Goal: Task Accomplishment & Management: Manage account settings

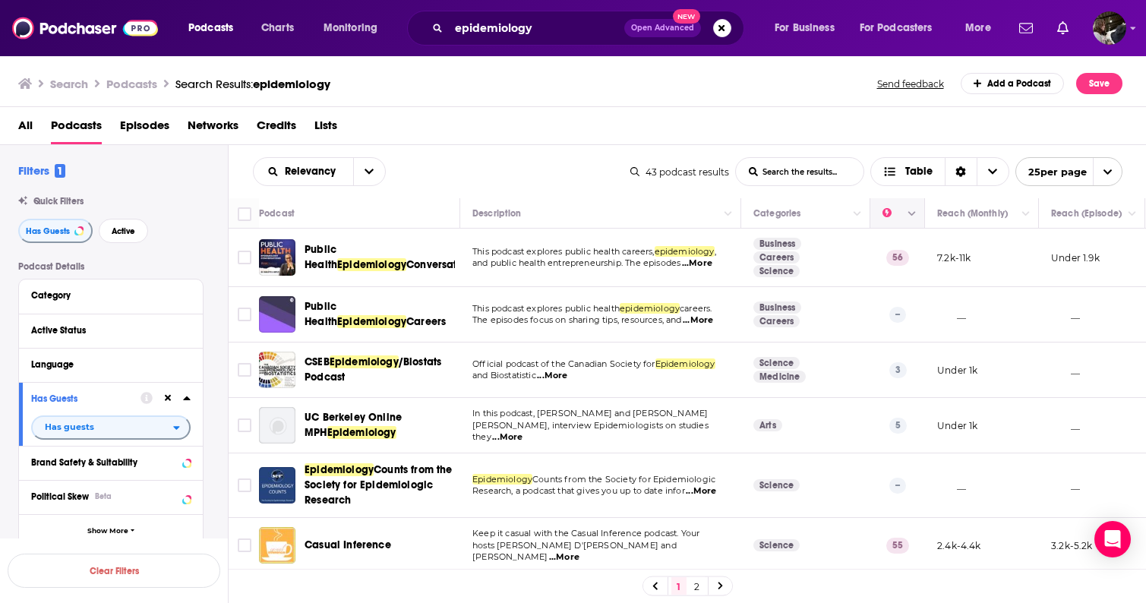
click at [893, 215] on icon "Move" at bounding box center [896, 213] width 12 height 5
click at [916, 216] on button "Column Actions" at bounding box center [912, 214] width 18 height 18
click at [913, 215] on div at bounding box center [573, 301] width 1146 height 603
click at [893, 213] on icon "Move" at bounding box center [896, 213] width 12 height 5
click at [985, 172] on span "Choose View" at bounding box center [992, 171] width 32 height 27
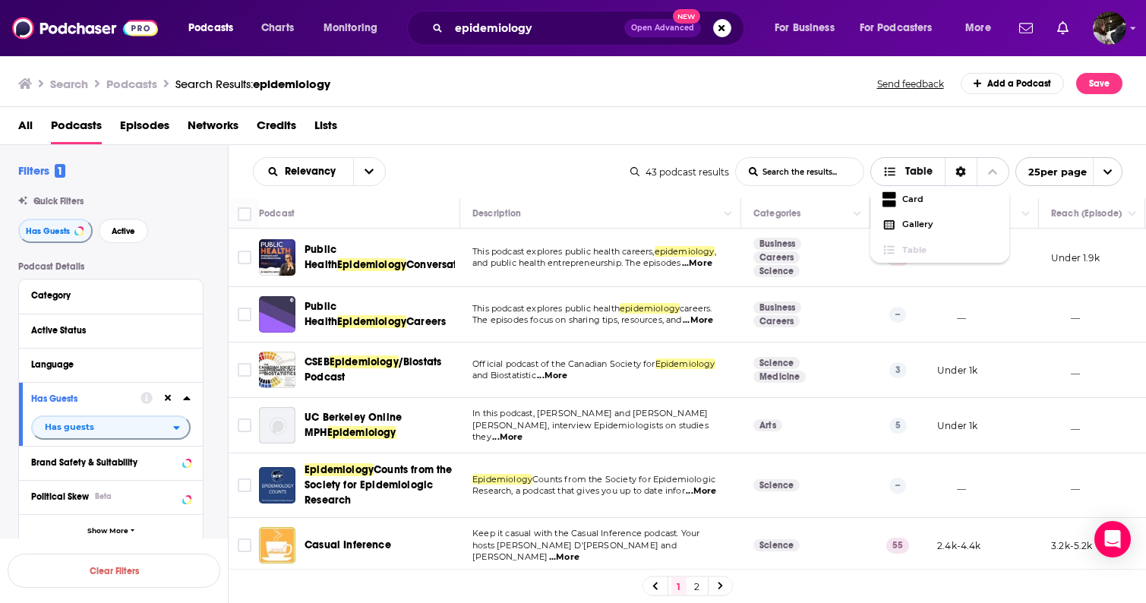
click at [984, 172] on span "Choose View" at bounding box center [992, 171] width 32 height 27
click at [369, 172] on icon "open menu" at bounding box center [368, 171] width 9 height 5
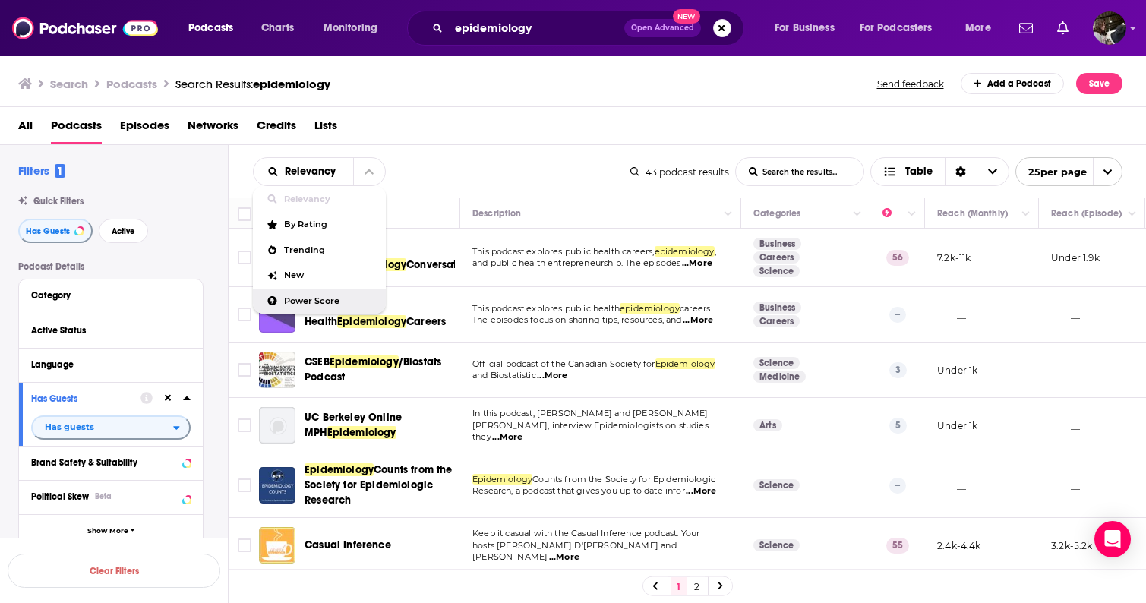
click at [298, 300] on span "Power Score" at bounding box center [329, 301] width 90 height 8
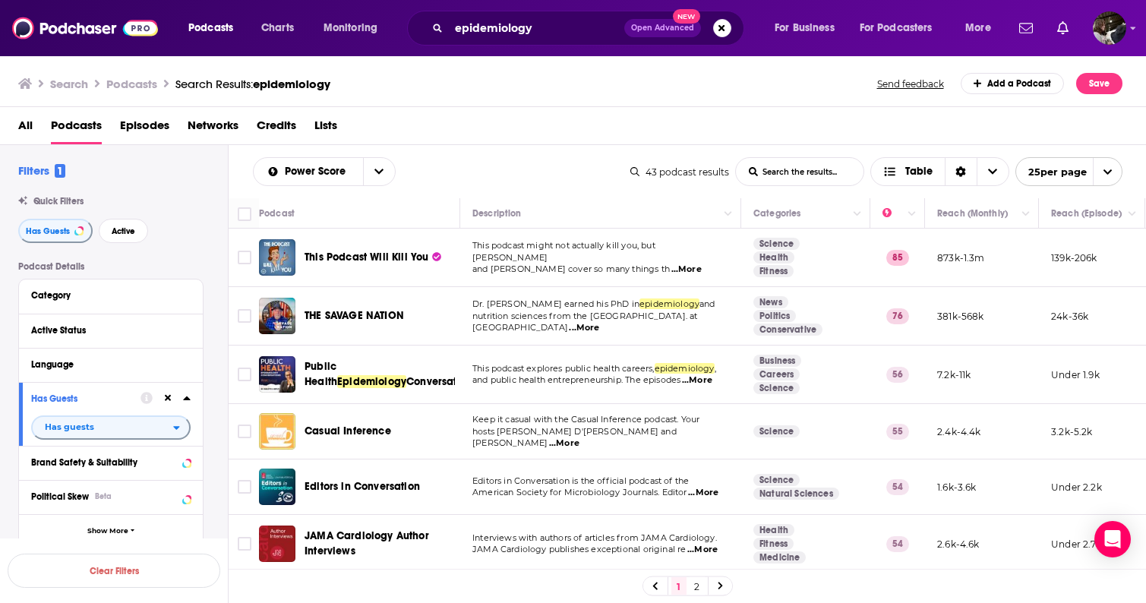
click at [709, 381] on span "...More" at bounding box center [697, 380] width 30 height 12
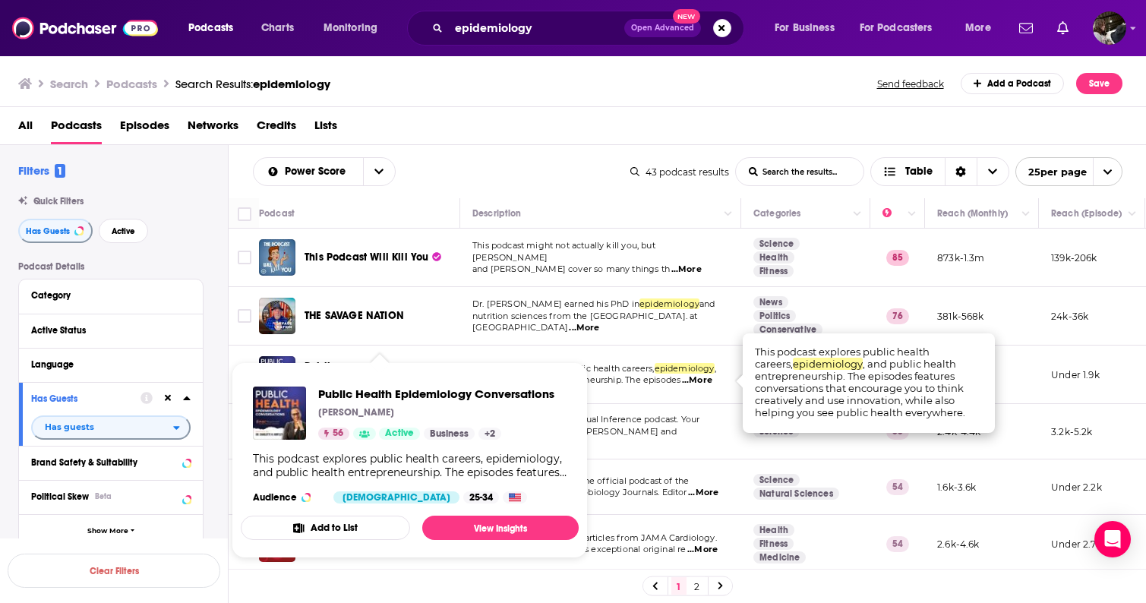
click at [328, 527] on button "Add to List" at bounding box center [325, 528] width 169 height 24
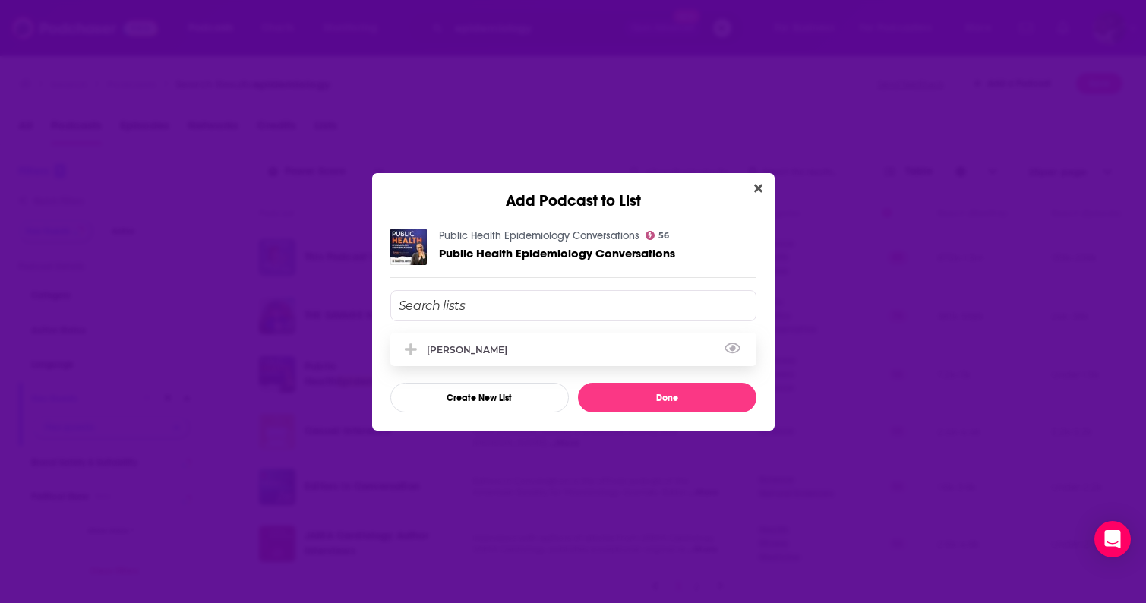
click at [529, 347] on div "[PERSON_NAME]" at bounding box center [573, 349] width 366 height 33
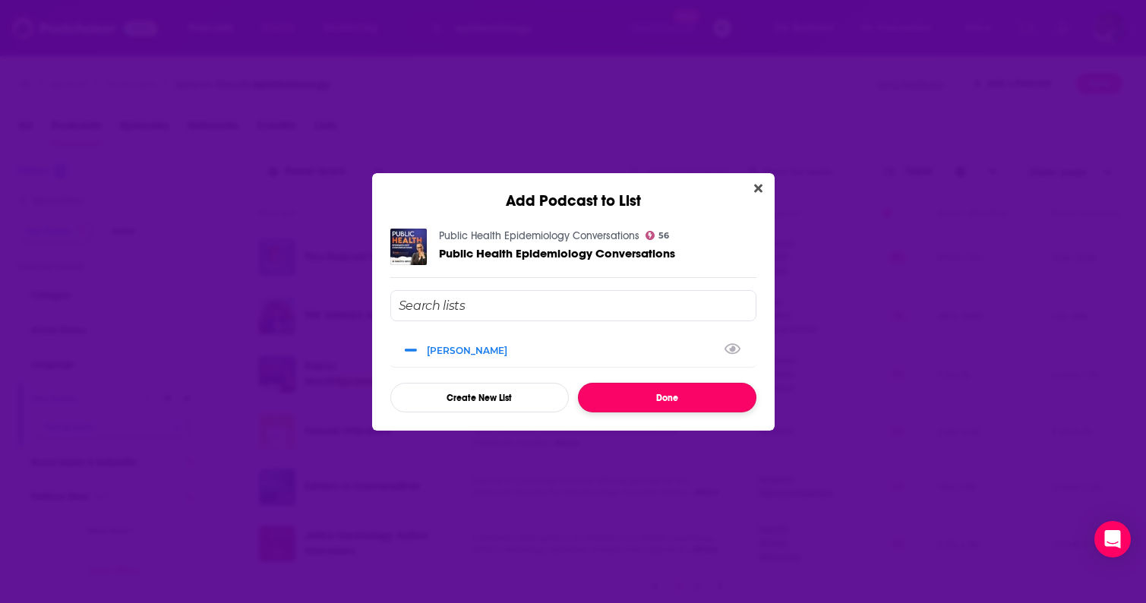
click at [677, 393] on button "Done" at bounding box center [667, 398] width 178 height 30
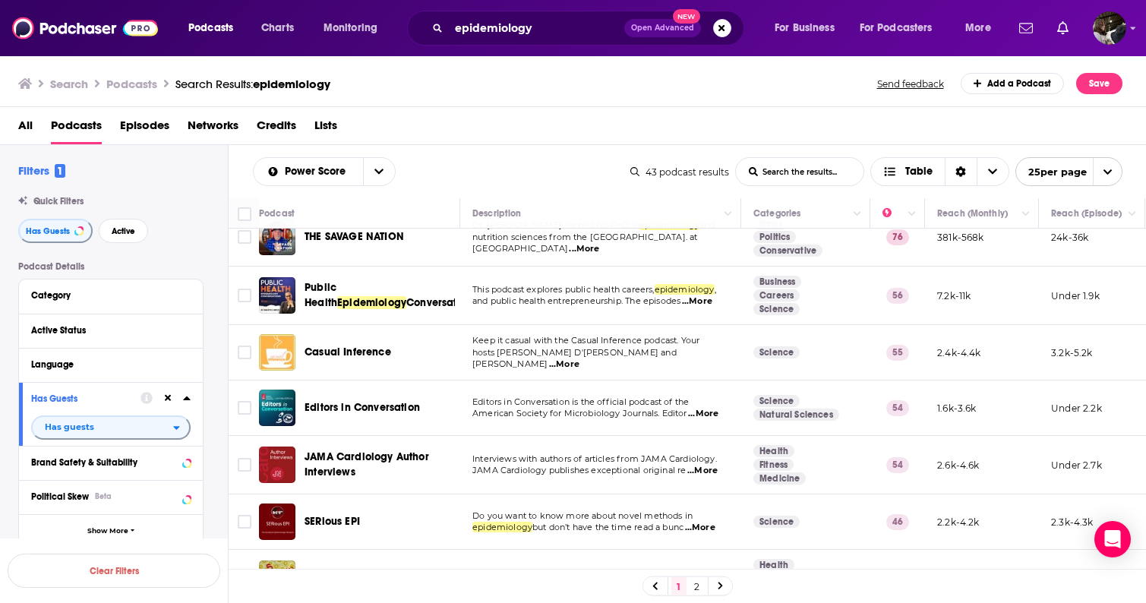
scroll to position [84, 0]
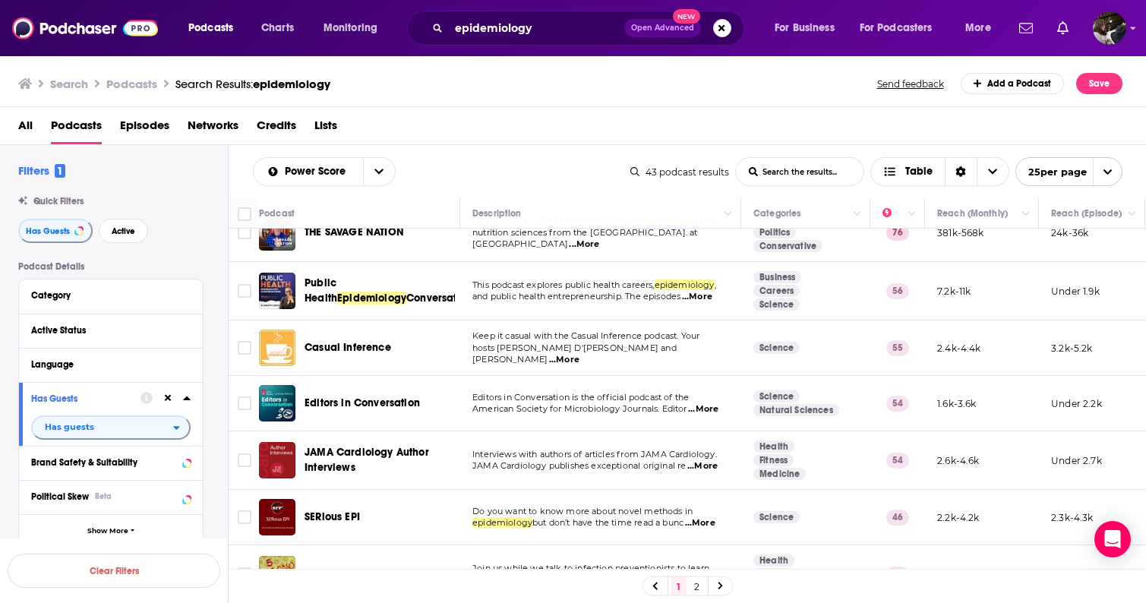
click at [576, 403] on p "Editors in Conversation is the official podcast of the" at bounding box center [600, 398] width 256 height 12
click at [716, 406] on span "...More" at bounding box center [703, 409] width 30 height 12
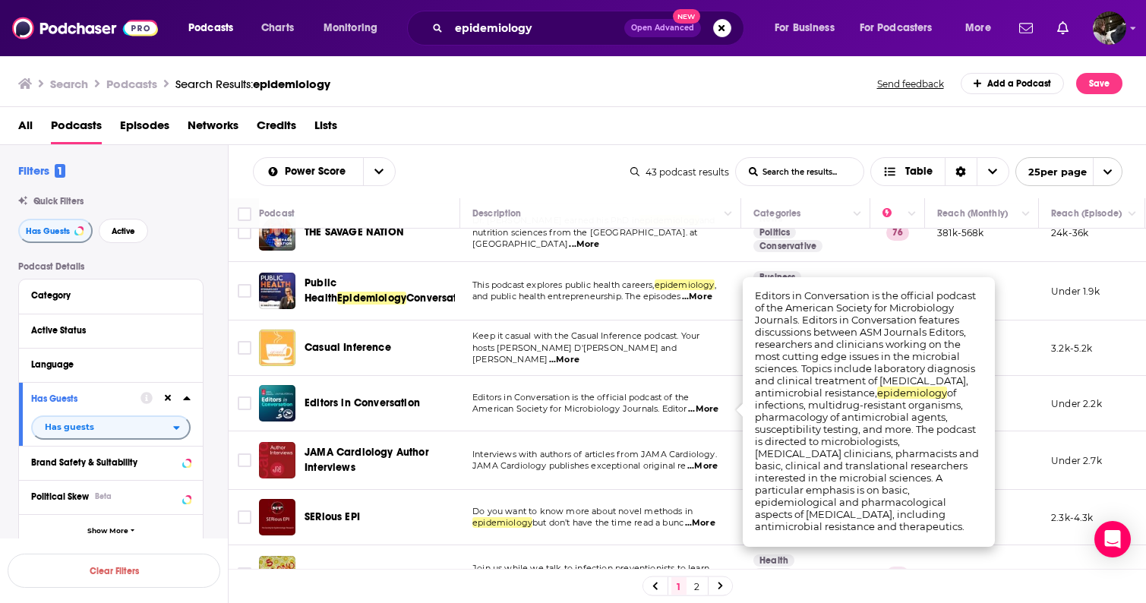
click at [715, 406] on span "...More" at bounding box center [703, 409] width 30 height 12
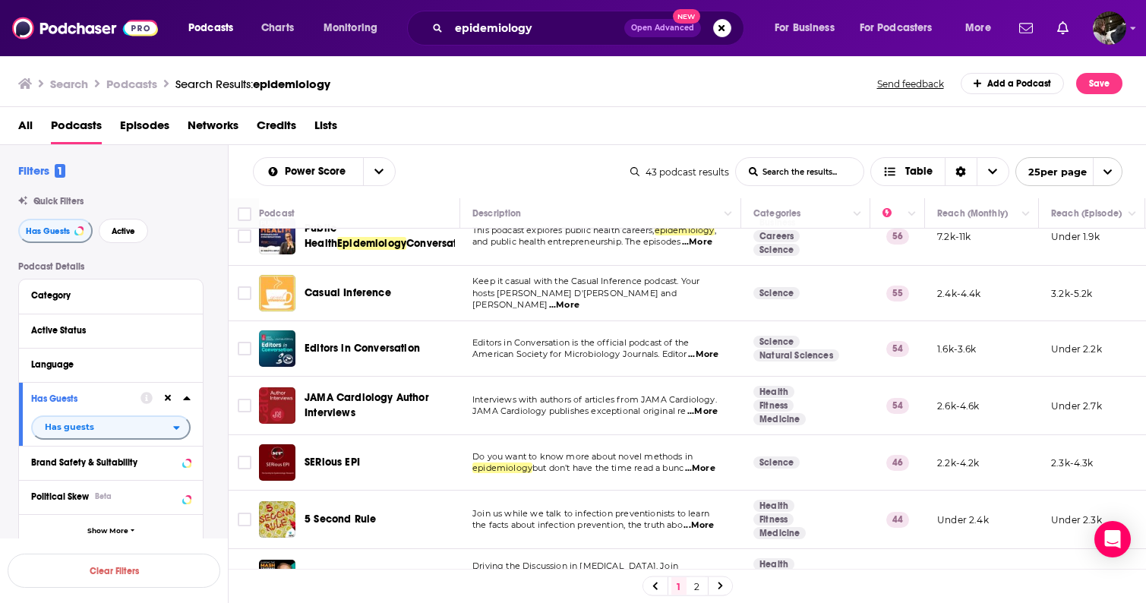
scroll to position [144, 0]
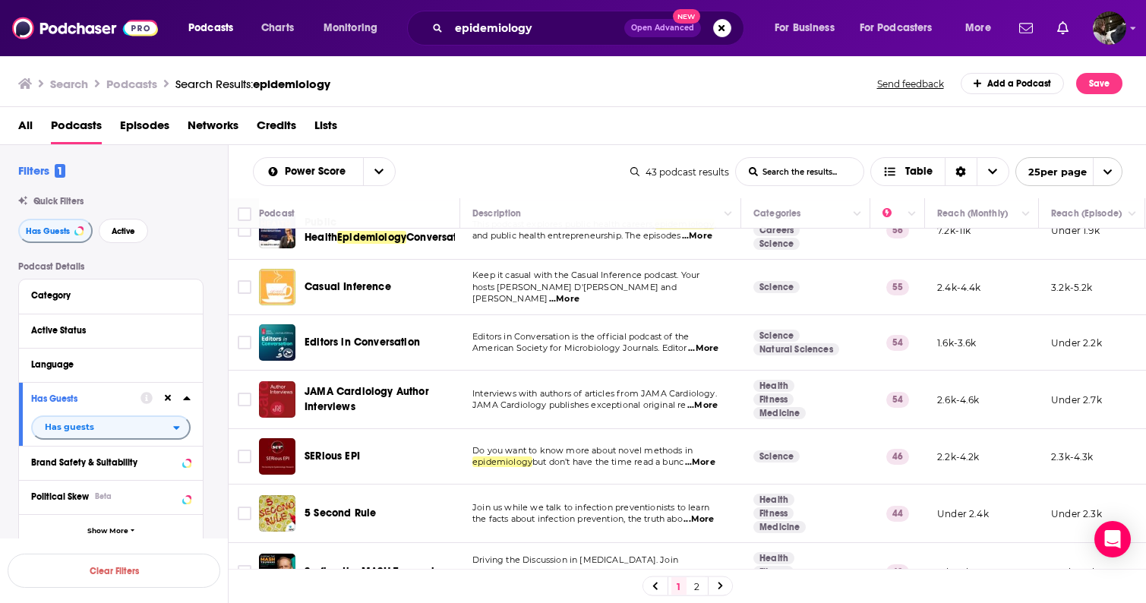
click at [709, 461] on span "...More" at bounding box center [700, 462] width 30 height 12
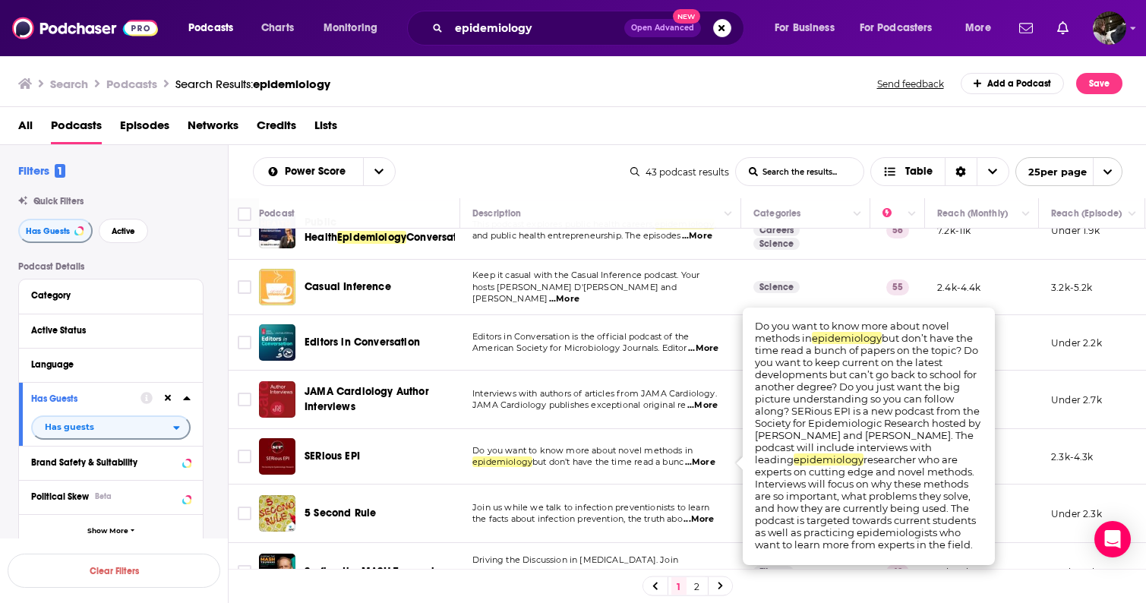
click at [708, 462] on span "...More" at bounding box center [700, 462] width 30 height 12
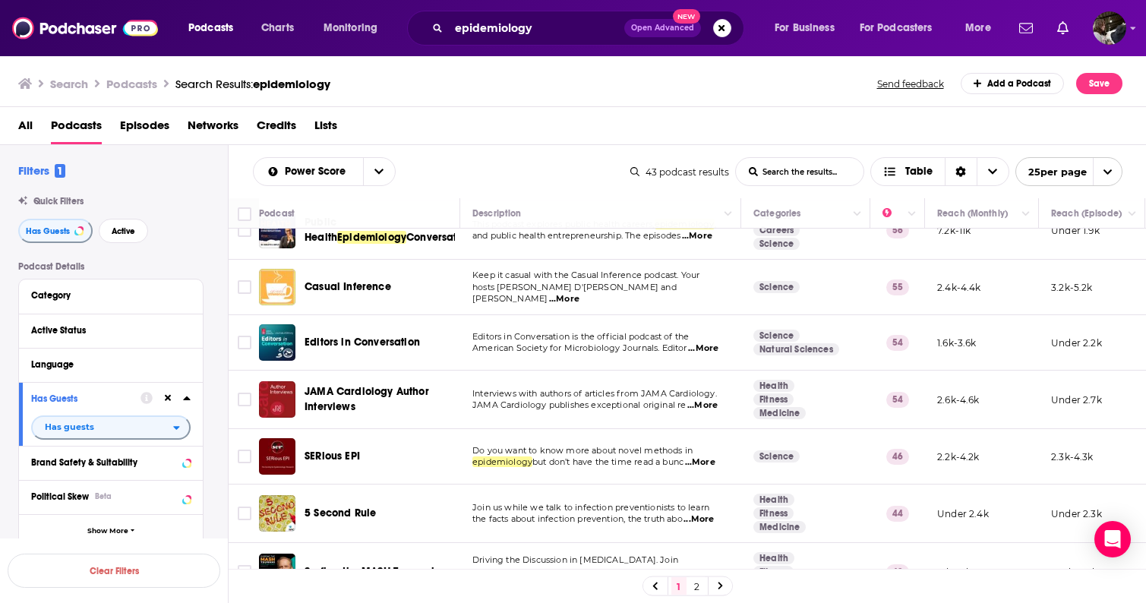
click at [708, 462] on span "...More" at bounding box center [700, 462] width 30 height 12
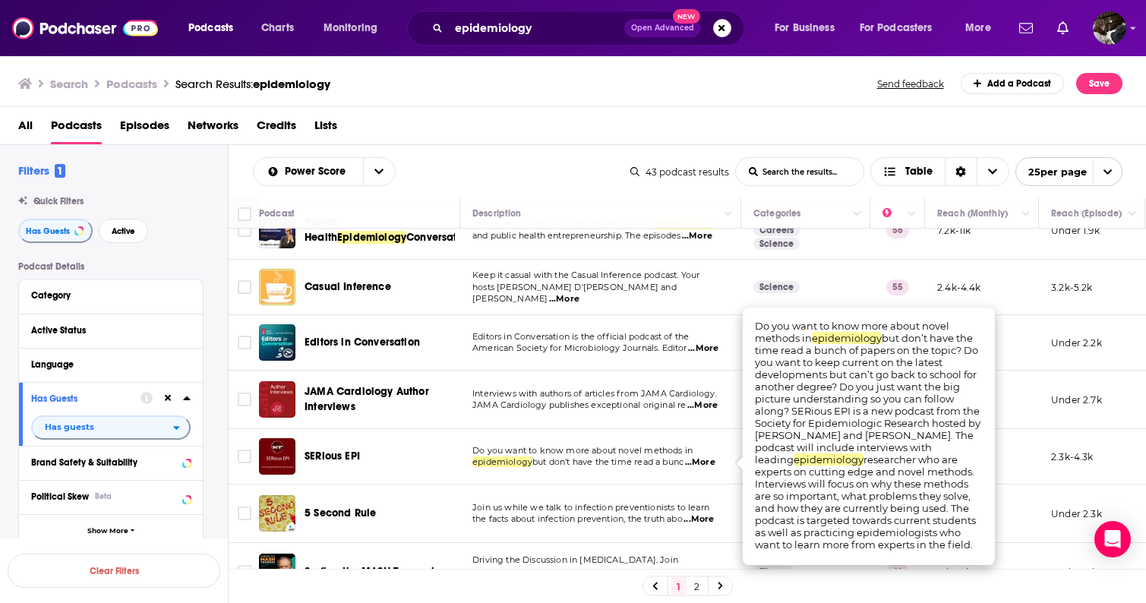
click at [706, 463] on span "...More" at bounding box center [700, 462] width 30 height 12
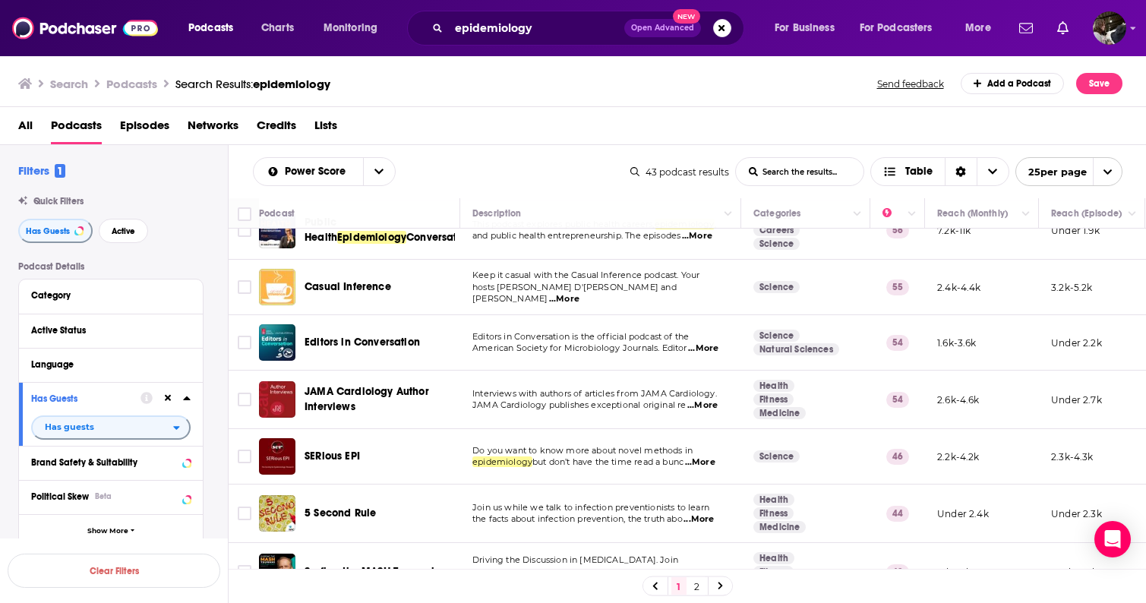
click at [706, 463] on span "...More" at bounding box center [700, 462] width 30 height 12
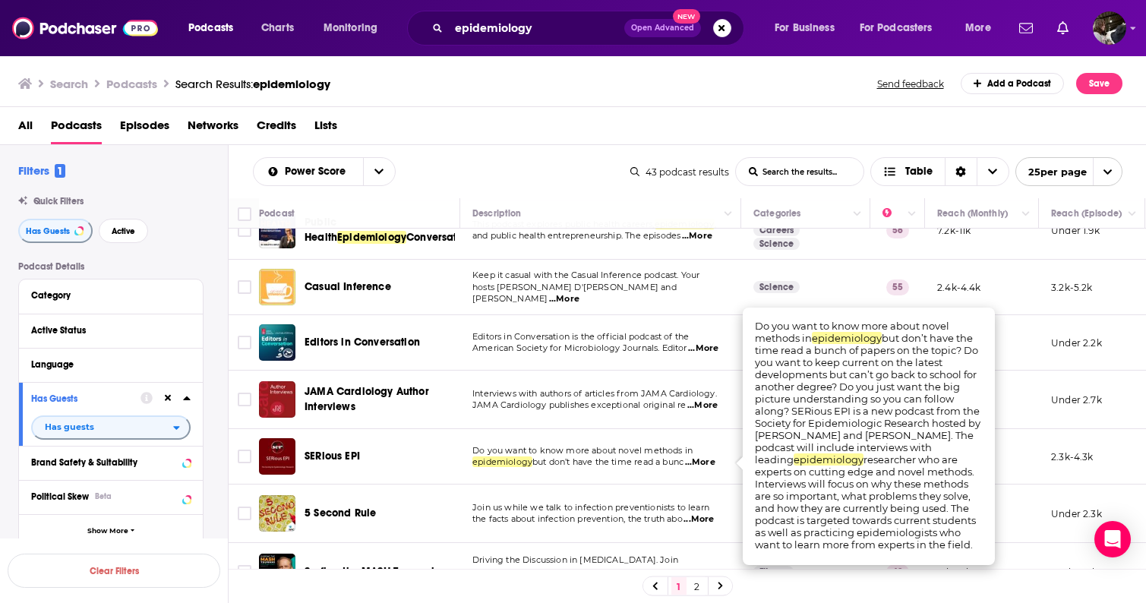
click at [706, 462] on span "...More" at bounding box center [700, 462] width 30 height 12
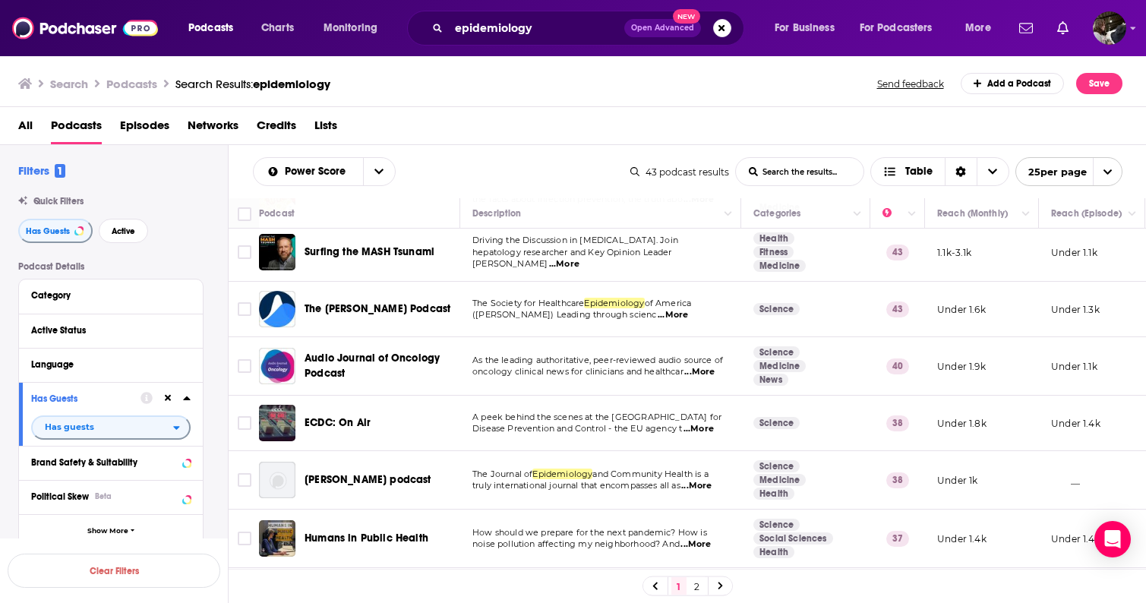
scroll to position [0, 0]
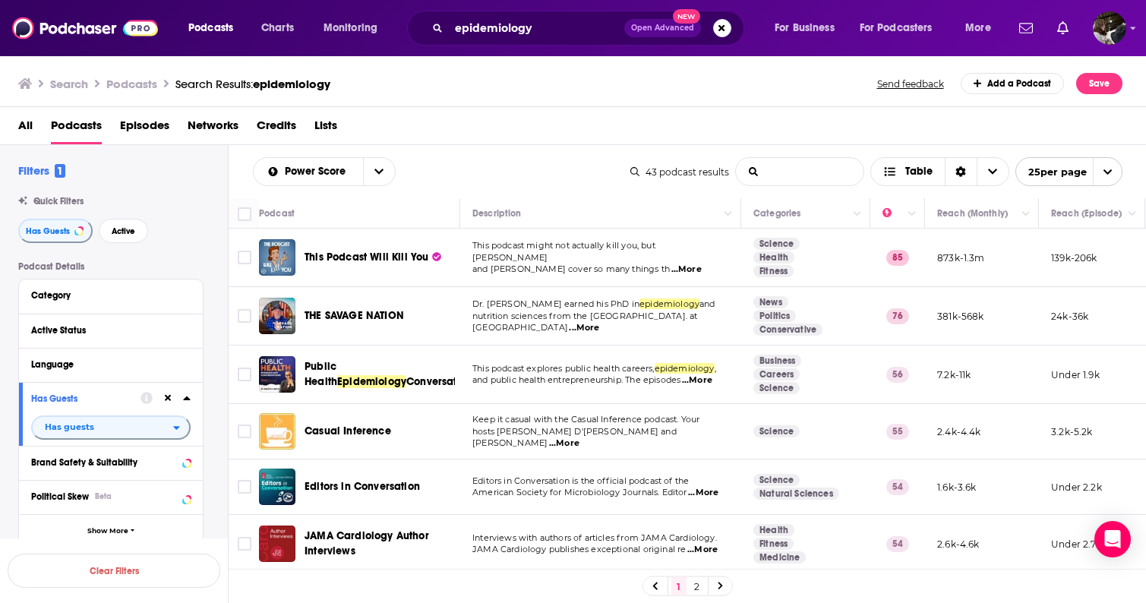
click at [790, 176] on input "List Search Input" at bounding box center [800, 171] width 128 height 27
click at [320, 83] on span "epidemiology" at bounding box center [291, 84] width 77 height 14
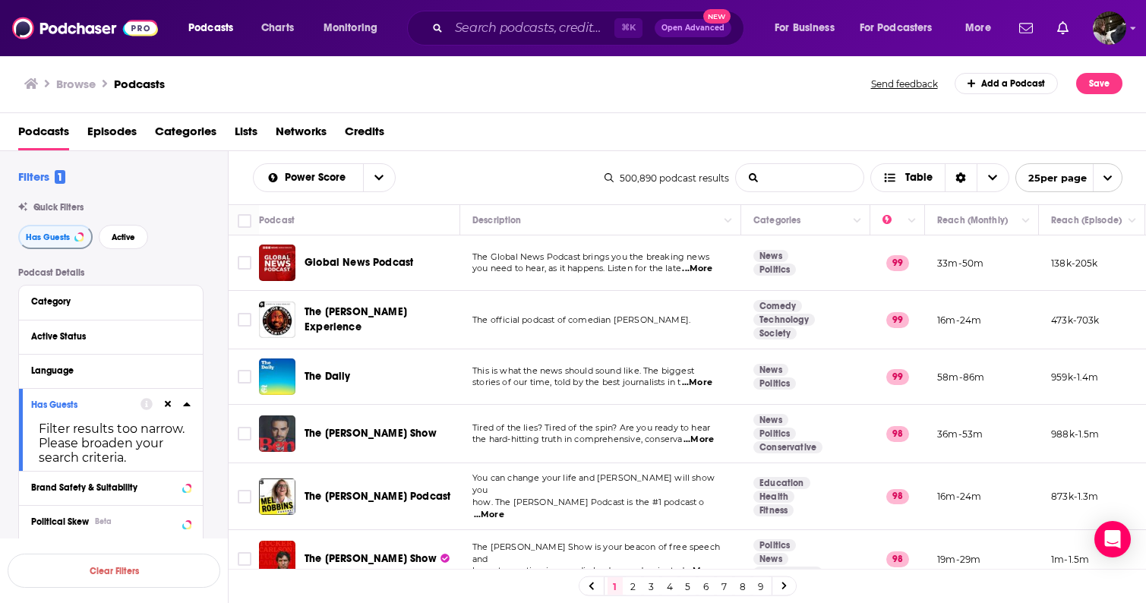
click at [809, 183] on input "List Search Input" at bounding box center [800, 177] width 128 height 27
click at [126, 239] on span "Active" at bounding box center [124, 237] width 24 height 8
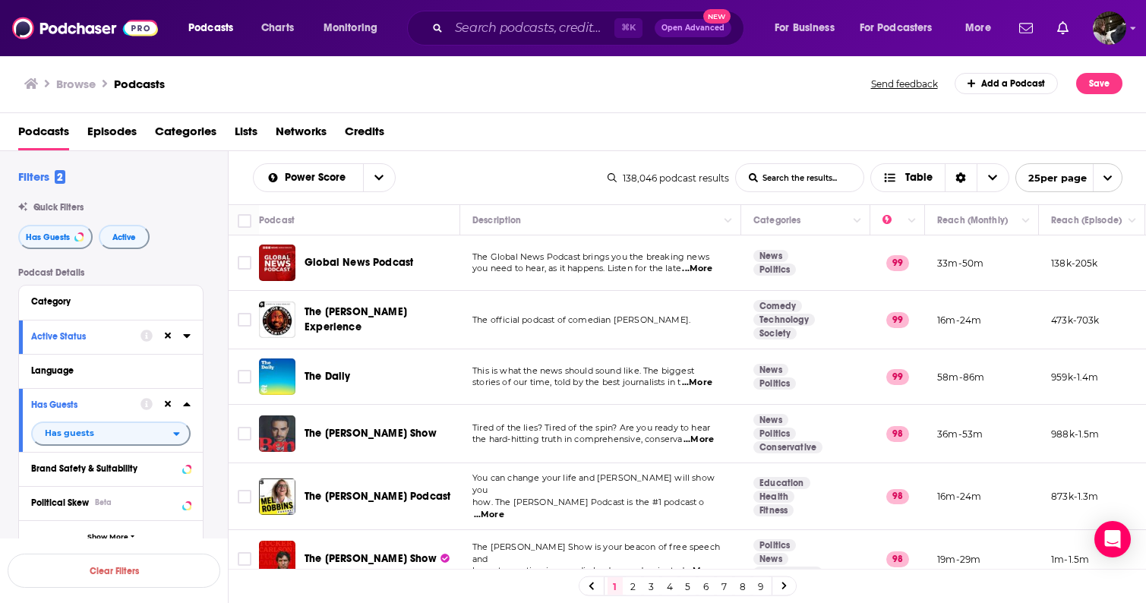
click at [811, 171] on input "List Search Input" at bounding box center [800, 177] width 128 height 27
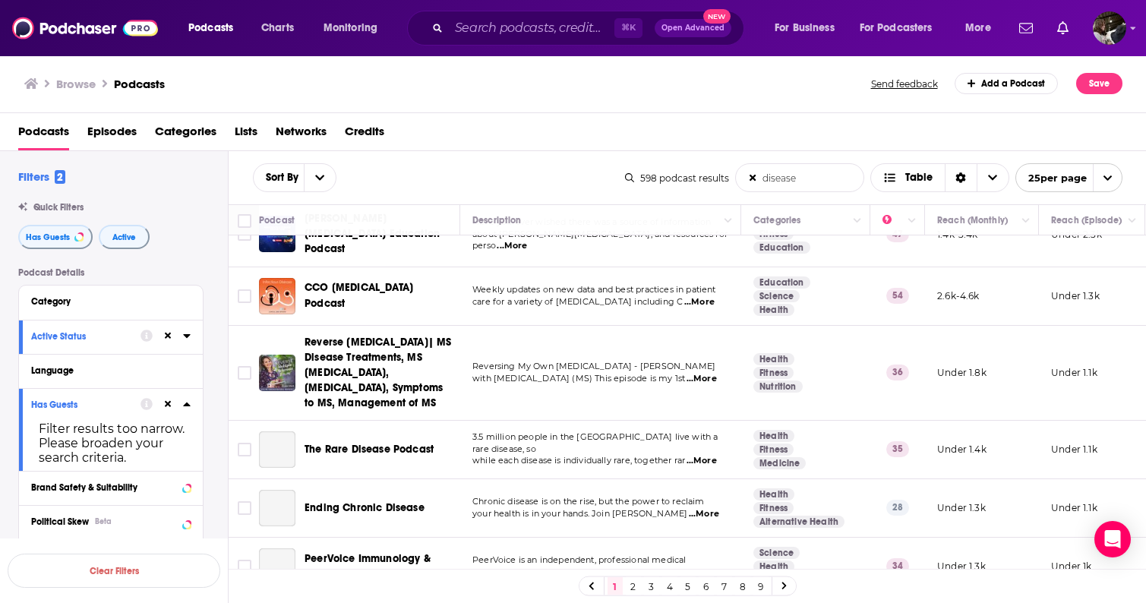
scroll to position [186, 0]
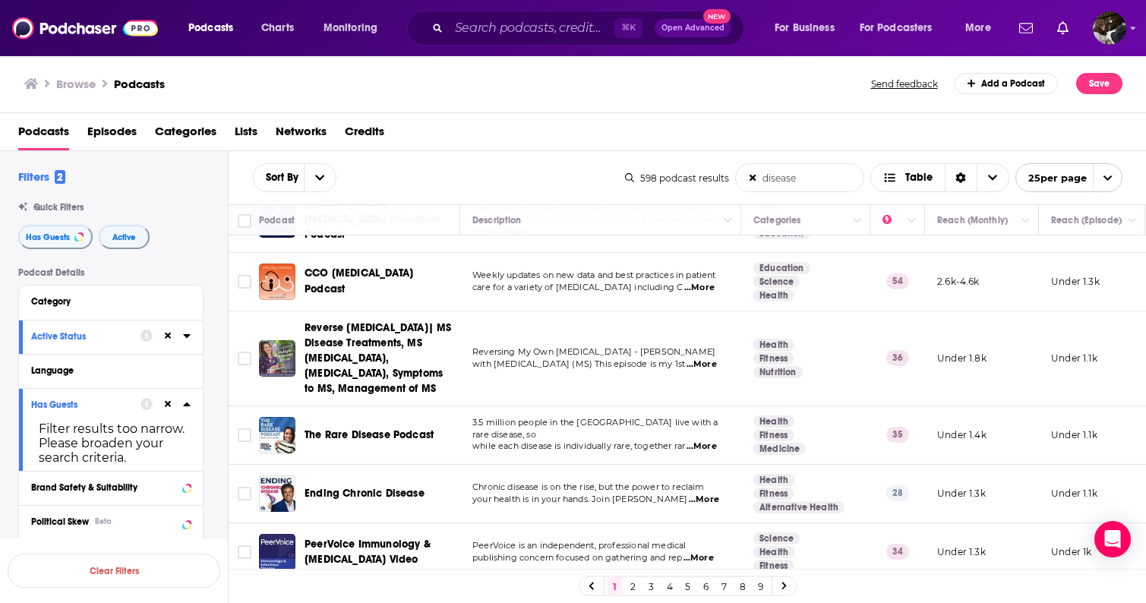
click at [706, 294] on span "...More" at bounding box center [699, 288] width 30 height 12
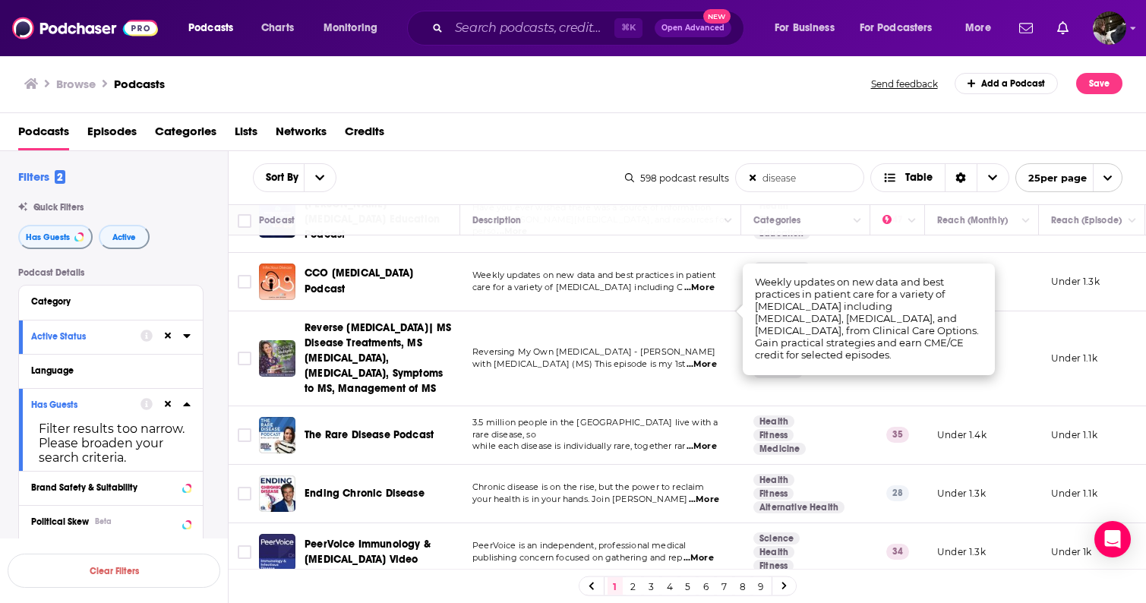
click at [706, 294] on span "...More" at bounding box center [699, 288] width 30 height 12
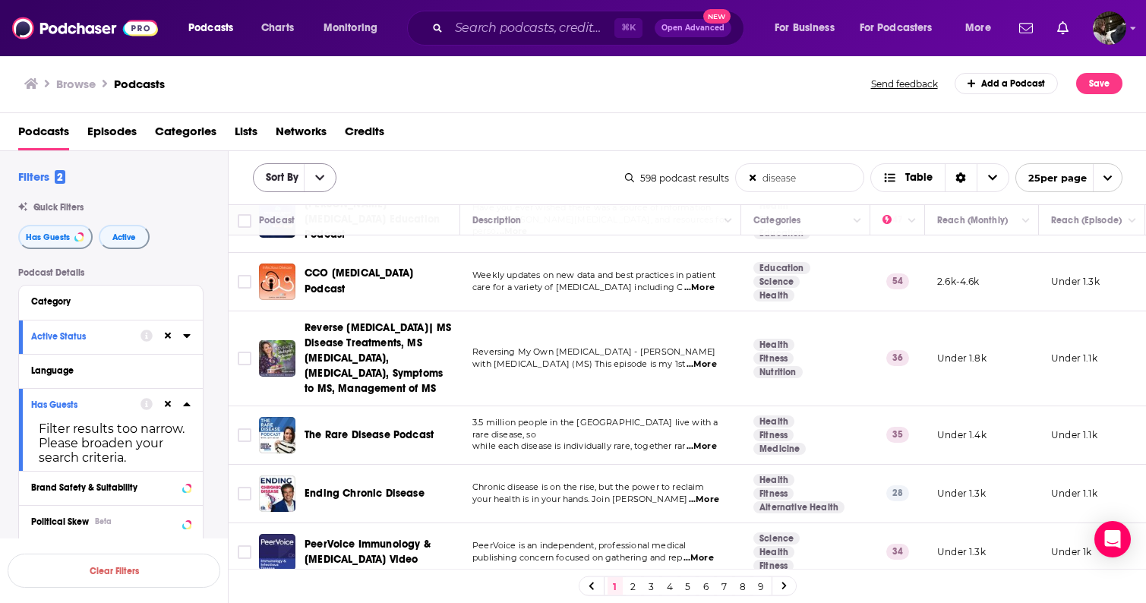
click at [323, 178] on icon "open menu" at bounding box center [319, 177] width 9 height 11
click at [320, 282] on span "Power Score" at bounding box center [314, 281] width 60 height 8
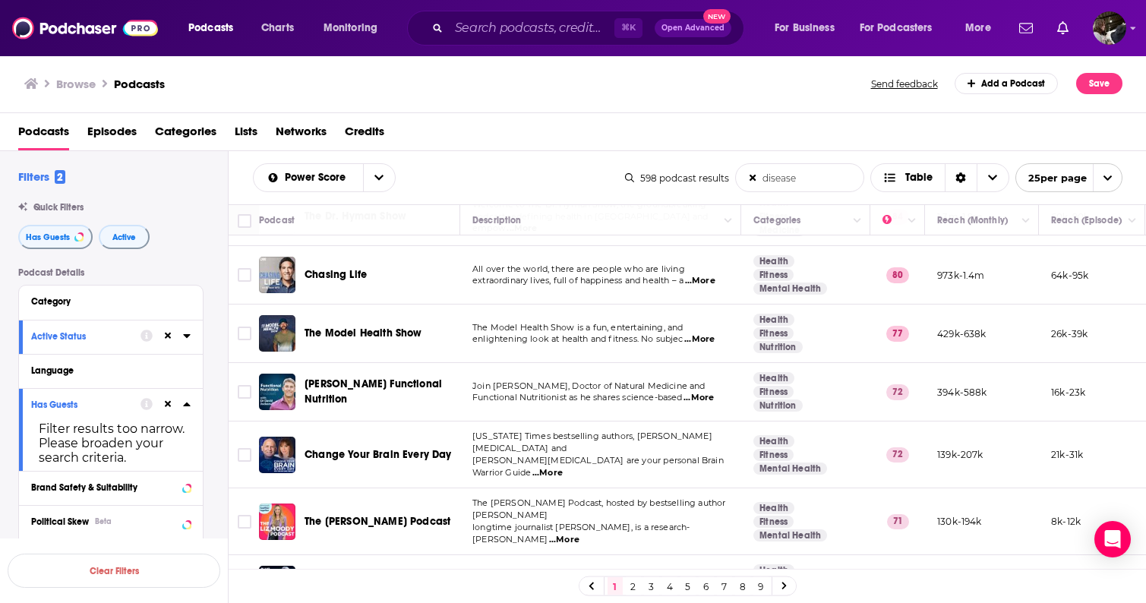
scroll to position [0, 0]
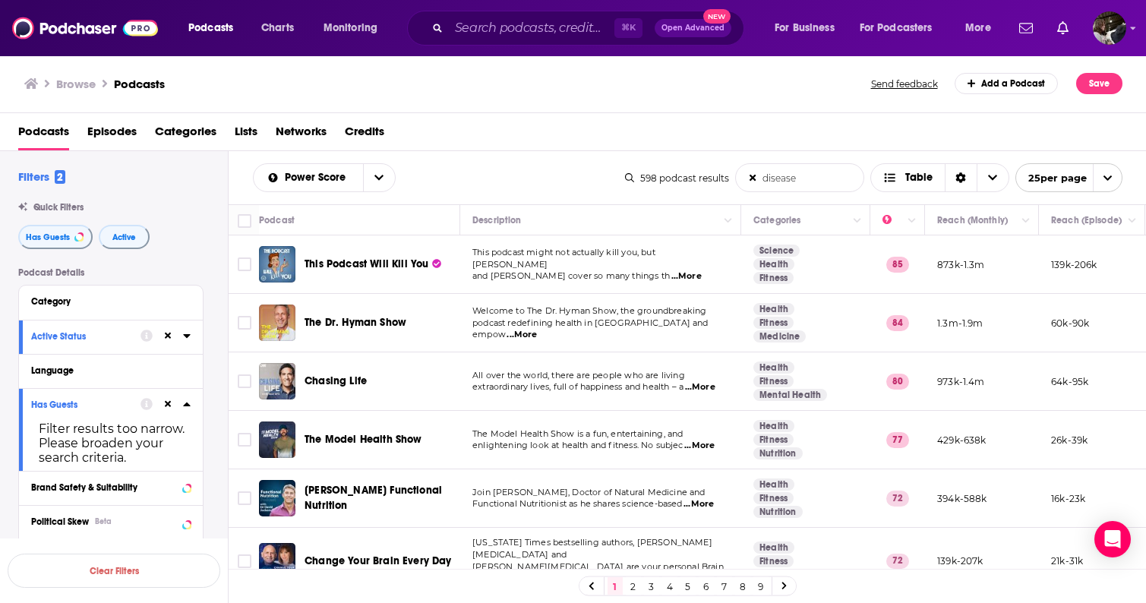
click at [537, 329] on span "...More" at bounding box center [521, 335] width 30 height 12
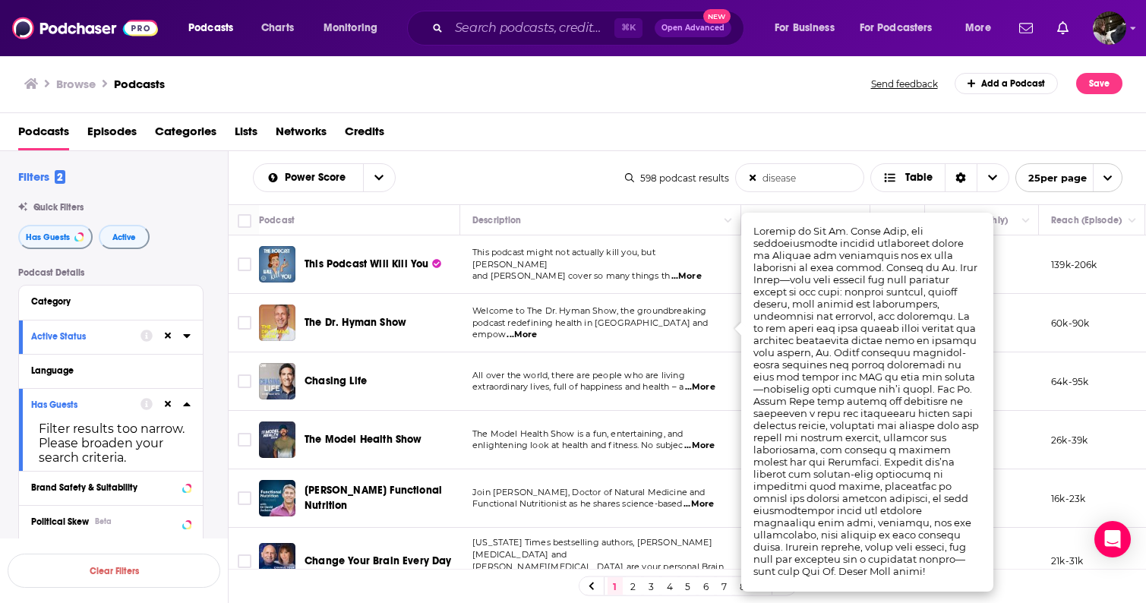
click at [537, 329] on span "...More" at bounding box center [521, 335] width 30 height 12
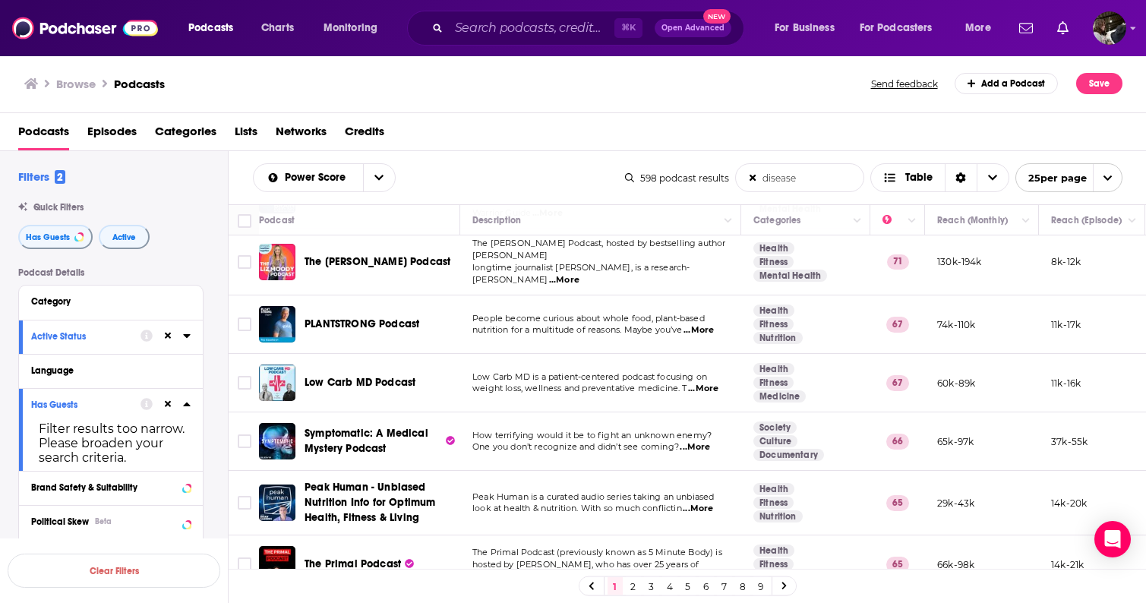
scroll to position [381, 0]
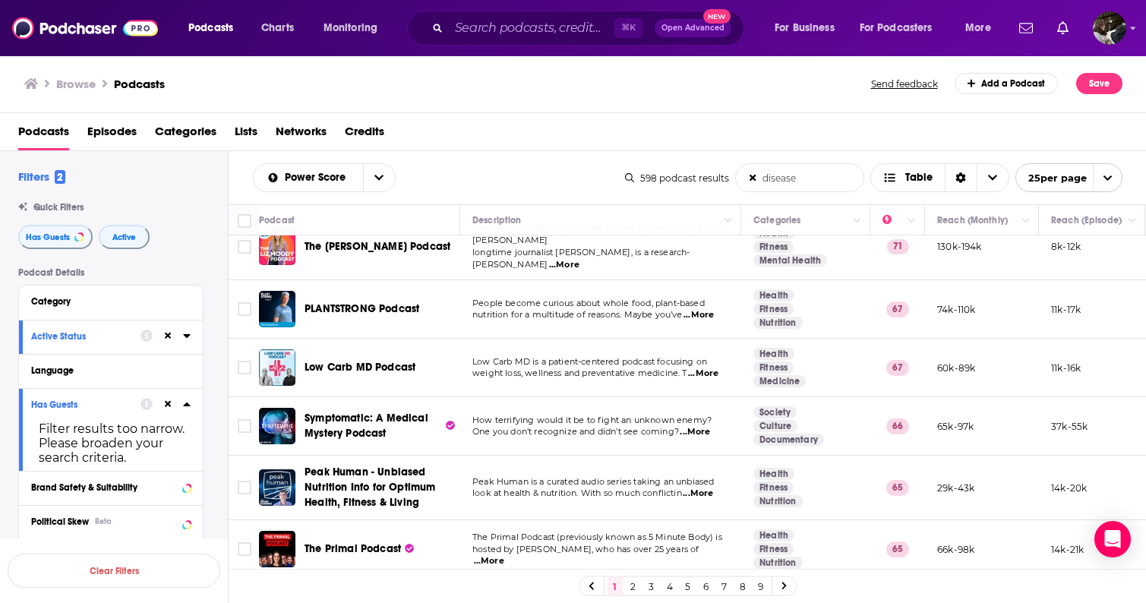
click at [709, 426] on span "...More" at bounding box center [695, 432] width 30 height 12
click at [718, 421] on td "How terrifying would it be to fight an unknown enemy? One you don’t recognize a…" at bounding box center [600, 426] width 281 height 58
click at [245, 419] on input "Toggle select row" at bounding box center [245, 426] width 14 height 14
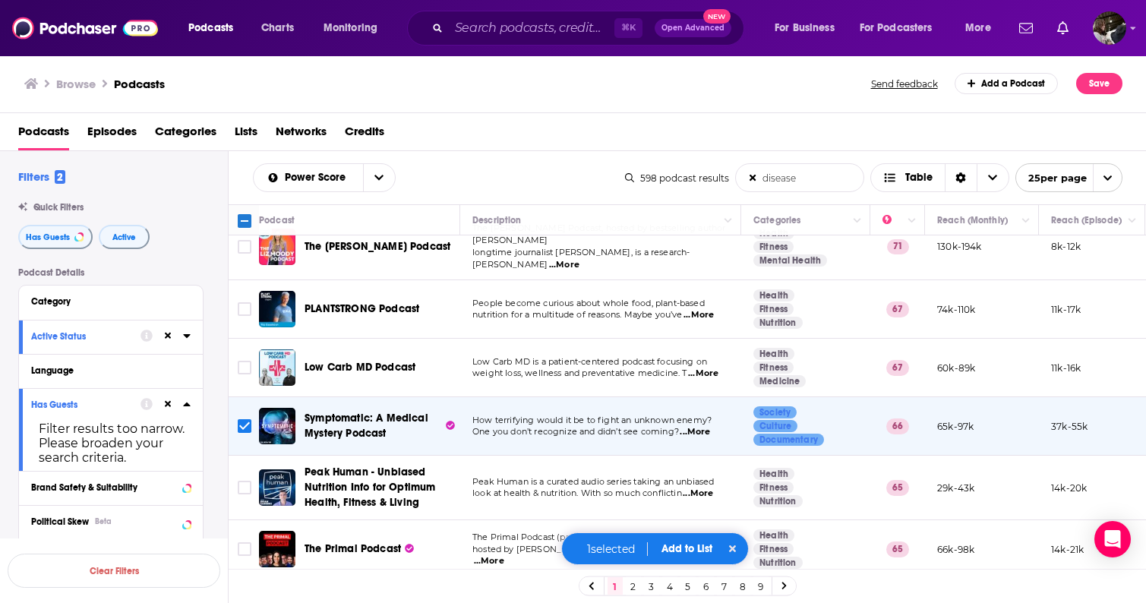
click at [686, 551] on button "Add to List" at bounding box center [686, 548] width 75 height 13
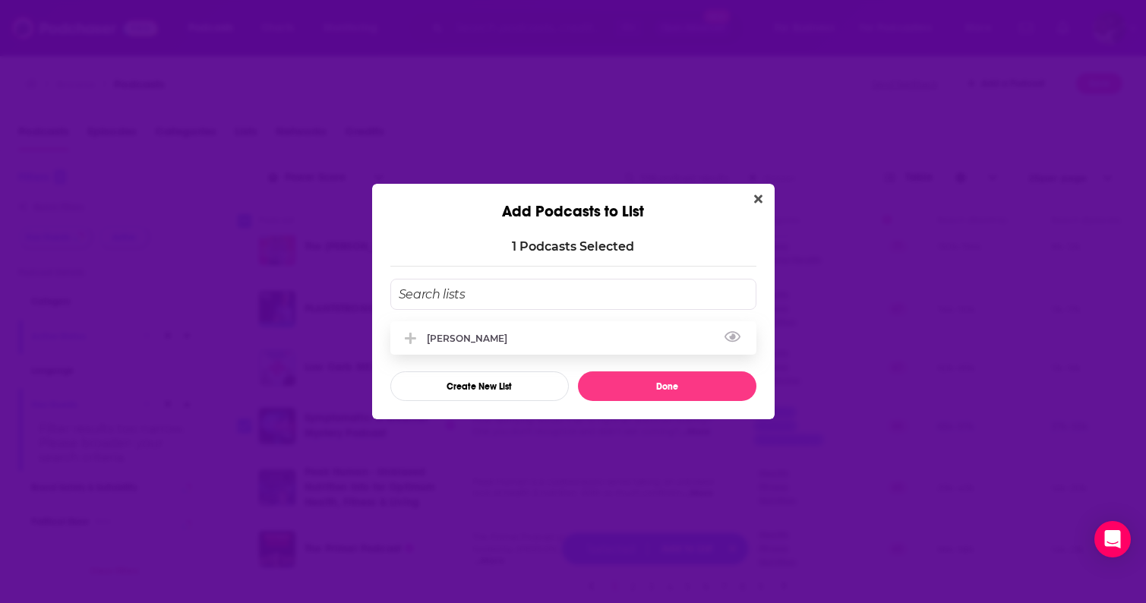
click at [518, 336] on div "[PERSON_NAME]" at bounding box center [573, 337] width 366 height 33
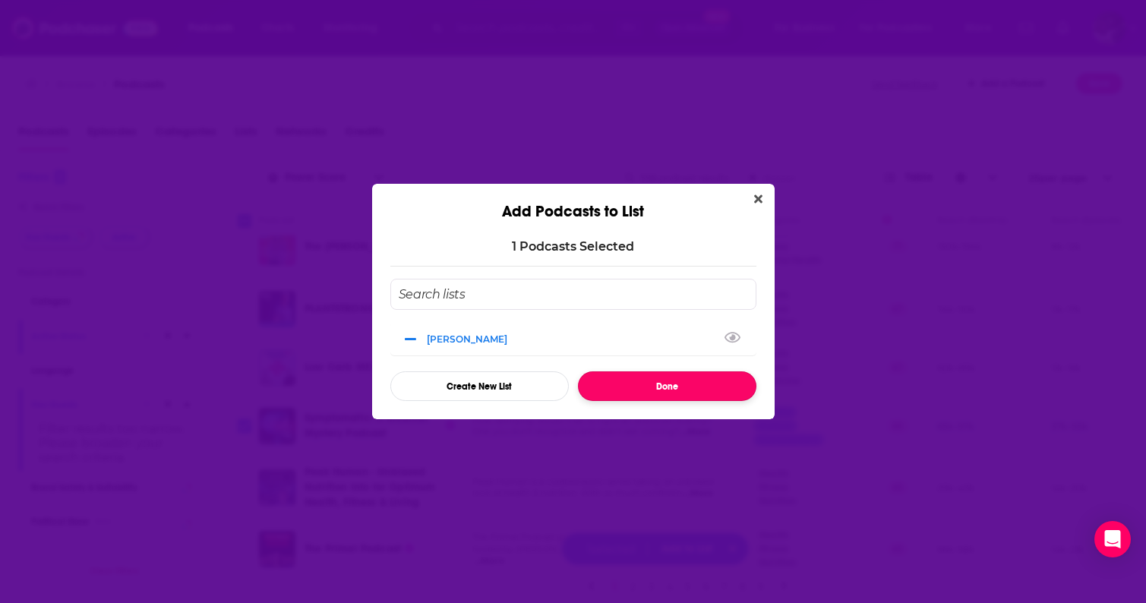
click at [661, 386] on button "Done" at bounding box center [667, 386] width 178 height 30
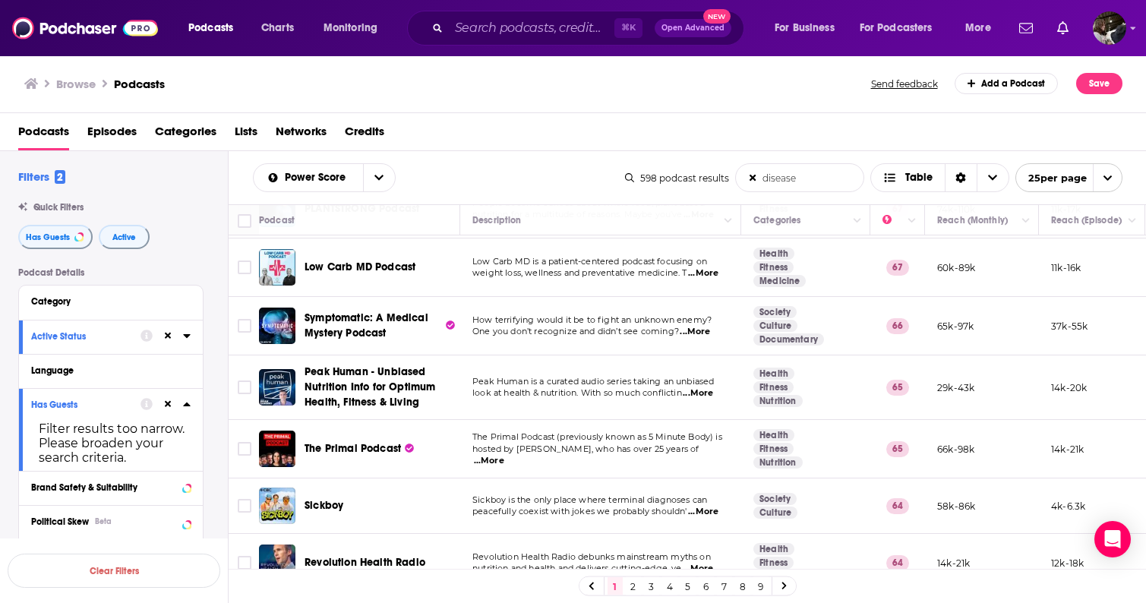
scroll to position [480, 0]
click at [504, 456] on span "...More" at bounding box center [489, 462] width 30 height 12
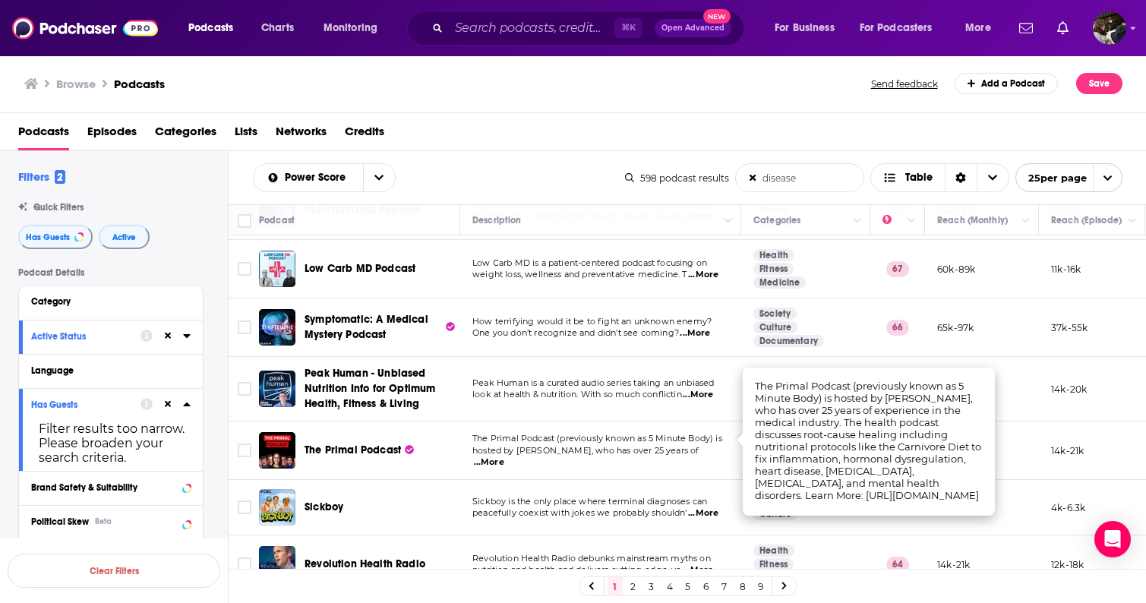
click at [504, 456] on span "...More" at bounding box center [489, 462] width 30 height 12
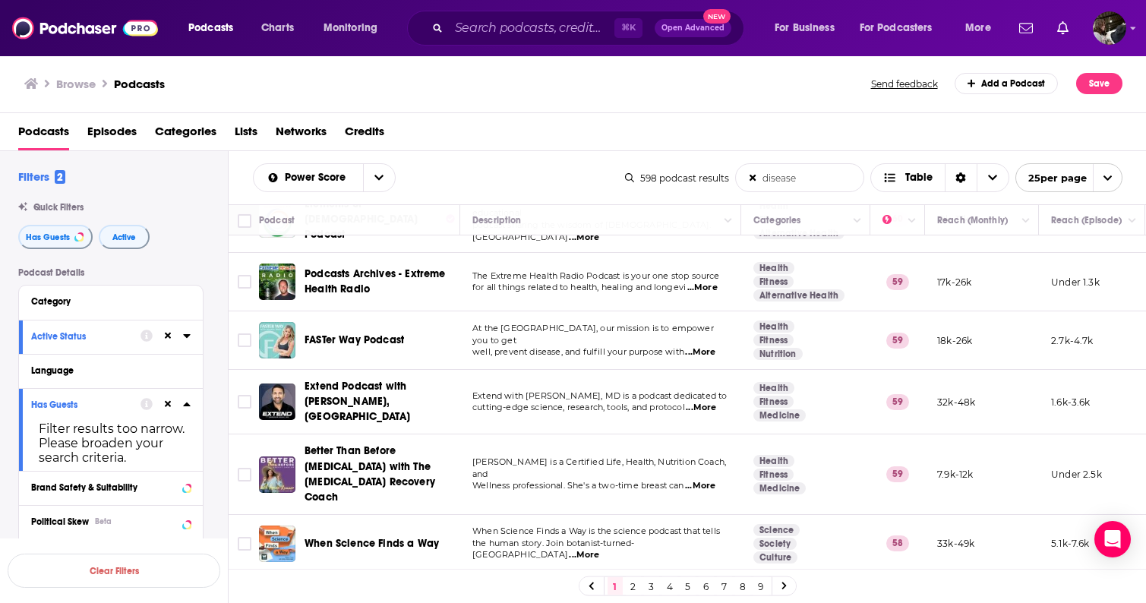
scroll to position [1125, 0]
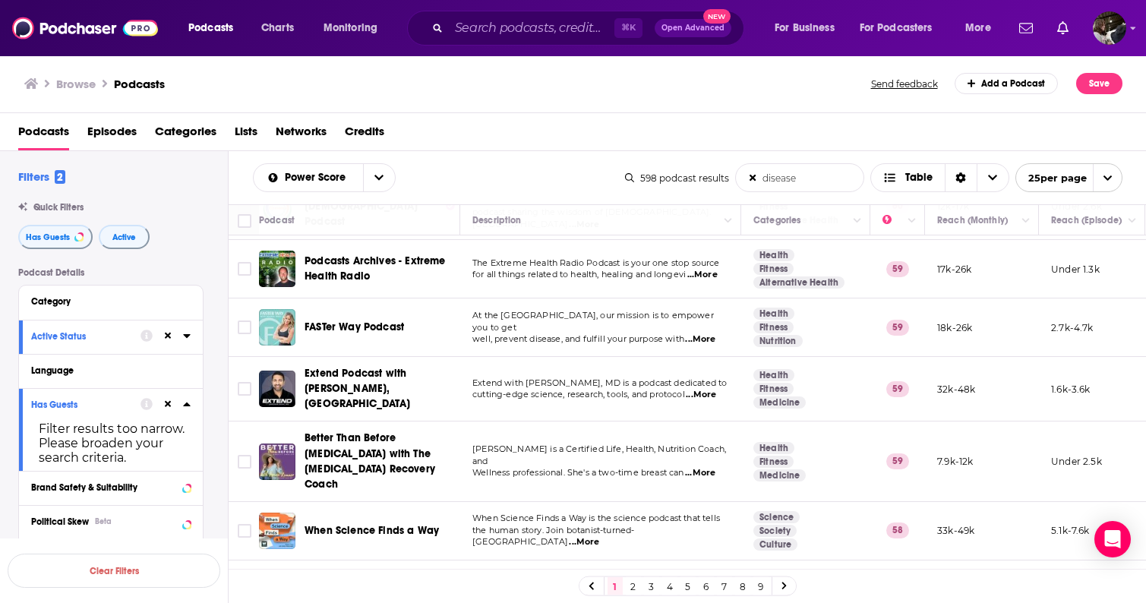
click at [599, 536] on span "...More" at bounding box center [584, 542] width 30 height 12
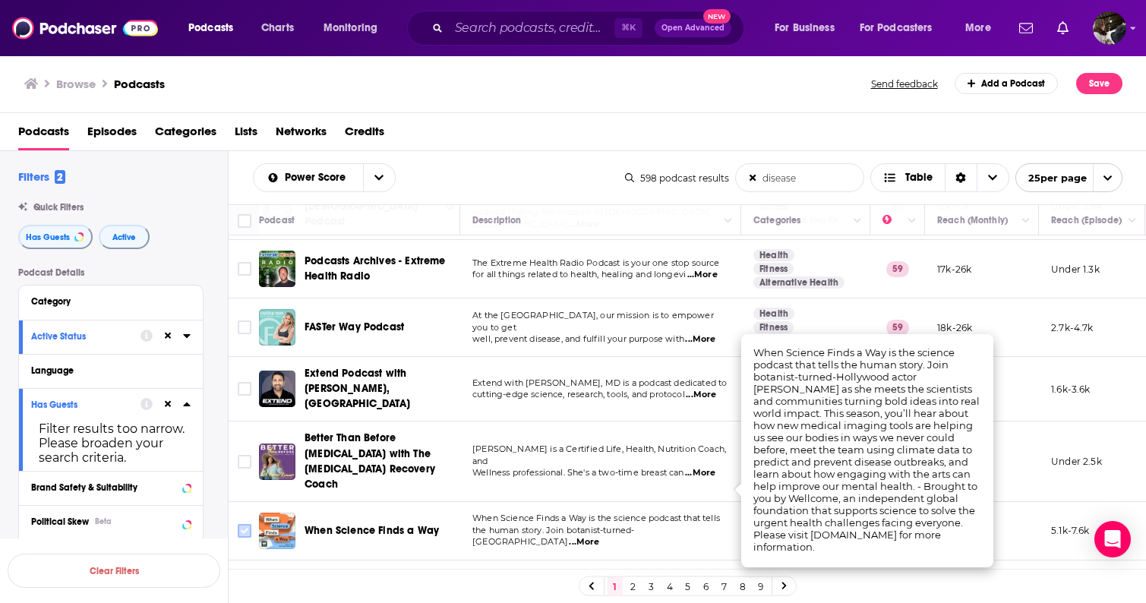
click at [240, 524] on input "Toggle select row" at bounding box center [245, 531] width 14 height 14
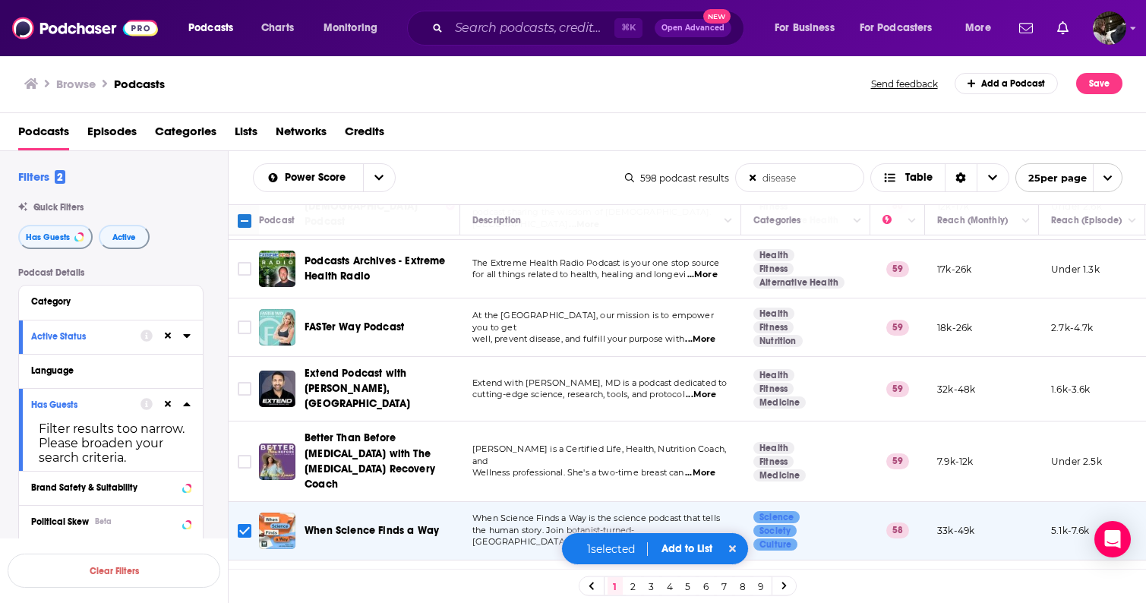
click at [684, 553] on button "Add to List" at bounding box center [686, 548] width 75 height 13
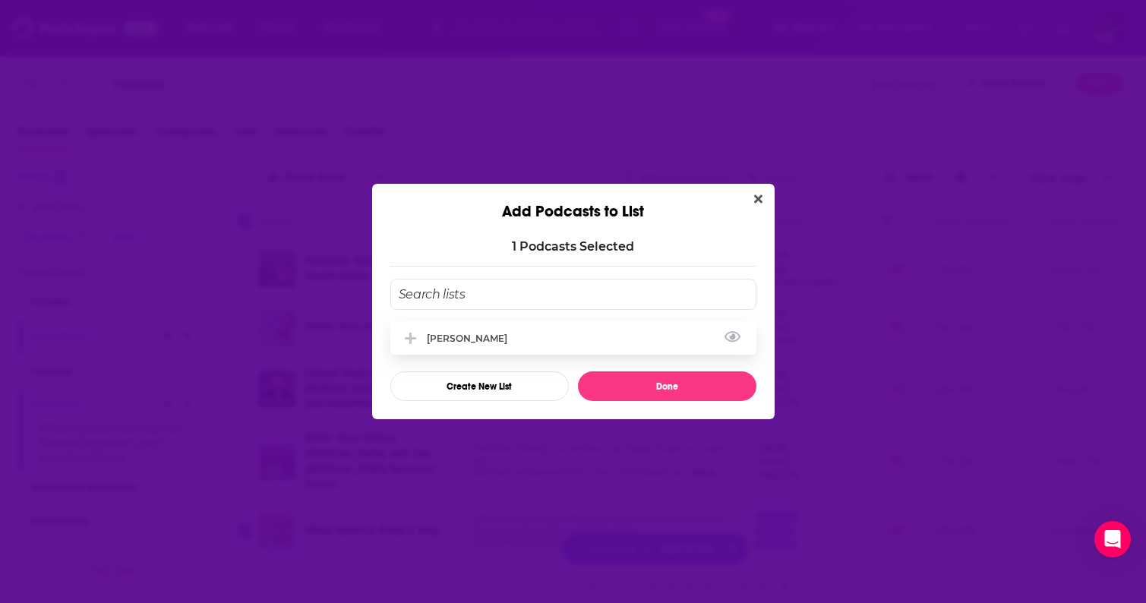
click at [512, 338] on div "[PERSON_NAME]" at bounding box center [573, 337] width 366 height 33
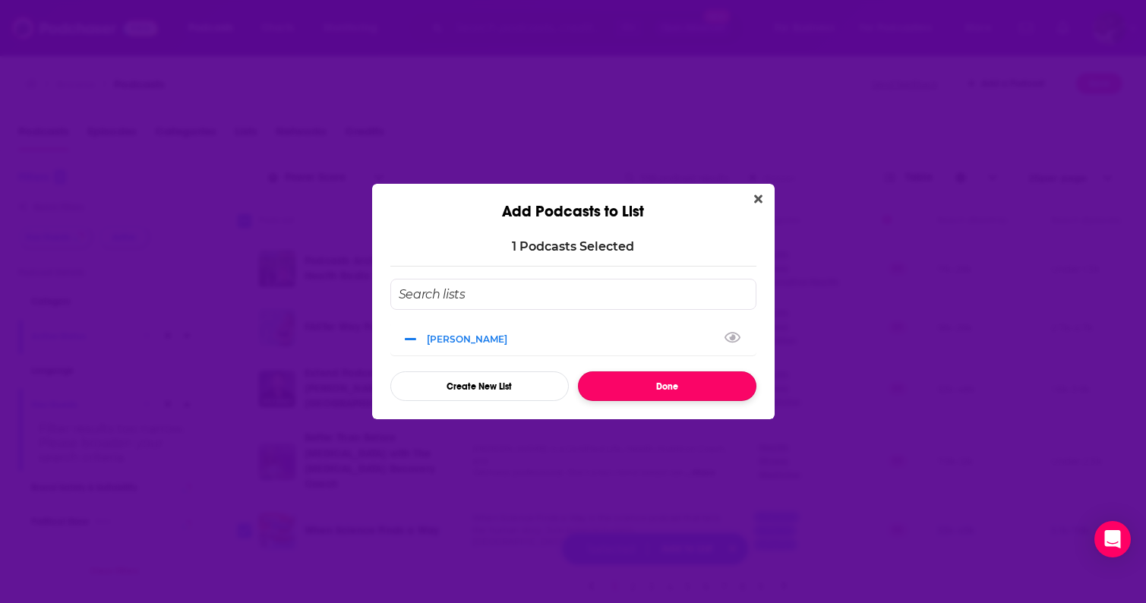
click at [653, 384] on button "Done" at bounding box center [667, 386] width 178 height 30
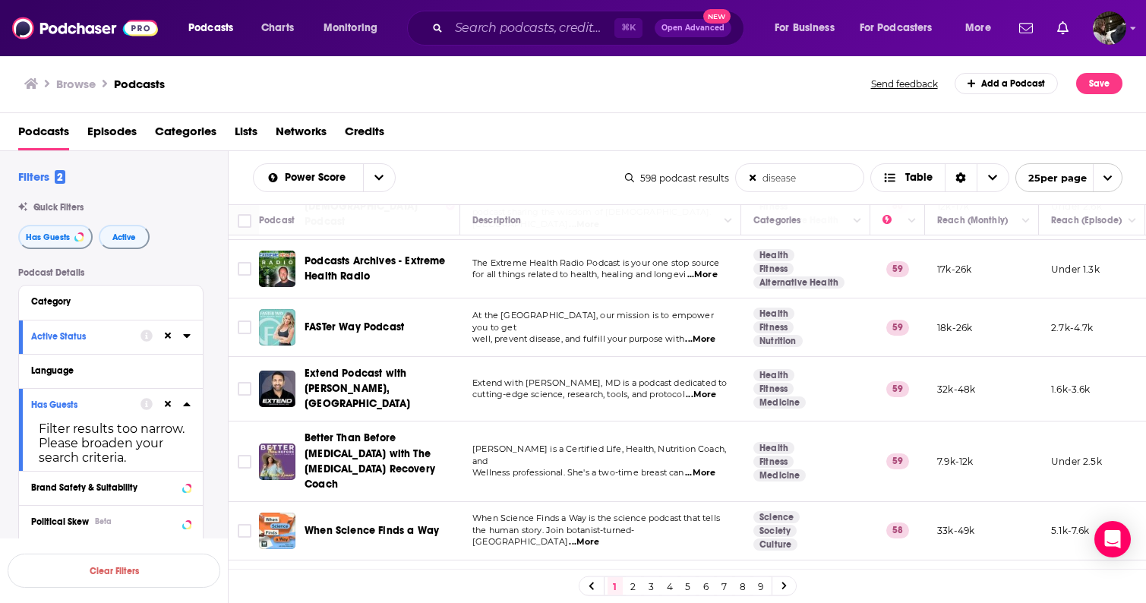
click at [705, 595] on span "...More" at bounding box center [700, 601] width 30 height 12
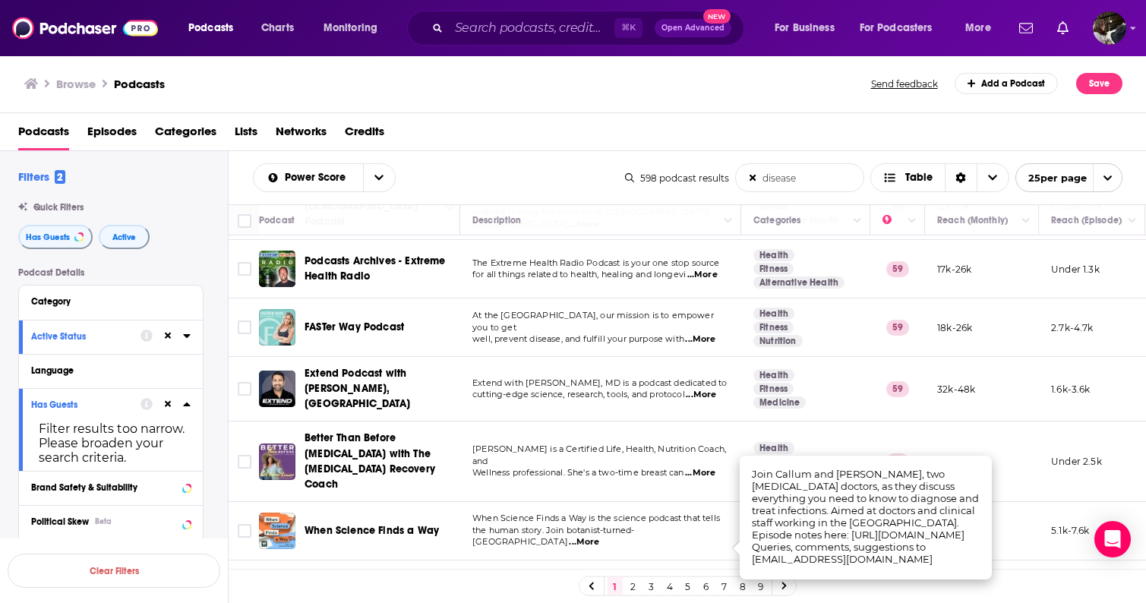
click at [705, 595] on span "...More" at bounding box center [700, 601] width 30 height 12
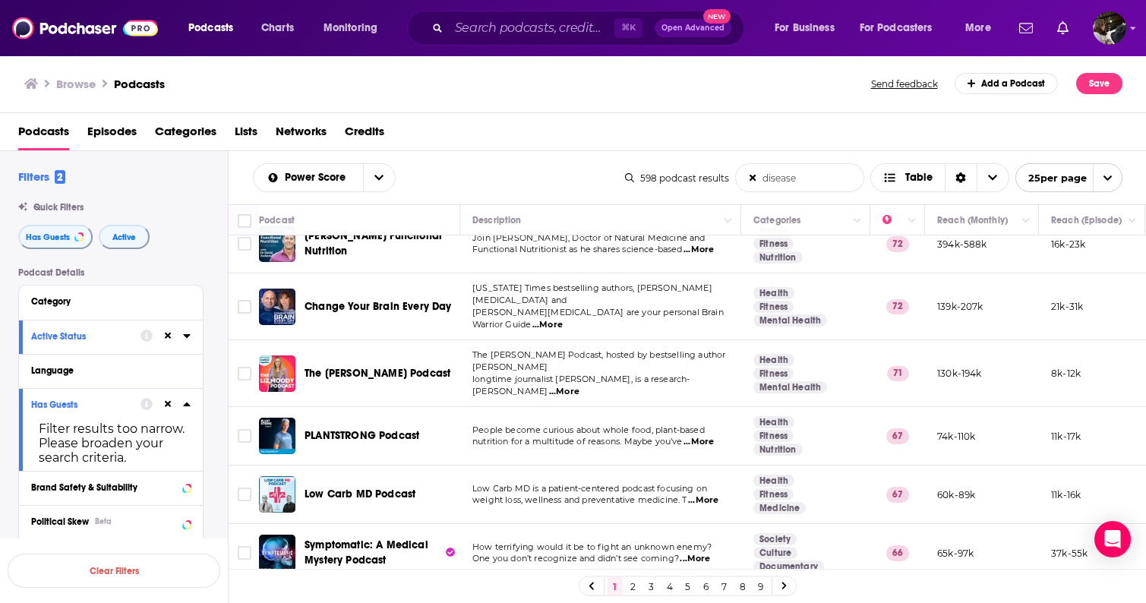
scroll to position [0, 0]
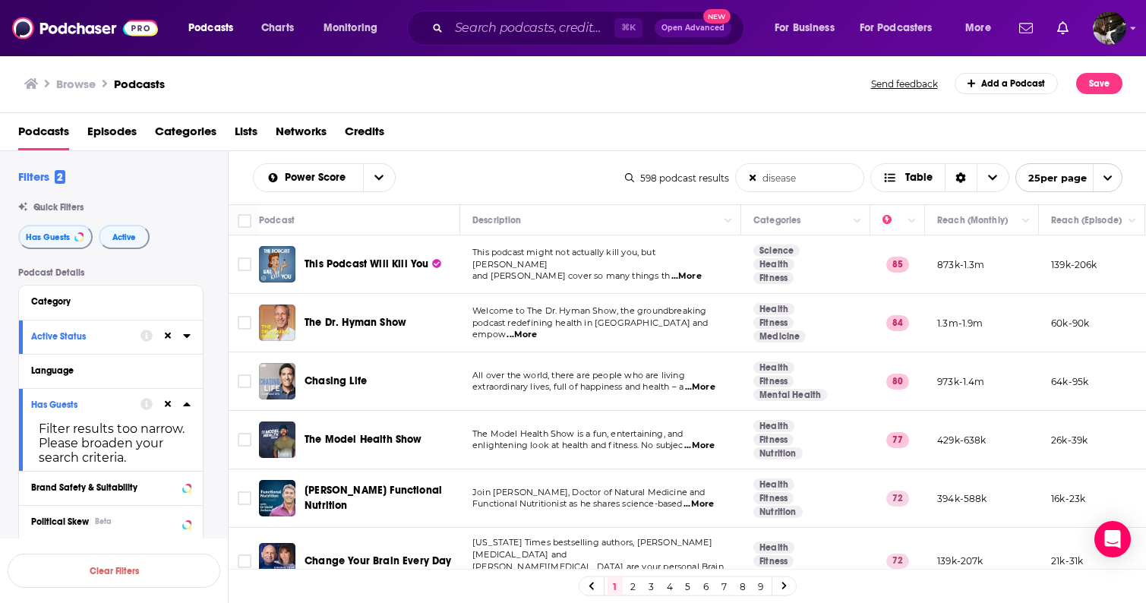
click at [707, 384] on span "...More" at bounding box center [700, 387] width 30 height 12
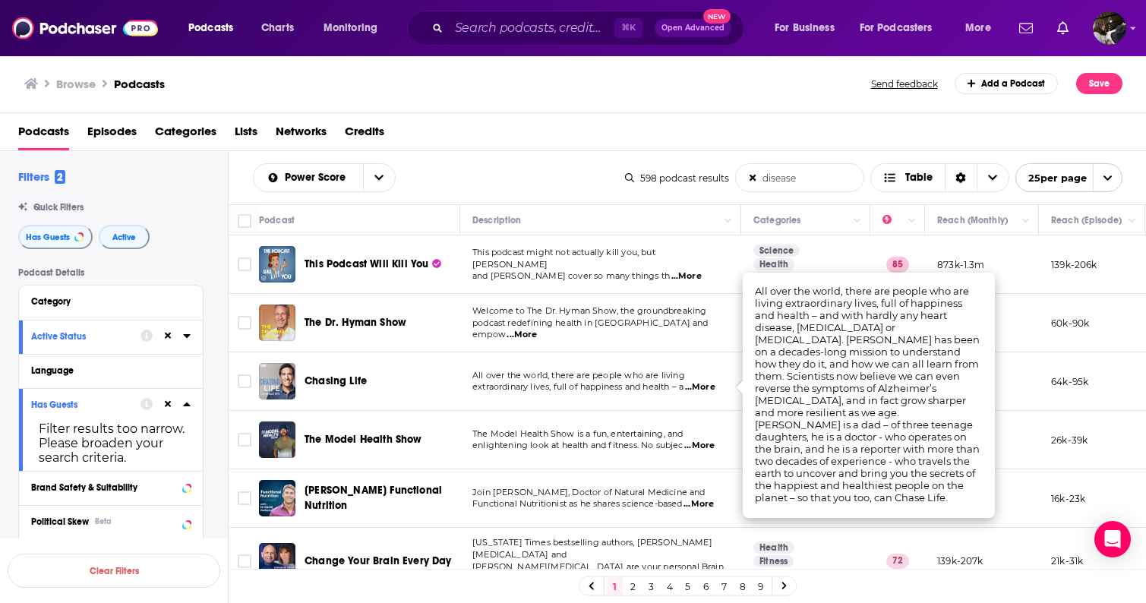
click at [708, 385] on span "...More" at bounding box center [700, 387] width 30 height 12
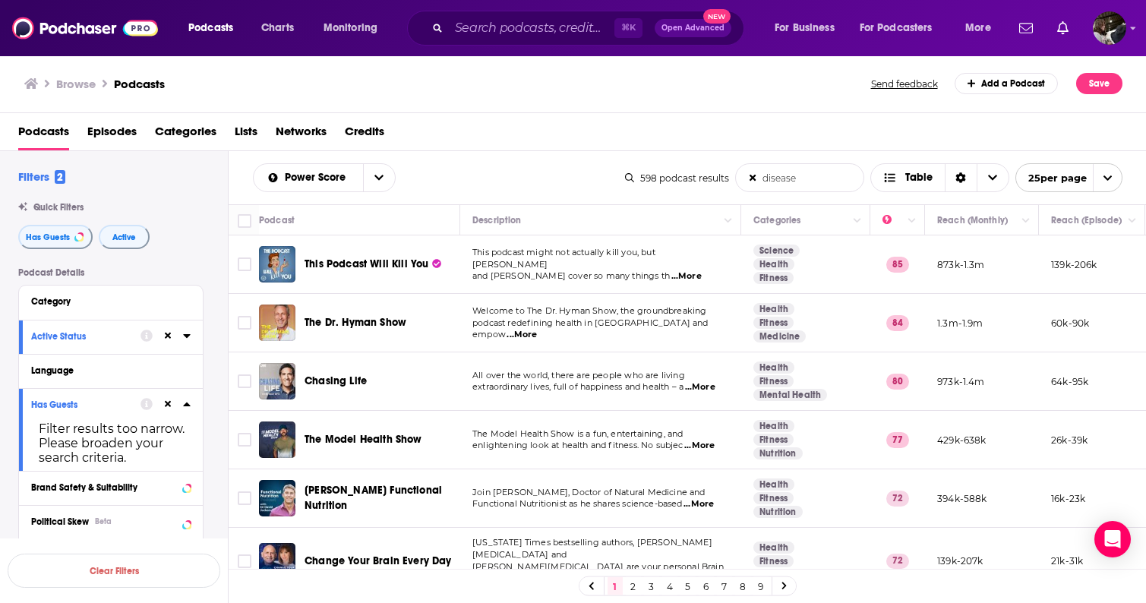
click at [710, 446] on span "...More" at bounding box center [699, 446] width 30 height 12
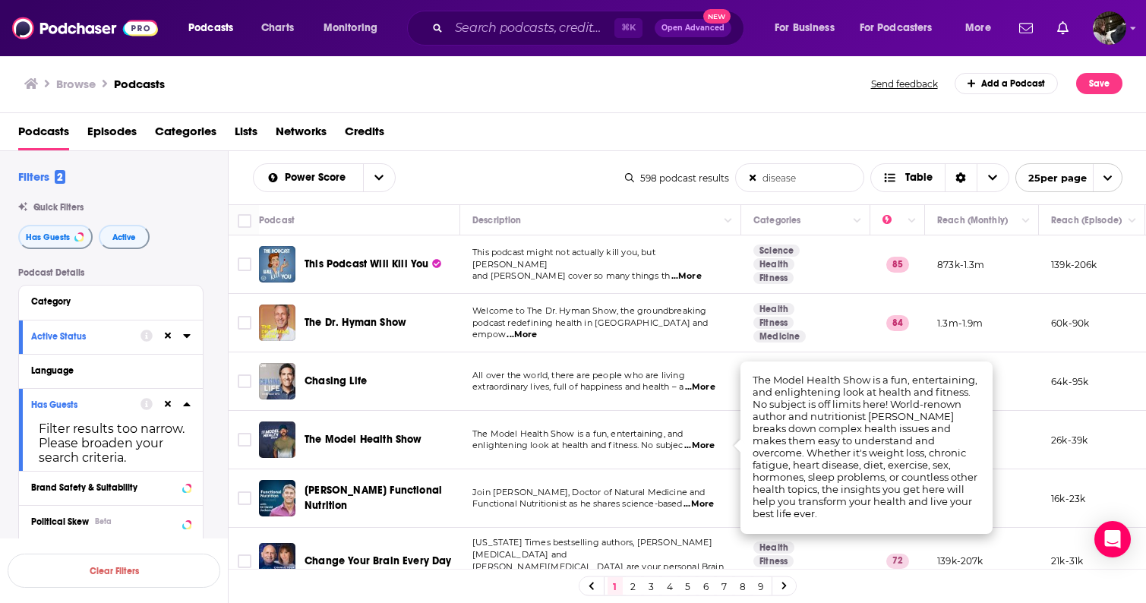
click at [710, 446] on span "...More" at bounding box center [699, 446] width 30 height 12
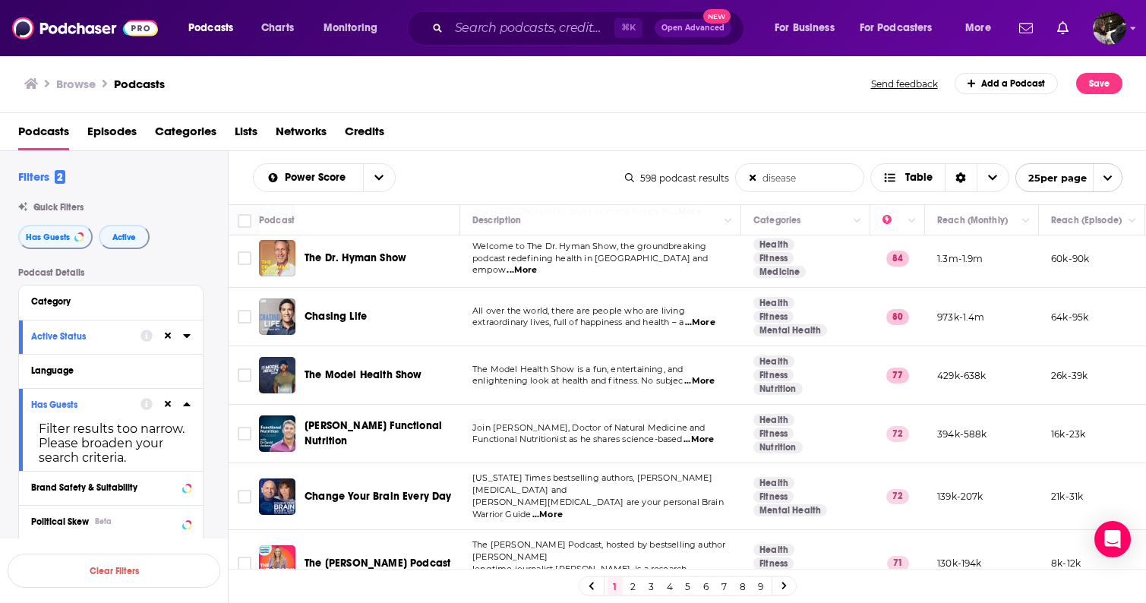
scroll to position [87, 0]
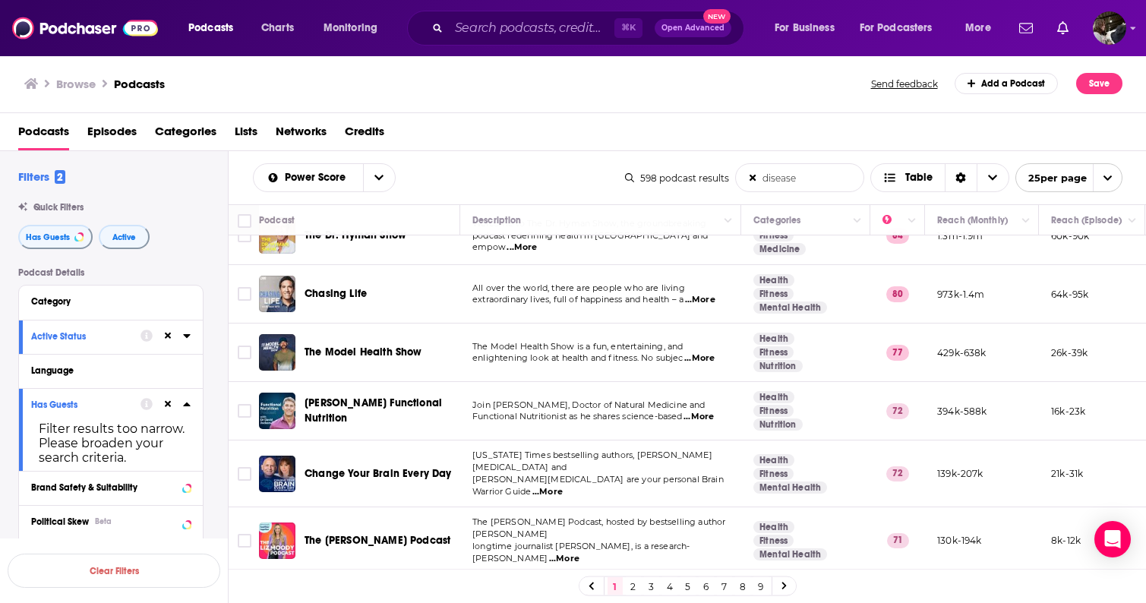
click at [563, 486] on span "...More" at bounding box center [547, 492] width 30 height 12
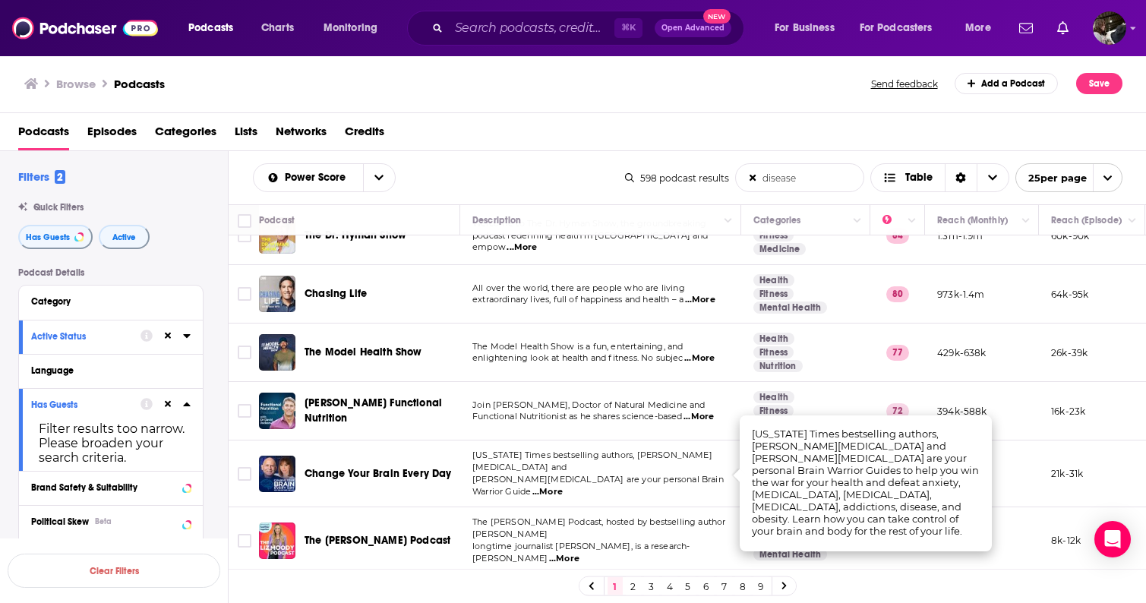
click at [563, 486] on span "...More" at bounding box center [547, 492] width 30 height 12
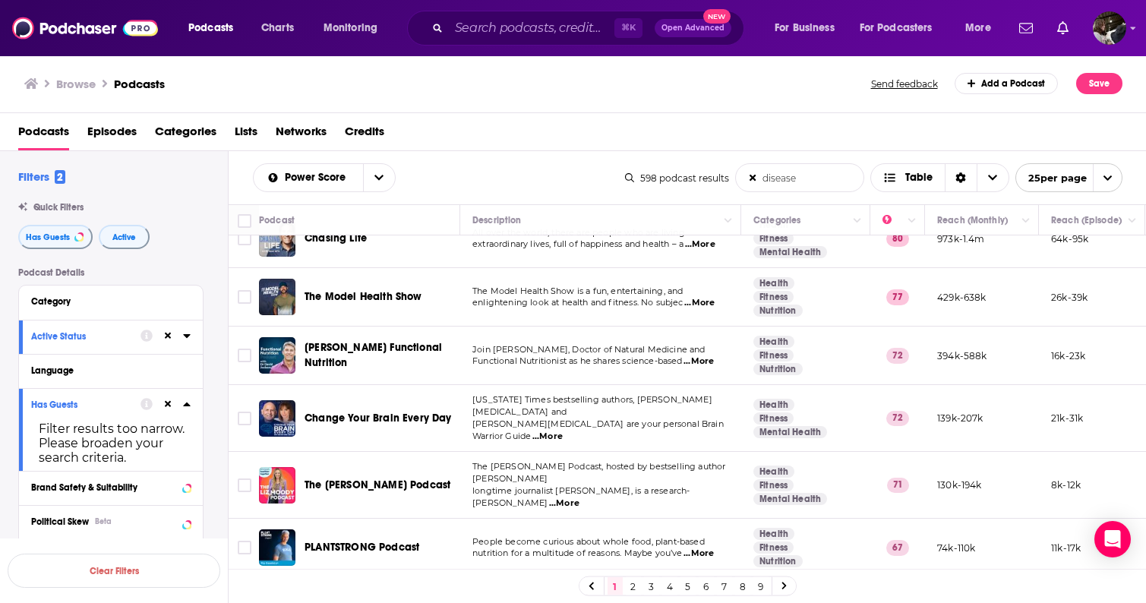
scroll to position [151, 0]
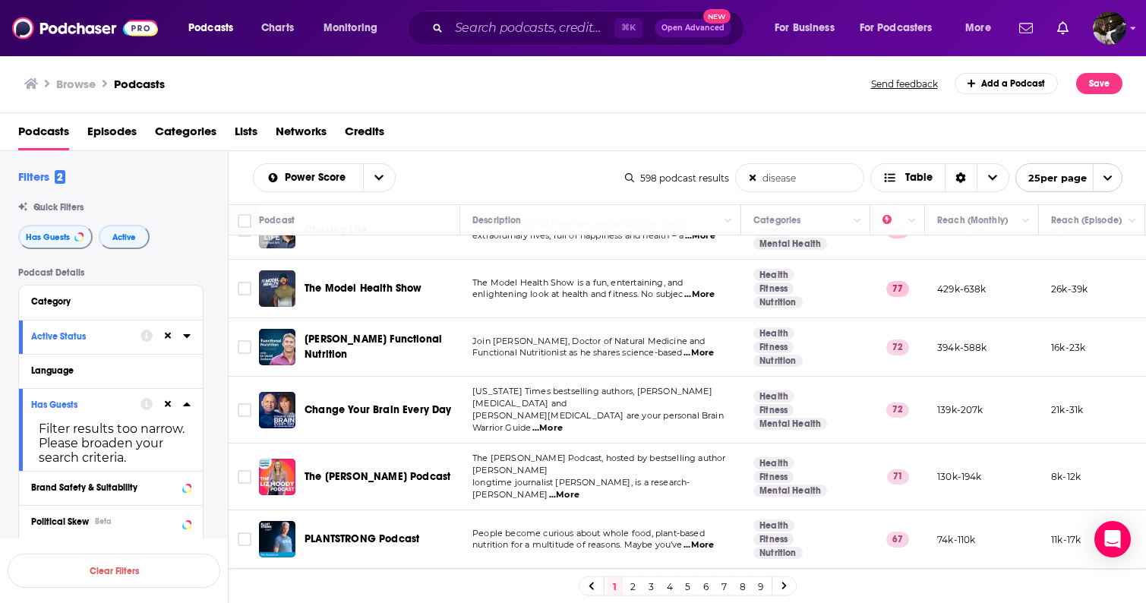
click at [579, 489] on span "...More" at bounding box center [564, 495] width 30 height 12
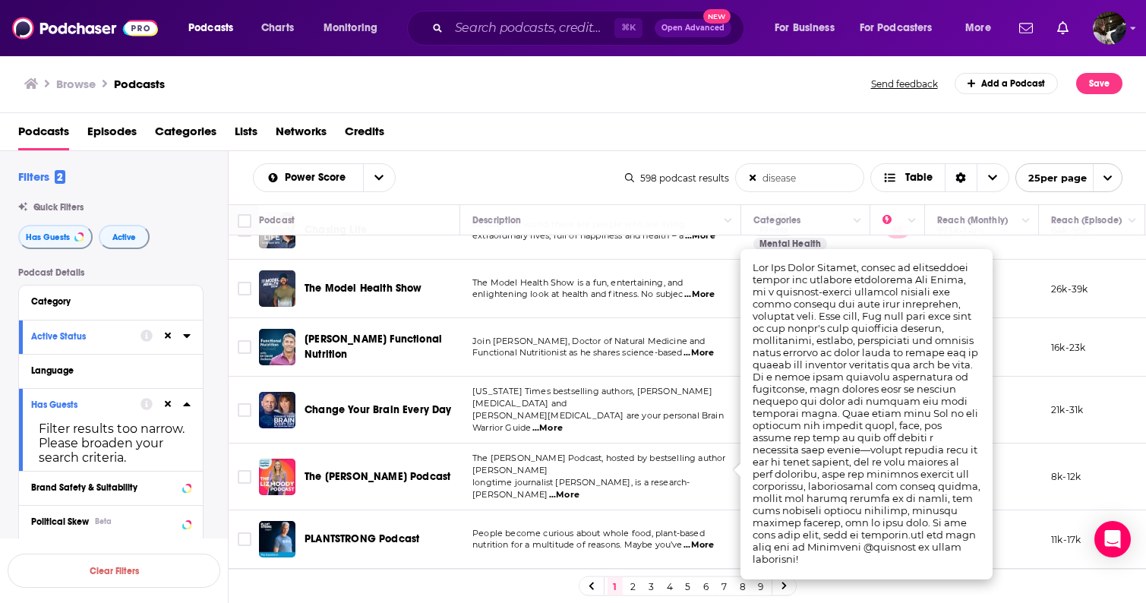
click at [579, 489] on span "...More" at bounding box center [564, 495] width 30 height 12
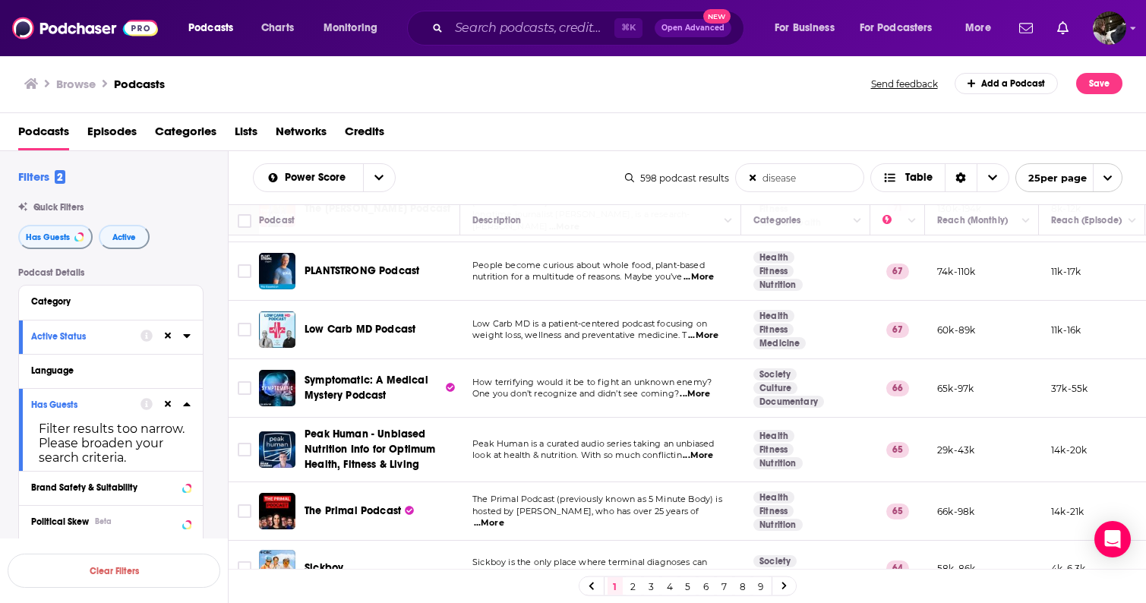
scroll to position [0, 0]
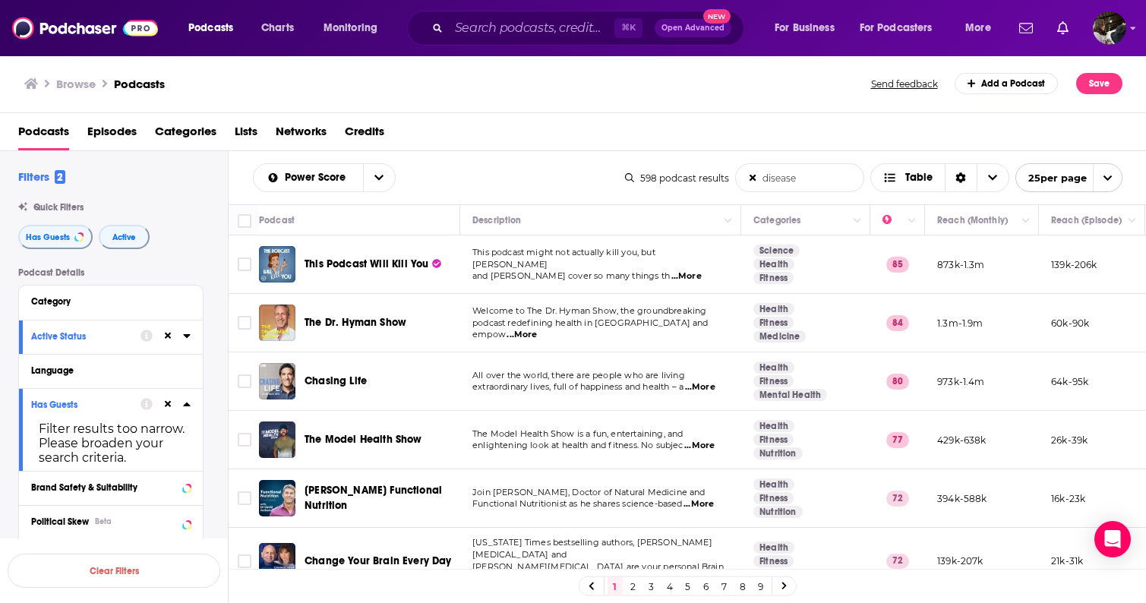
drag, startPoint x: 805, startPoint y: 178, endPoint x: 759, endPoint y: 179, distance: 45.6
click at [759, 179] on input "disease" at bounding box center [800, 177] width 128 height 27
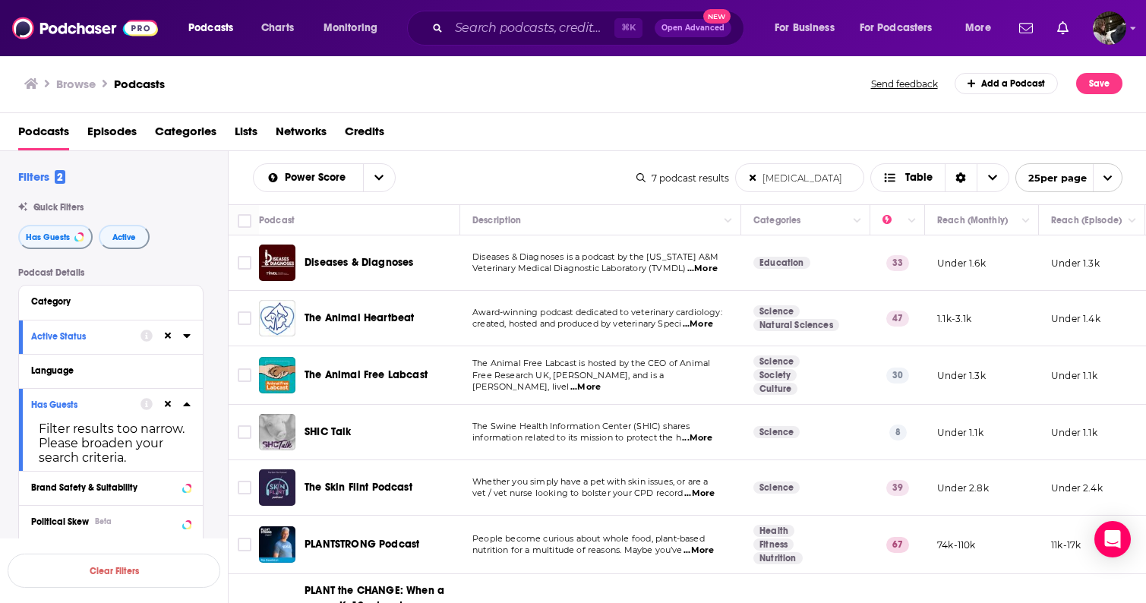
click at [711, 546] on span "...More" at bounding box center [698, 550] width 30 height 12
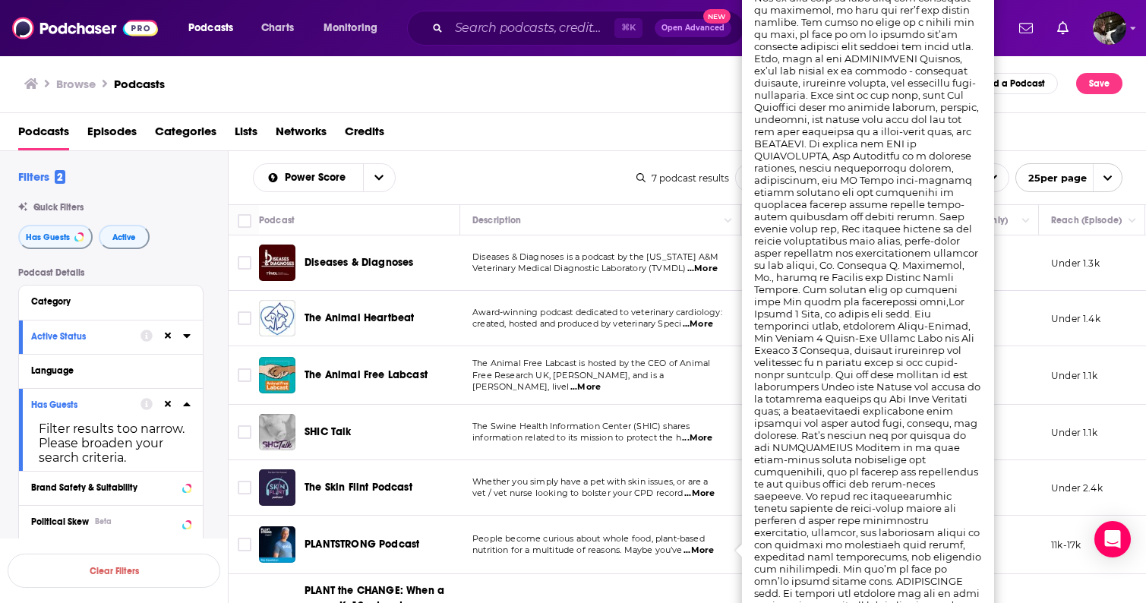
click at [711, 546] on span "...More" at bounding box center [698, 550] width 30 height 12
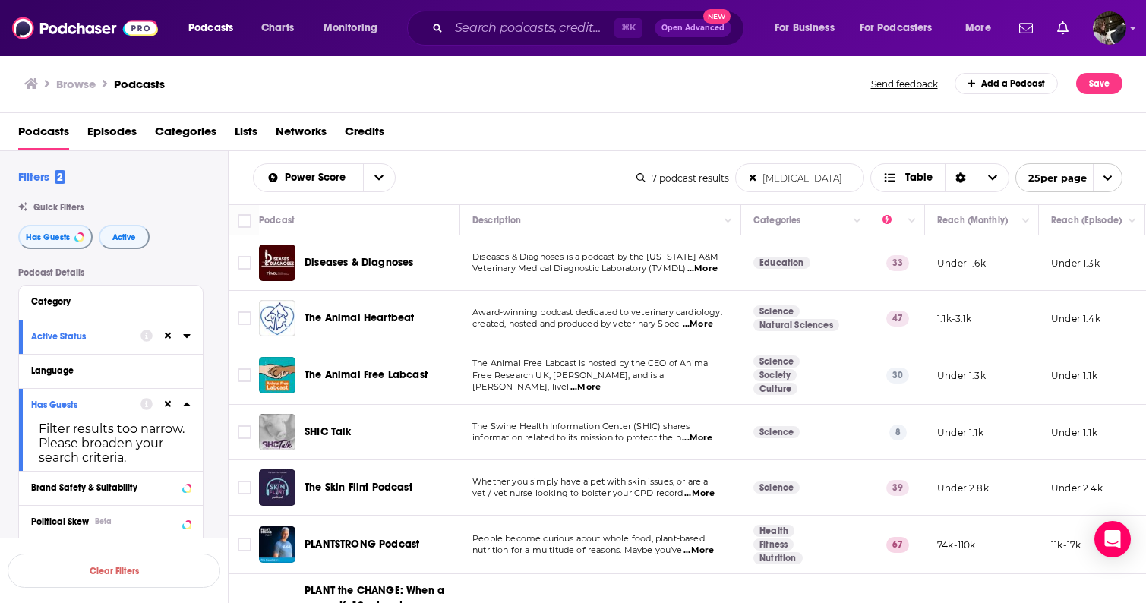
click at [707, 324] on span "...More" at bounding box center [698, 324] width 30 height 12
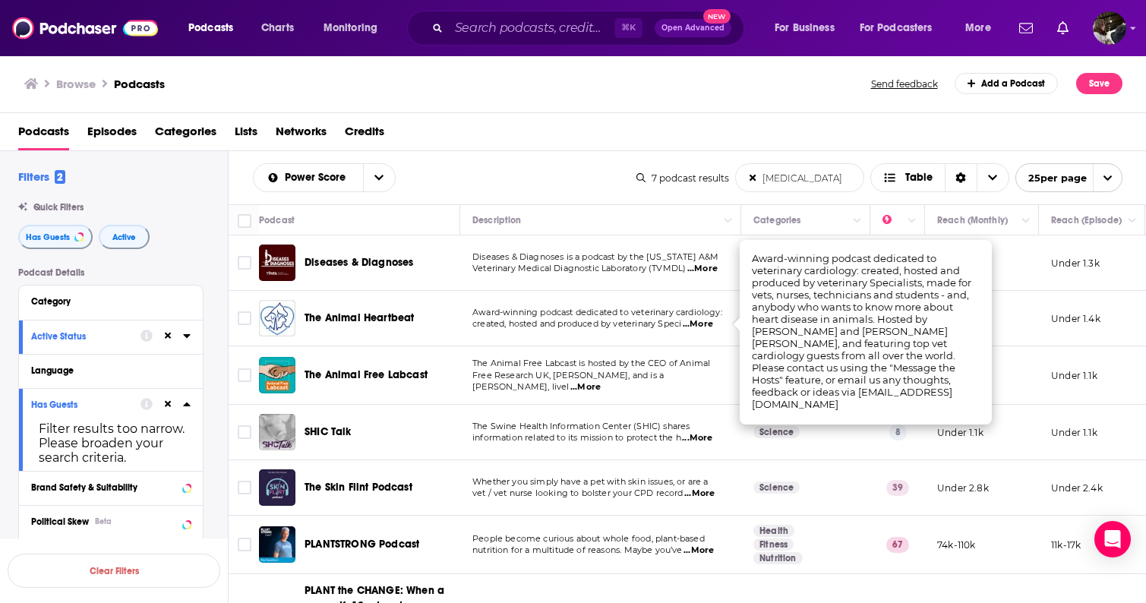
click at [706, 324] on span "...More" at bounding box center [698, 324] width 30 height 12
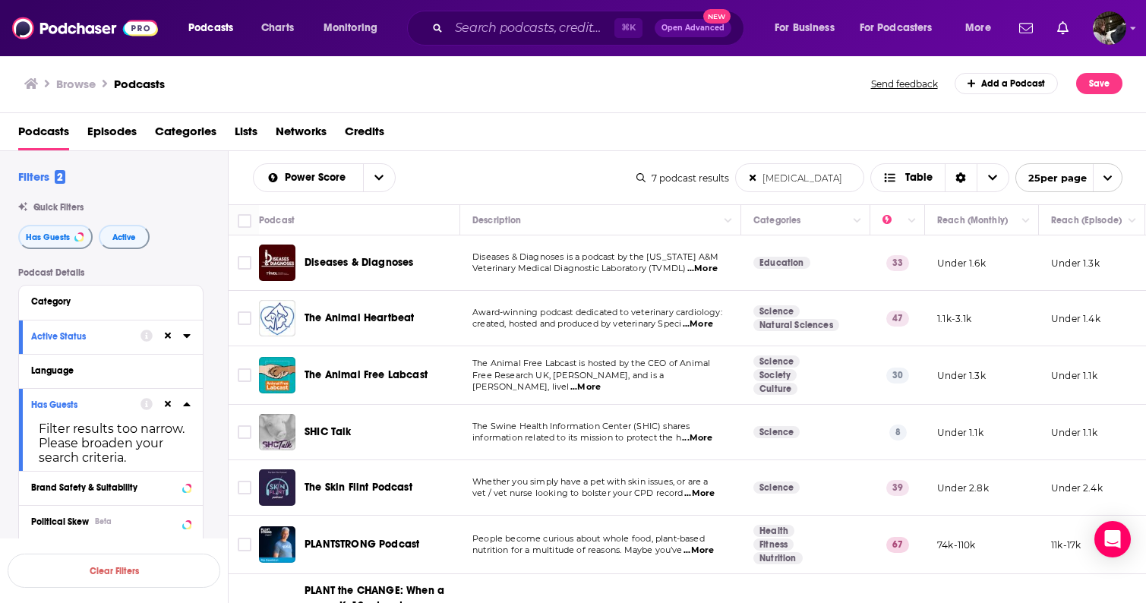
click at [715, 270] on span "...More" at bounding box center [702, 269] width 30 height 12
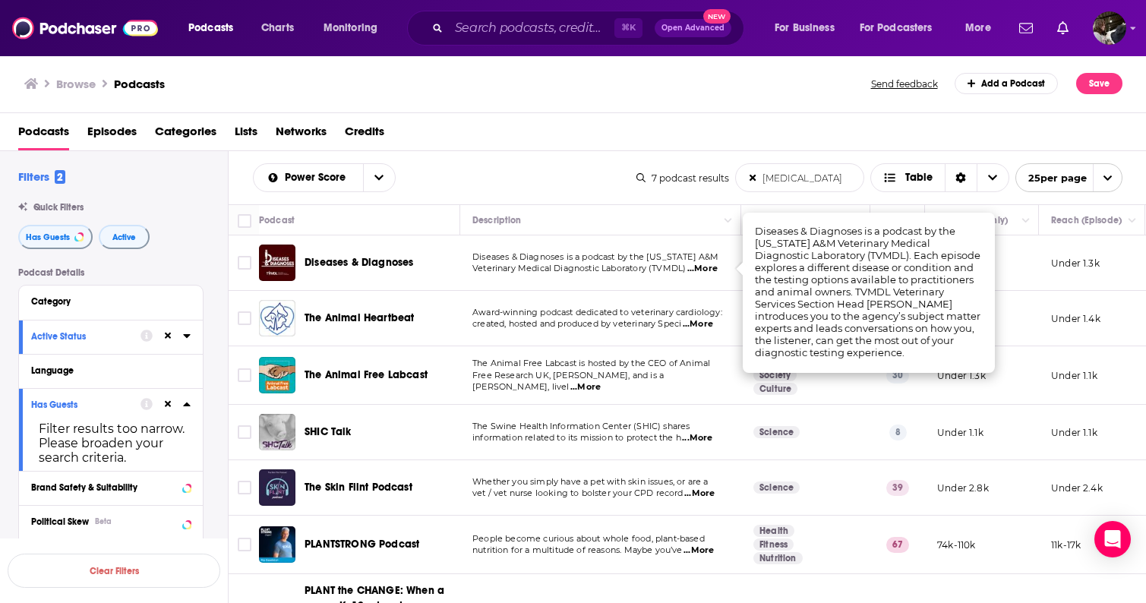
click at [715, 270] on span "...More" at bounding box center [702, 269] width 30 height 12
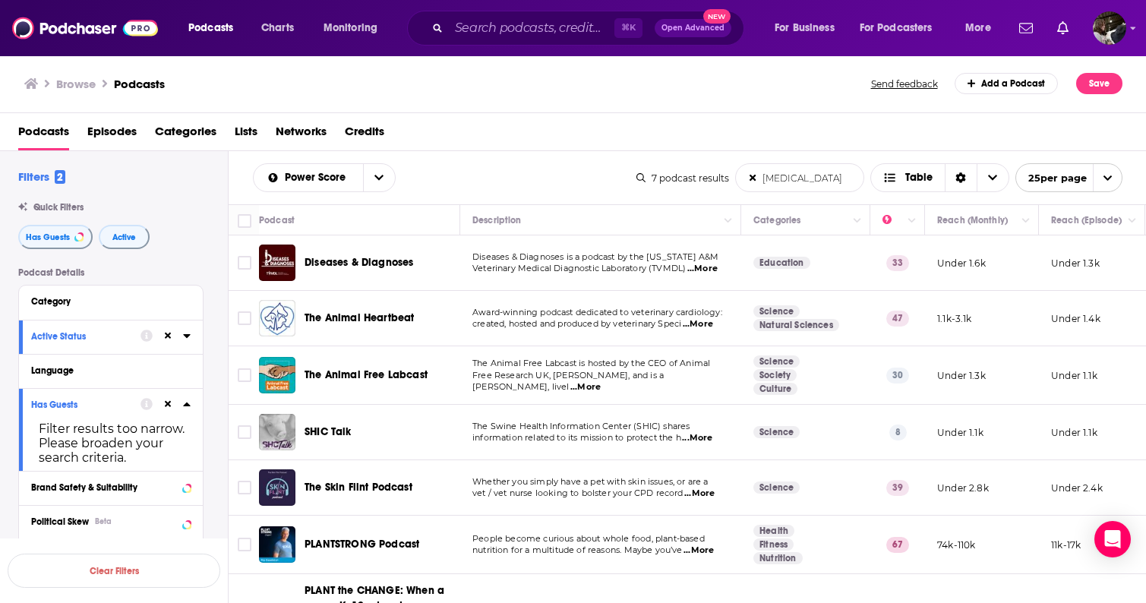
drag, startPoint x: 840, startPoint y: 178, endPoint x: 733, endPoint y: 178, distance: 107.1
click at [733, 178] on div "7 podcast results animal disease List Search Input Search the results... Table …" at bounding box center [879, 177] width 486 height 29
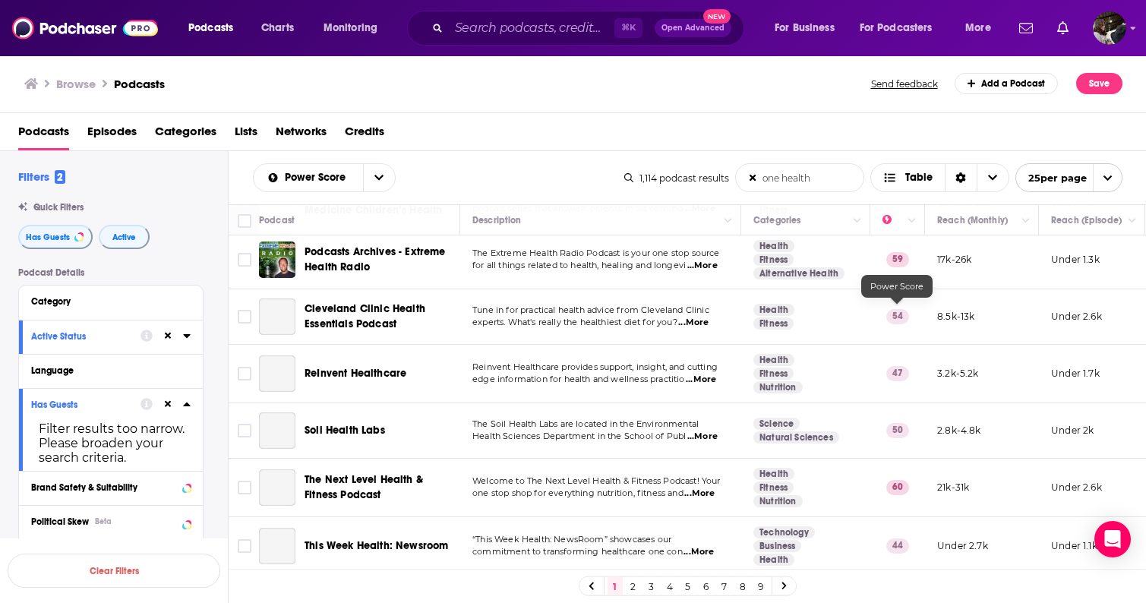
scroll to position [1253, 0]
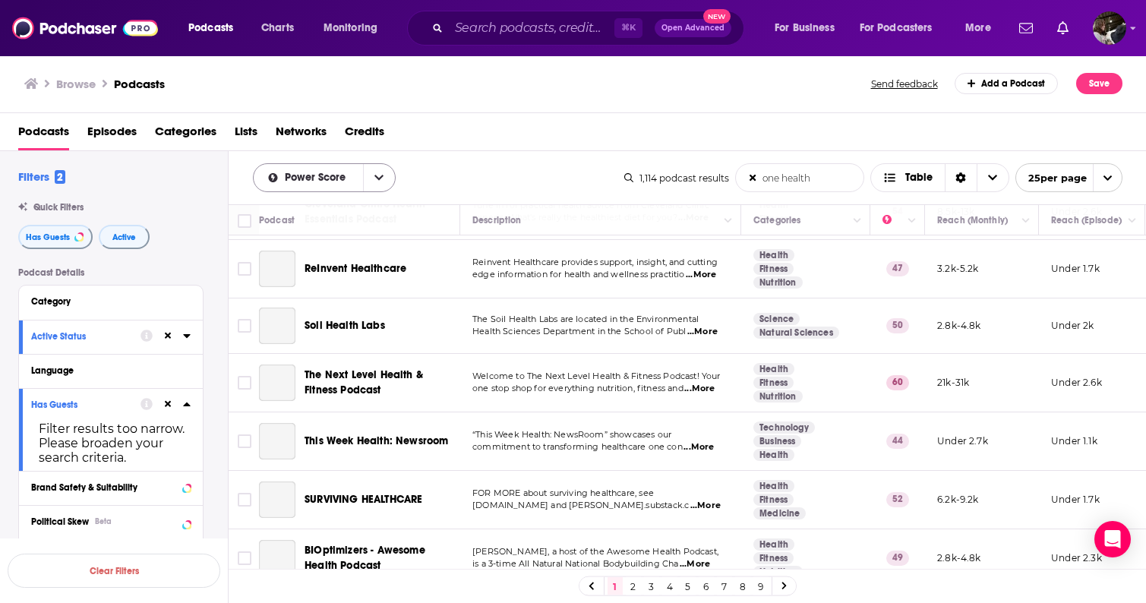
click at [380, 177] on icon "open menu" at bounding box center [378, 177] width 9 height 5
click at [325, 181] on span "Power Score" at bounding box center [318, 177] width 66 height 11
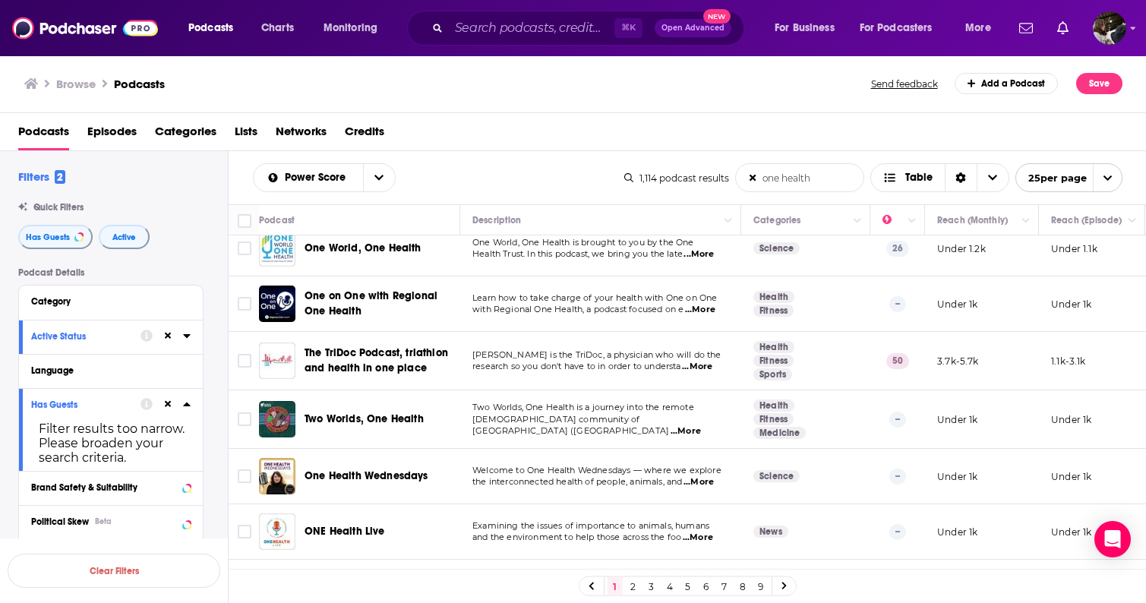
scroll to position [0, 0]
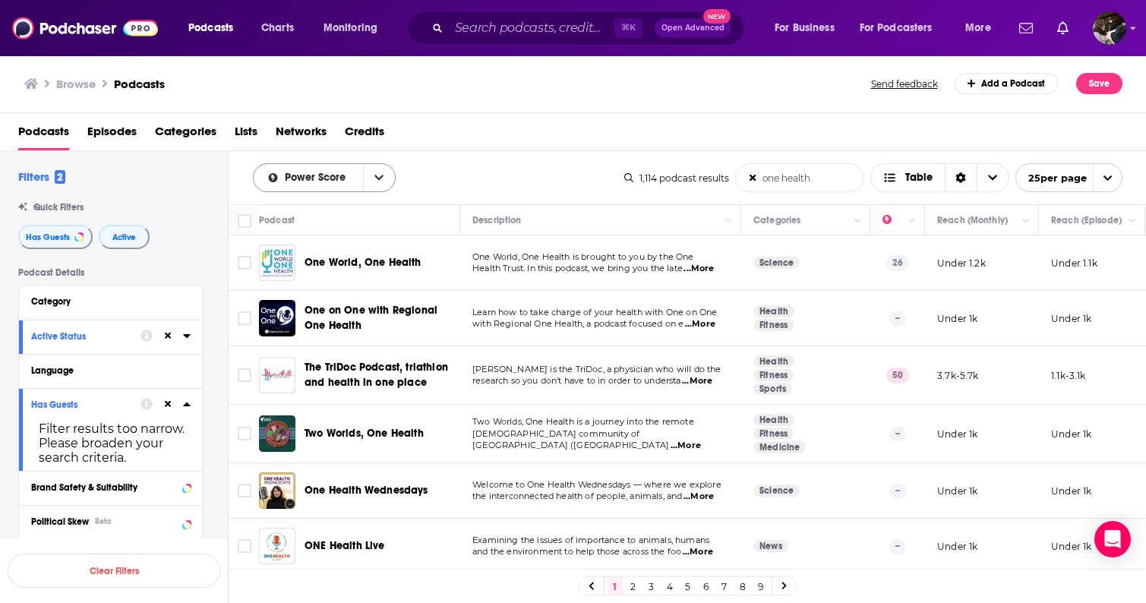
click at [376, 178] on icon "open menu" at bounding box center [378, 177] width 9 height 5
click at [308, 279] on span "Power Score" at bounding box center [333, 281] width 99 height 8
click at [475, 159] on div "Power Score one health List Search Input Search the results... Table 1,114 podc…" at bounding box center [688, 177] width 918 height 53
click at [374, 176] on icon "open menu" at bounding box center [378, 177] width 9 height 11
click at [325, 210] on span "By Rating" at bounding box center [333, 205] width 99 height 8
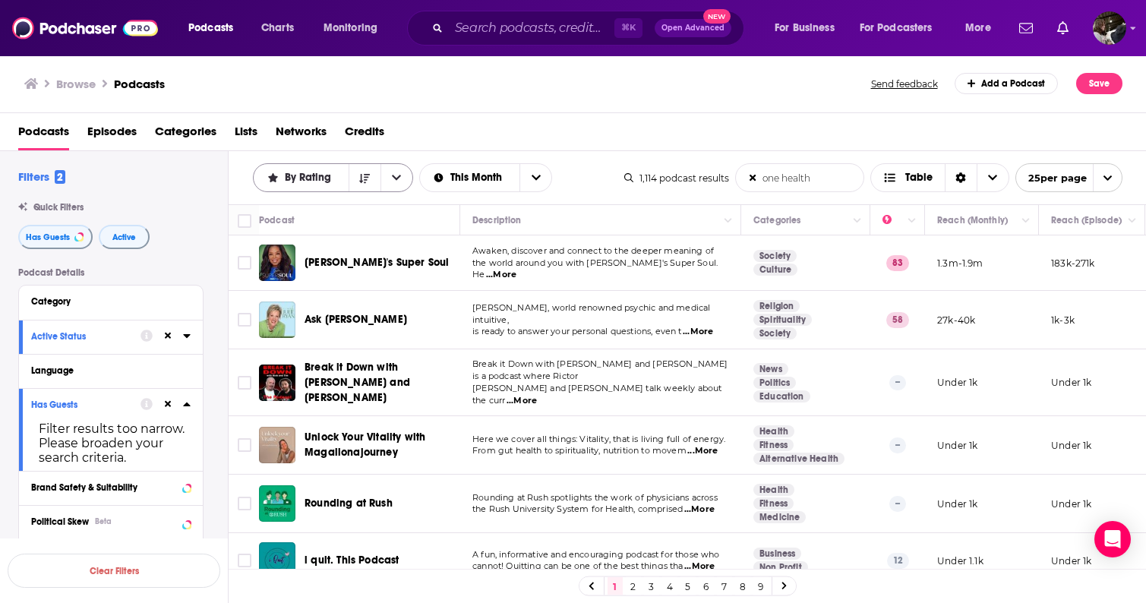
click at [397, 177] on icon "open menu" at bounding box center [396, 177] width 9 height 11
click at [336, 284] on span "Power Score" at bounding box center [342, 281] width 117 height 8
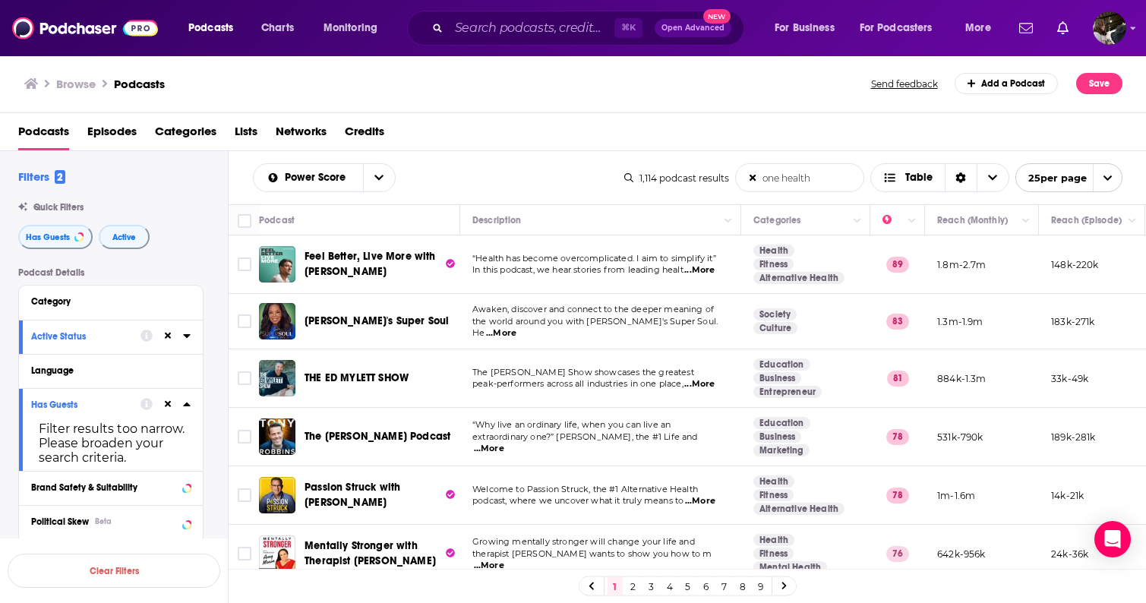
drag, startPoint x: 822, startPoint y: 181, endPoint x: 753, endPoint y: 181, distance: 68.3
click at [753, 181] on form "one health List Search Input Search the results..." at bounding box center [799, 177] width 129 height 29
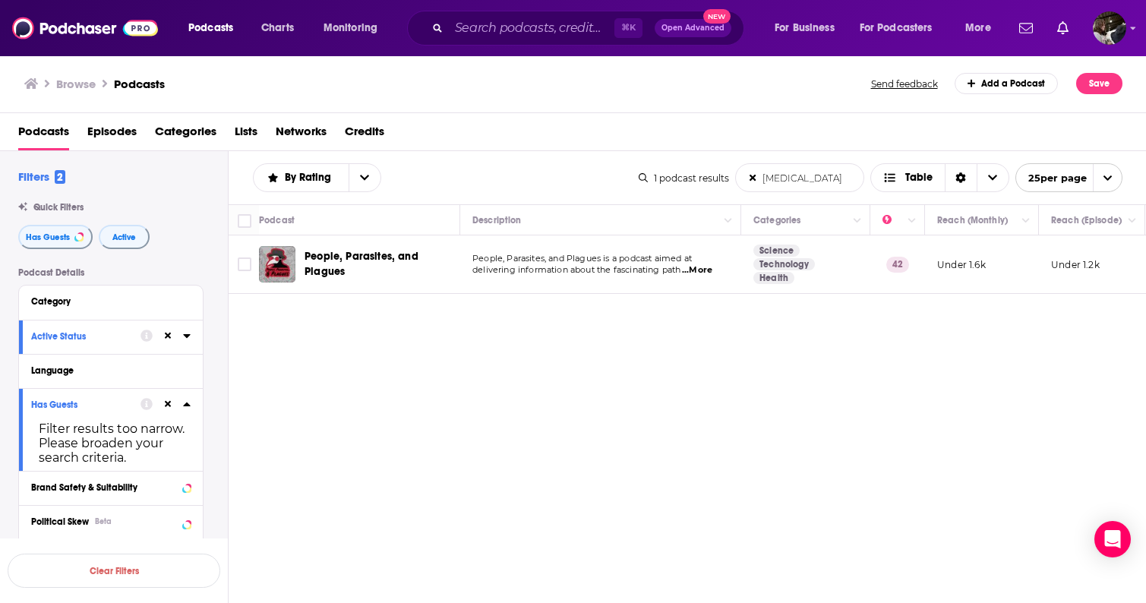
type input "[MEDICAL_DATA]"
click at [708, 273] on span "...More" at bounding box center [697, 270] width 30 height 12
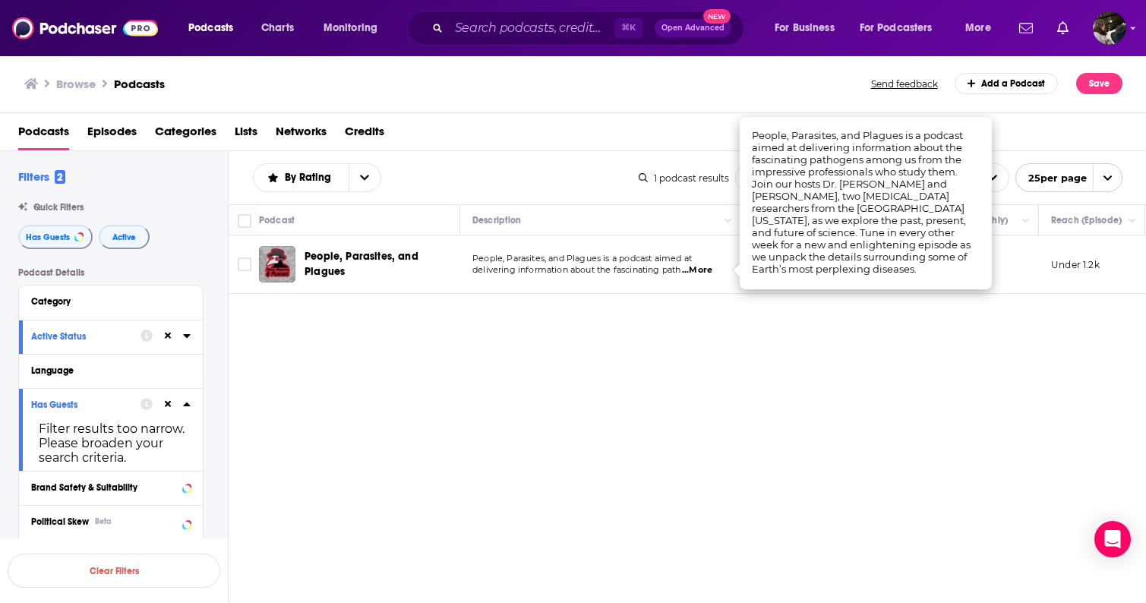
click at [708, 273] on span "...More" at bounding box center [697, 270] width 30 height 12
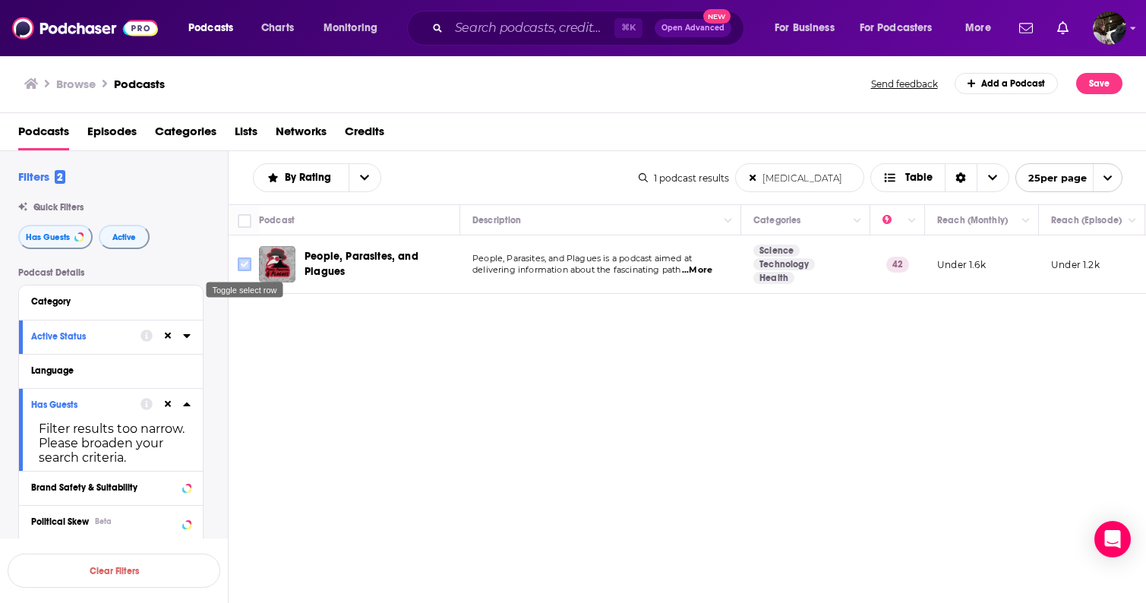
click at [246, 265] on input "Toggle select row" at bounding box center [245, 264] width 14 height 14
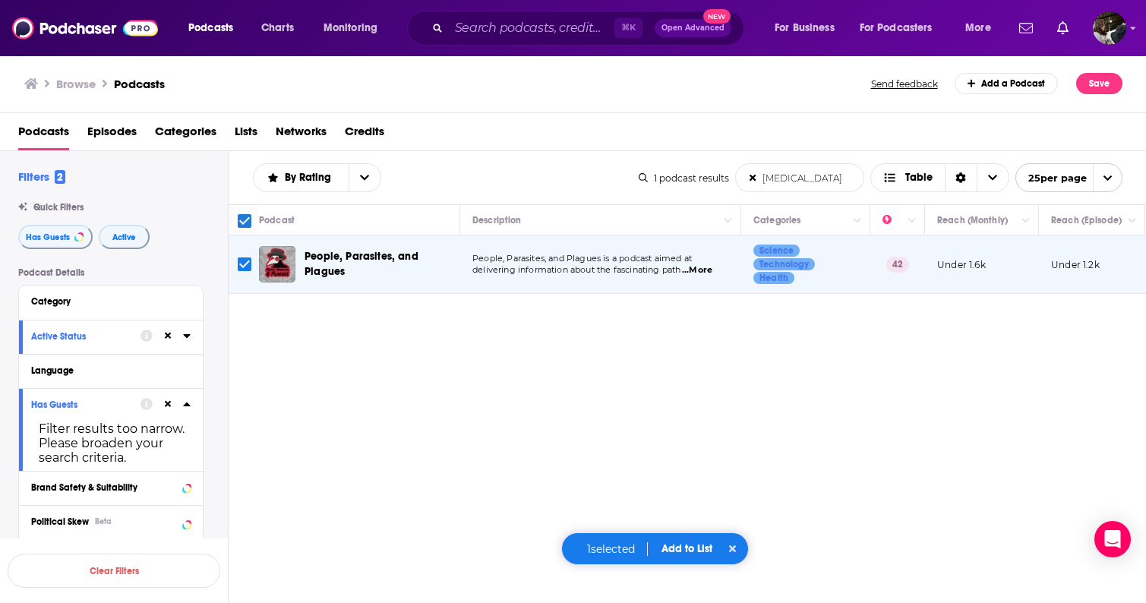
click at [679, 547] on button "Add to List" at bounding box center [686, 548] width 75 height 13
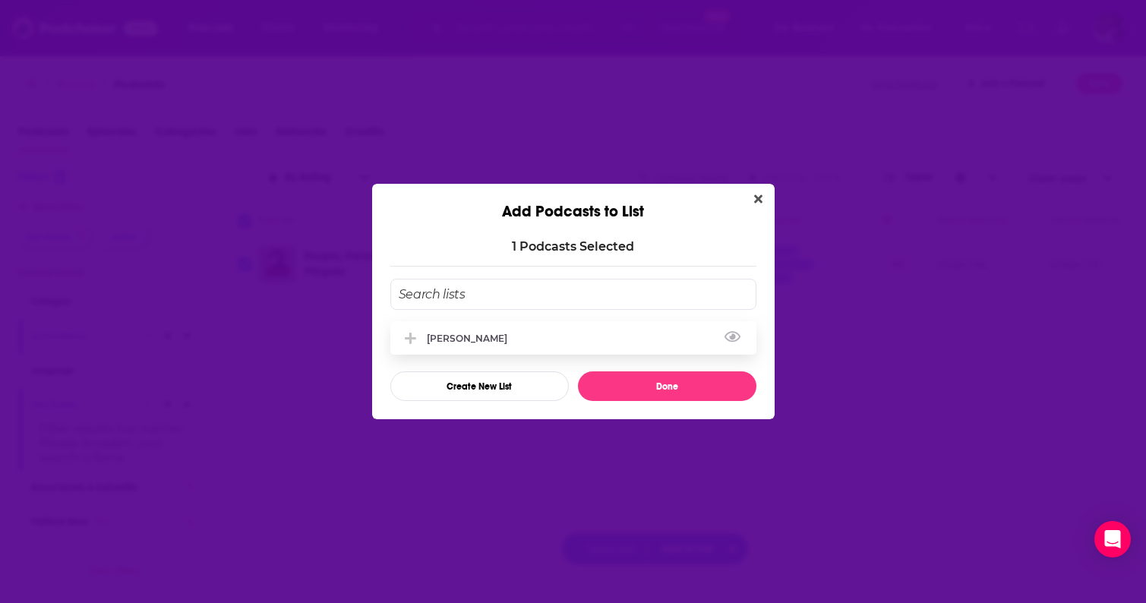
click at [492, 341] on div "[PERSON_NAME]" at bounding box center [472, 338] width 90 height 11
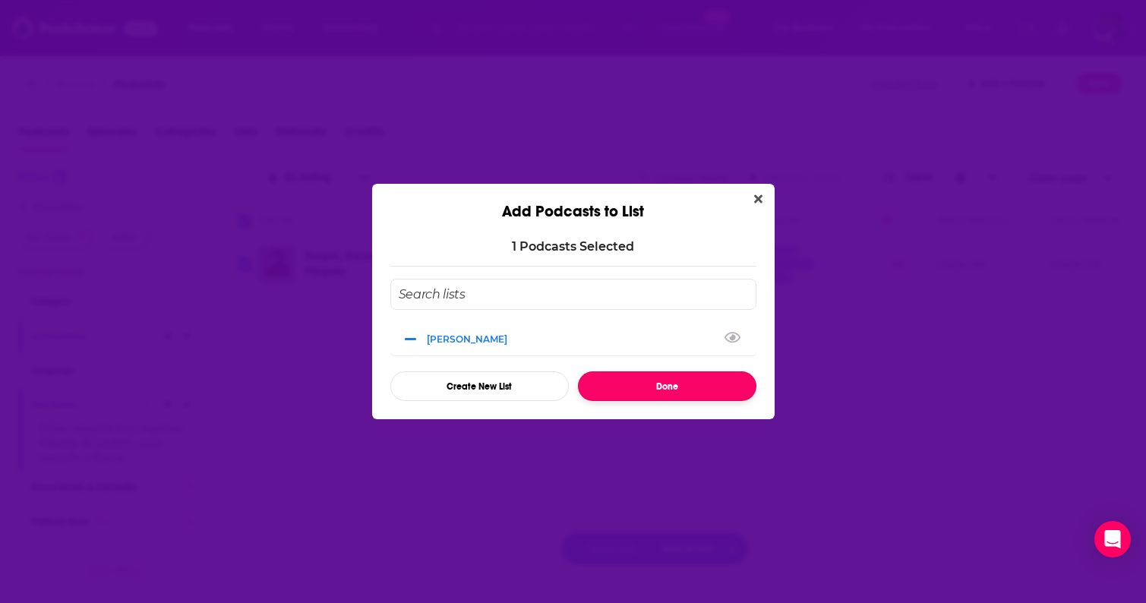
click at [655, 388] on button "Done" at bounding box center [667, 386] width 178 height 30
checkbox input "false"
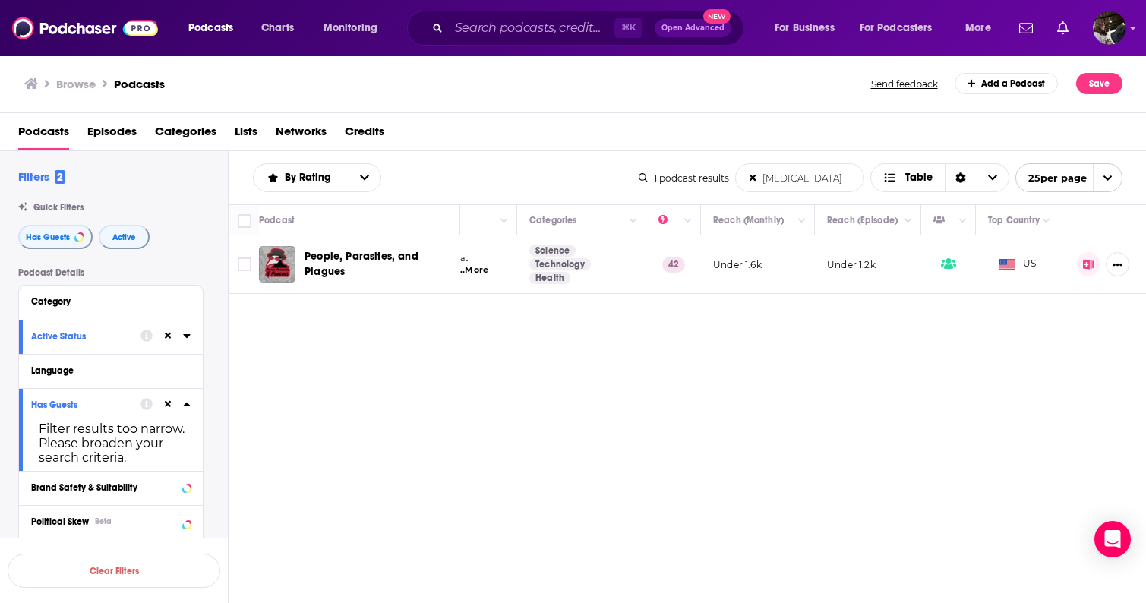
scroll to position [0, 218]
click at [1125, 264] on icon "Show More Button" at bounding box center [1124, 264] width 10 height 3
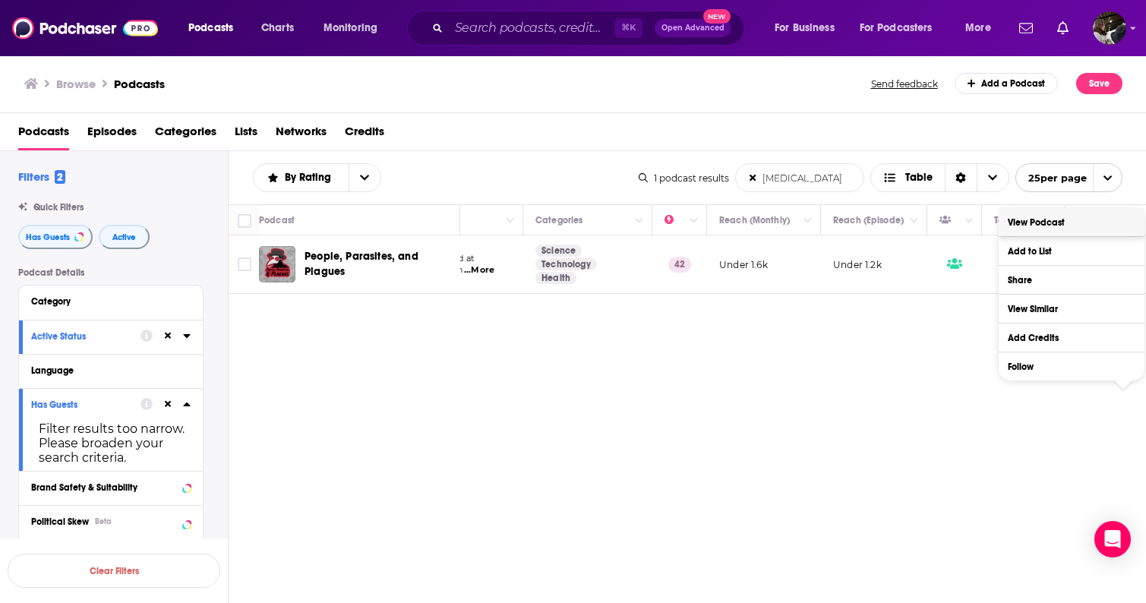
click at [1108, 216] on link "View Podcast" at bounding box center [1071, 222] width 146 height 28
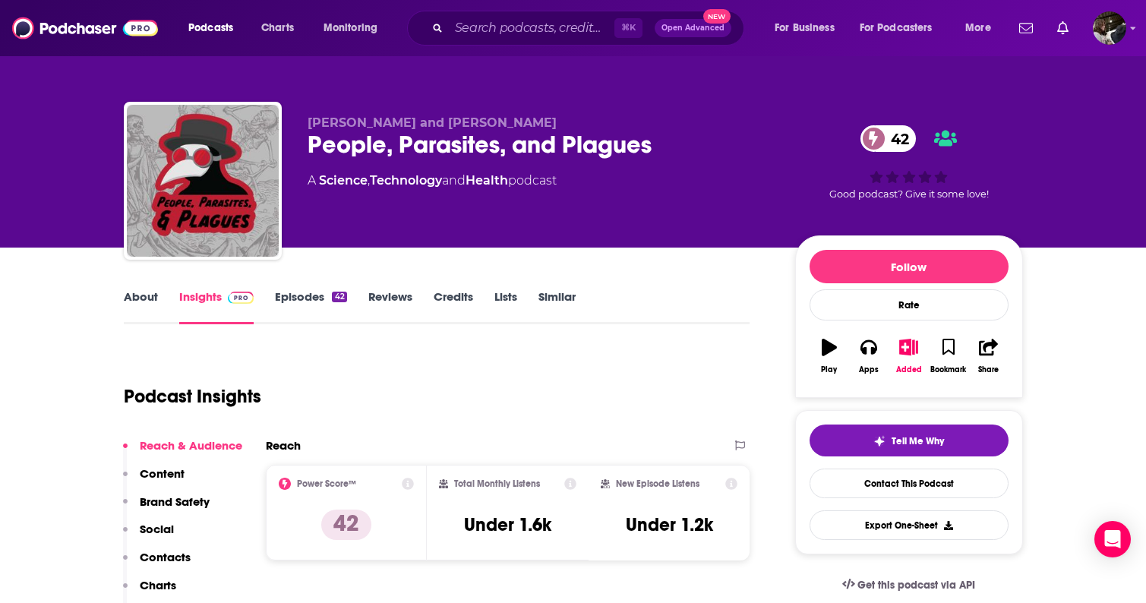
click at [345, 185] on link "Science" at bounding box center [343, 180] width 49 height 14
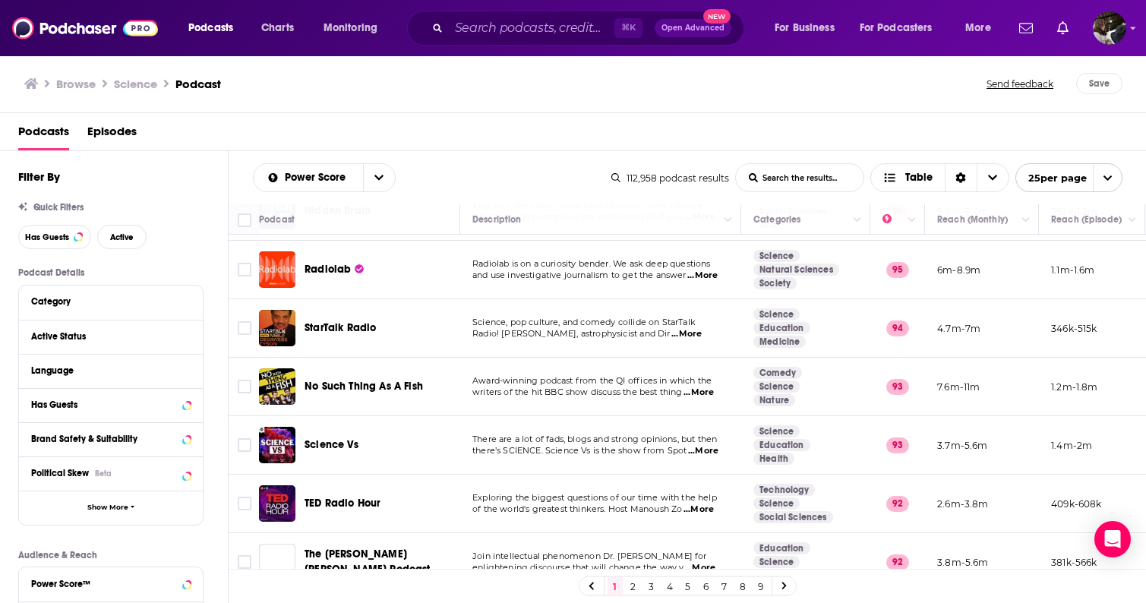
scroll to position [112, 0]
click at [715, 452] on span "...More" at bounding box center [703, 450] width 30 height 12
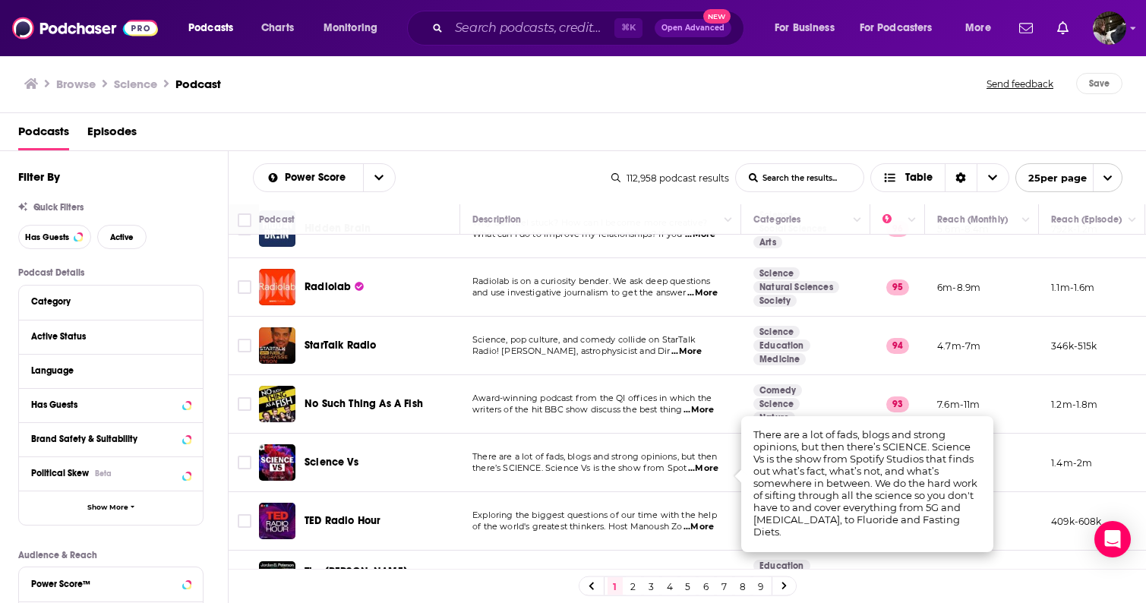
scroll to position [87, 2]
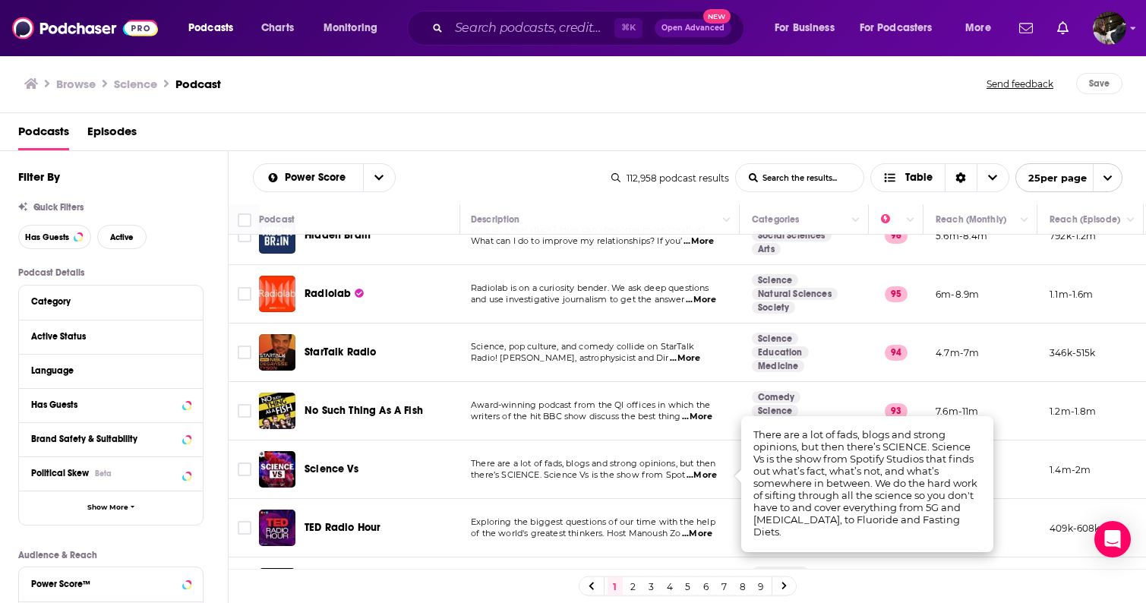
click at [709, 298] on span "...More" at bounding box center [701, 300] width 30 height 12
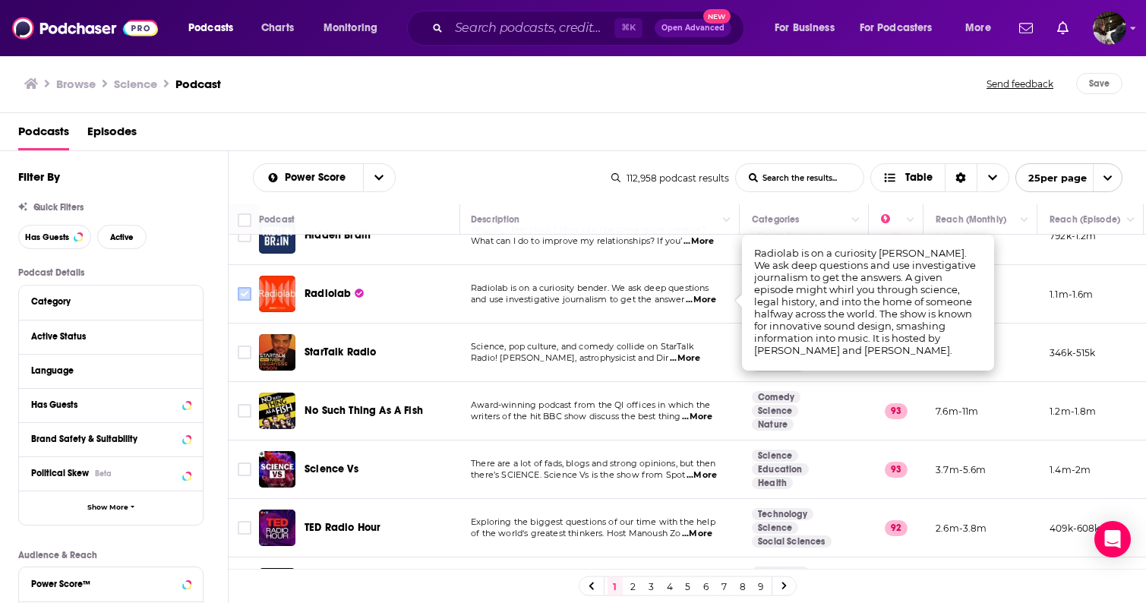
click at [245, 295] on input "Toggle select row" at bounding box center [245, 294] width 14 height 14
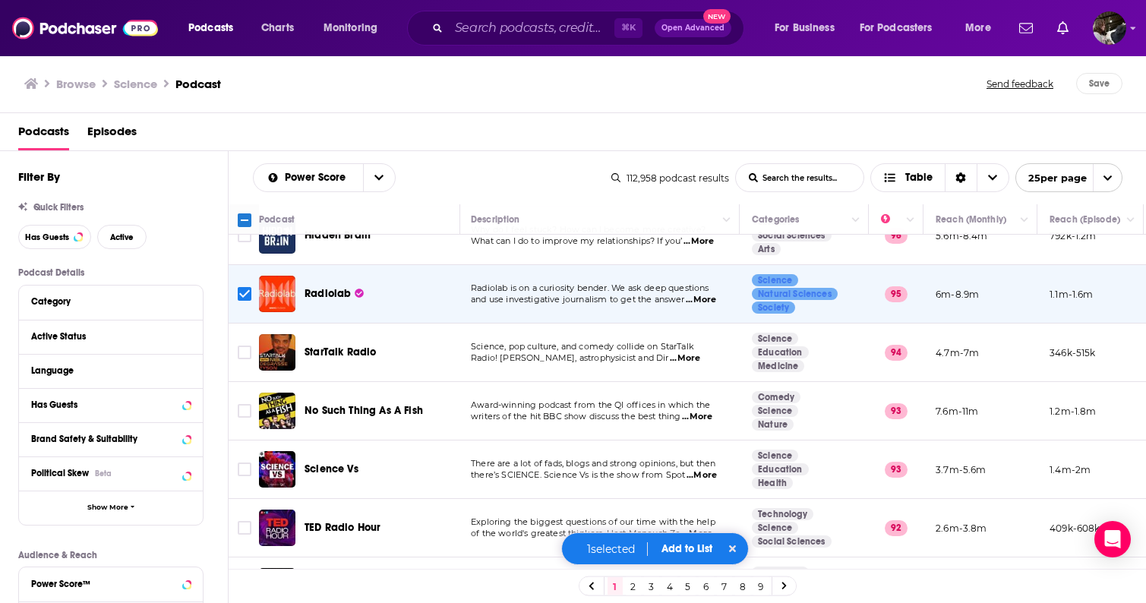
click at [682, 551] on button "Add to List" at bounding box center [686, 548] width 75 height 13
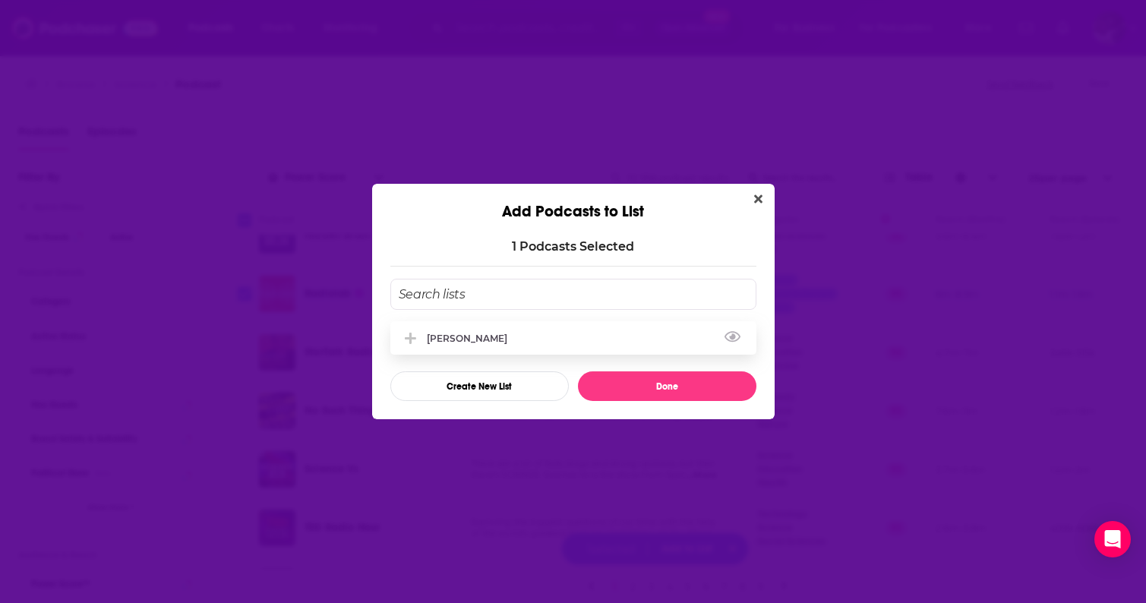
click at [535, 338] on div "[PERSON_NAME]" at bounding box center [573, 337] width 366 height 33
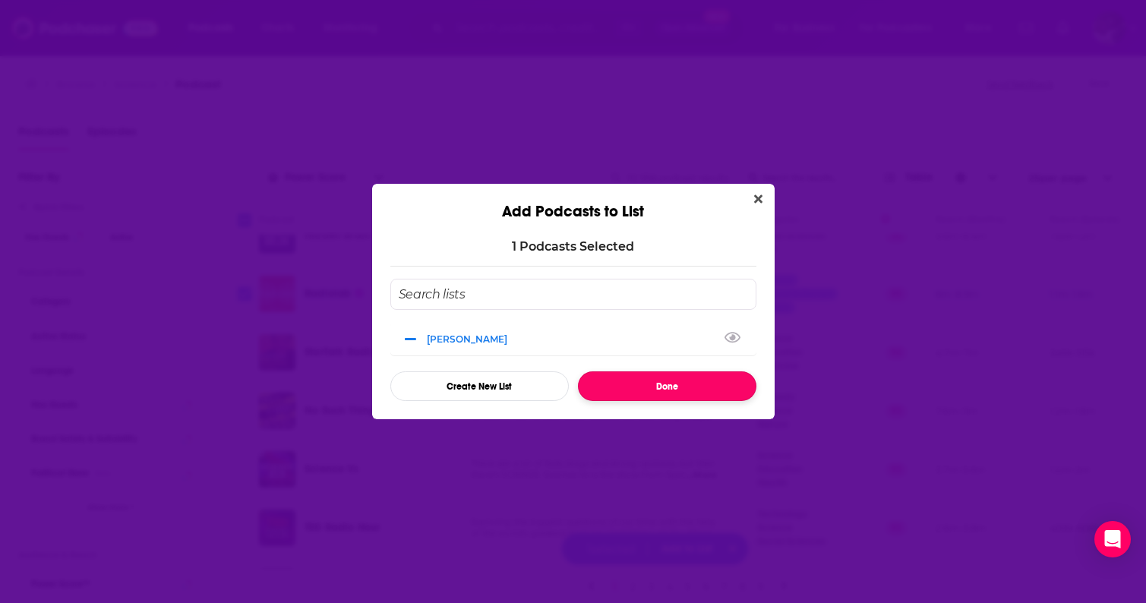
click at [644, 377] on button "Done" at bounding box center [667, 386] width 178 height 30
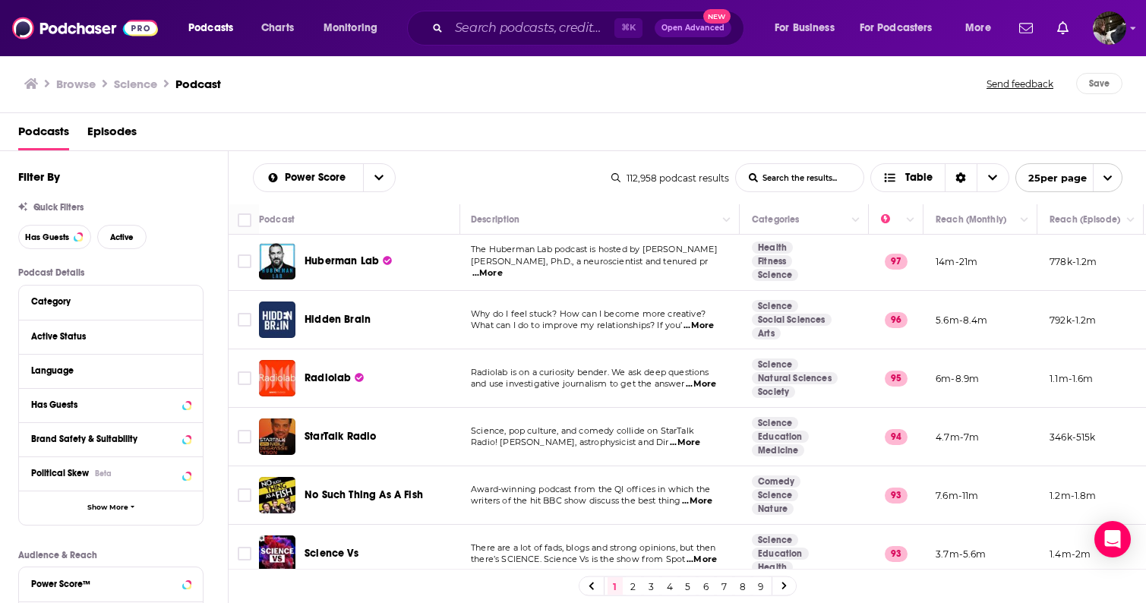
scroll to position [0, 2]
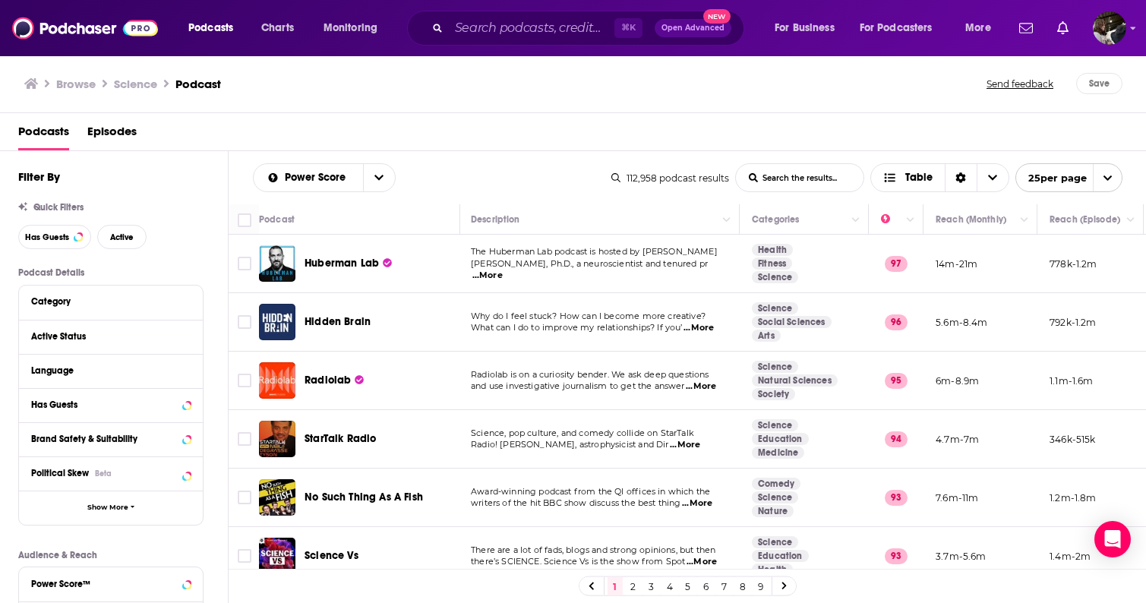
click at [503, 271] on span "...More" at bounding box center [487, 276] width 30 height 12
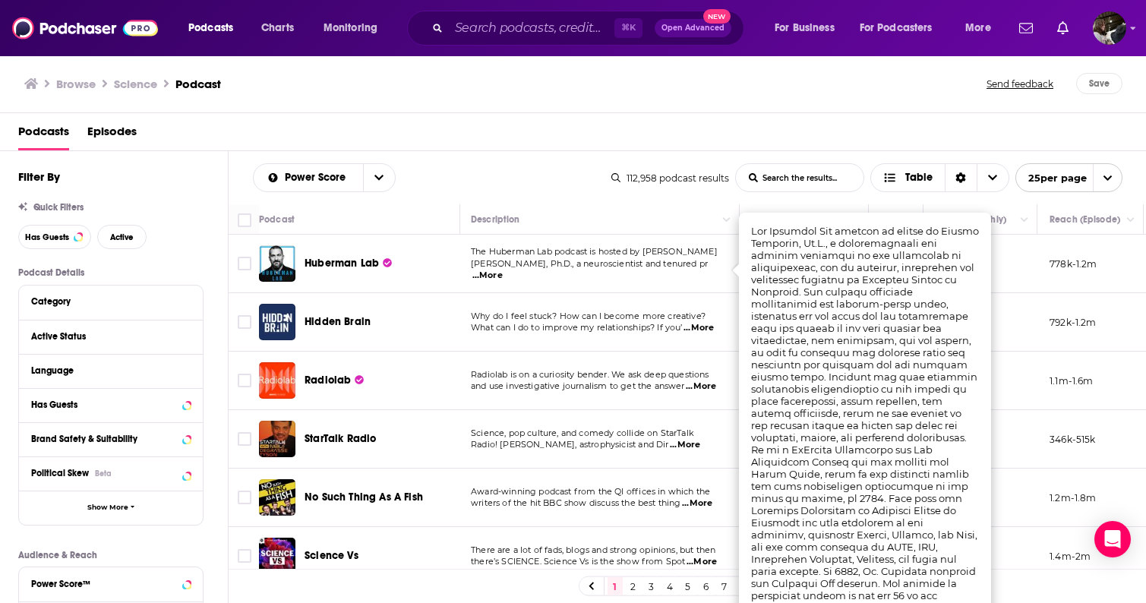
click at [503, 271] on span "...More" at bounding box center [487, 276] width 30 height 12
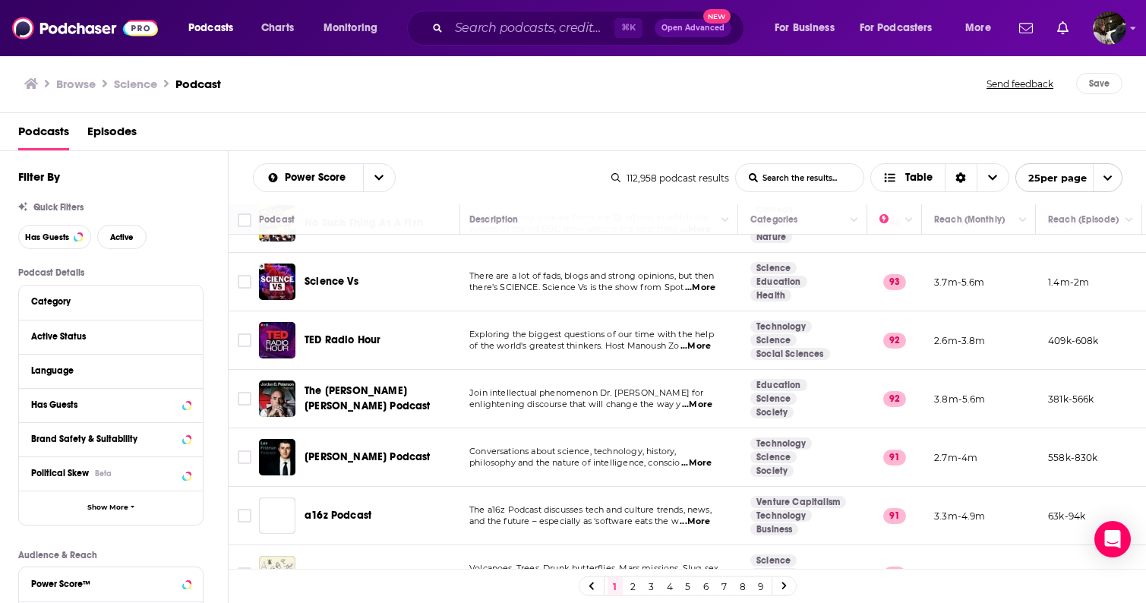
scroll to position [279, 3]
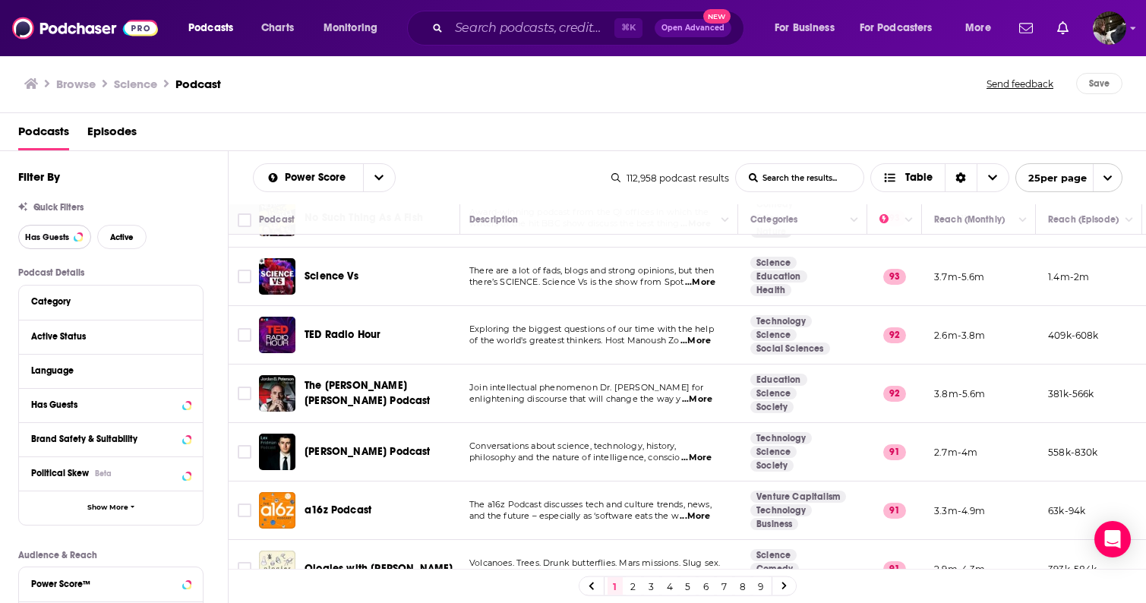
click at [56, 235] on span "Has Guests" at bounding box center [47, 237] width 44 height 8
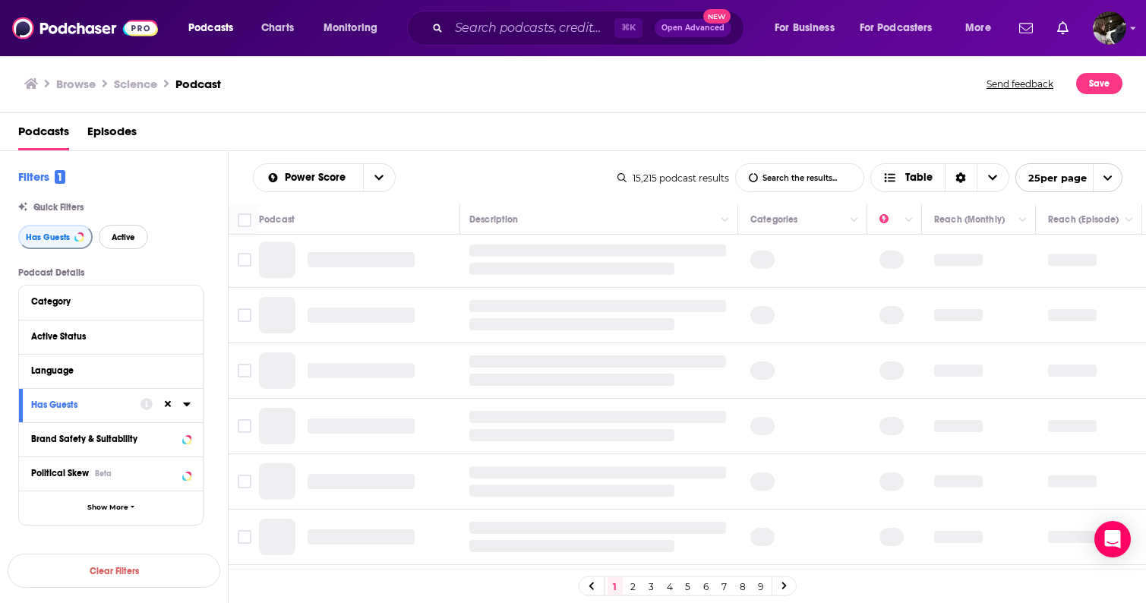
click at [122, 241] on span "Active" at bounding box center [124, 237] width 24 height 8
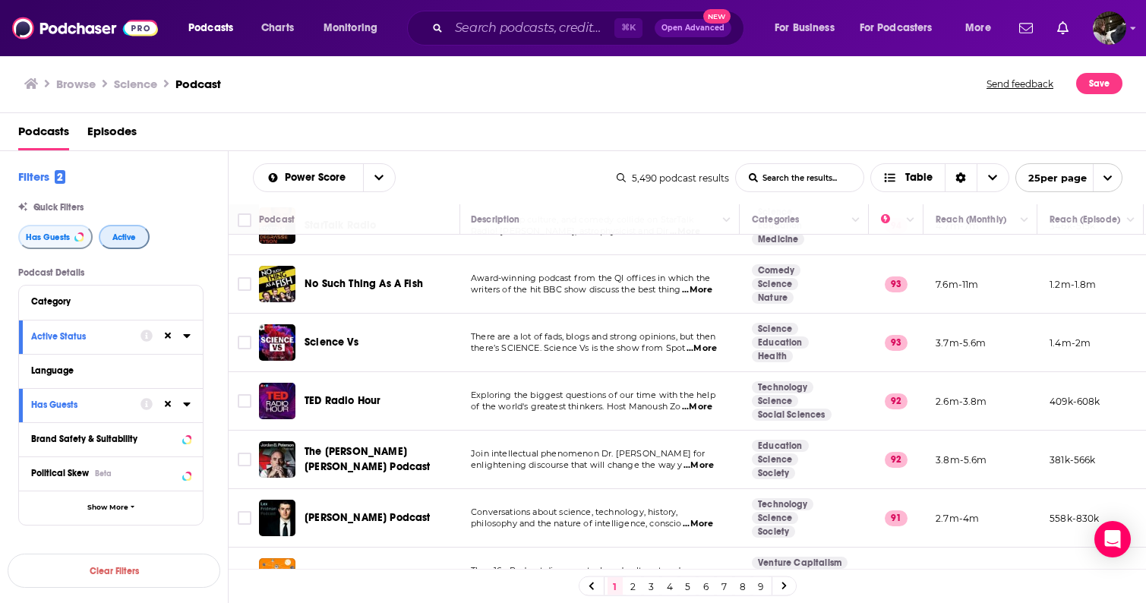
scroll to position [222, 0]
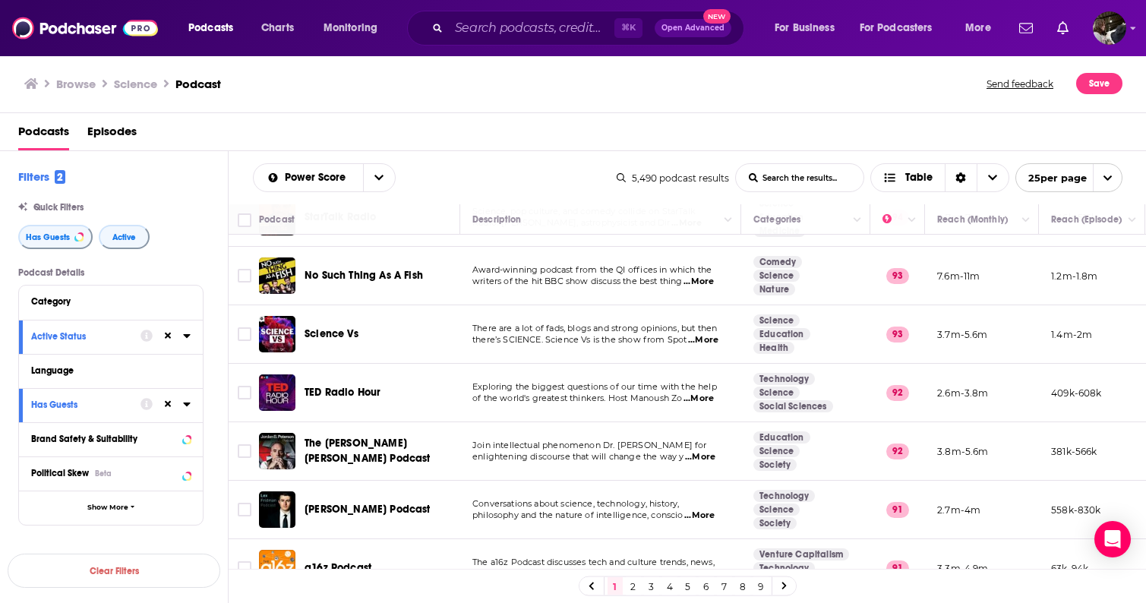
click at [708, 343] on span "...More" at bounding box center [703, 340] width 30 height 12
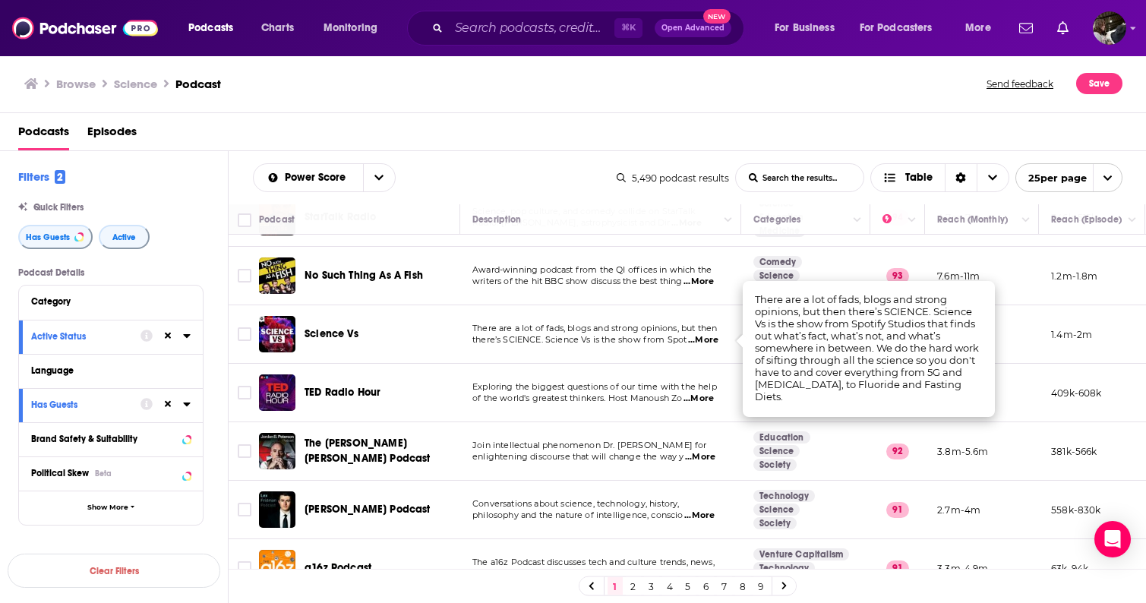
click at [708, 343] on span "...More" at bounding box center [703, 340] width 30 height 12
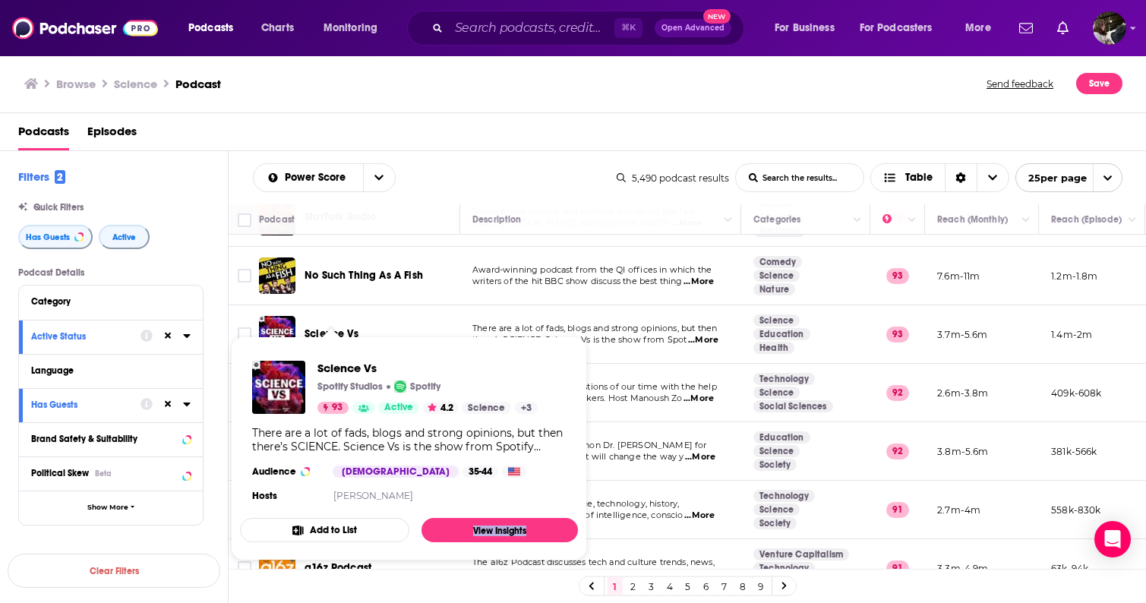
click at [636, 338] on span "there’s SCIENCE. Science Vs is the show from Spot" at bounding box center [579, 339] width 214 height 11
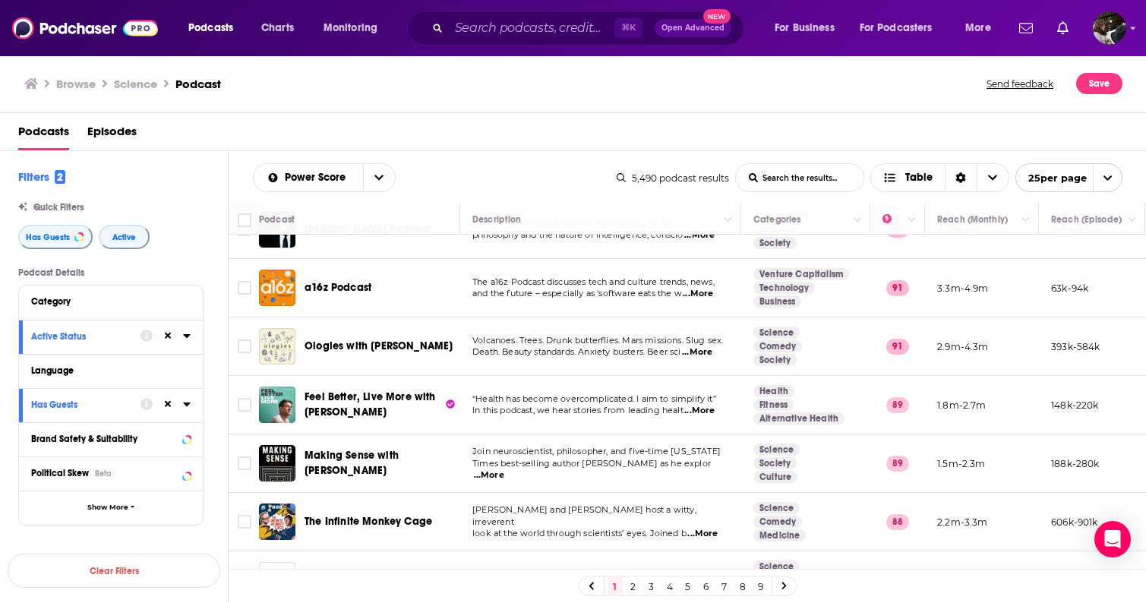
scroll to position [516, 0]
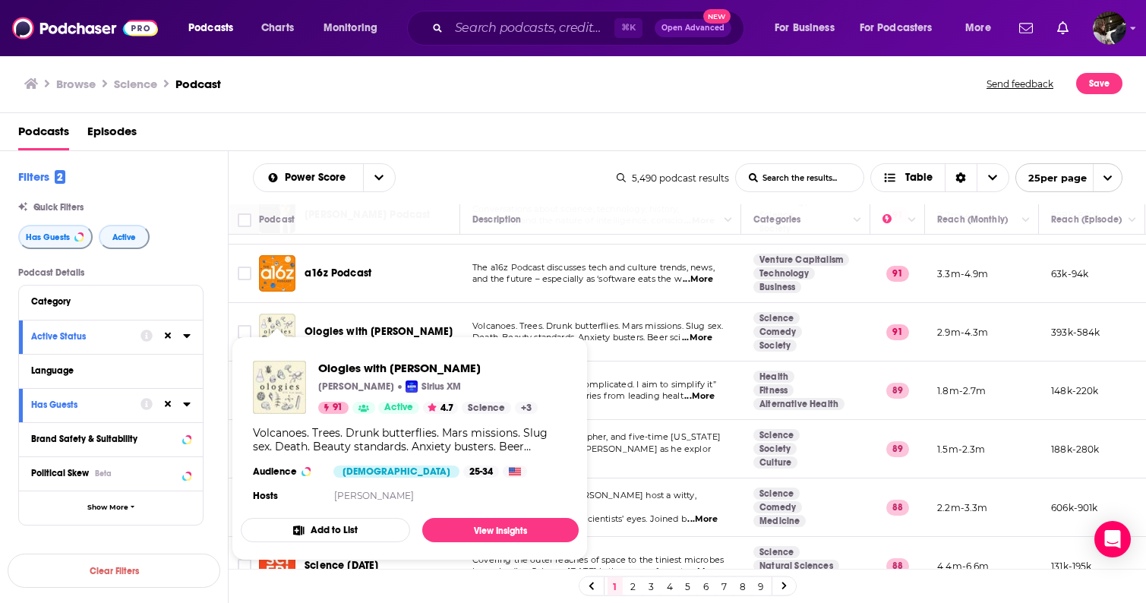
click at [358, 528] on button "Add to List" at bounding box center [325, 530] width 169 height 24
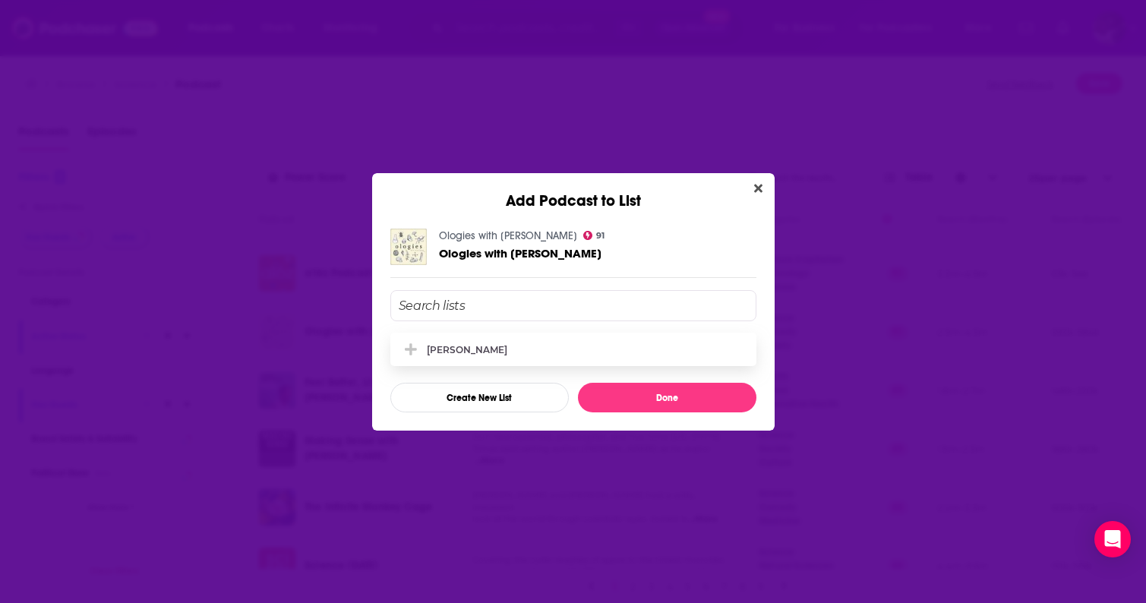
click at [473, 349] on div "[PERSON_NAME]" at bounding box center [467, 349] width 80 height 11
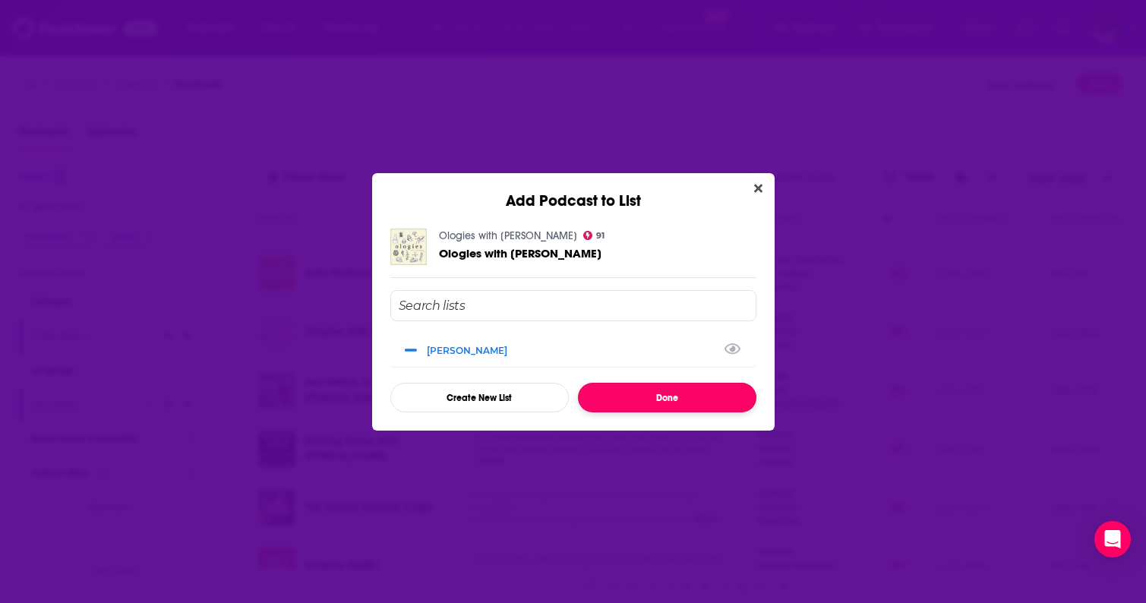
click at [651, 396] on button "Done" at bounding box center [667, 398] width 178 height 30
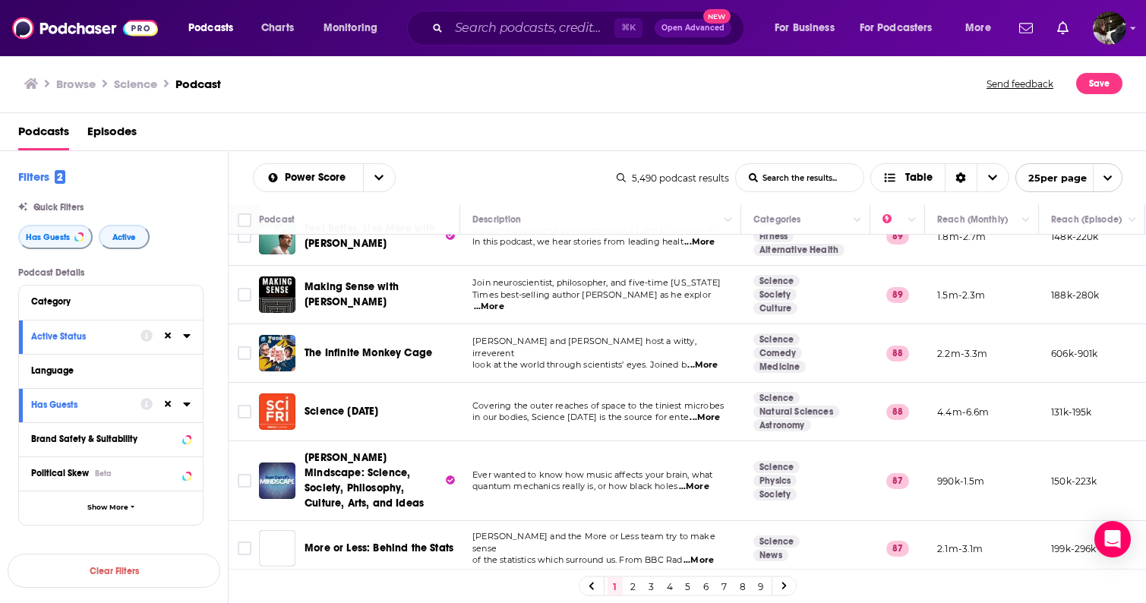
scroll to position [674, 0]
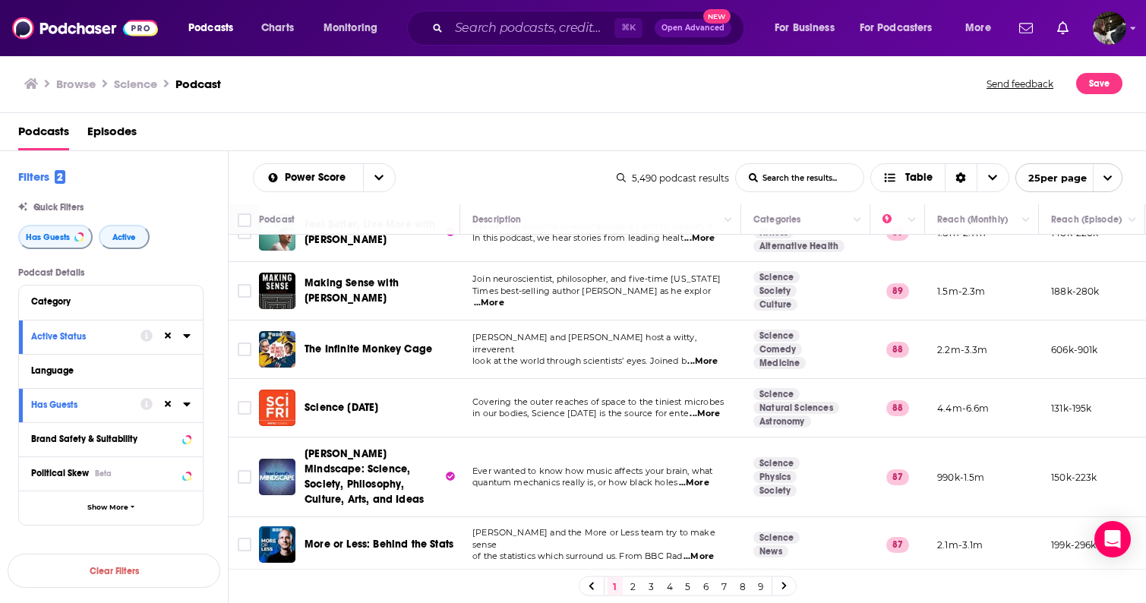
click at [700, 415] on span "...More" at bounding box center [704, 414] width 30 height 12
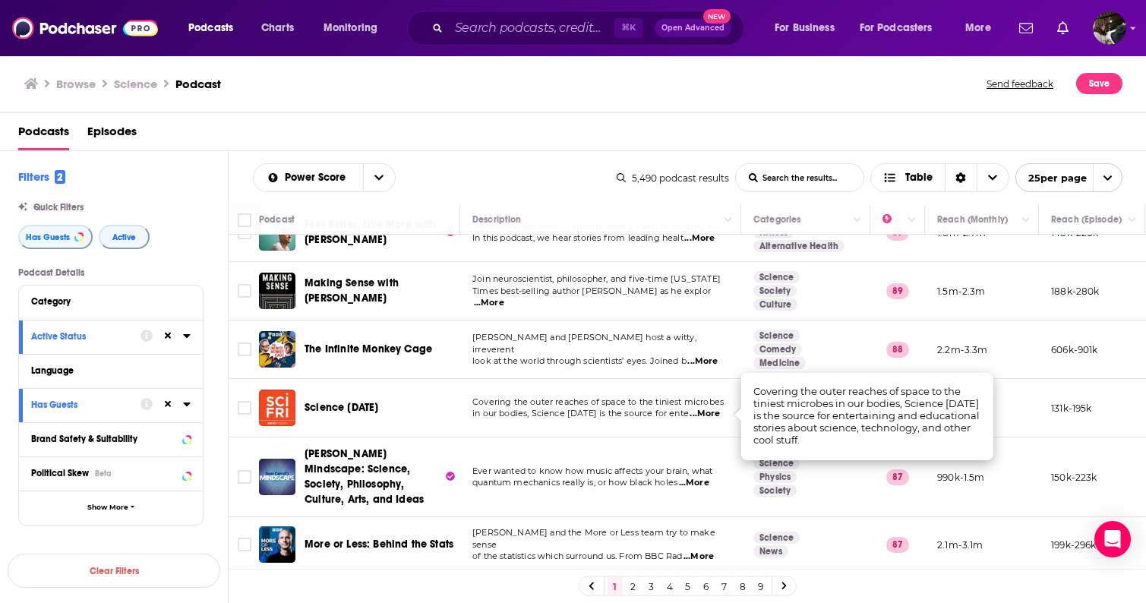
click at [700, 414] on span "...More" at bounding box center [704, 414] width 30 height 12
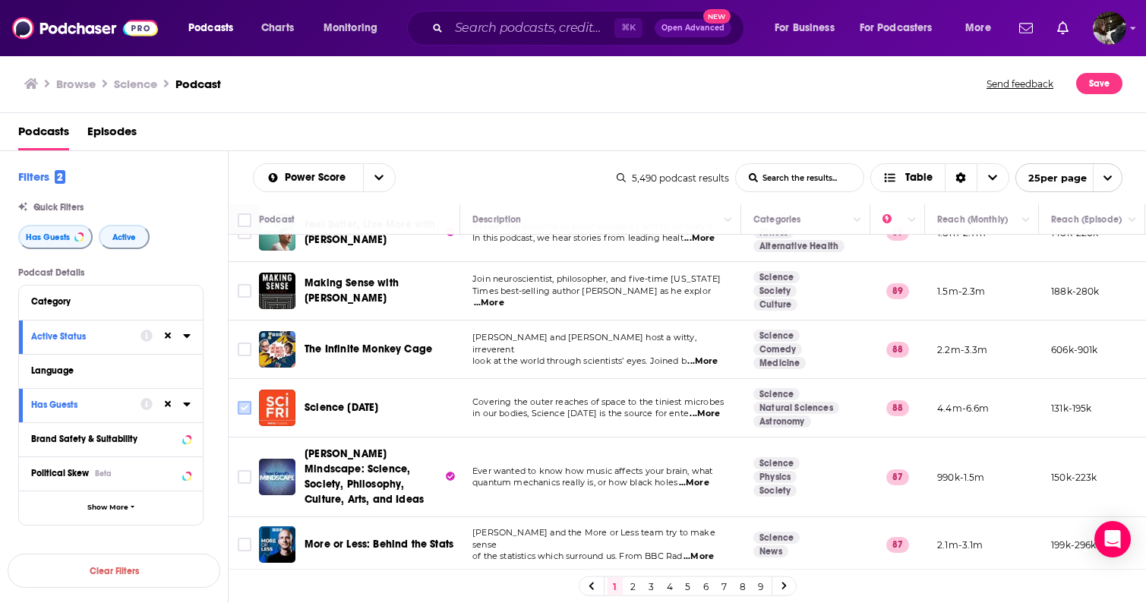
click at [246, 409] on input "Toggle select row" at bounding box center [245, 408] width 14 height 14
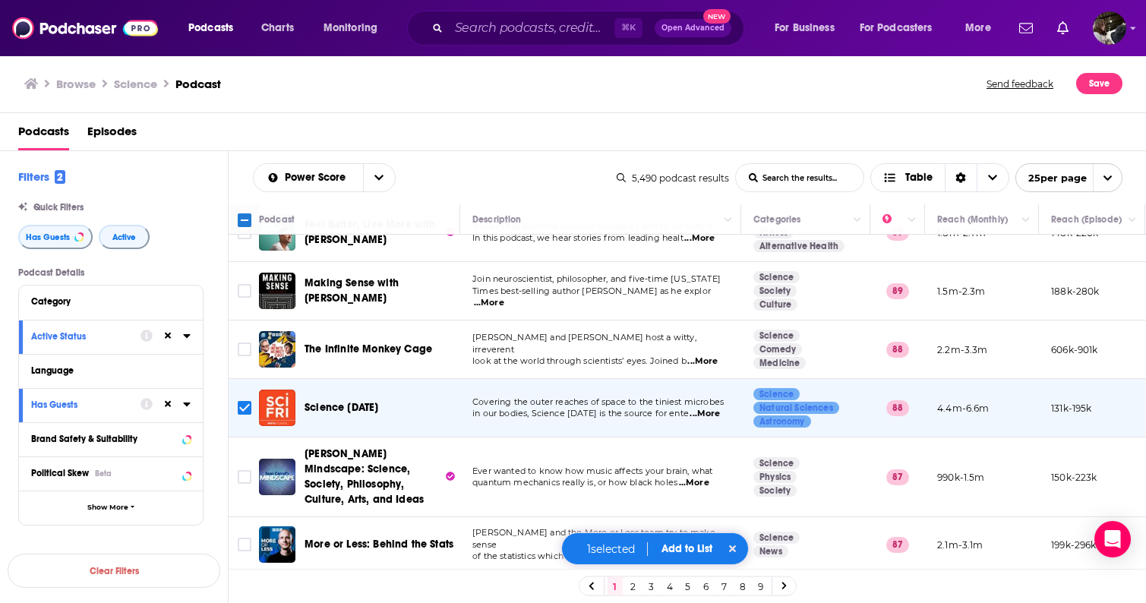
click at [673, 552] on button "Add to List" at bounding box center [686, 548] width 75 height 13
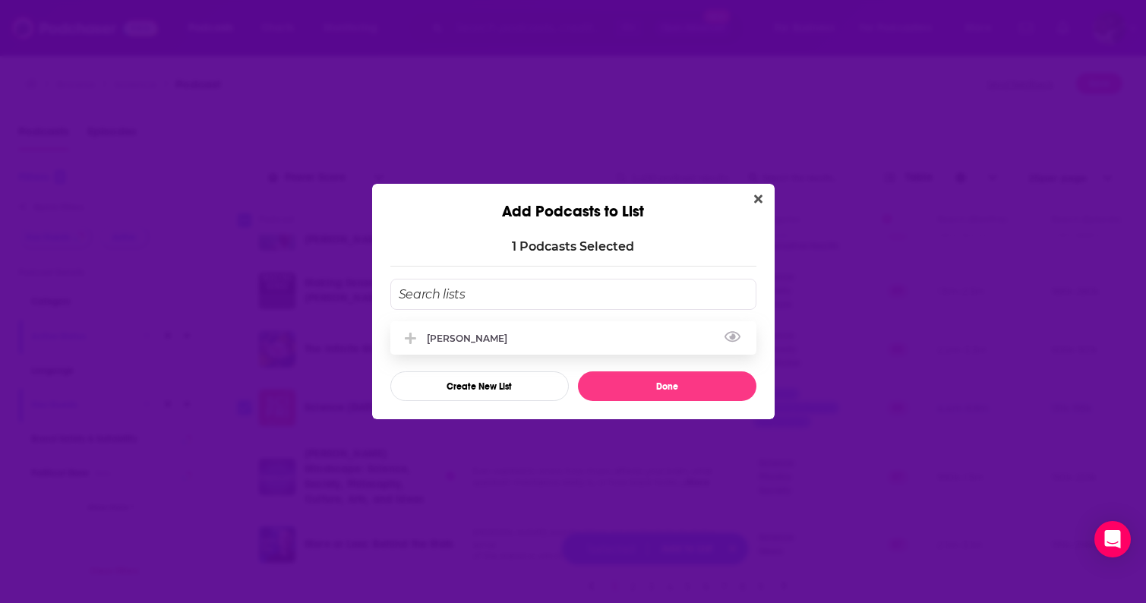
click at [481, 339] on div "[PERSON_NAME]" at bounding box center [472, 338] width 90 height 11
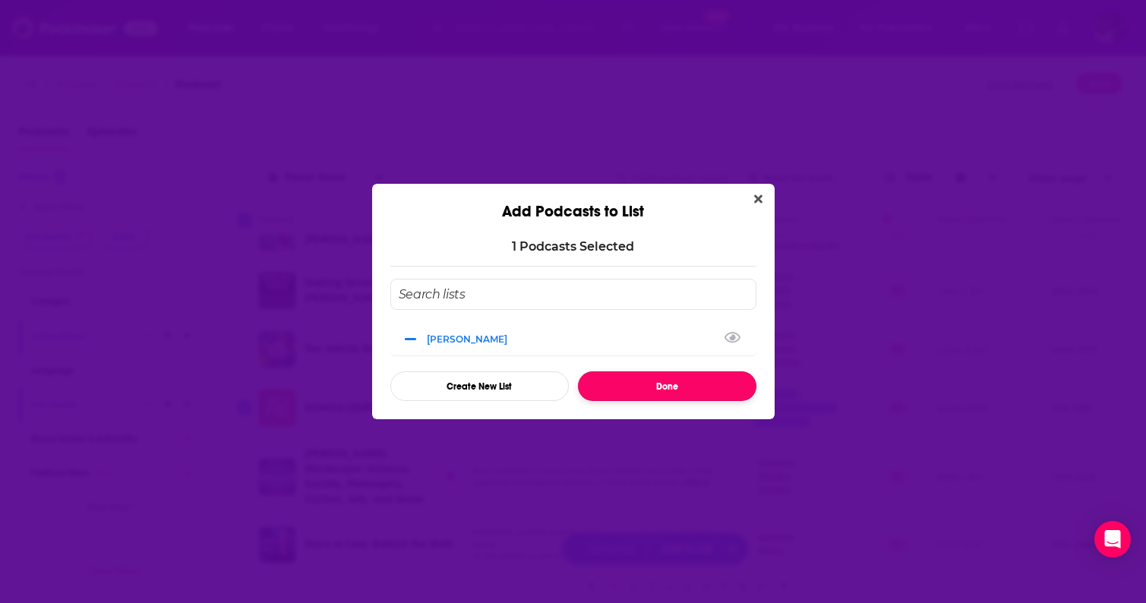
click at [652, 385] on button "Done" at bounding box center [667, 386] width 178 height 30
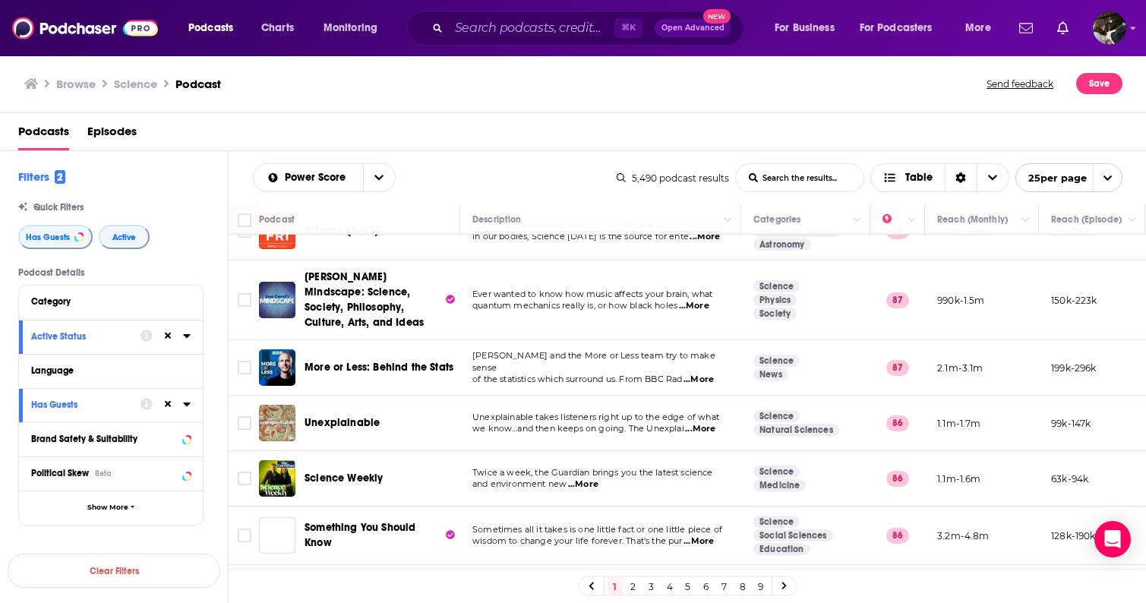
scroll to position [866, 0]
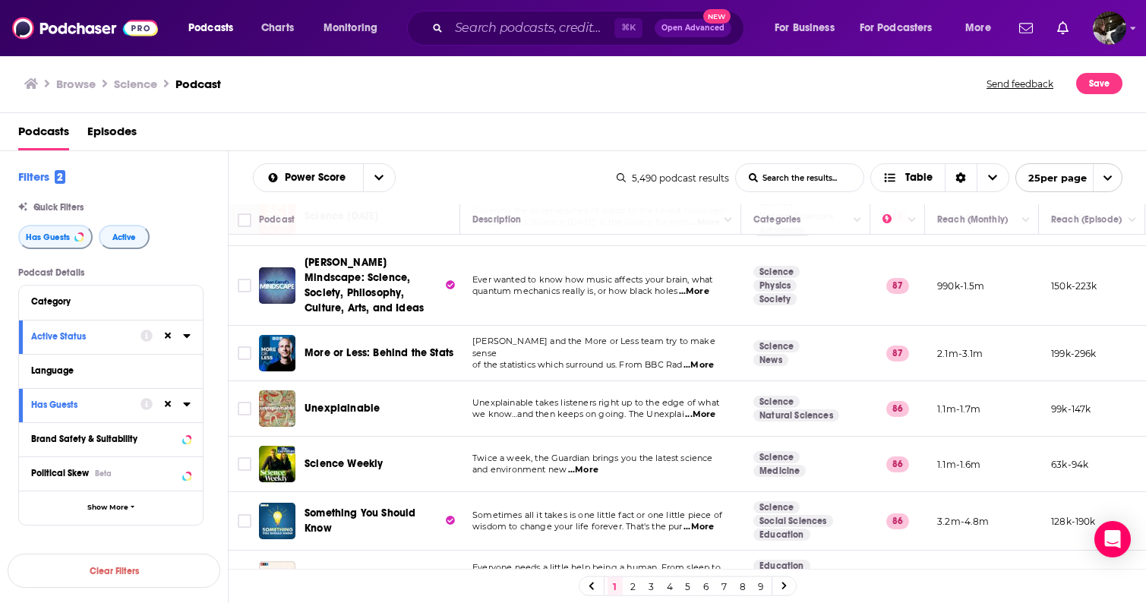
click at [699, 415] on span "...More" at bounding box center [700, 415] width 30 height 12
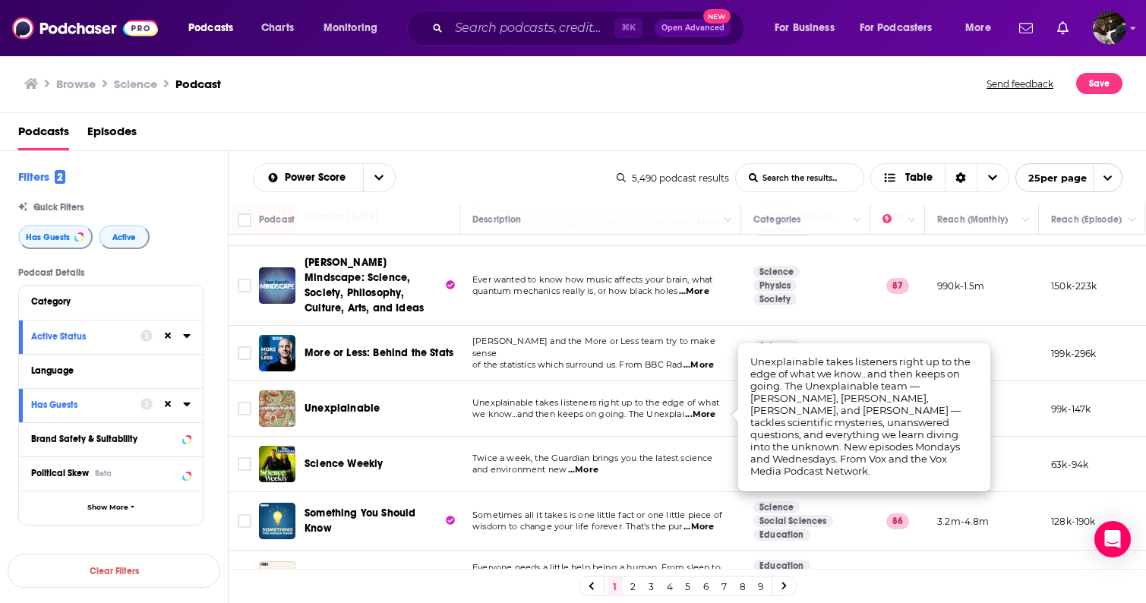
click at [696, 415] on span "...More" at bounding box center [700, 415] width 30 height 12
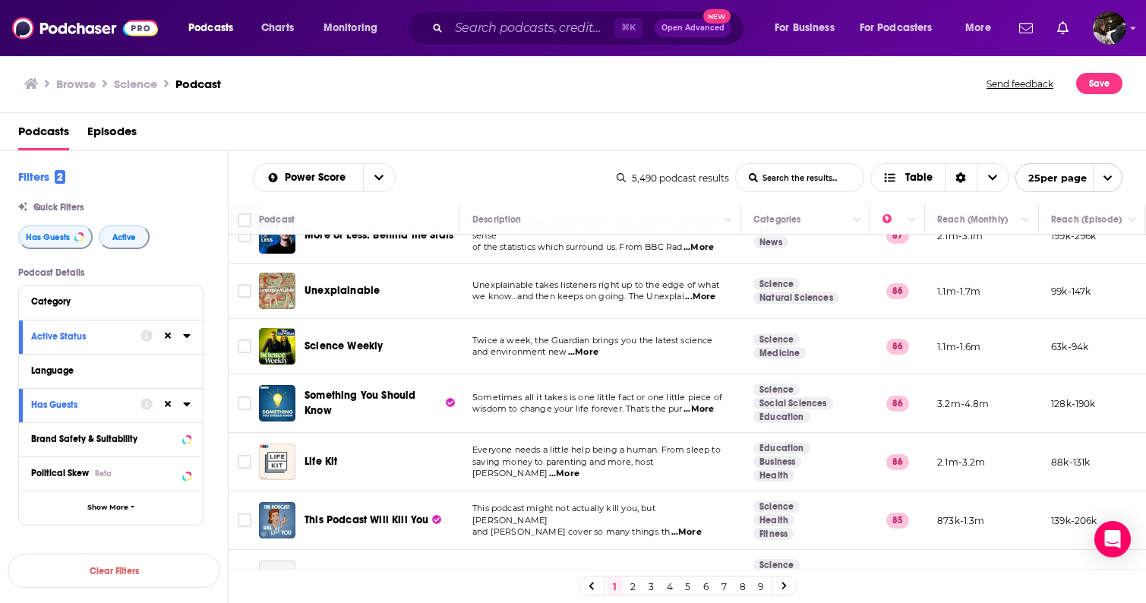
scroll to position [985, 0]
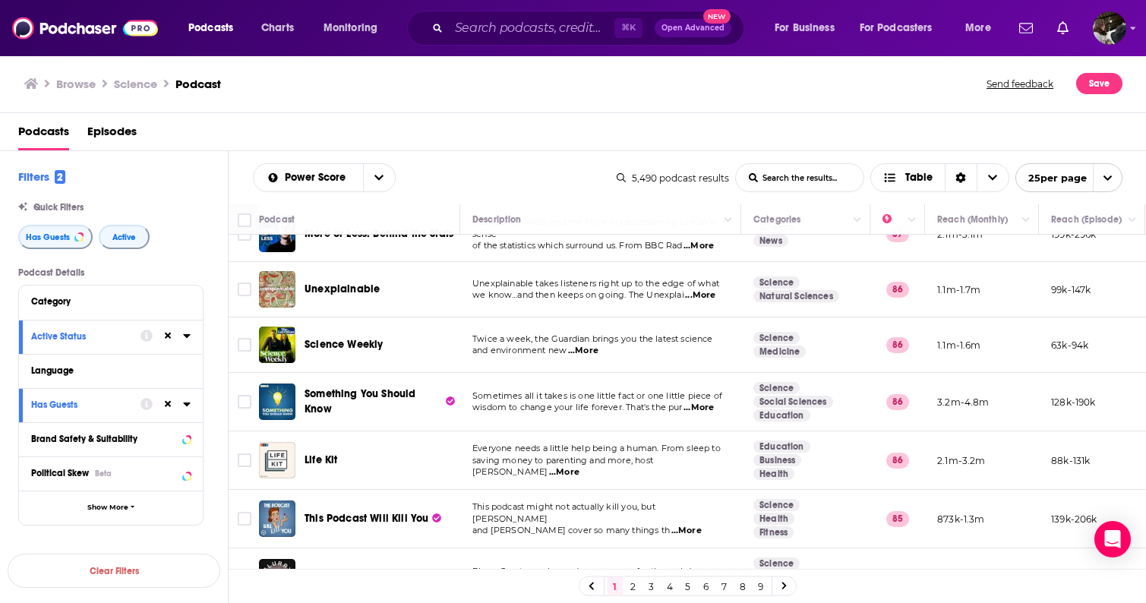
click at [585, 349] on span "...More" at bounding box center [583, 351] width 30 height 12
click at [702, 410] on span "...More" at bounding box center [698, 408] width 30 height 12
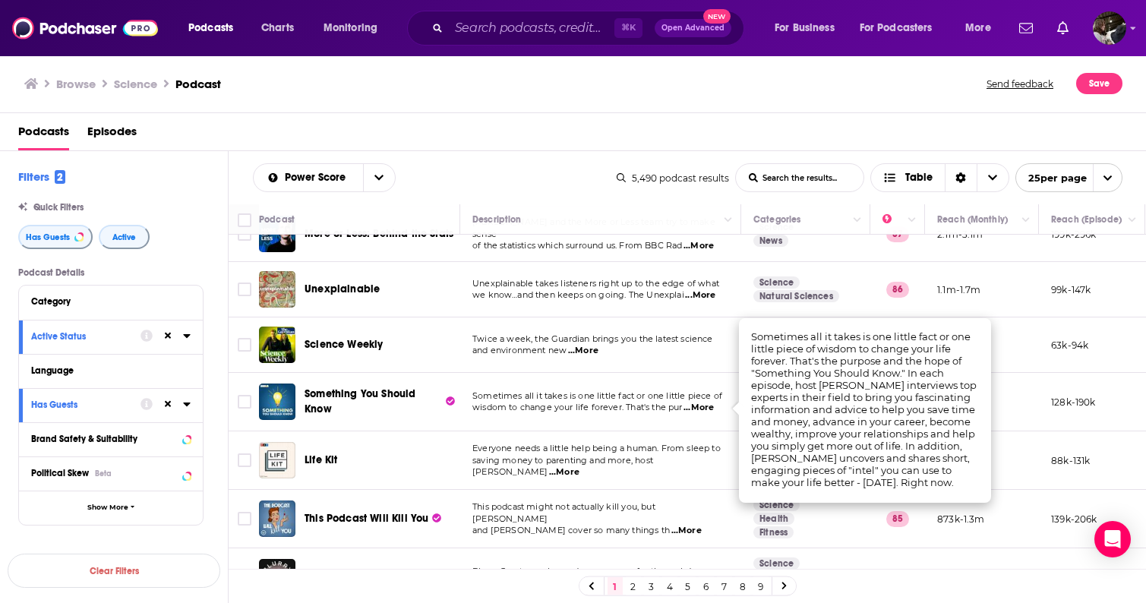
click at [702, 409] on span "...More" at bounding box center [698, 408] width 30 height 12
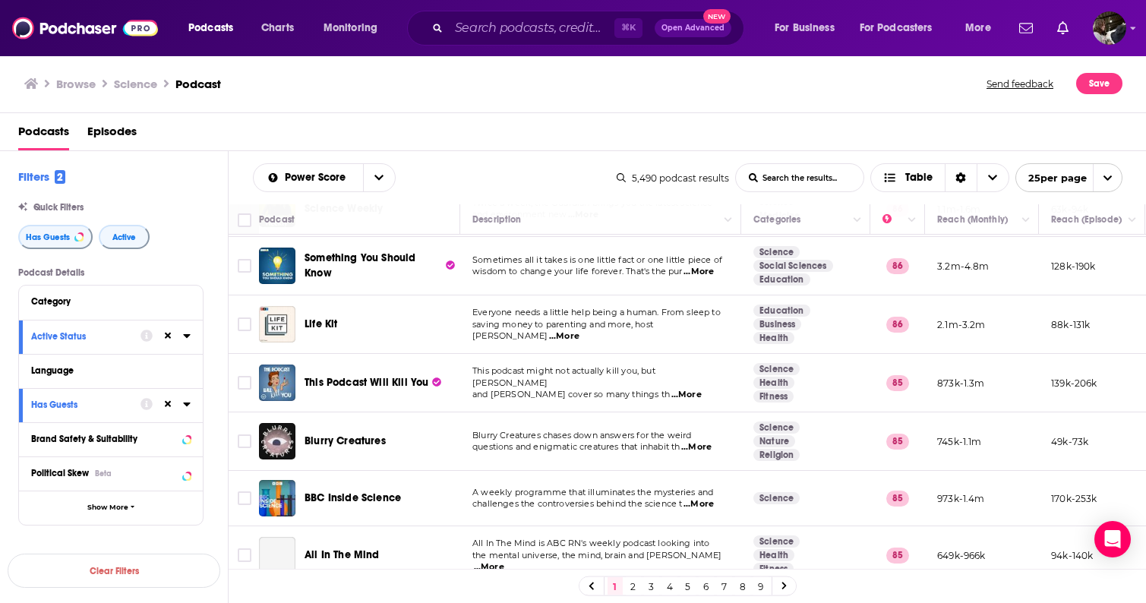
scroll to position [1134, 0]
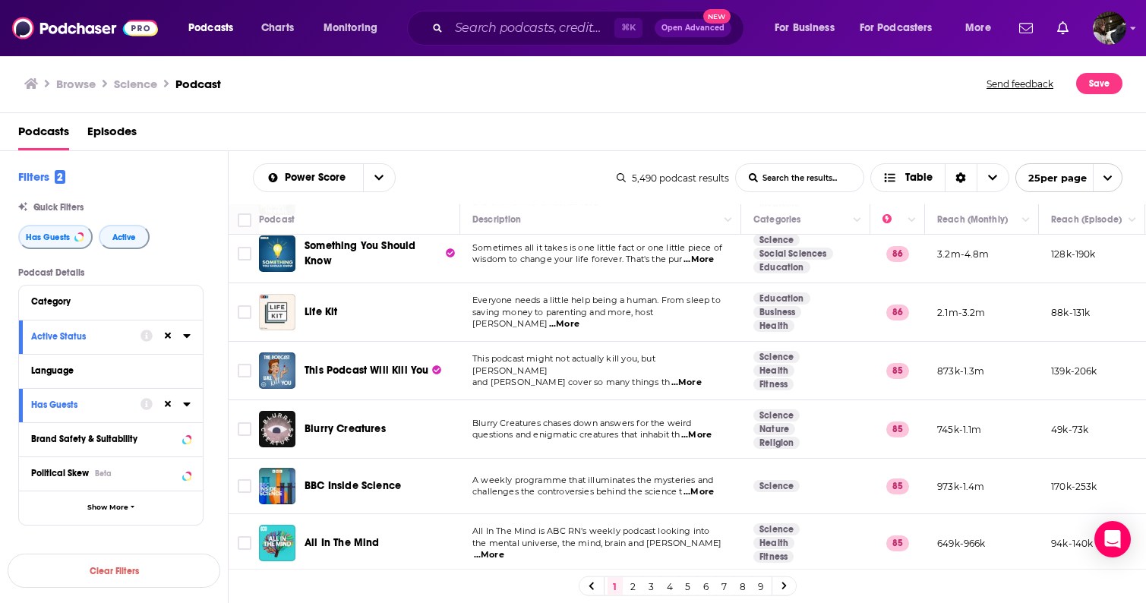
click at [707, 435] on span "...More" at bounding box center [696, 435] width 30 height 12
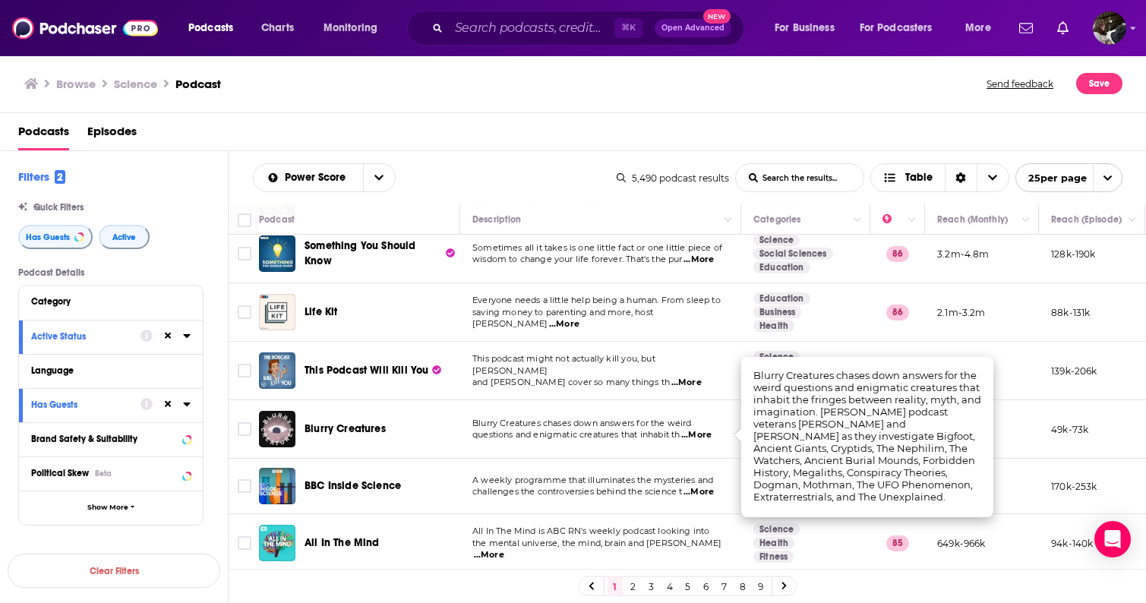
click at [707, 435] on span "...More" at bounding box center [696, 435] width 30 height 12
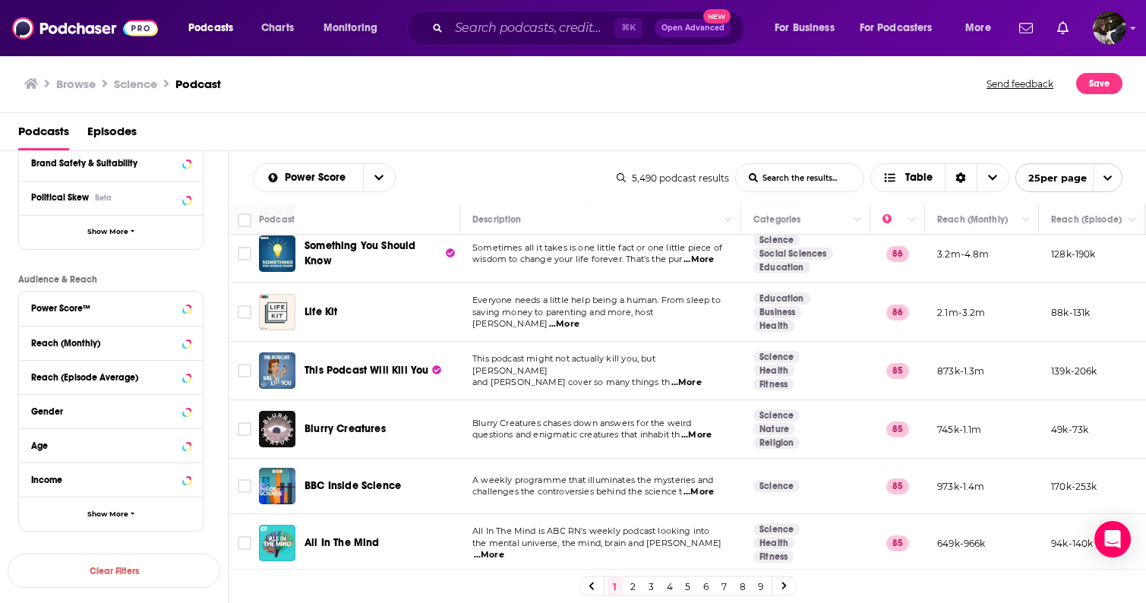
scroll to position [299, 0]
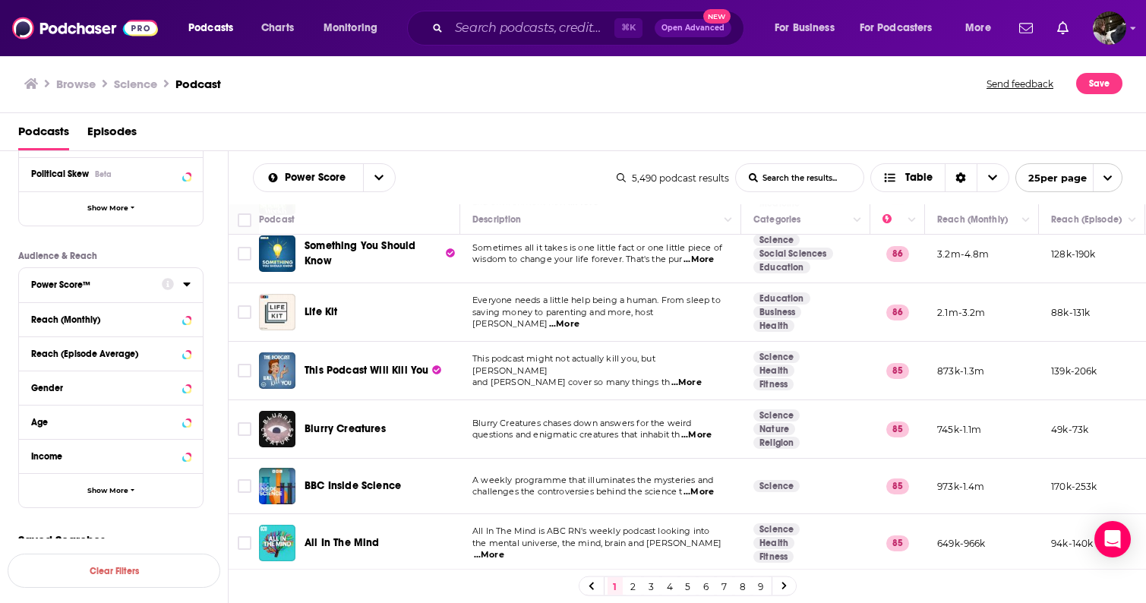
click at [86, 285] on div "Power Score™" at bounding box center [91, 284] width 121 height 11
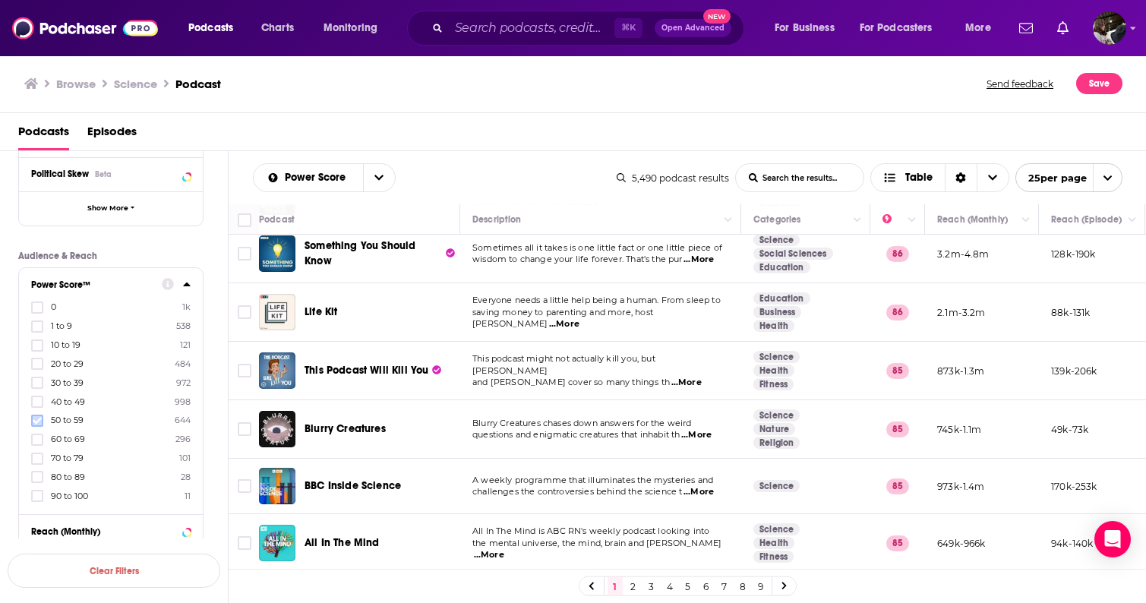
click at [39, 421] on icon at bounding box center [37, 420] width 9 height 9
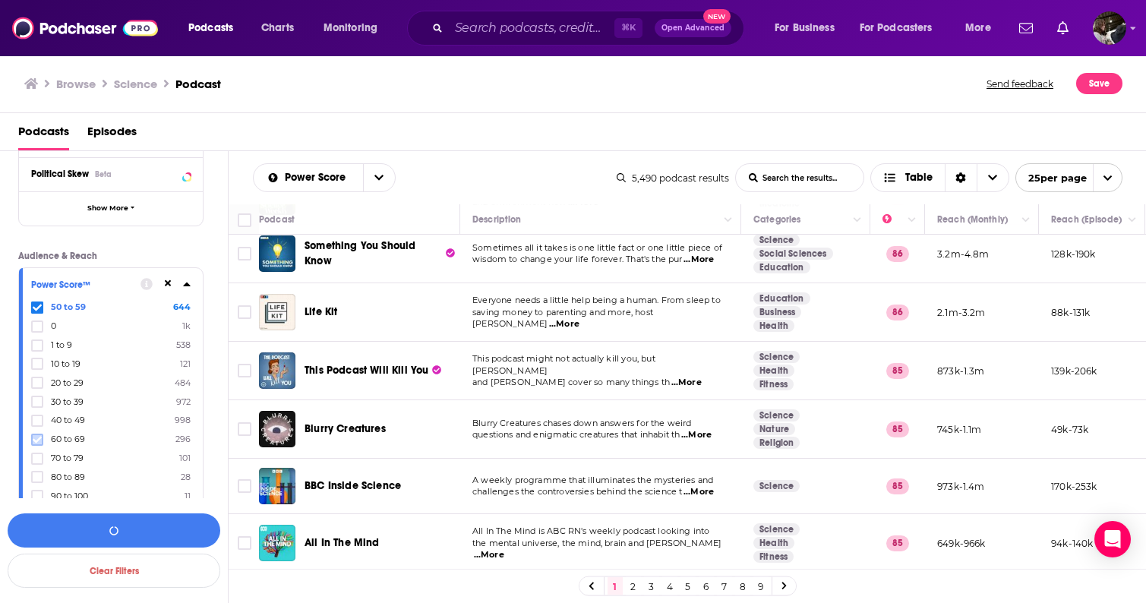
click at [37, 439] on icon at bounding box center [37, 439] width 9 height 7
click at [38, 455] on icon at bounding box center [37, 458] width 9 height 7
click at [37, 475] on icon at bounding box center [37, 477] width 9 height 7
click at [36, 491] on icon at bounding box center [37, 495] width 9 height 9
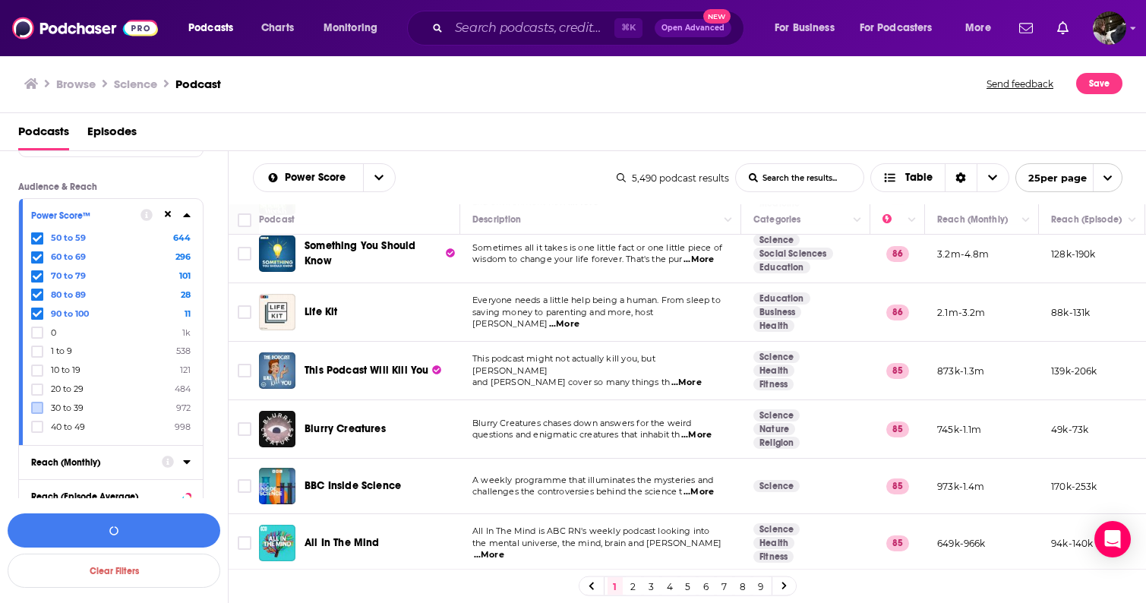
scroll to position [384, 0]
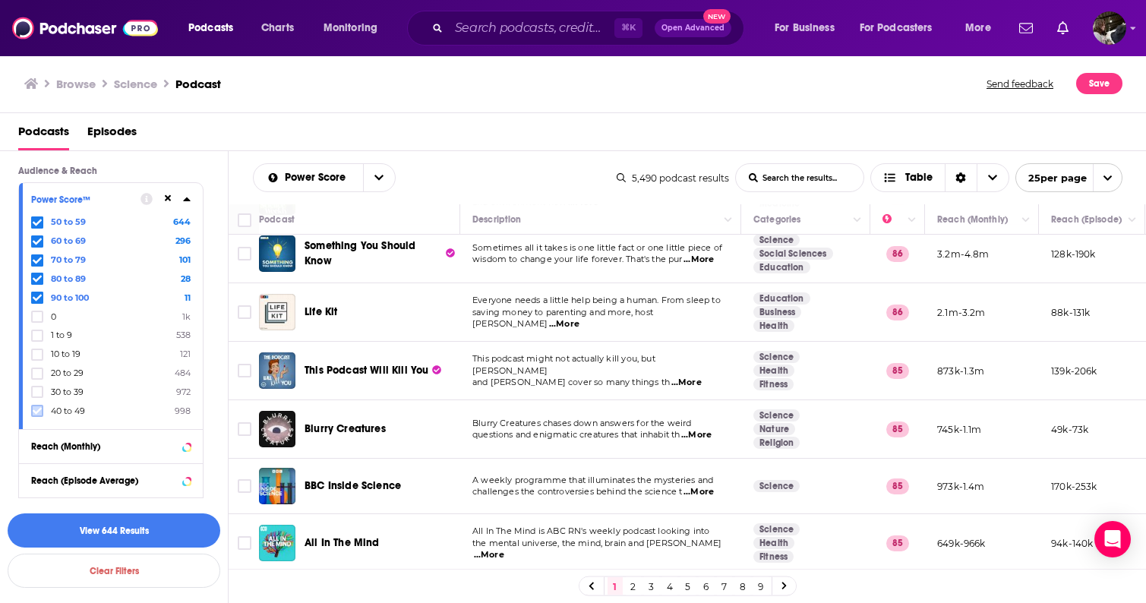
click at [38, 410] on icon at bounding box center [37, 410] width 9 height 9
click at [142, 536] on button "View 940 Results" at bounding box center [114, 530] width 213 height 34
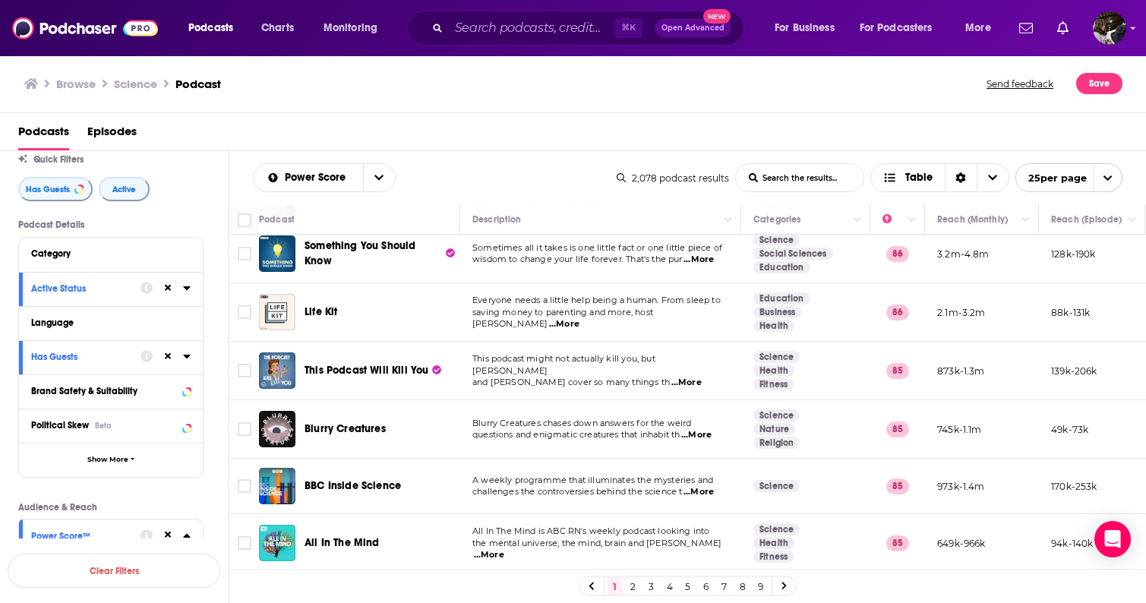
scroll to position [39, 0]
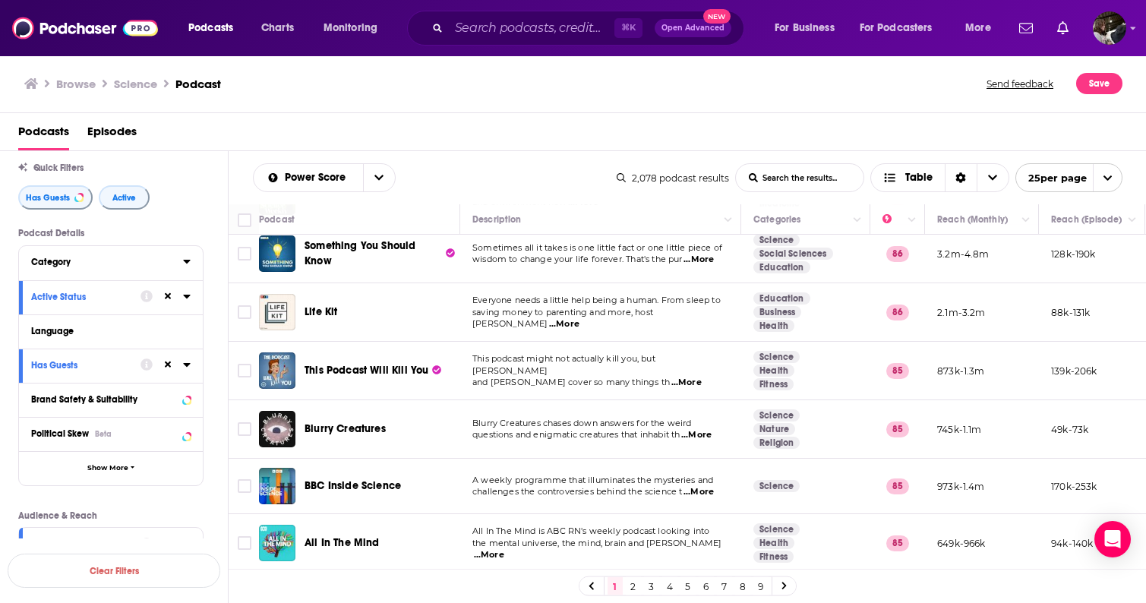
click at [80, 259] on div "Category" at bounding box center [102, 262] width 142 height 11
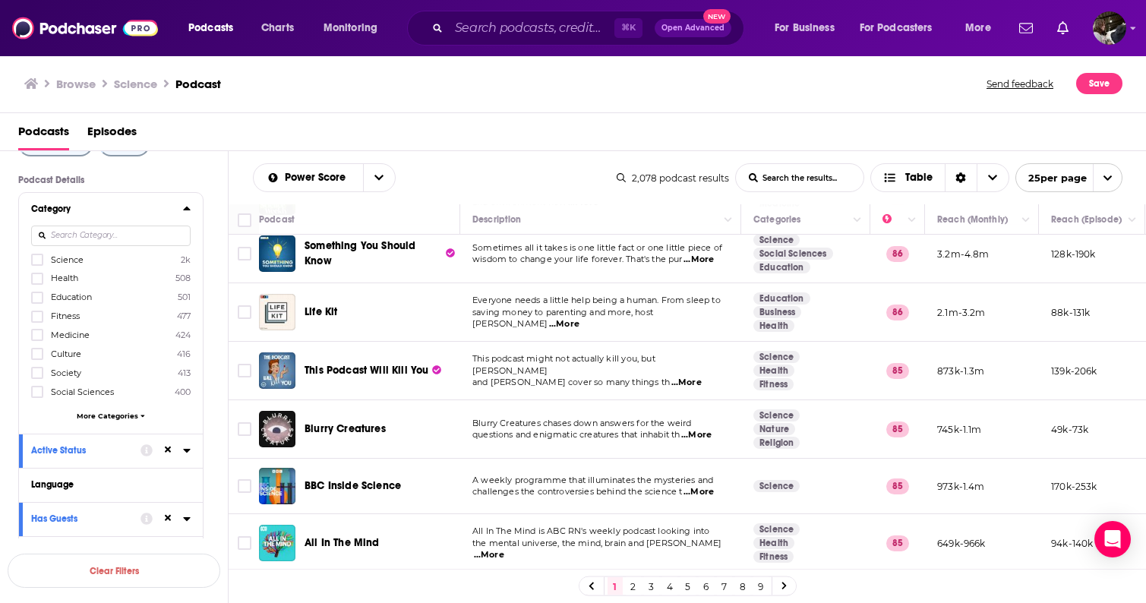
scroll to position [54, 0]
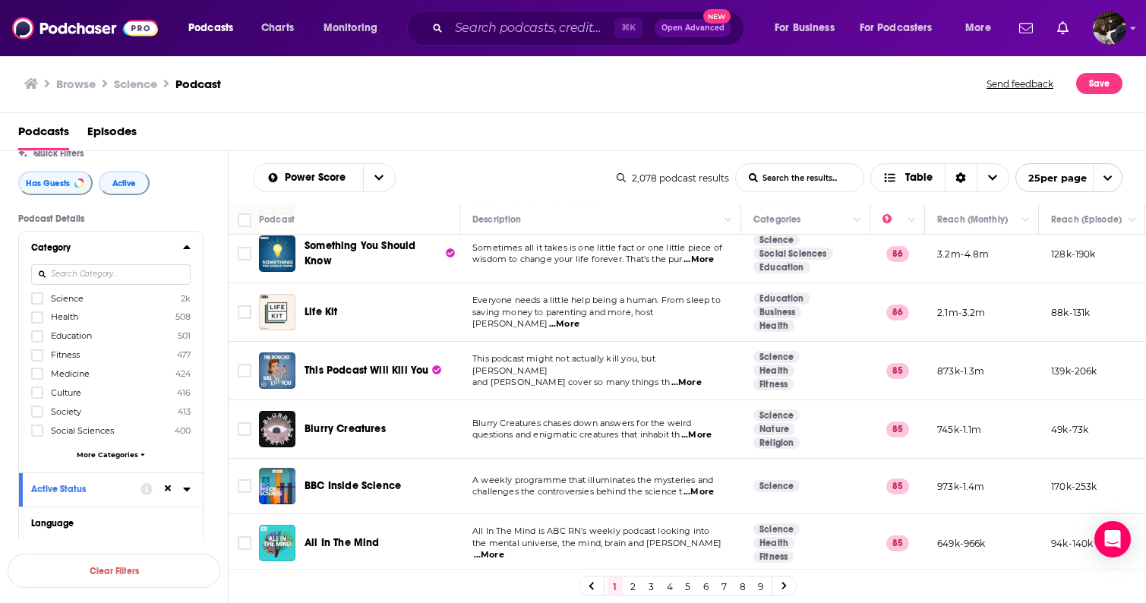
click at [105, 453] on span "More Categories" at bounding box center [108, 454] width 62 height 8
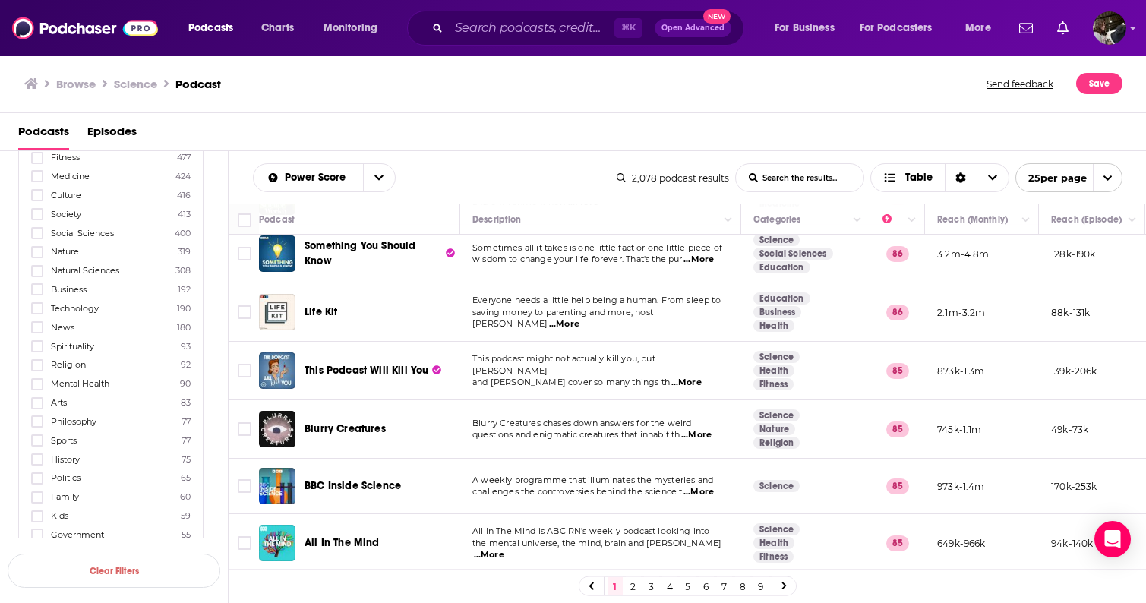
scroll to position [0, 0]
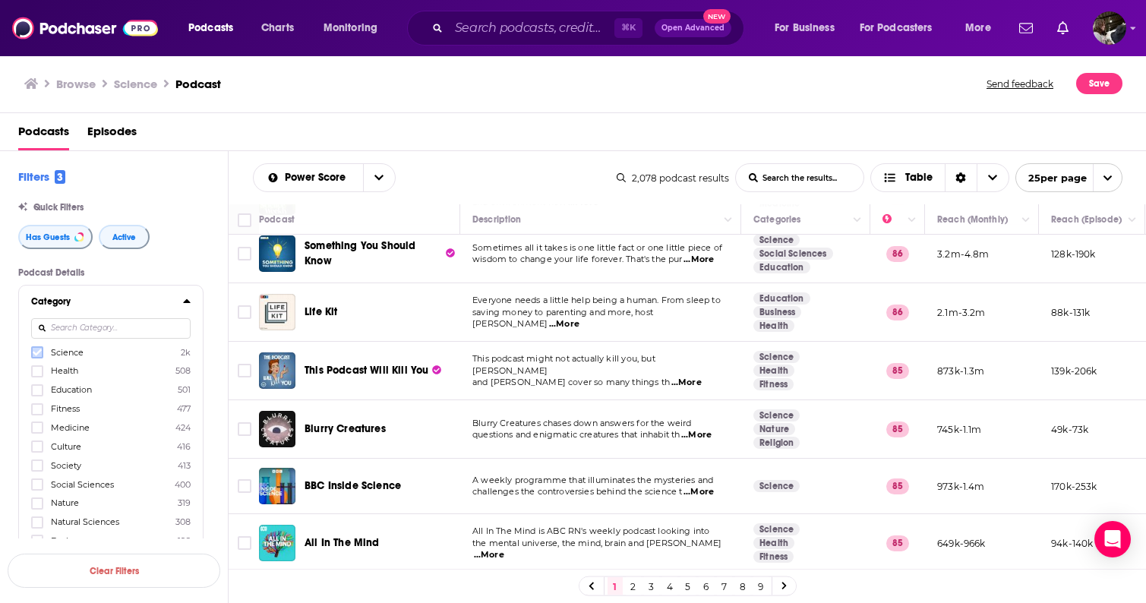
click at [39, 357] on icon at bounding box center [37, 352] width 9 height 9
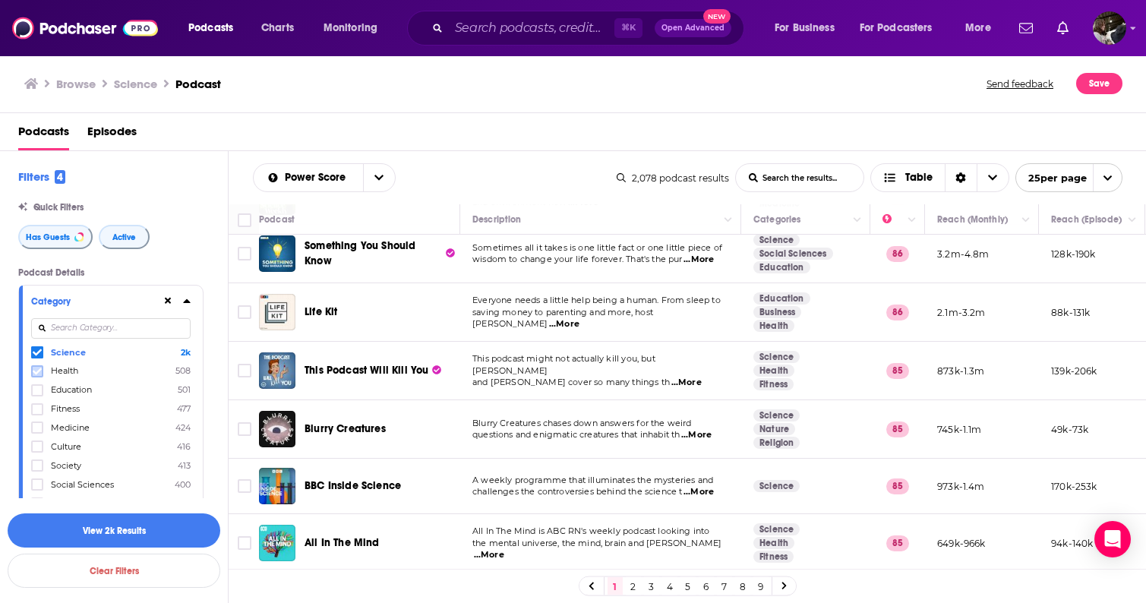
click at [37, 377] on label at bounding box center [37, 371] width 12 height 12
click at [36, 358] on span at bounding box center [37, 352] width 12 height 12
click at [168, 530] on button "View 508 Results" at bounding box center [114, 530] width 213 height 34
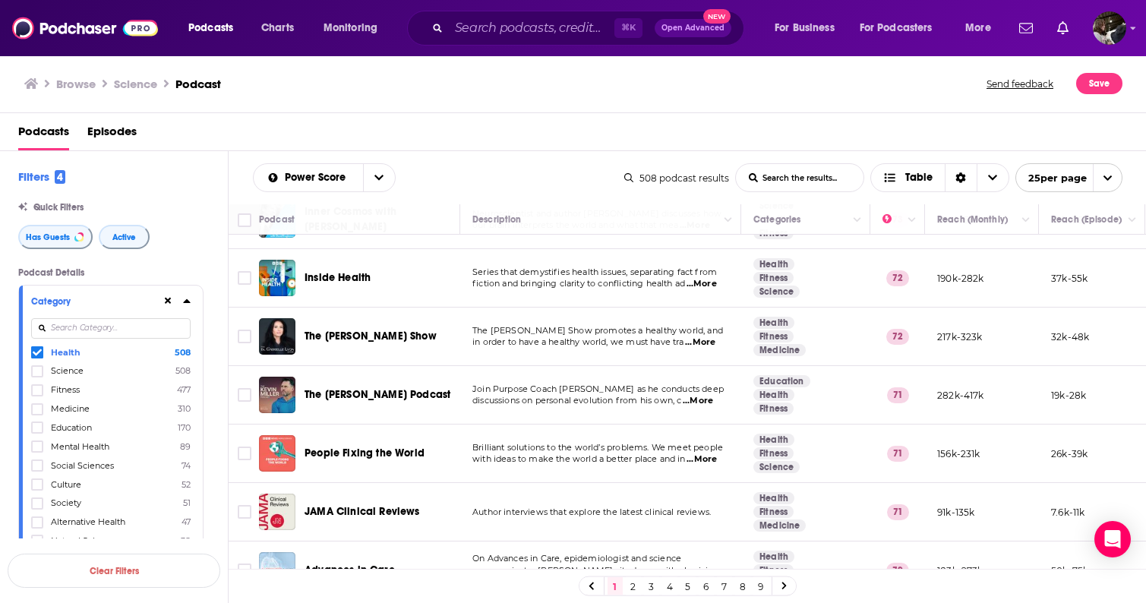
scroll to position [1137, 0]
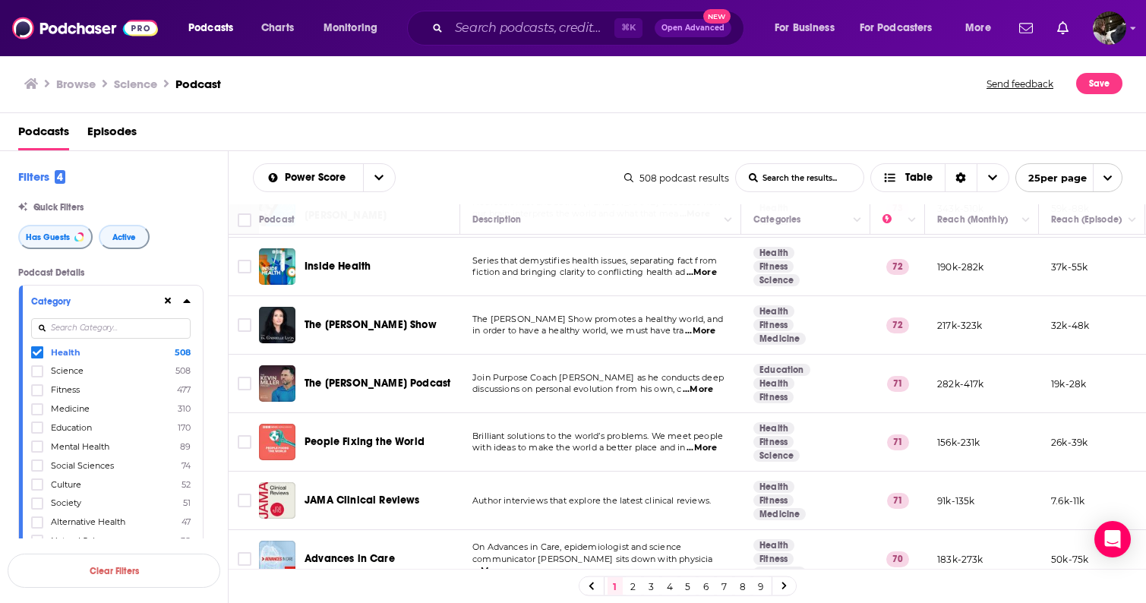
click at [188, 307] on icon at bounding box center [187, 301] width 8 height 12
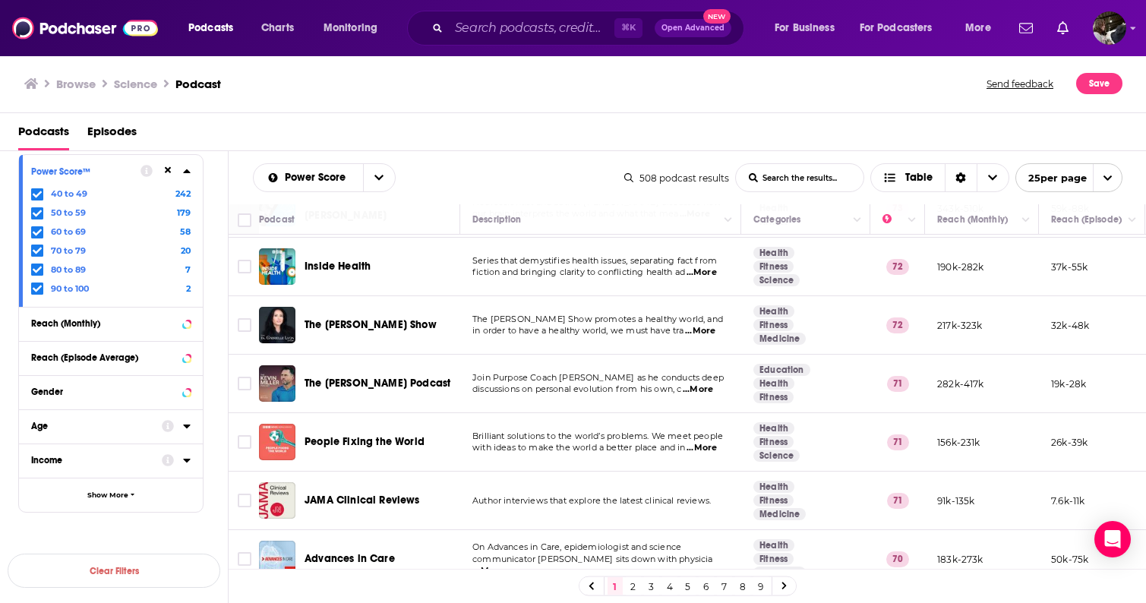
scroll to position [412, 0]
click at [117, 497] on span "Show More" at bounding box center [107, 495] width 41 height 8
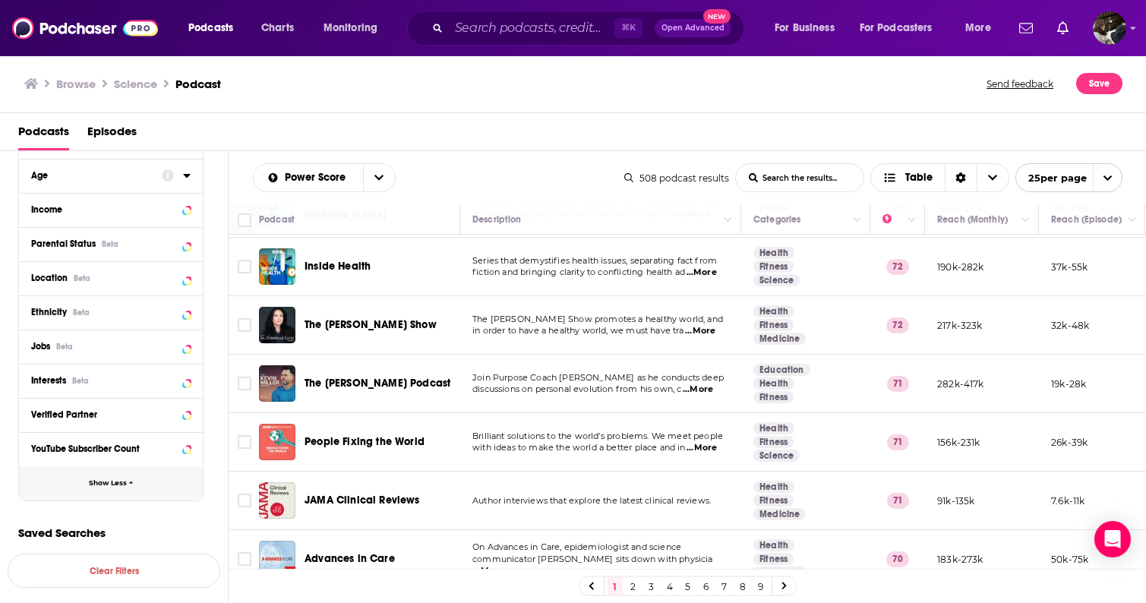
scroll to position [672, 0]
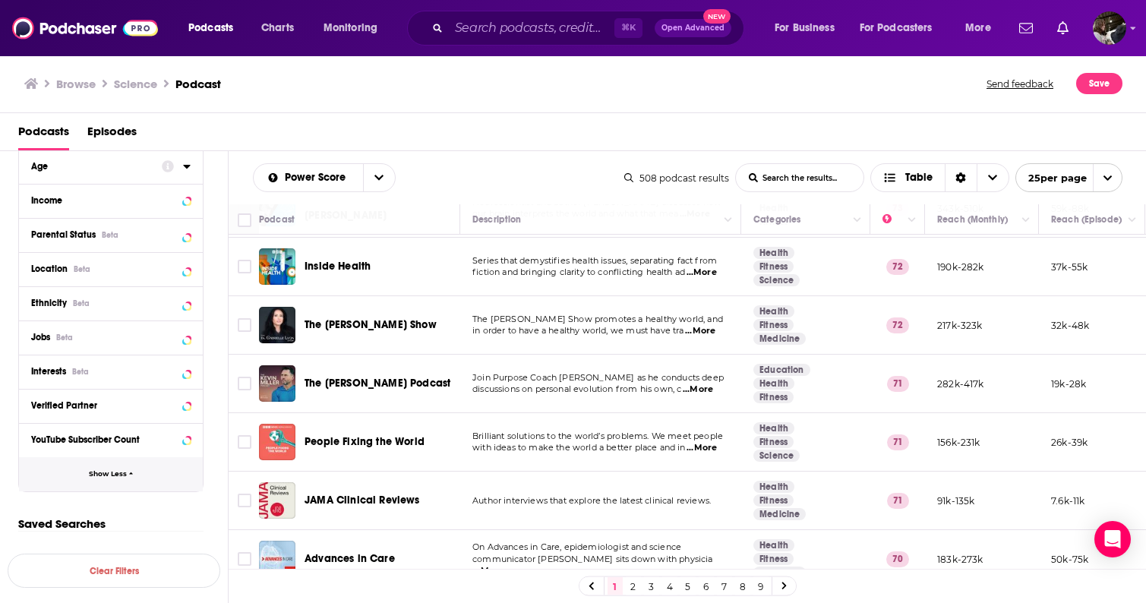
click at [121, 472] on span "Show Less" at bounding box center [108, 474] width 38 height 8
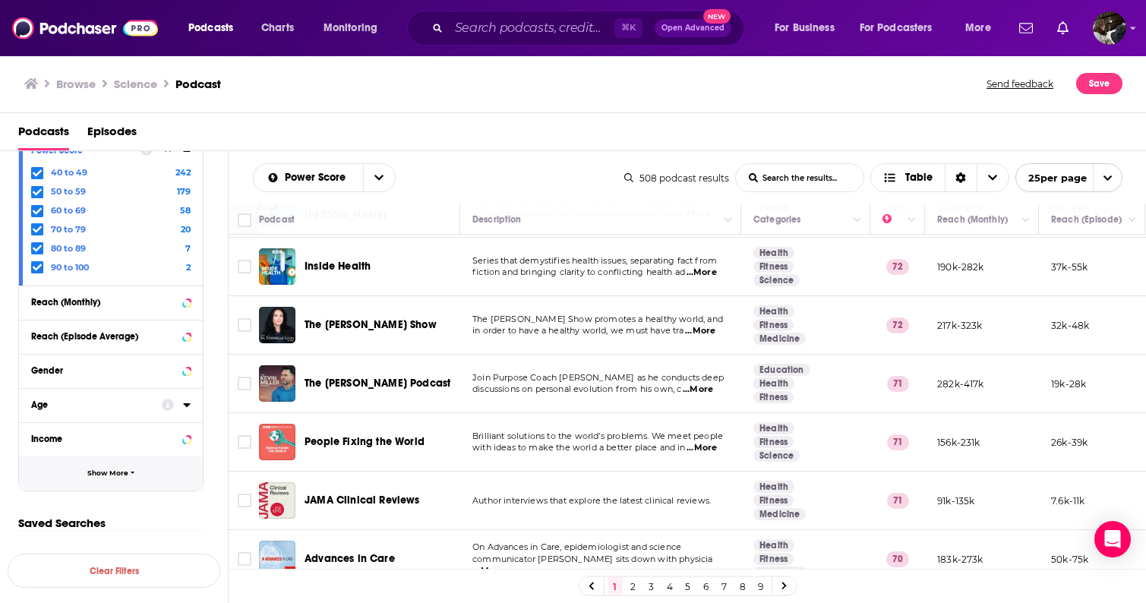
scroll to position [433, 0]
click at [699, 442] on span "...More" at bounding box center [701, 448] width 30 height 12
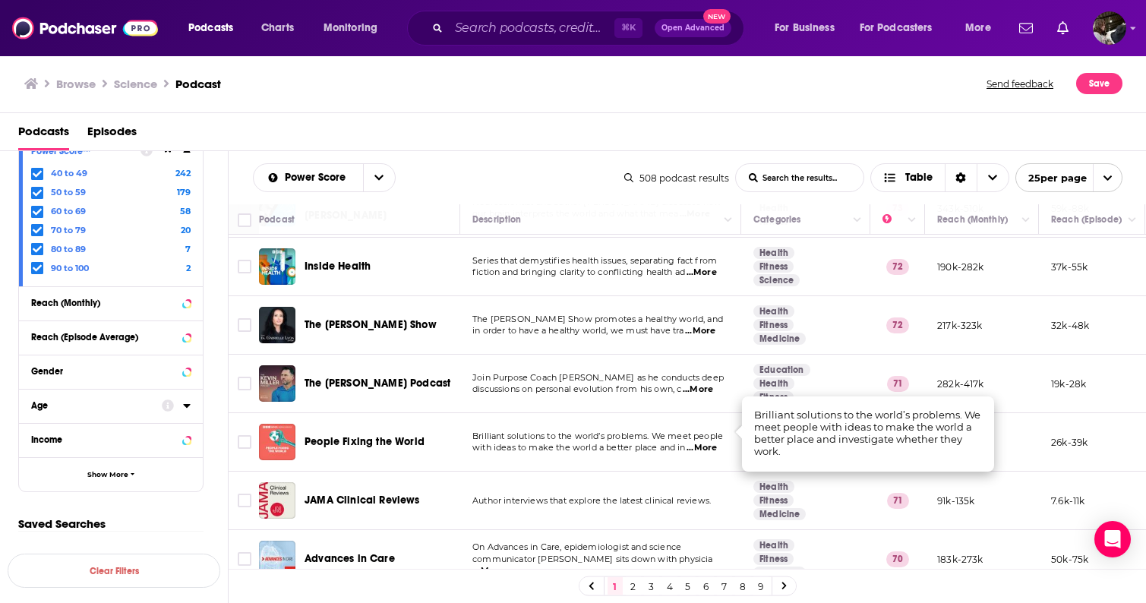
click at [699, 442] on span "...More" at bounding box center [701, 448] width 30 height 12
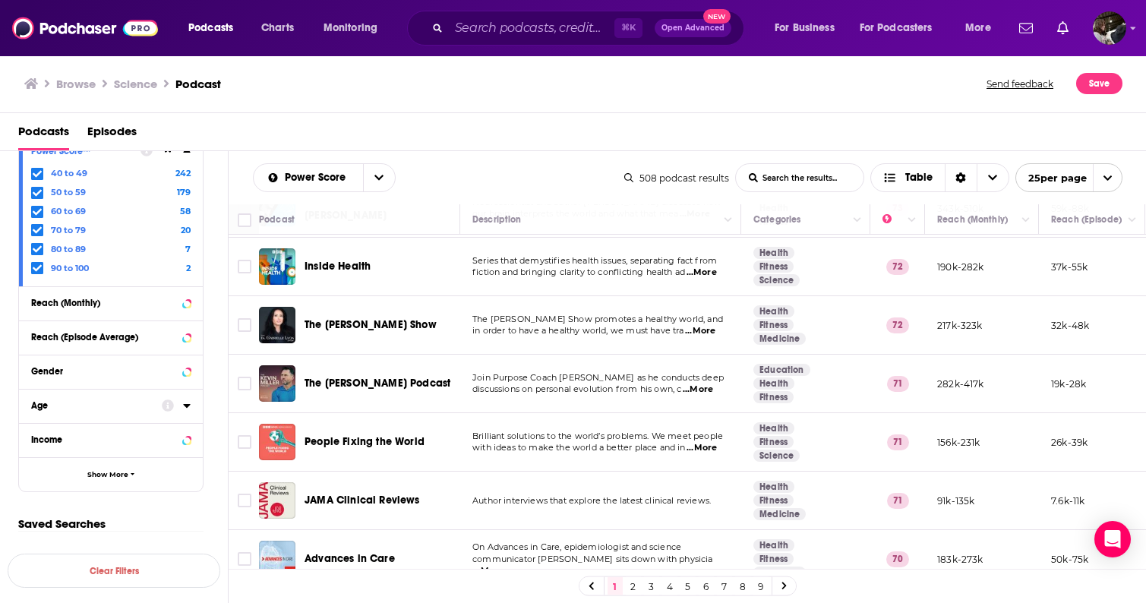
click at [330, 435] on span "People Fixing the World" at bounding box center [364, 441] width 120 height 13
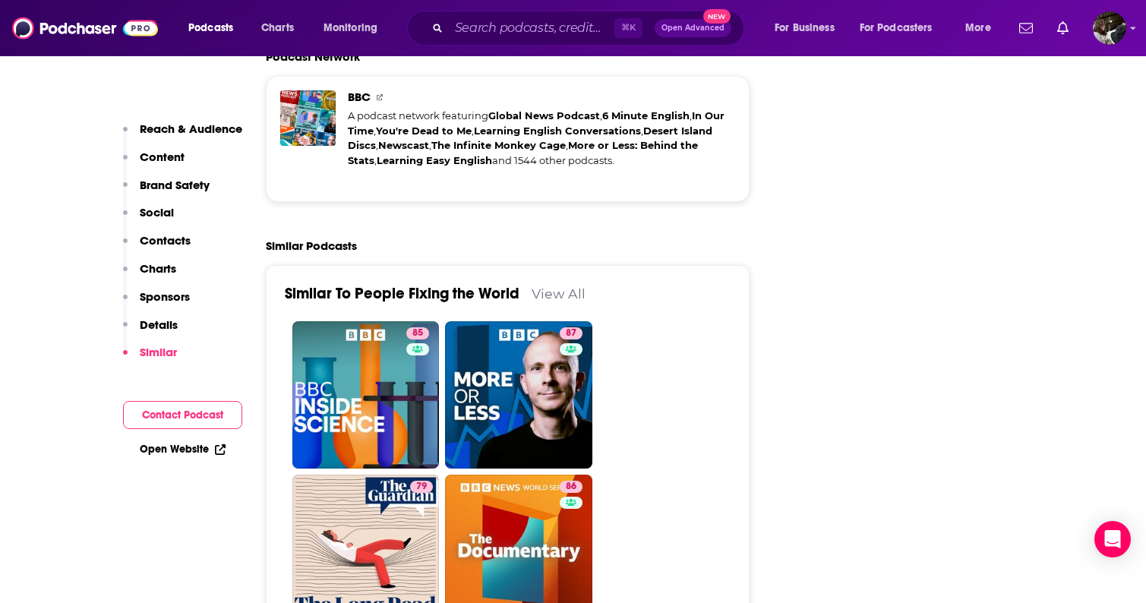
scroll to position [3591, 0]
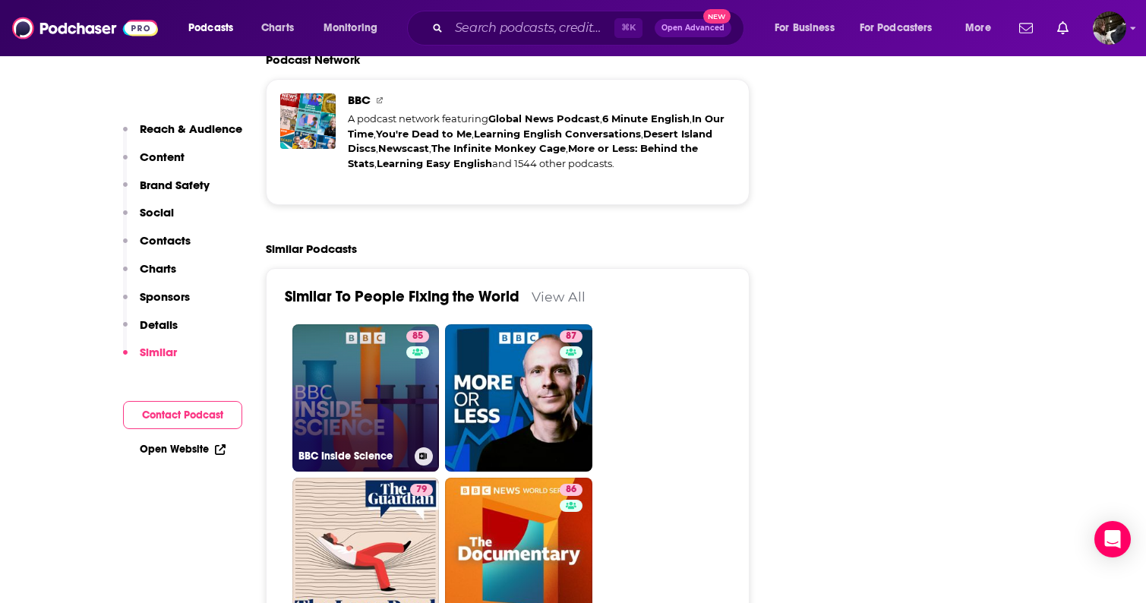
click at [378, 373] on link "85 BBC Inside Science" at bounding box center [365, 397] width 147 height 147
type input "https://www.podchaser.com/podcasts/bbc-inside-science-42155"
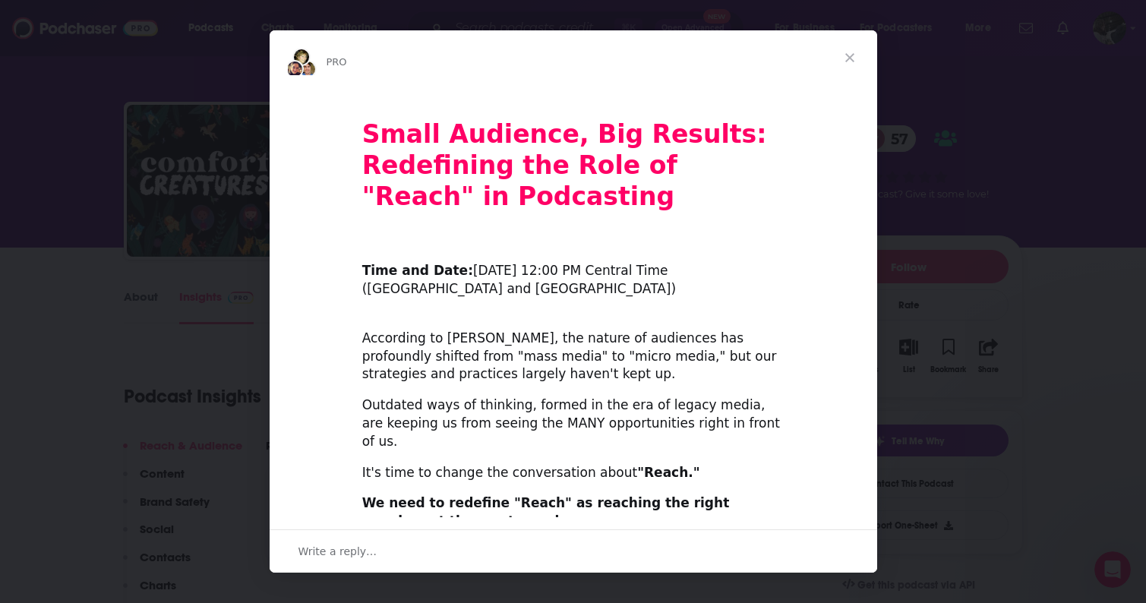
click at [849, 58] on span "Close" at bounding box center [849, 57] width 55 height 55
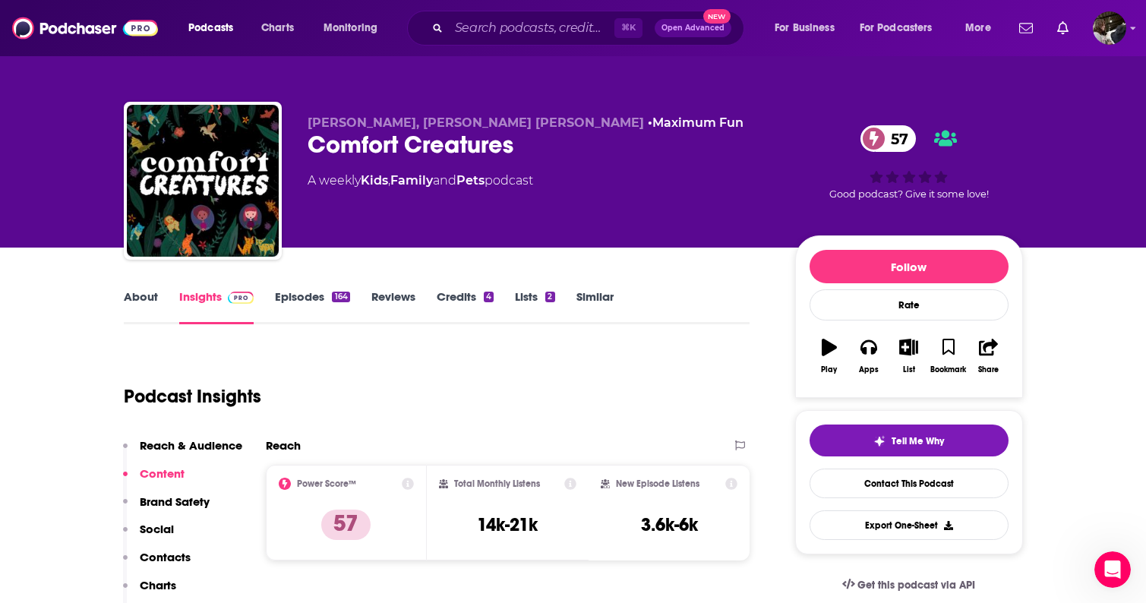
click at [144, 301] on link "About" at bounding box center [141, 306] width 34 height 35
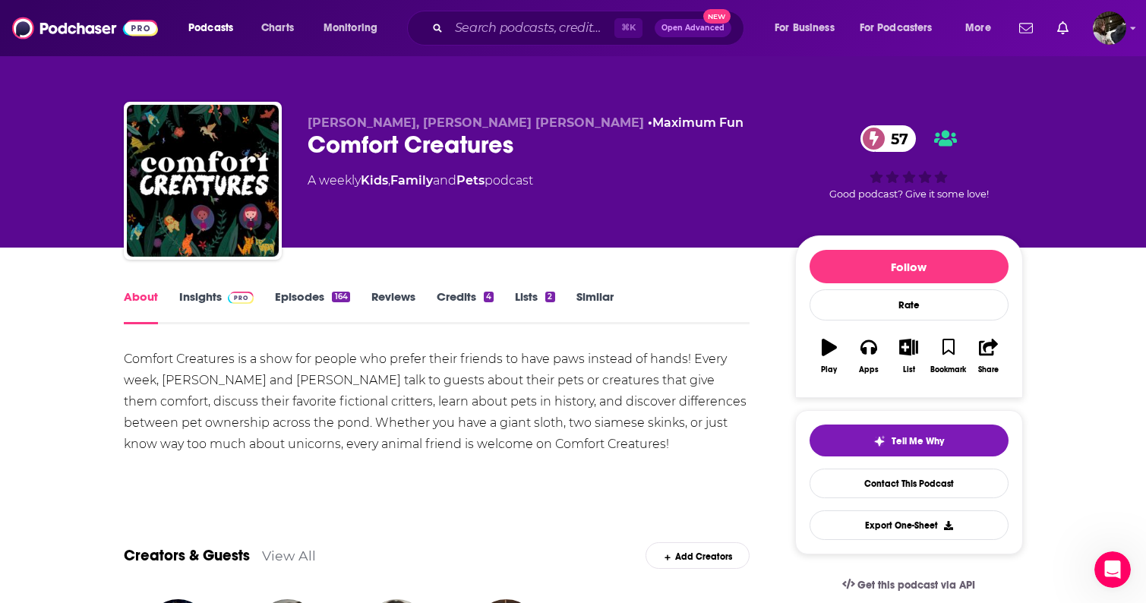
scroll to position [1, 0]
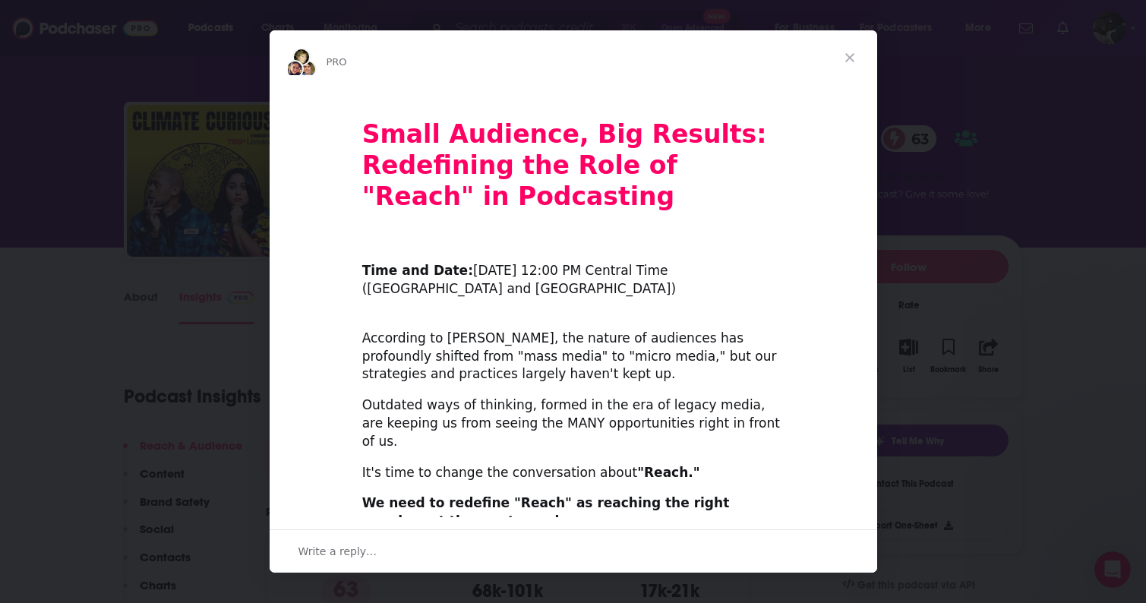
click at [844, 60] on span "Close" at bounding box center [849, 57] width 55 height 55
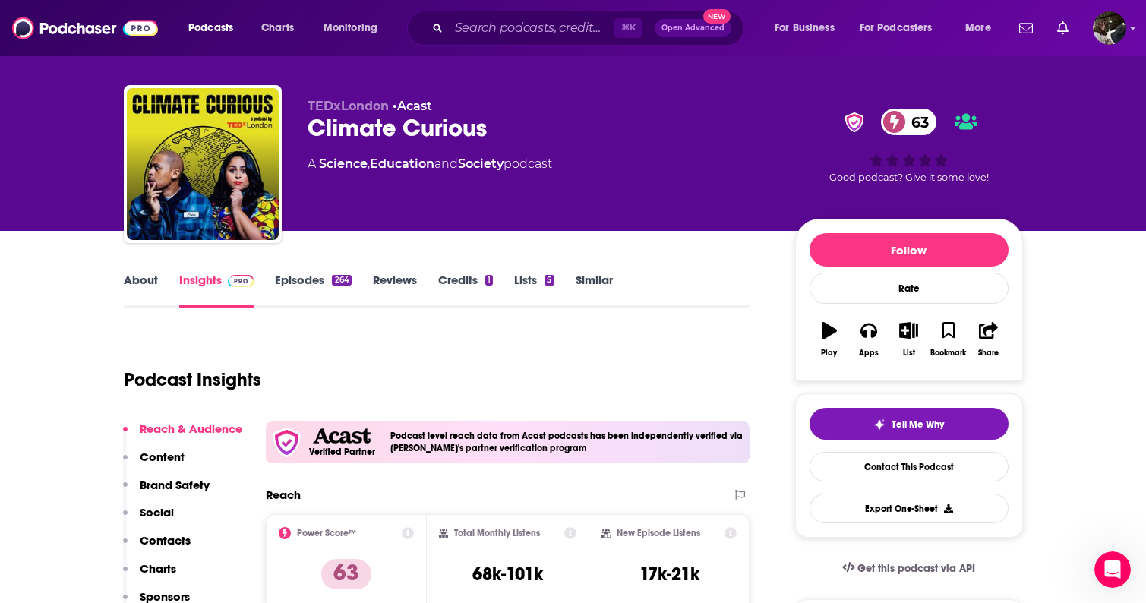
scroll to position [11, 0]
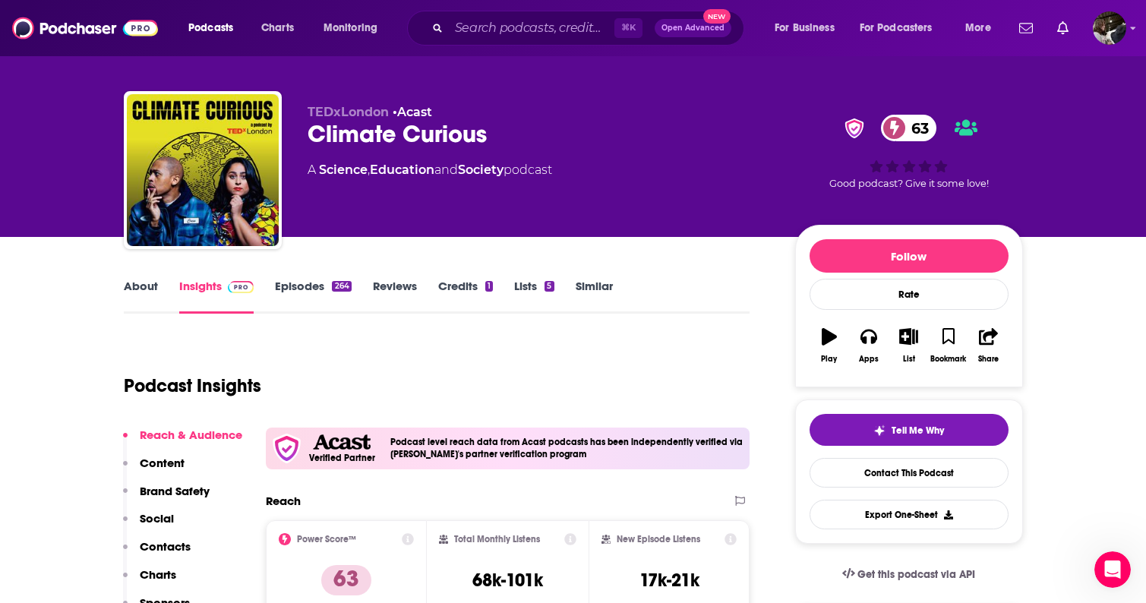
click at [141, 289] on link "About" at bounding box center [141, 296] width 34 height 35
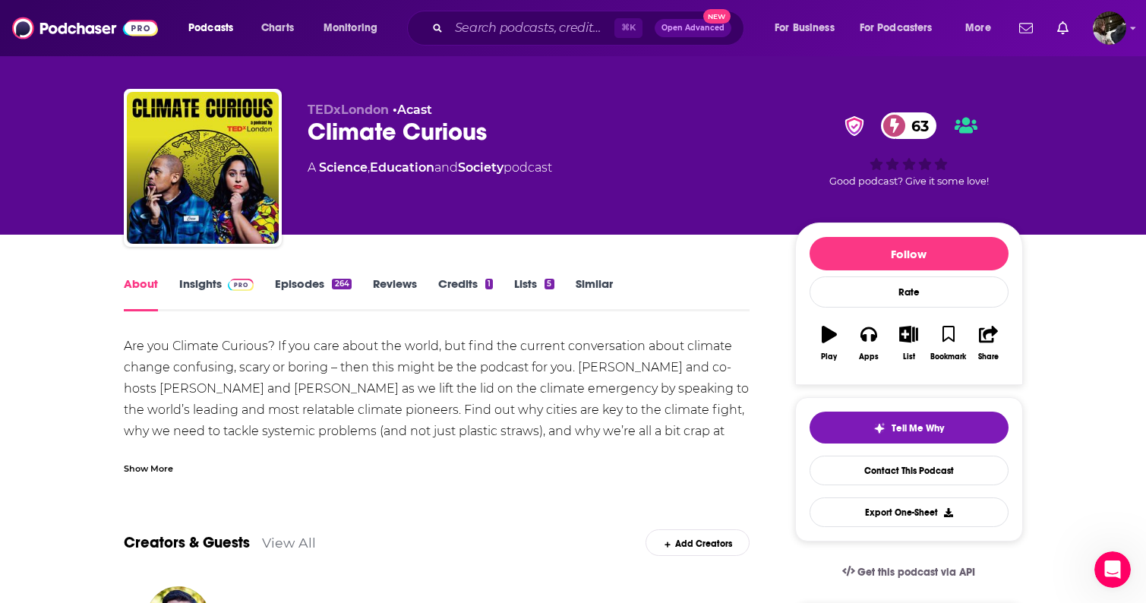
scroll to position [14, 0]
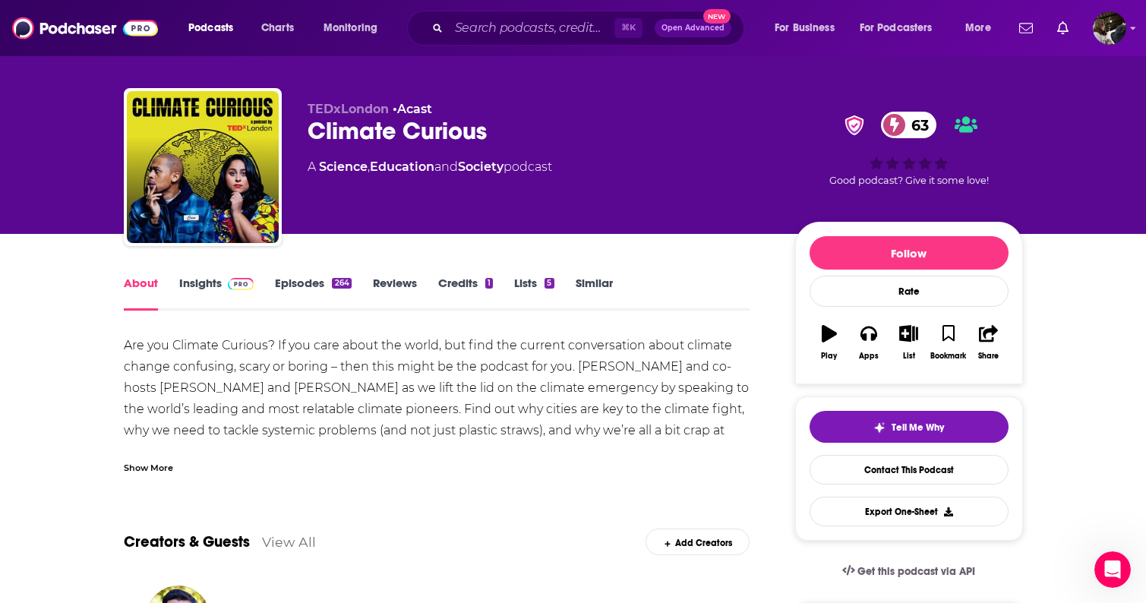
click at [133, 465] on div "Show More" at bounding box center [148, 466] width 49 height 14
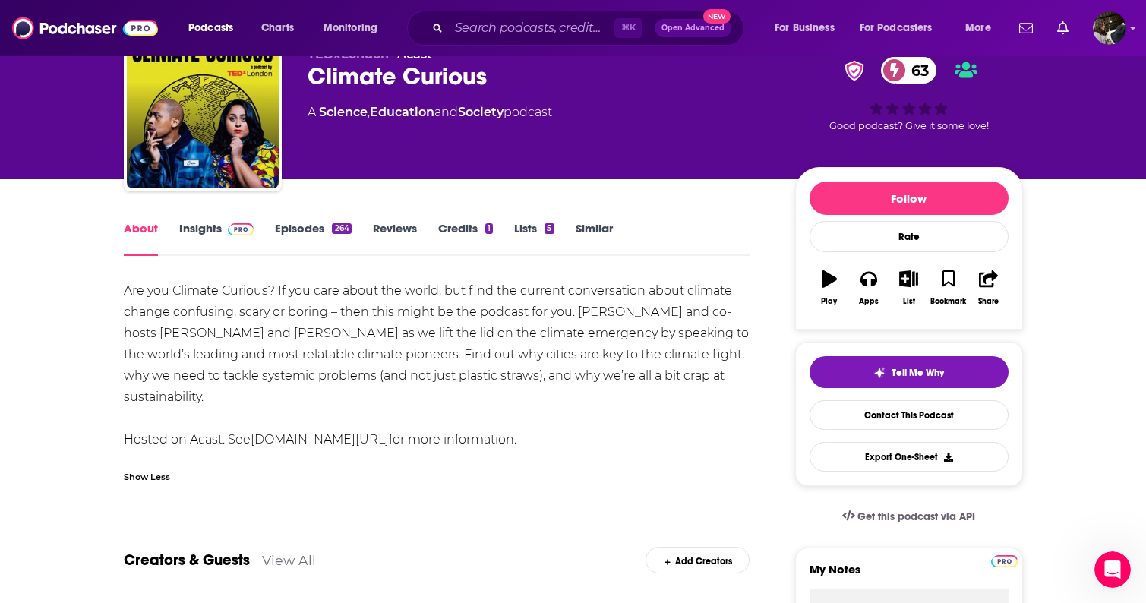
scroll to position [0, 0]
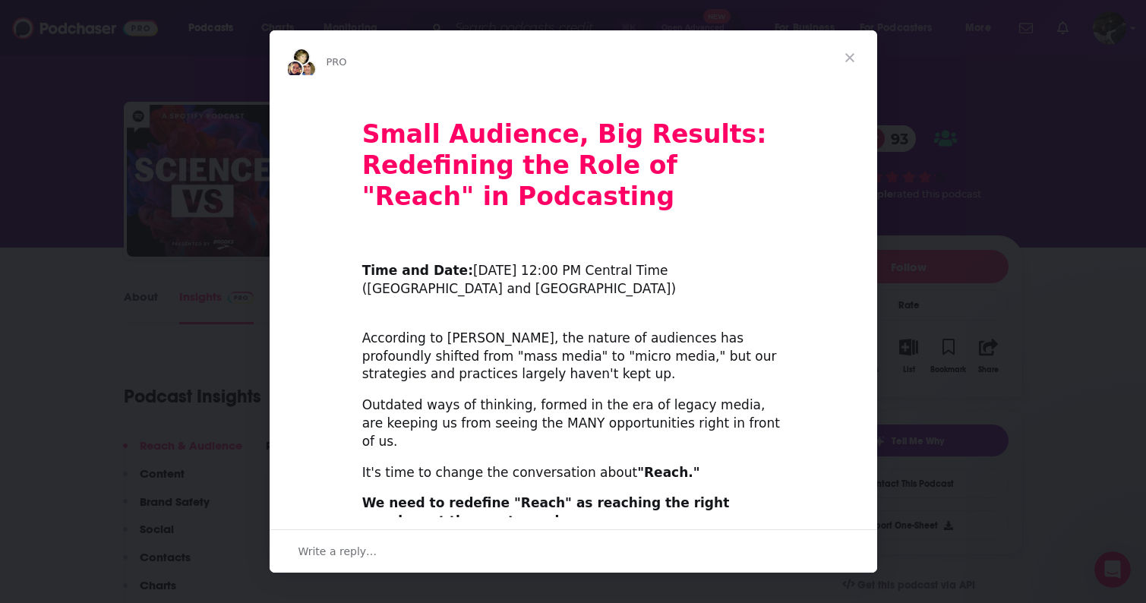
click at [847, 49] on span "Close" at bounding box center [849, 57] width 55 height 55
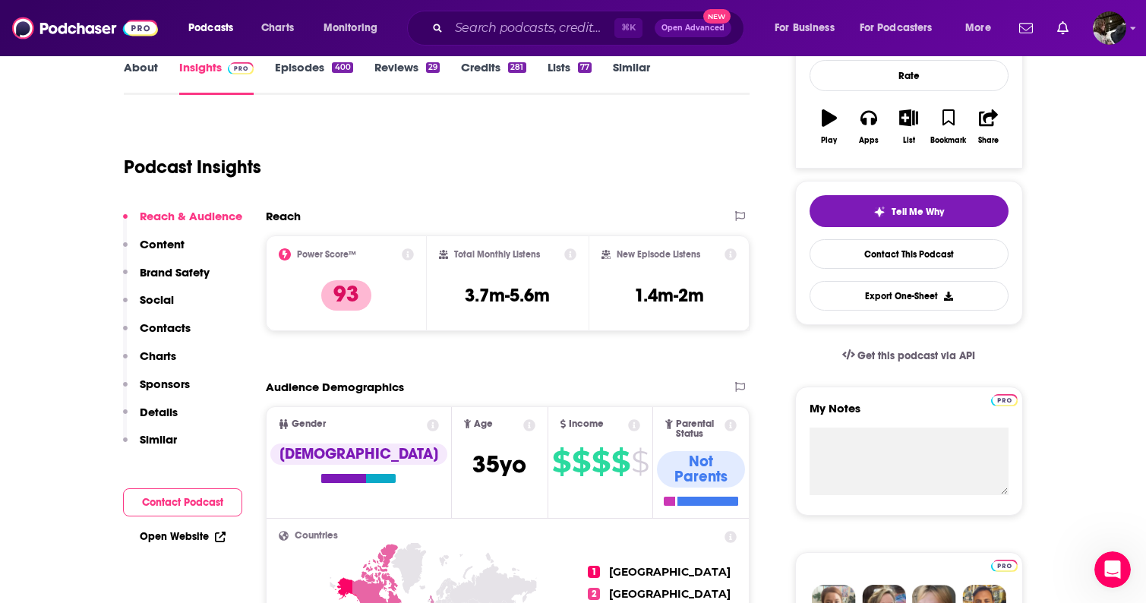
scroll to position [226, 0]
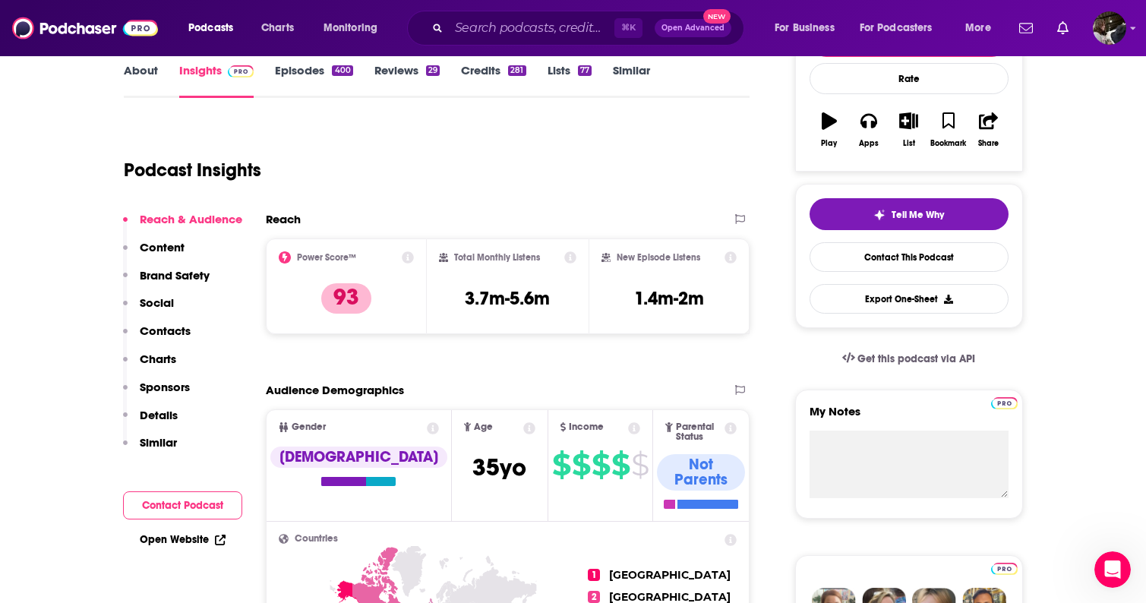
click at [134, 77] on link "About" at bounding box center [141, 80] width 34 height 35
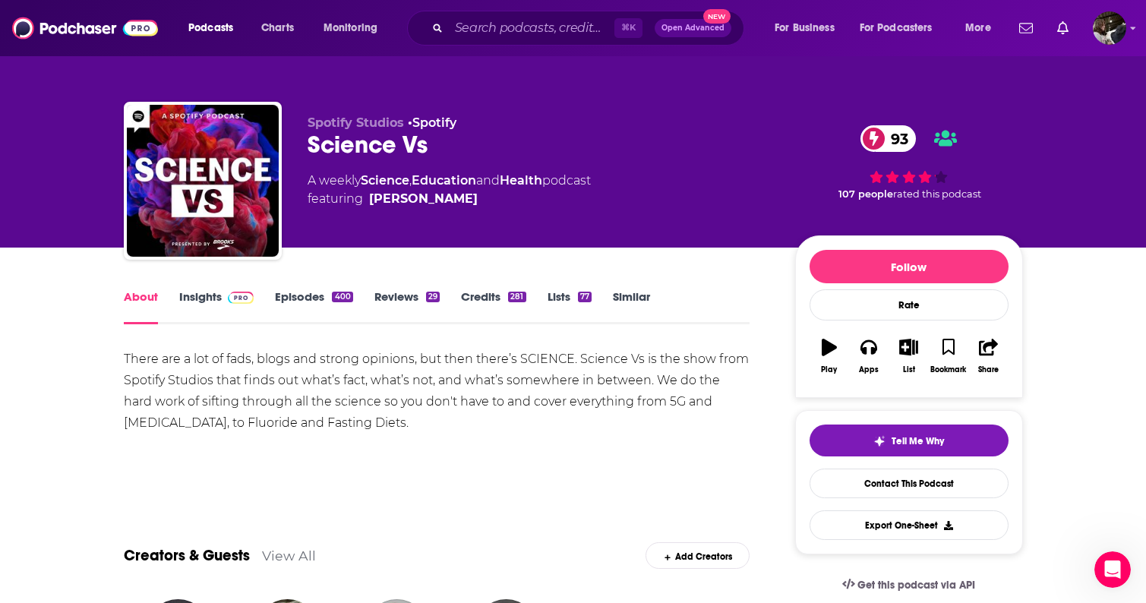
click at [198, 302] on link "Insights" at bounding box center [216, 306] width 75 height 35
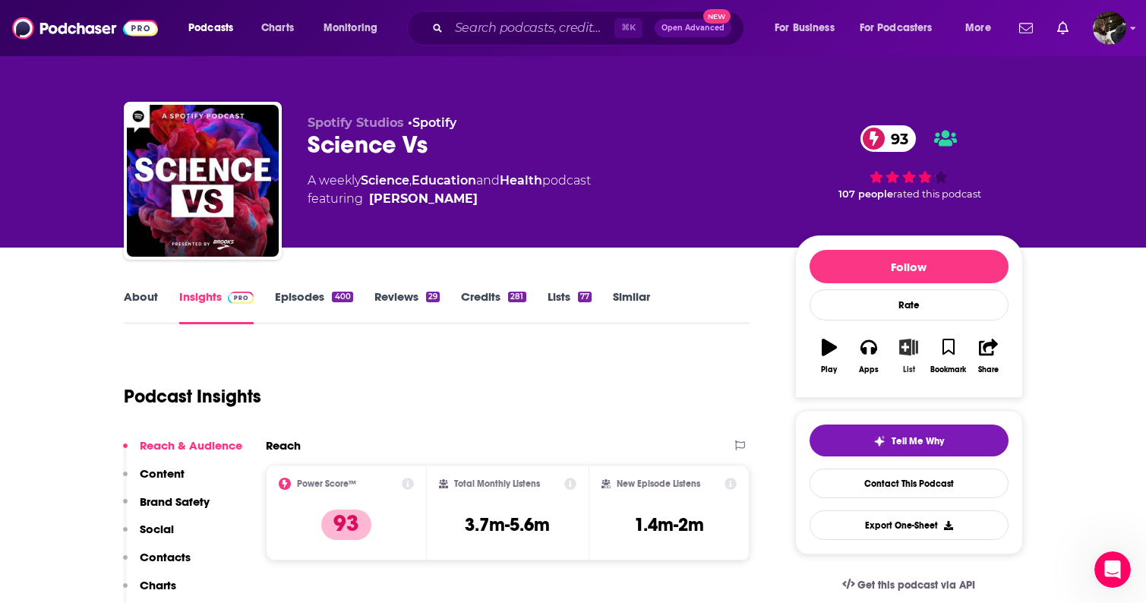
click at [903, 345] on icon "button" at bounding box center [908, 347] width 19 height 17
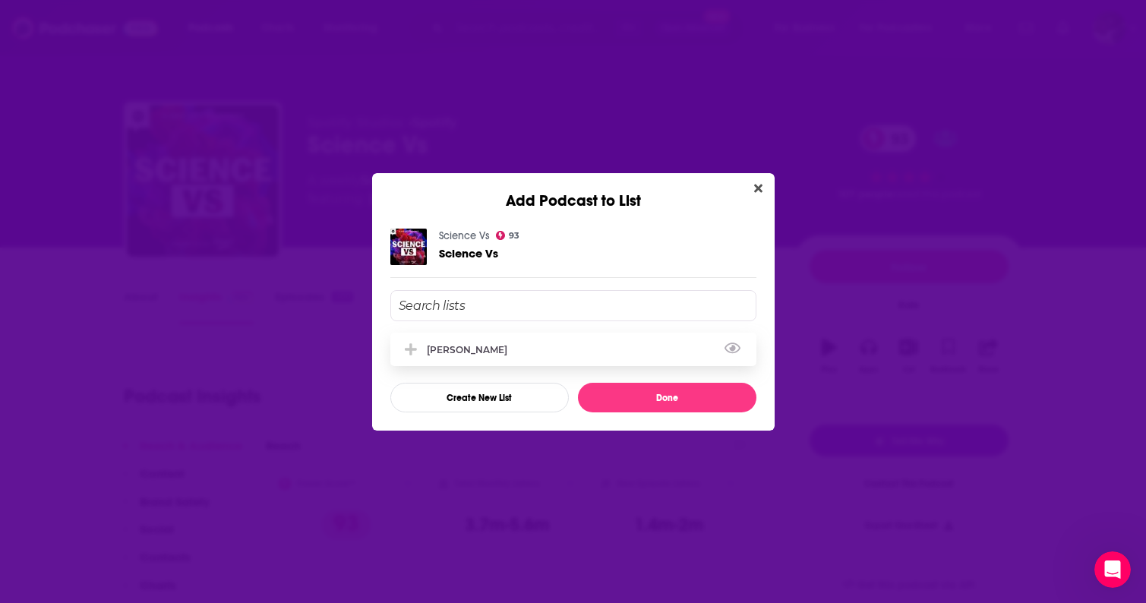
click at [524, 358] on div "[PERSON_NAME]" at bounding box center [573, 349] width 366 height 33
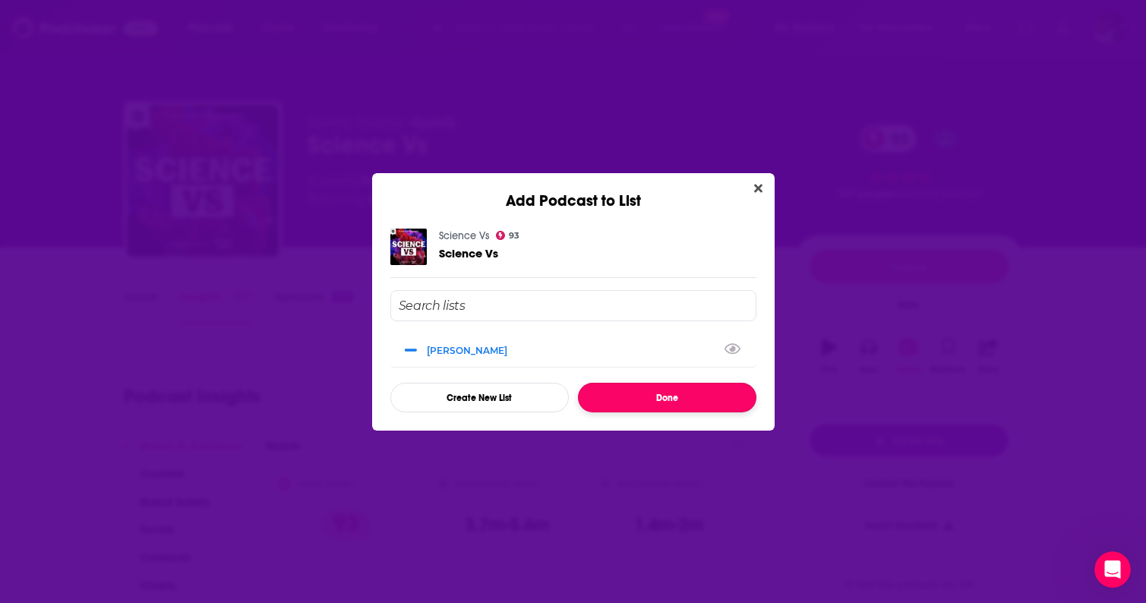
click at [686, 396] on button "Done" at bounding box center [667, 398] width 178 height 30
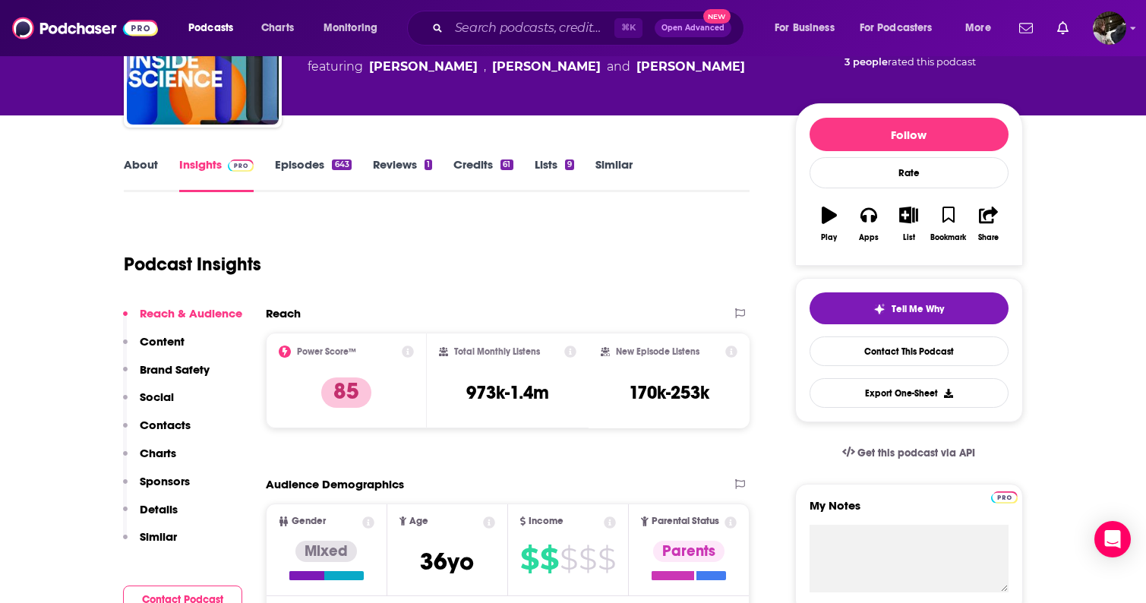
scroll to position [136, 0]
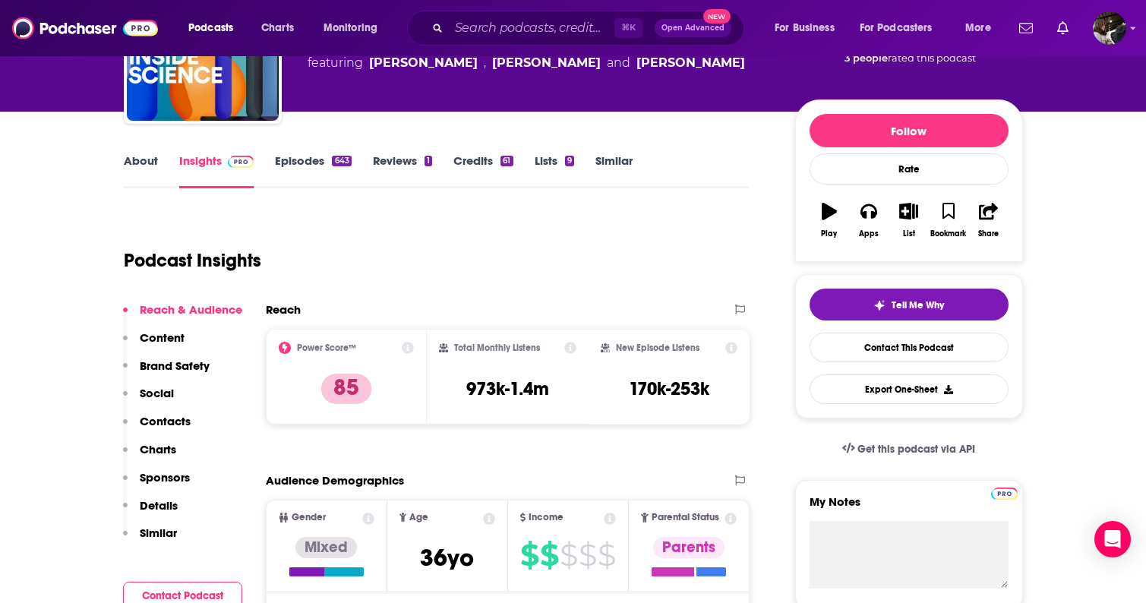
click at [169, 343] on p "Content" at bounding box center [162, 337] width 45 height 14
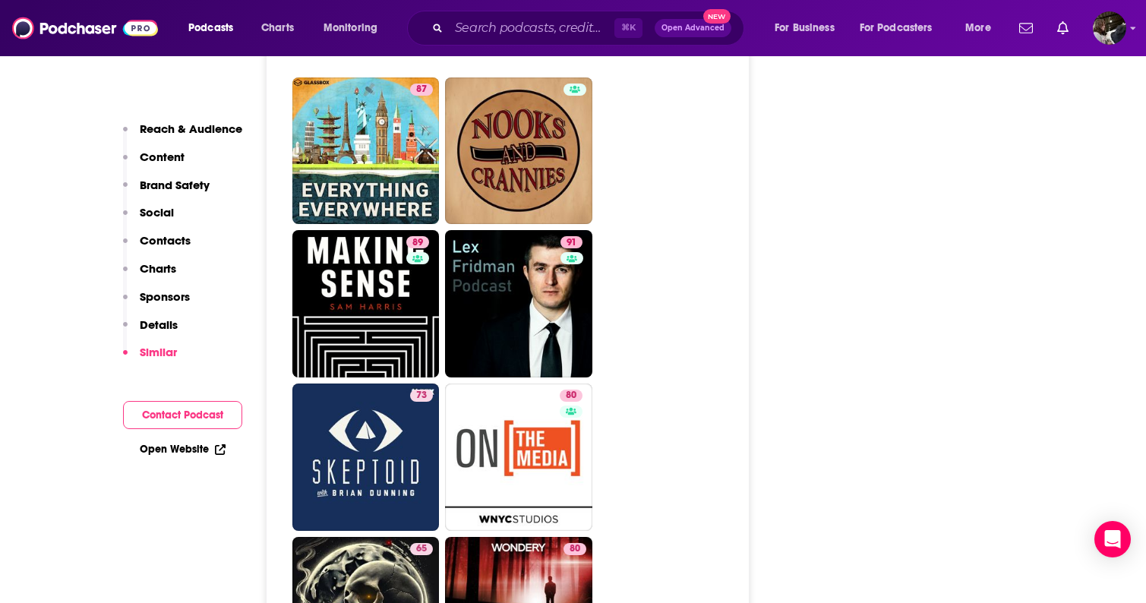
scroll to position [6708, 0]
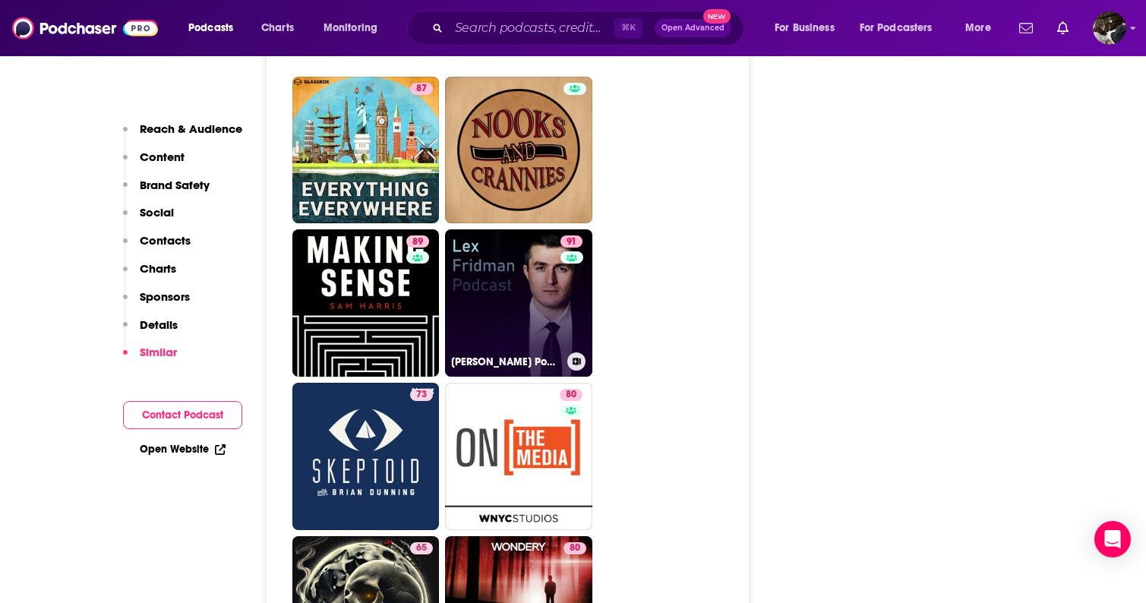
click at [512, 240] on link "91 Lex Fridman Podcast" at bounding box center [518, 302] width 147 height 147
type input "https://www.podchaser.com/podcasts/lex-fridman-podcast-721928"
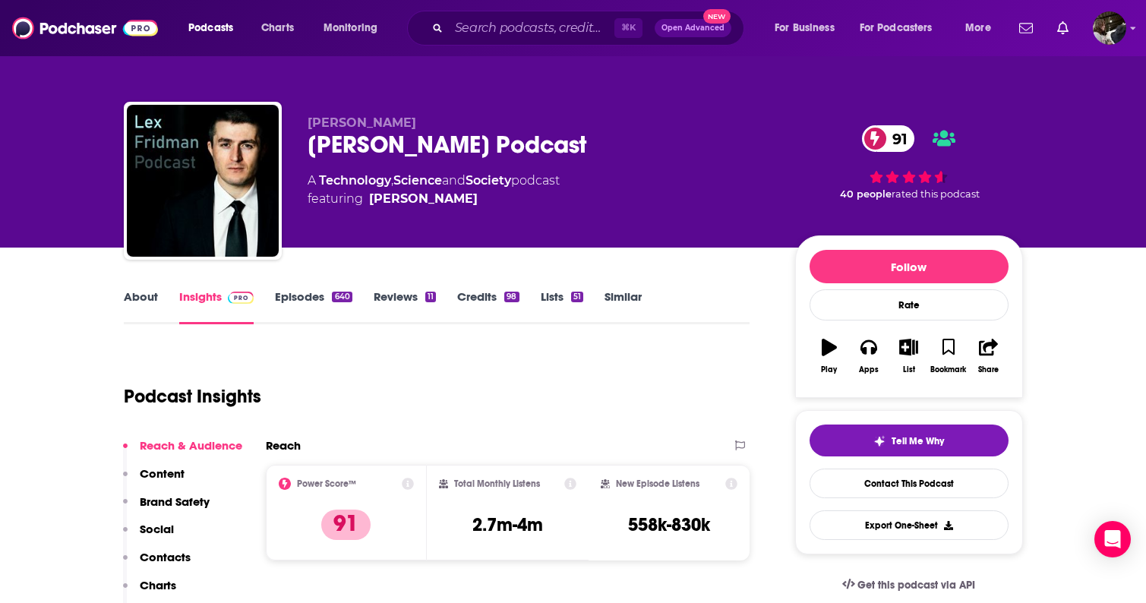
click at [134, 301] on link "About" at bounding box center [141, 306] width 34 height 35
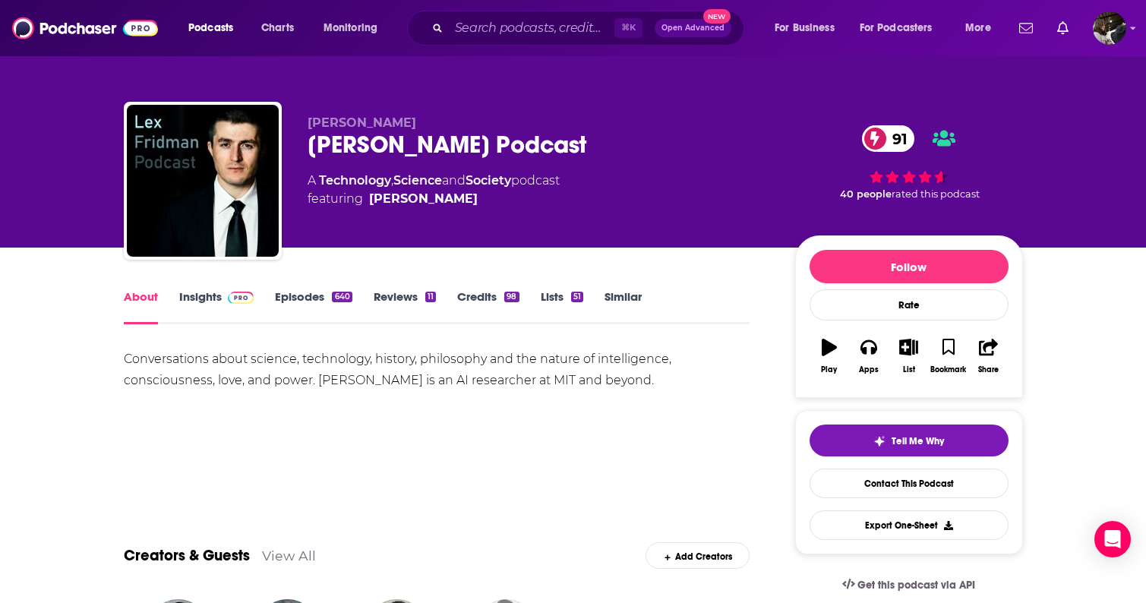
click at [134, 301] on link "About" at bounding box center [141, 306] width 34 height 35
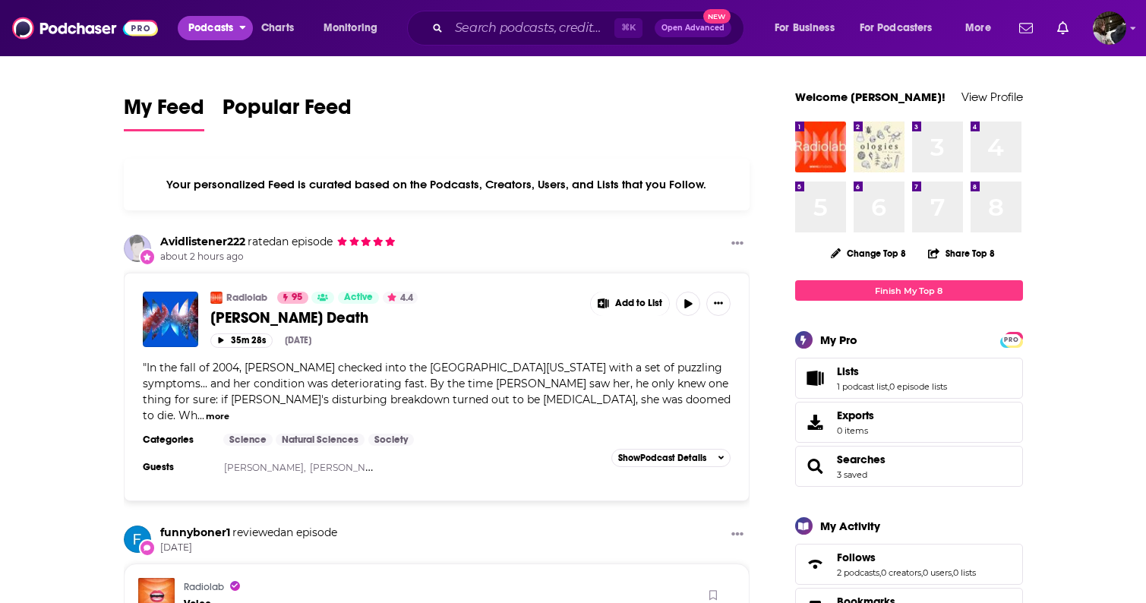
click at [214, 26] on span "Podcasts" at bounding box center [210, 27] width 45 height 21
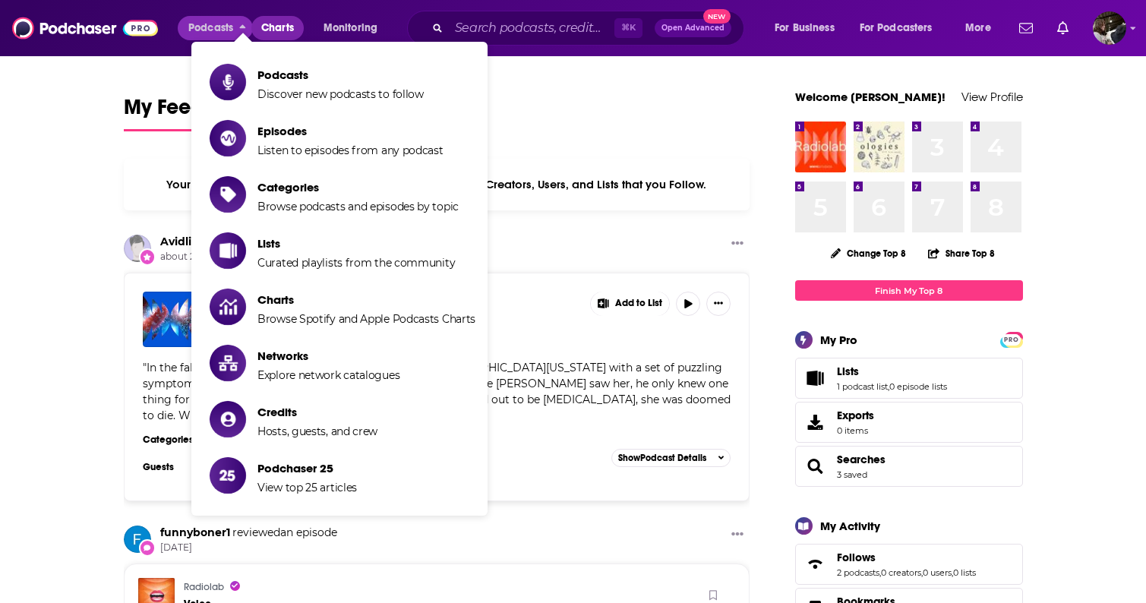
click at [276, 30] on span "Charts" at bounding box center [277, 27] width 33 height 21
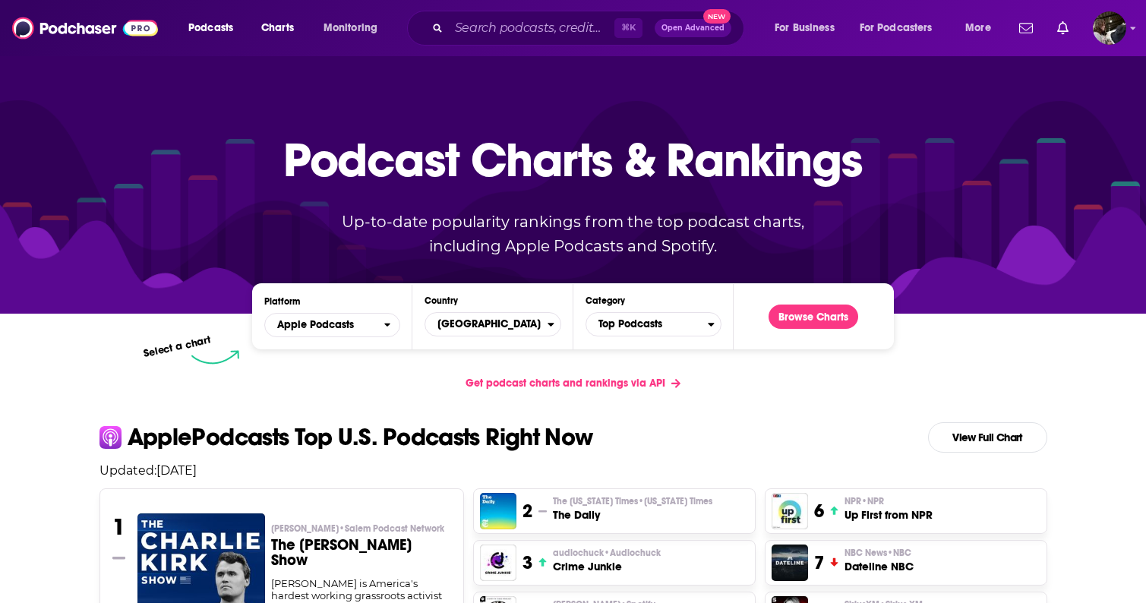
click at [565, 384] on span "Get podcast charts and rankings via API" at bounding box center [565, 383] width 200 height 13
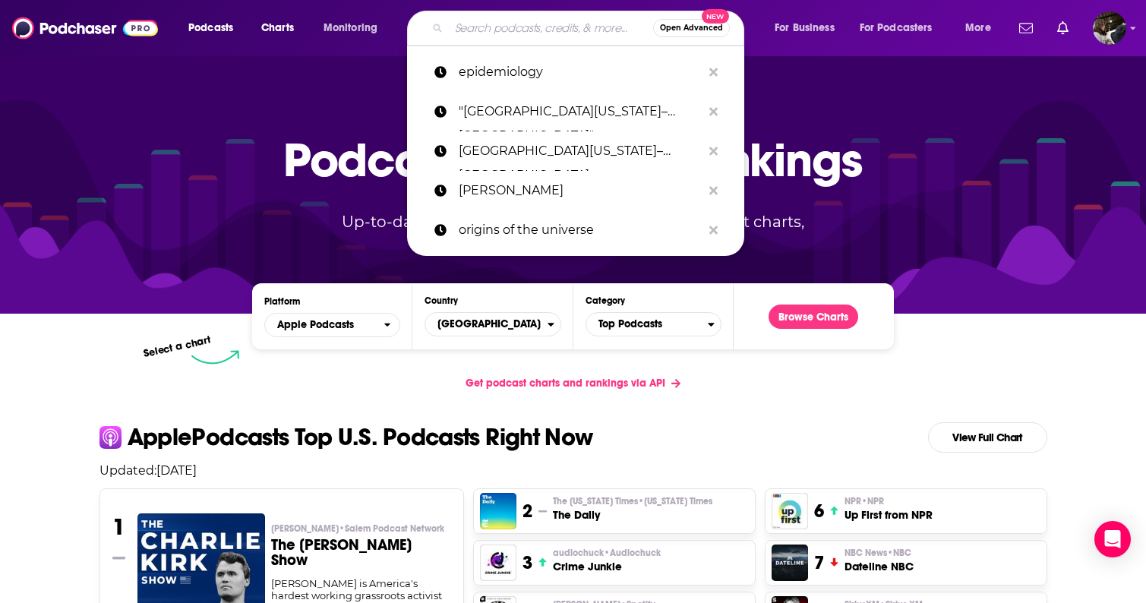
click at [535, 30] on input "Search podcasts, credits, & more..." at bounding box center [551, 28] width 204 height 24
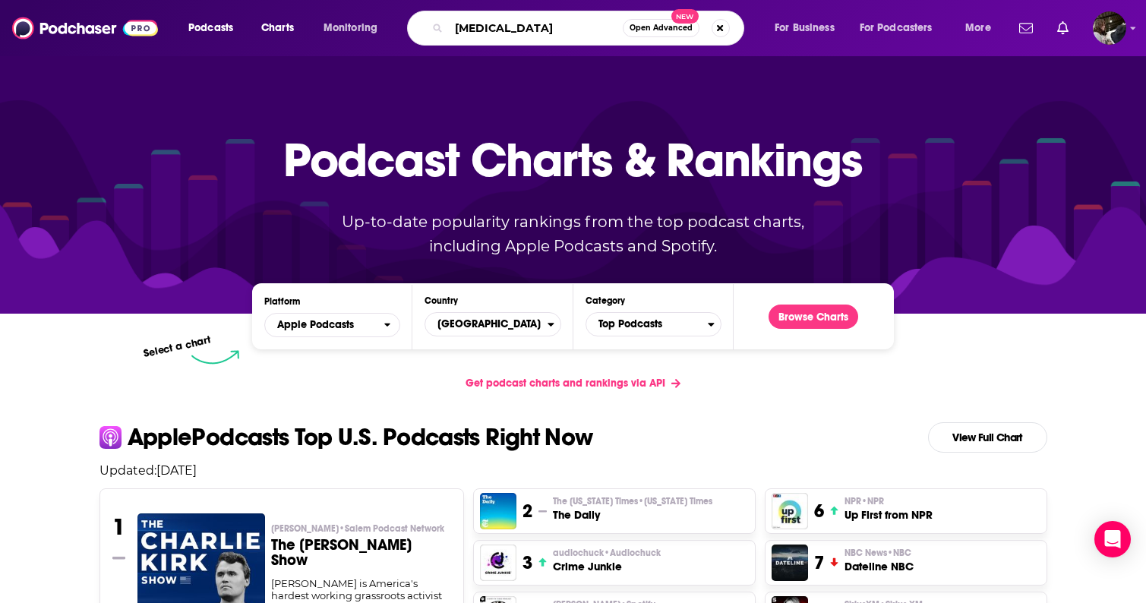
type input "parasites"
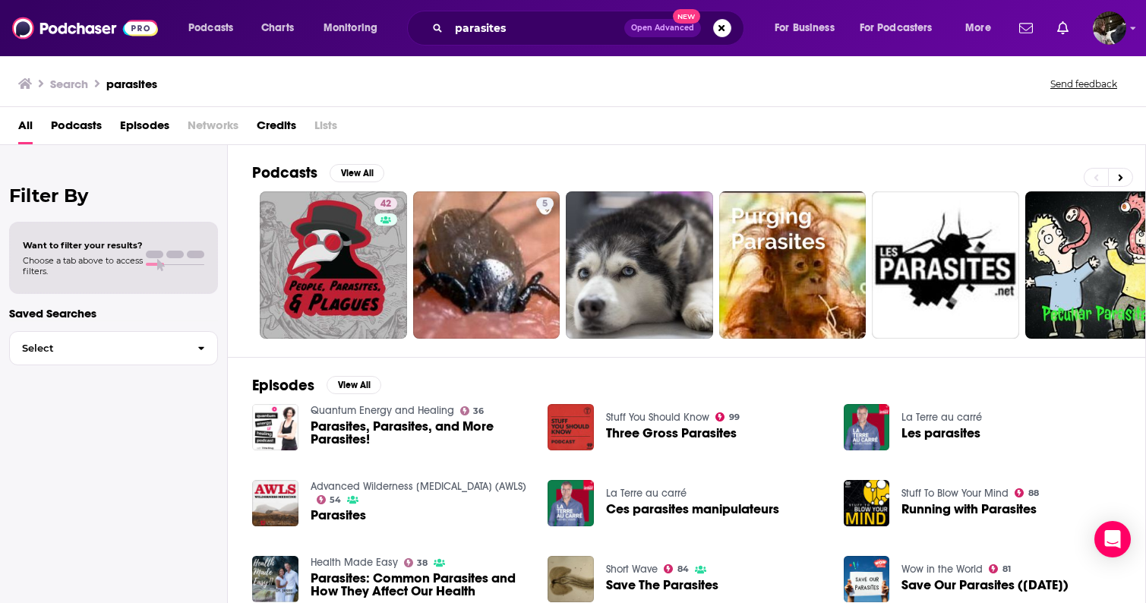
click at [76, 125] on span "Podcasts" at bounding box center [76, 128] width 51 height 31
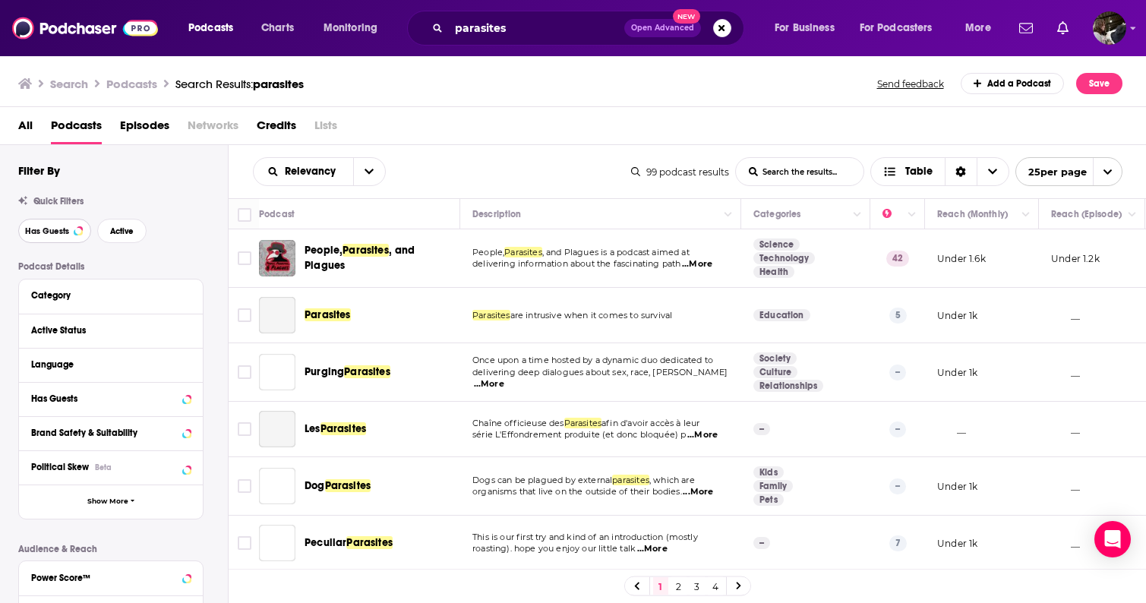
click at [68, 238] on button "Has Guests" at bounding box center [54, 231] width 73 height 24
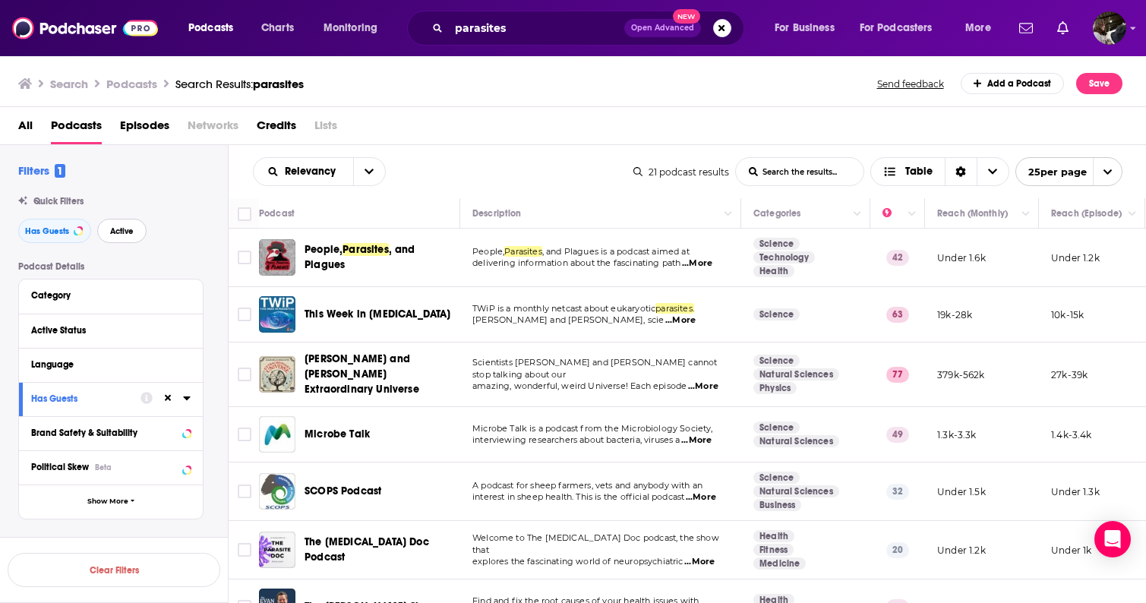
click at [131, 235] on span "Active" at bounding box center [122, 231] width 24 height 8
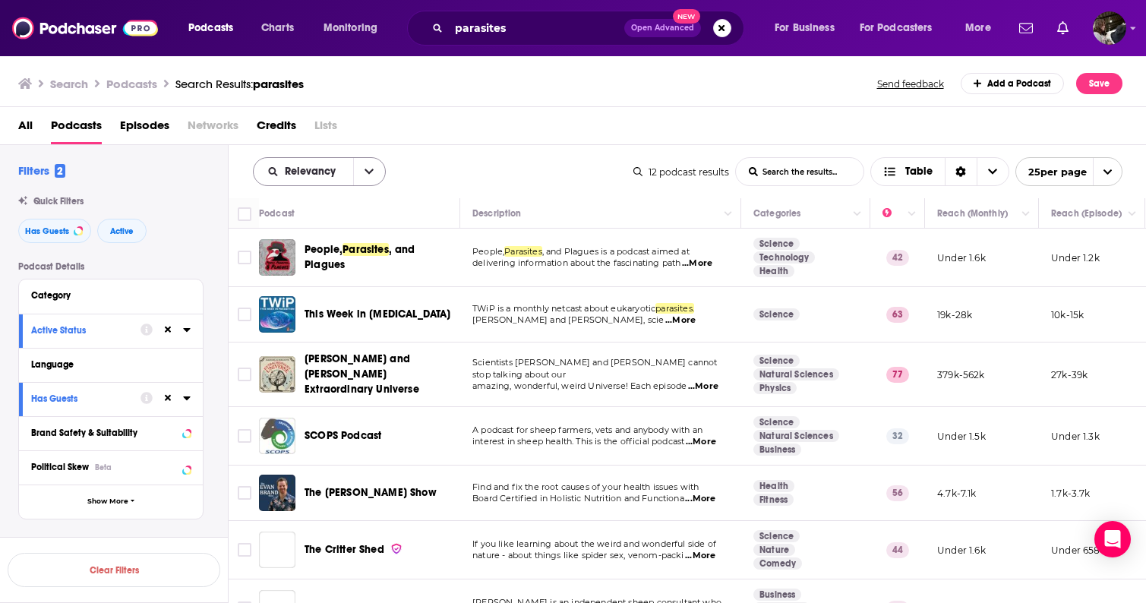
click at [366, 172] on icon "open menu" at bounding box center [368, 171] width 9 height 5
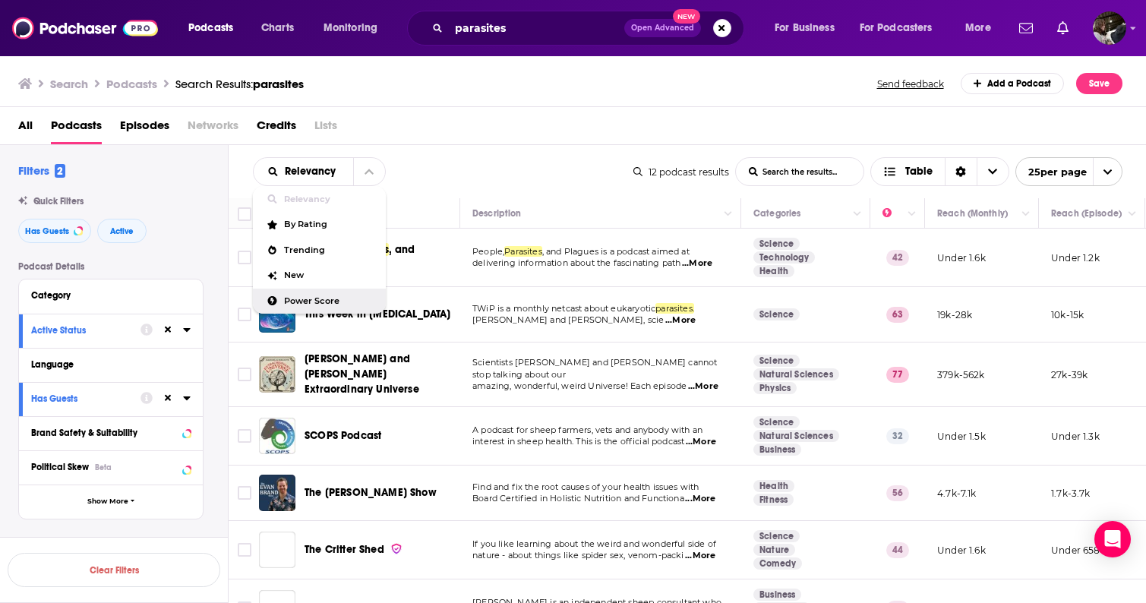
click at [314, 298] on span "Power Score" at bounding box center [329, 301] width 90 height 8
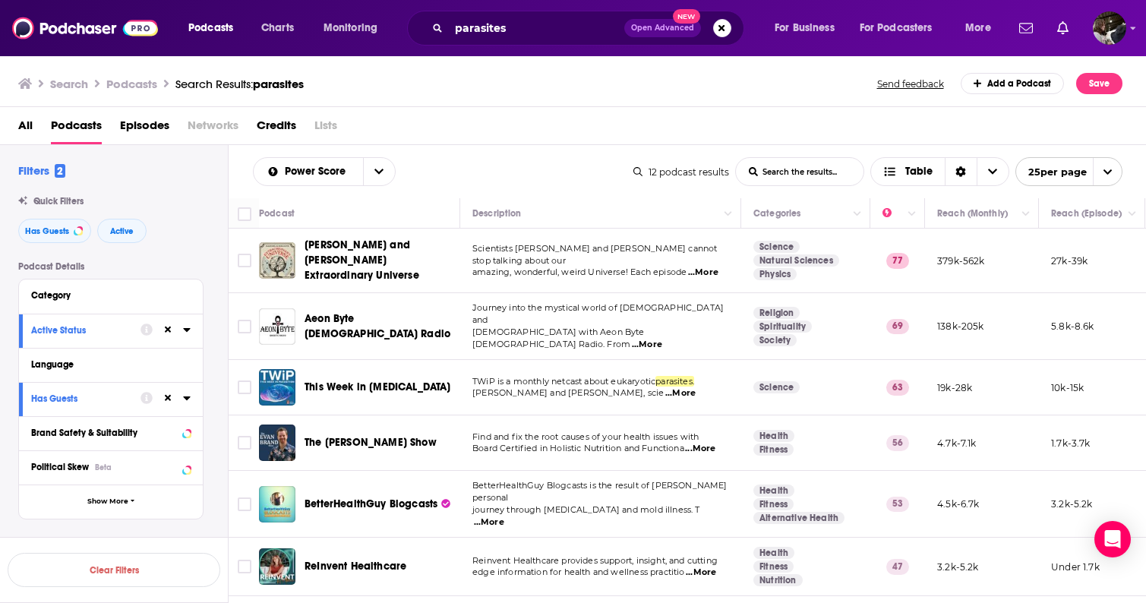
click at [714, 268] on span "...More" at bounding box center [703, 273] width 30 height 12
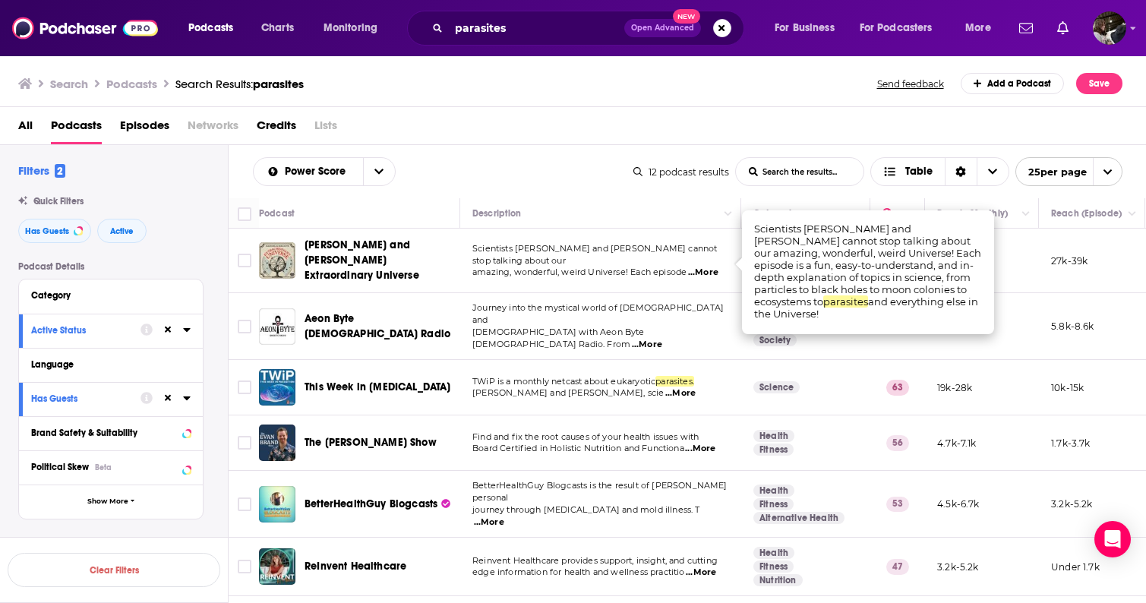
click at [714, 267] on span "...More" at bounding box center [703, 273] width 30 height 12
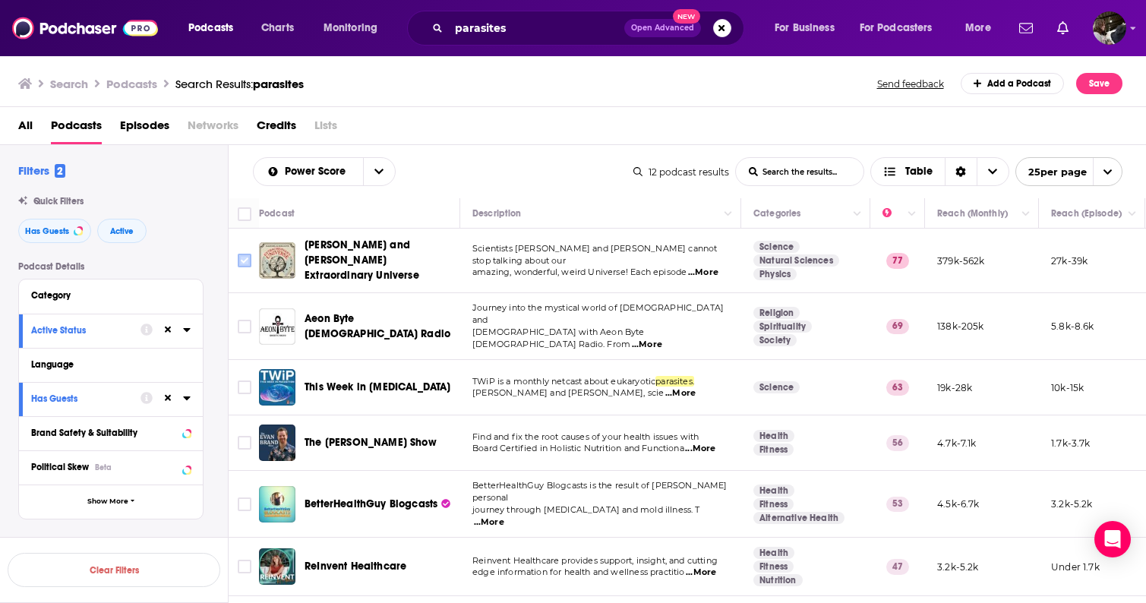
click at [238, 262] on input "Toggle select row" at bounding box center [245, 261] width 14 height 14
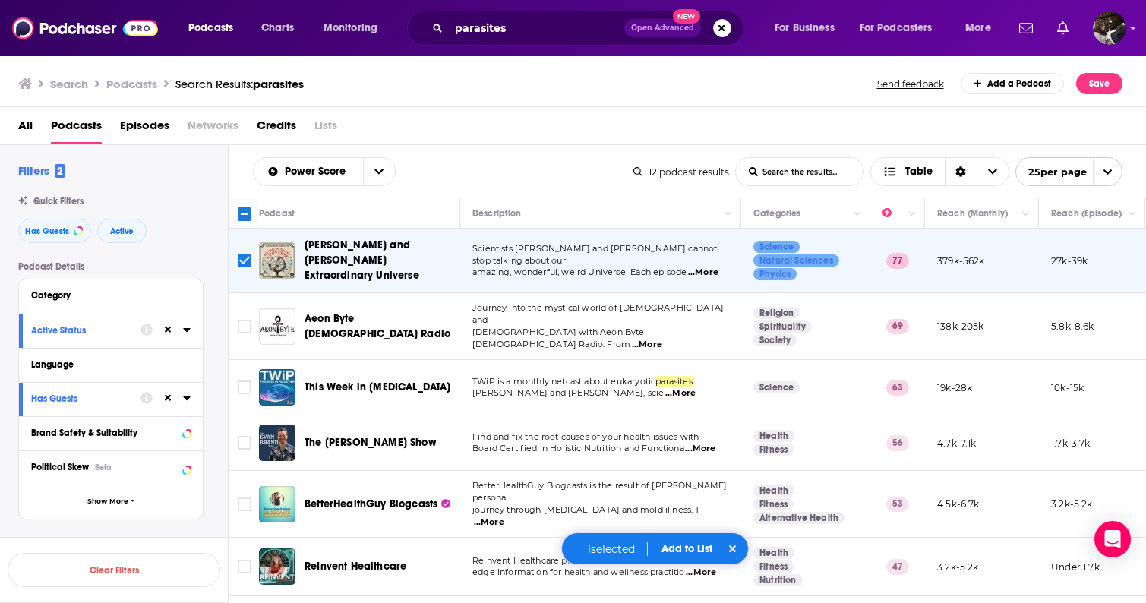
click at [696, 387] on span "...More" at bounding box center [680, 393] width 30 height 12
click at [243, 380] on input "Toggle select row" at bounding box center [245, 387] width 14 height 14
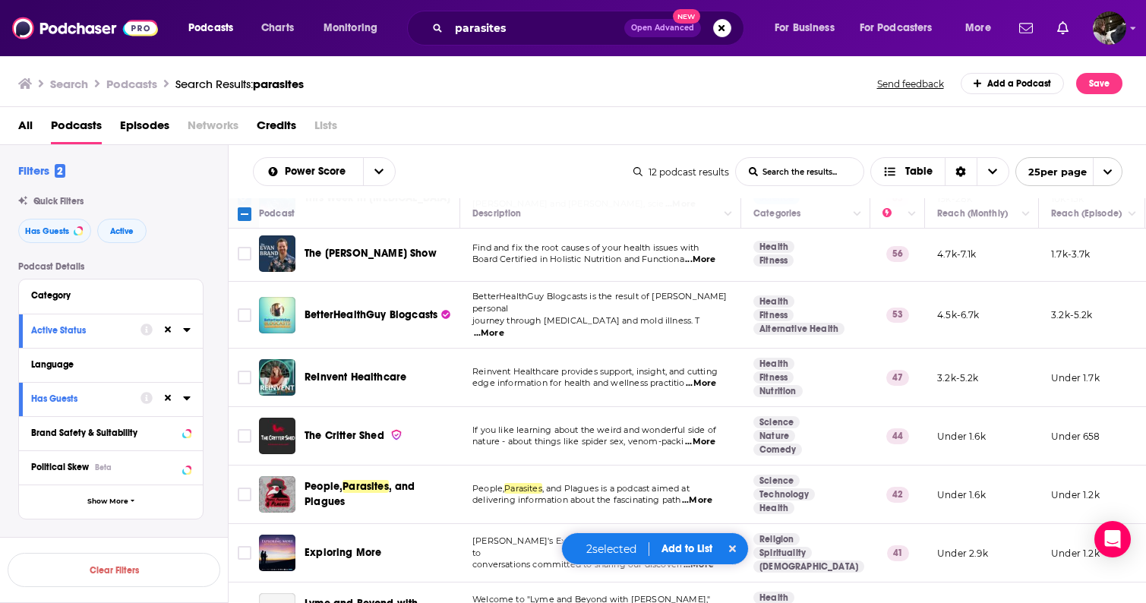
scroll to position [197, 0]
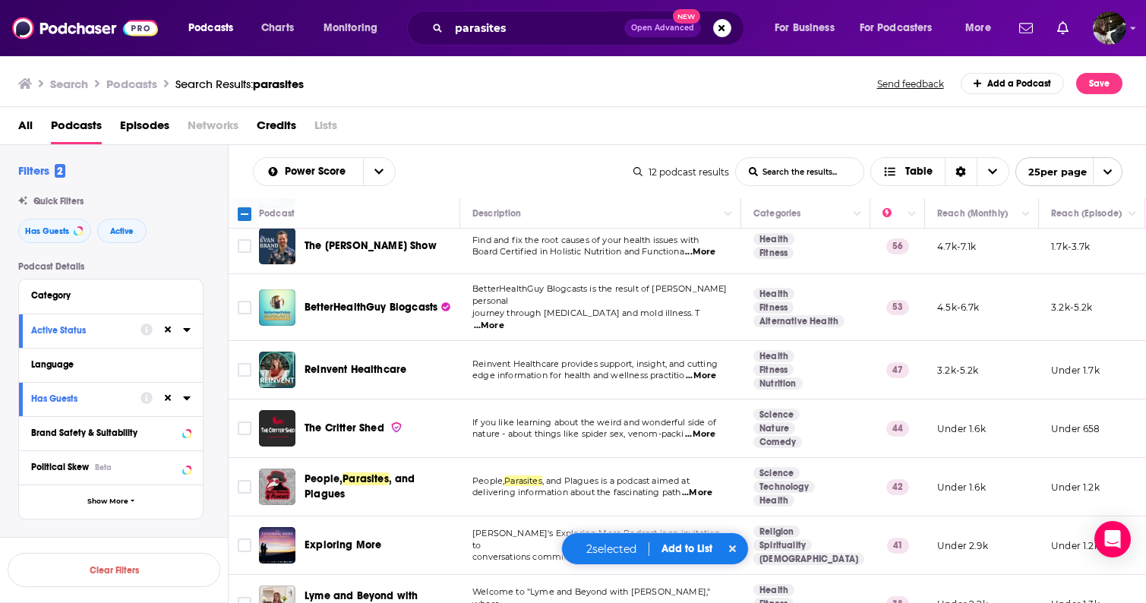
click at [706, 428] on span "...More" at bounding box center [700, 434] width 30 height 12
click at [249, 421] on input "Toggle select row" at bounding box center [245, 428] width 14 height 14
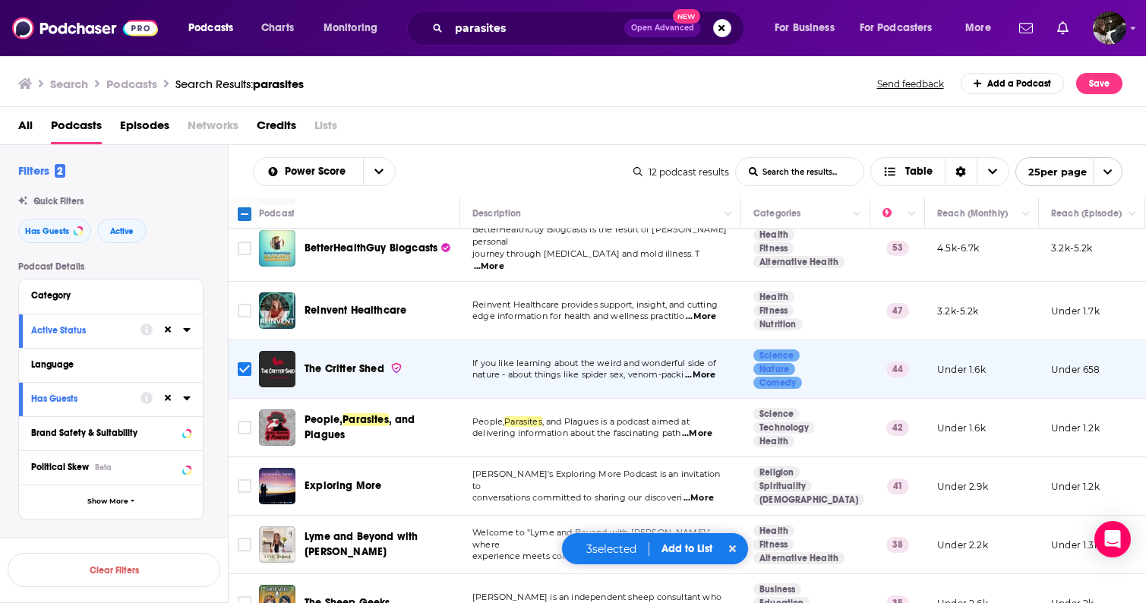
scroll to position [255, 0]
click at [700, 493] on span "...More" at bounding box center [698, 499] width 30 height 12
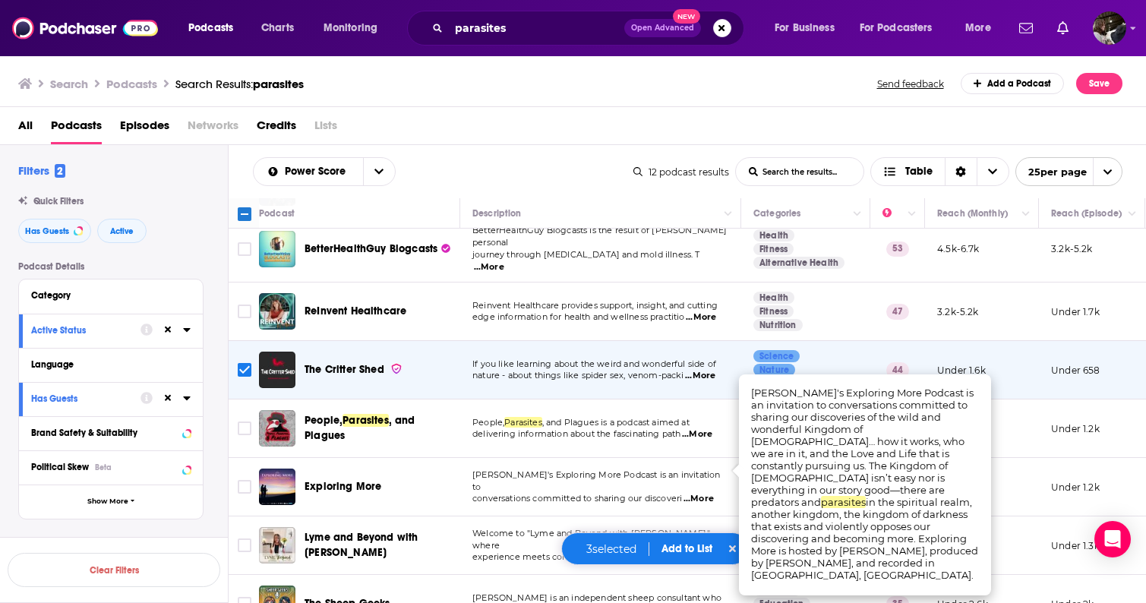
click at [701, 493] on span "...More" at bounding box center [698, 499] width 30 height 12
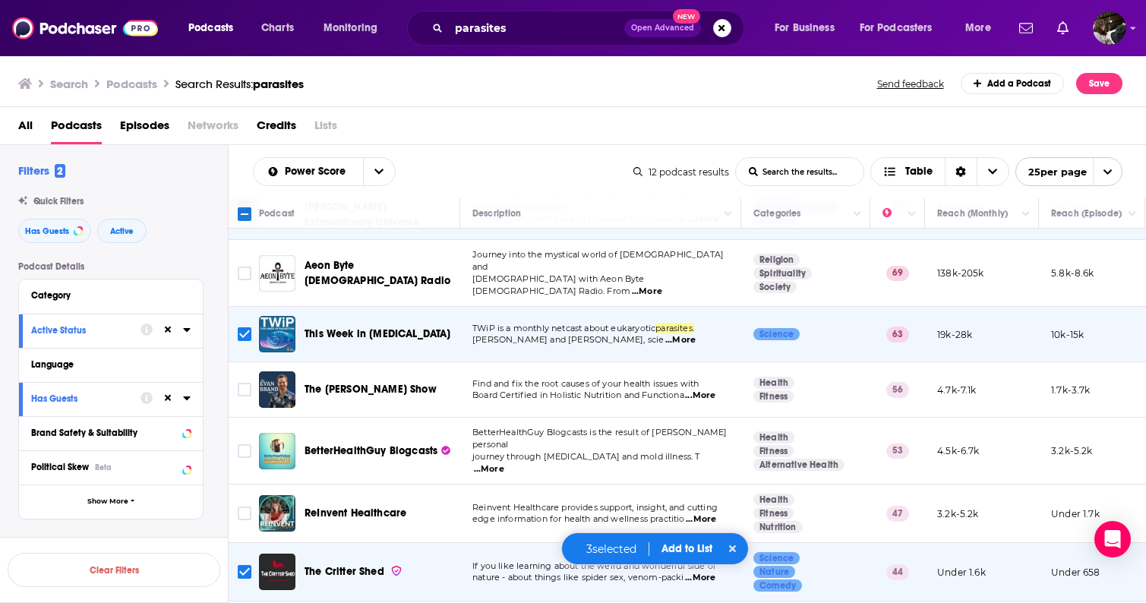
scroll to position [0, 0]
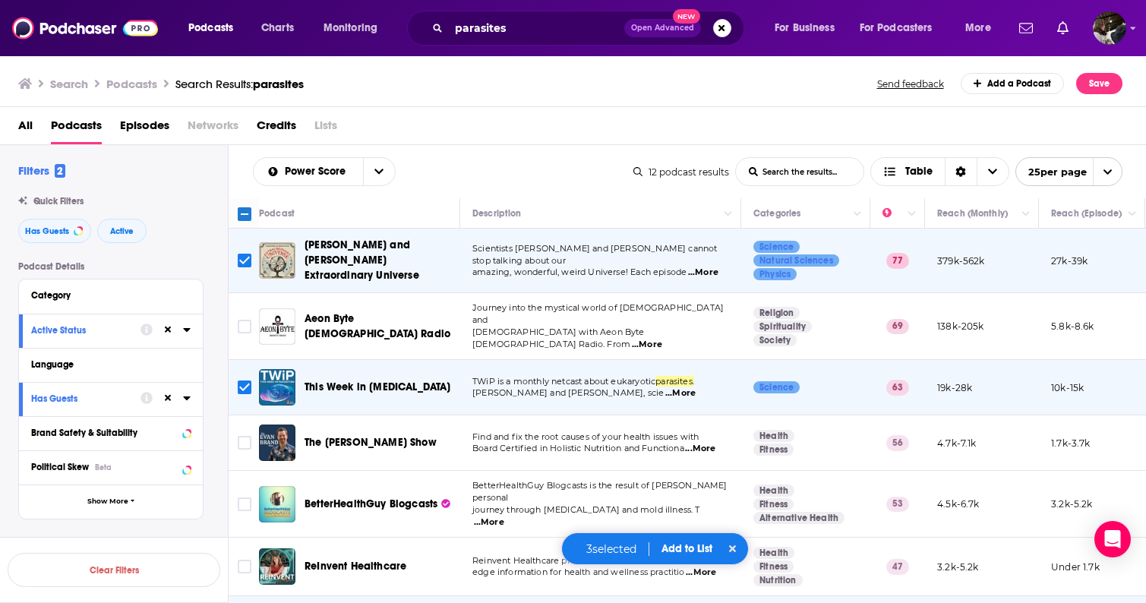
click at [677, 554] on button "Add to List" at bounding box center [686, 548] width 75 height 13
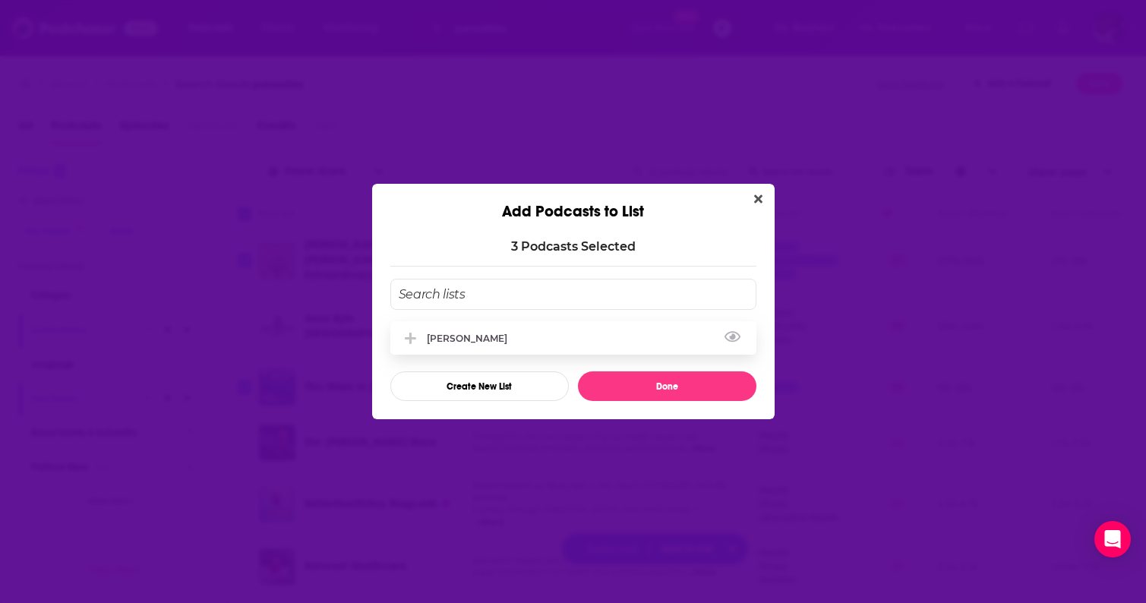
click at [519, 342] on div "[PERSON_NAME]" at bounding box center [573, 337] width 366 height 33
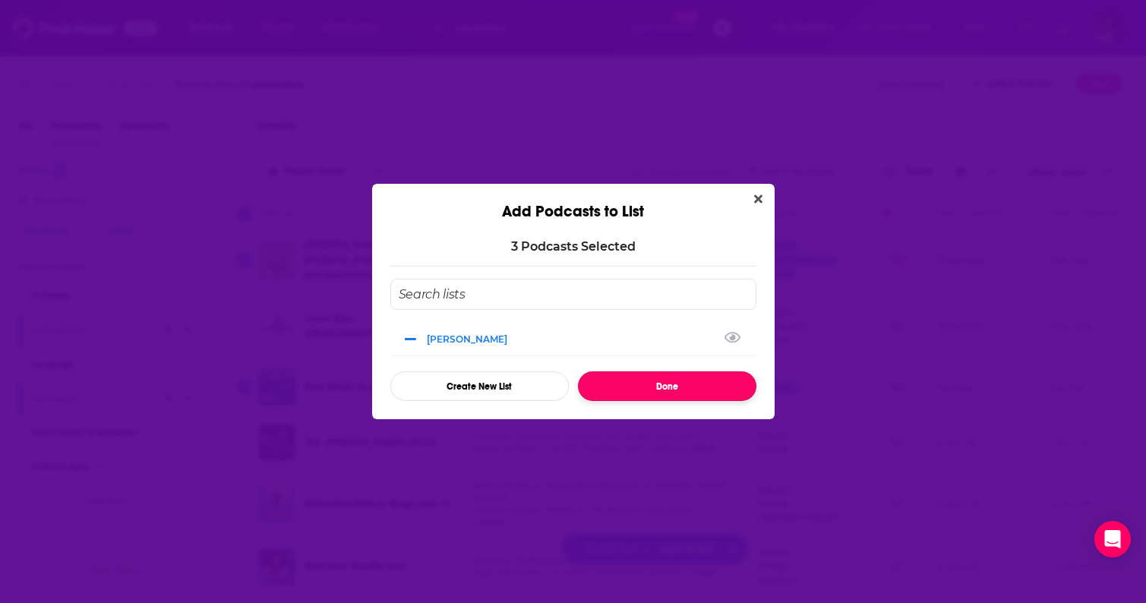
click at [650, 393] on button "Done" at bounding box center [667, 386] width 178 height 30
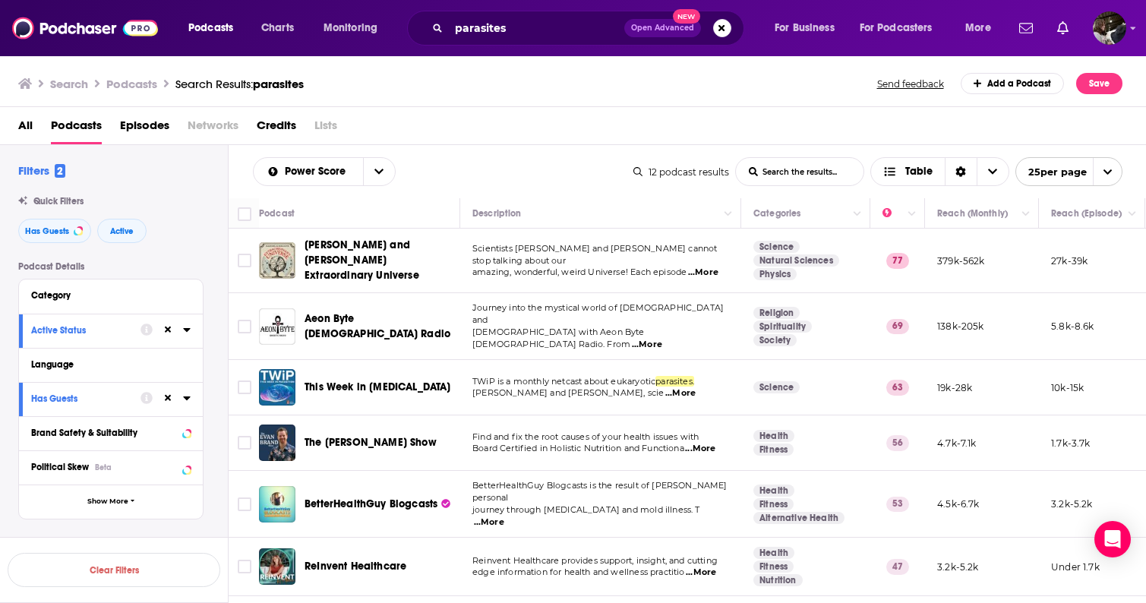
click at [804, 180] on input "List Search Input" at bounding box center [800, 171] width 128 height 27
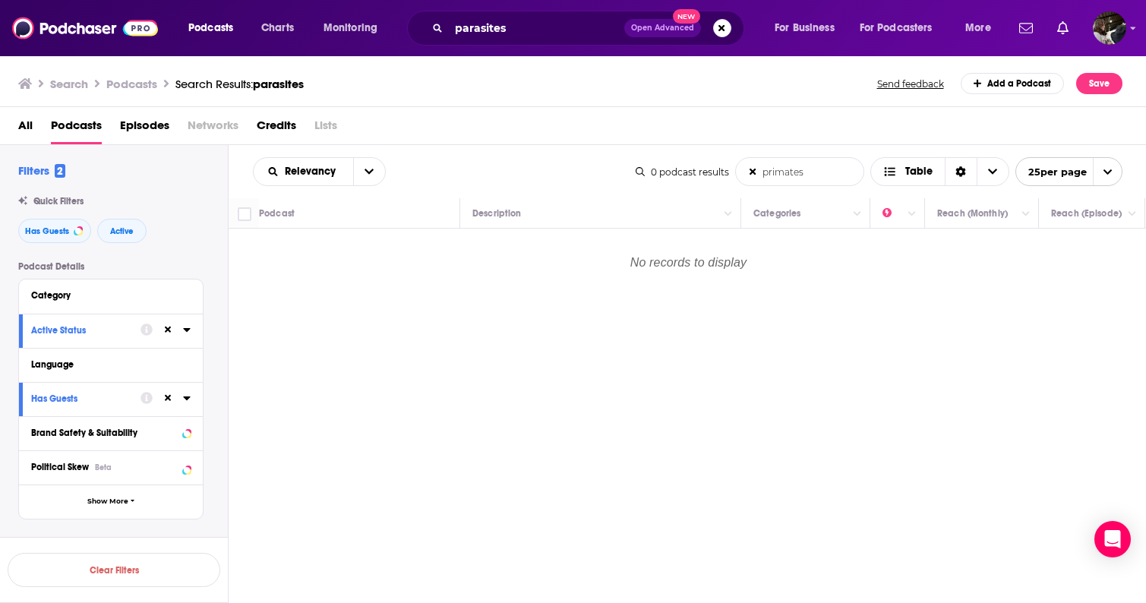
type input "primates"
click at [140, 82] on h3 "Podcasts" at bounding box center [131, 84] width 51 height 14
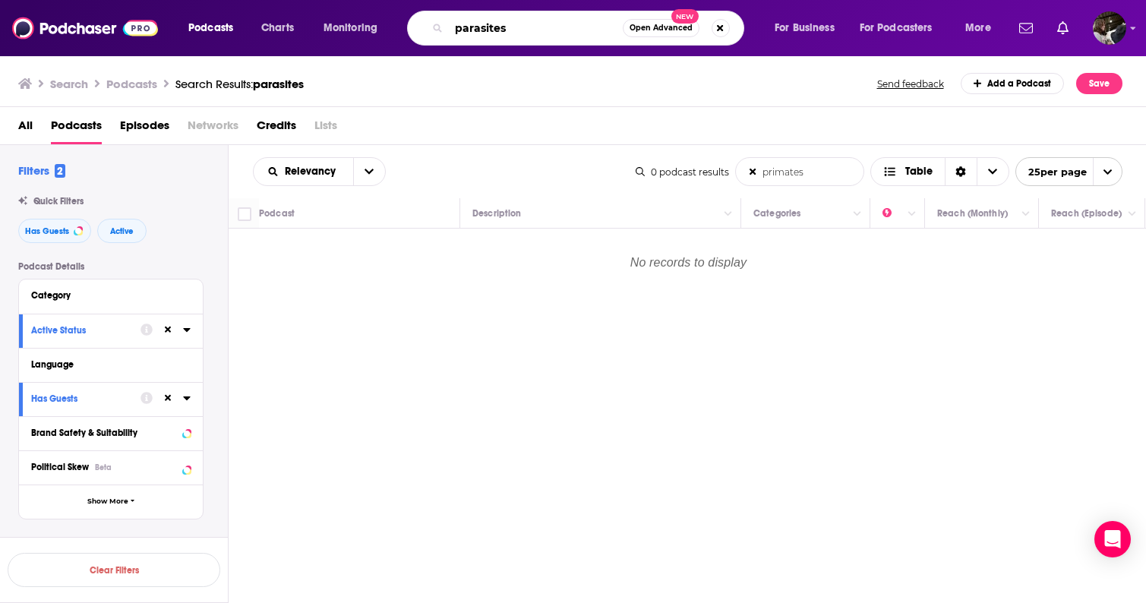
drag, startPoint x: 527, startPoint y: 32, endPoint x: 434, endPoint y: 31, distance: 93.4
click at [434, 31] on div "parasites Open Advanced New" at bounding box center [575, 28] width 337 height 35
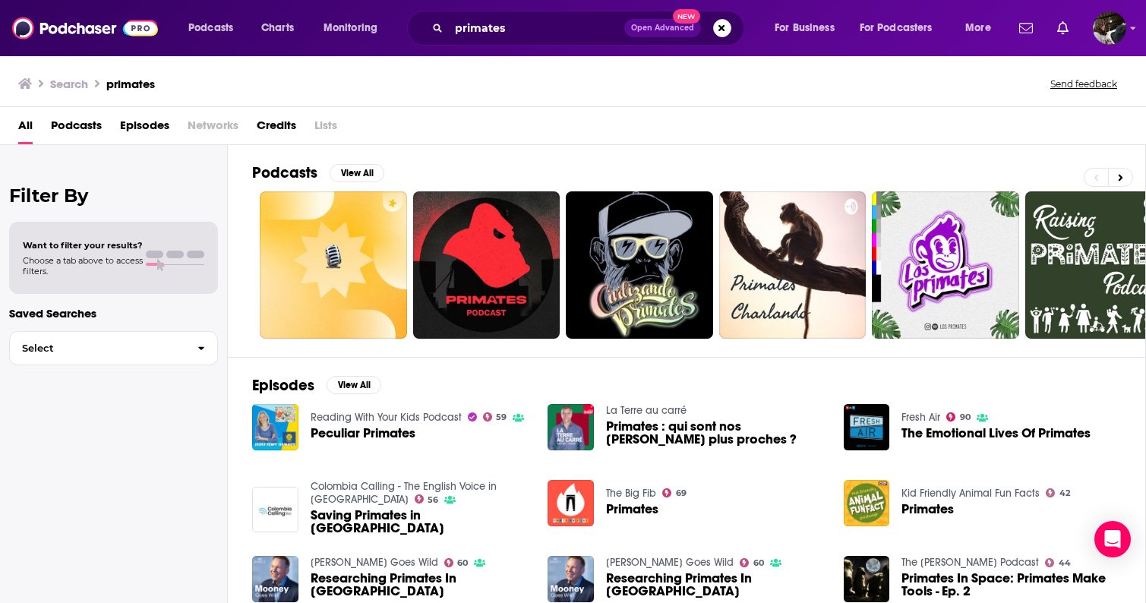
click at [70, 128] on span "Podcasts" at bounding box center [76, 128] width 51 height 31
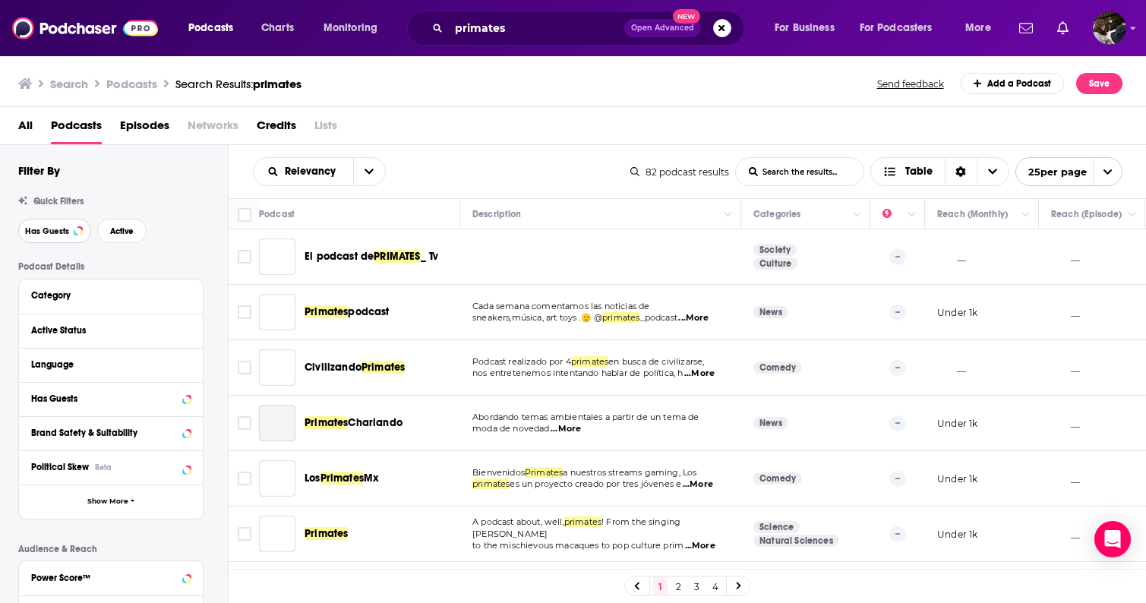
click at [65, 231] on span "Has Guests" at bounding box center [47, 231] width 44 height 8
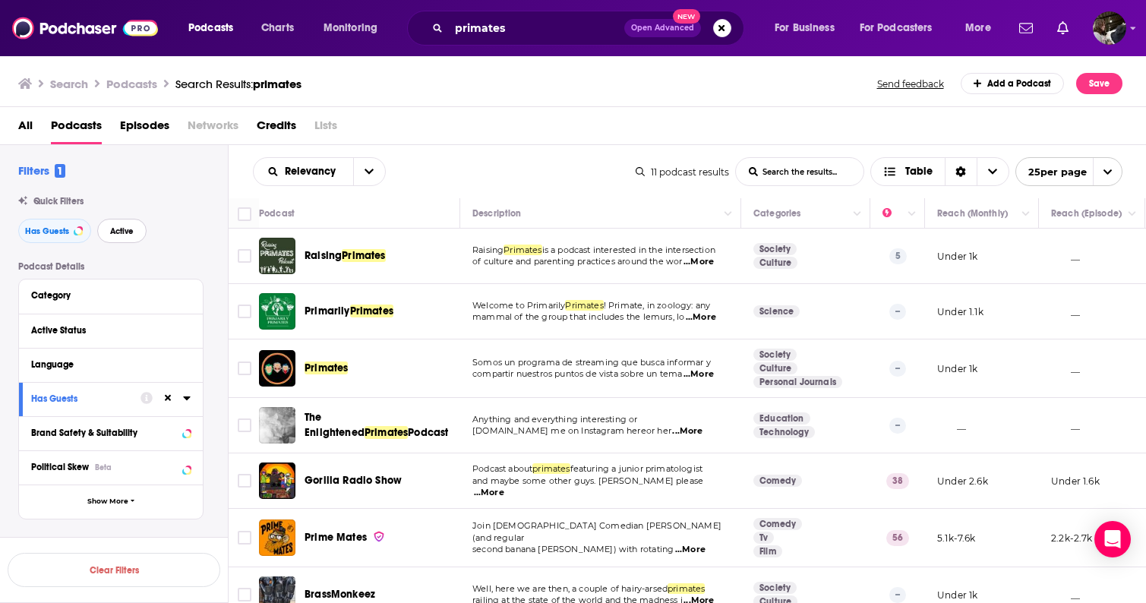
click at [126, 235] on span "Active" at bounding box center [122, 231] width 24 height 8
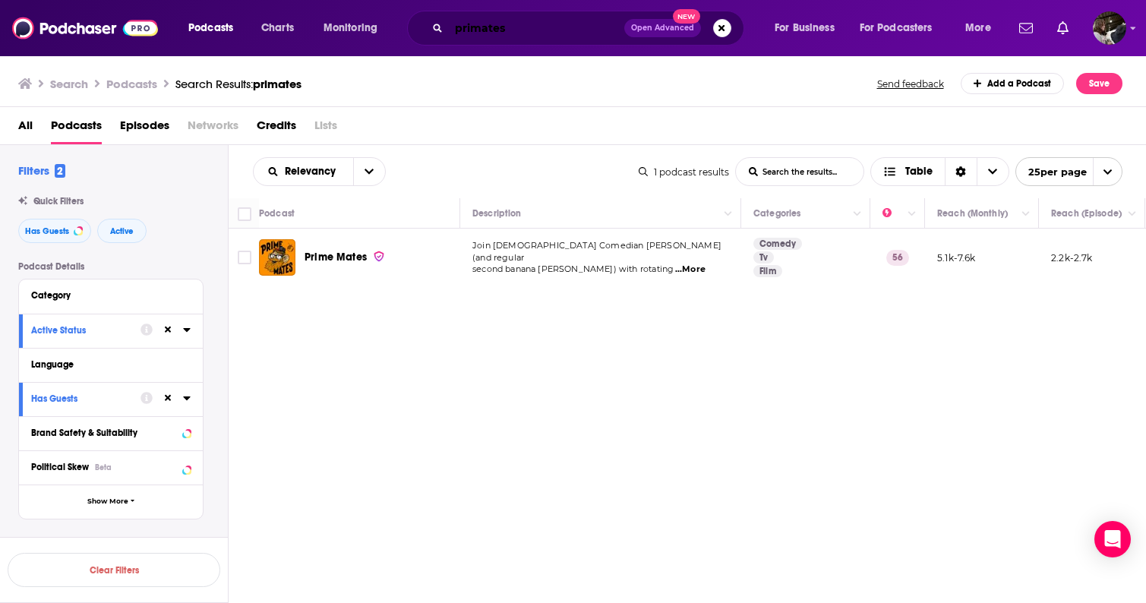
drag, startPoint x: 516, startPoint y: 29, endPoint x: 426, endPoint y: 29, distance: 89.6
click at [426, 29] on div "primates Open Advanced New" at bounding box center [575, 28] width 337 height 35
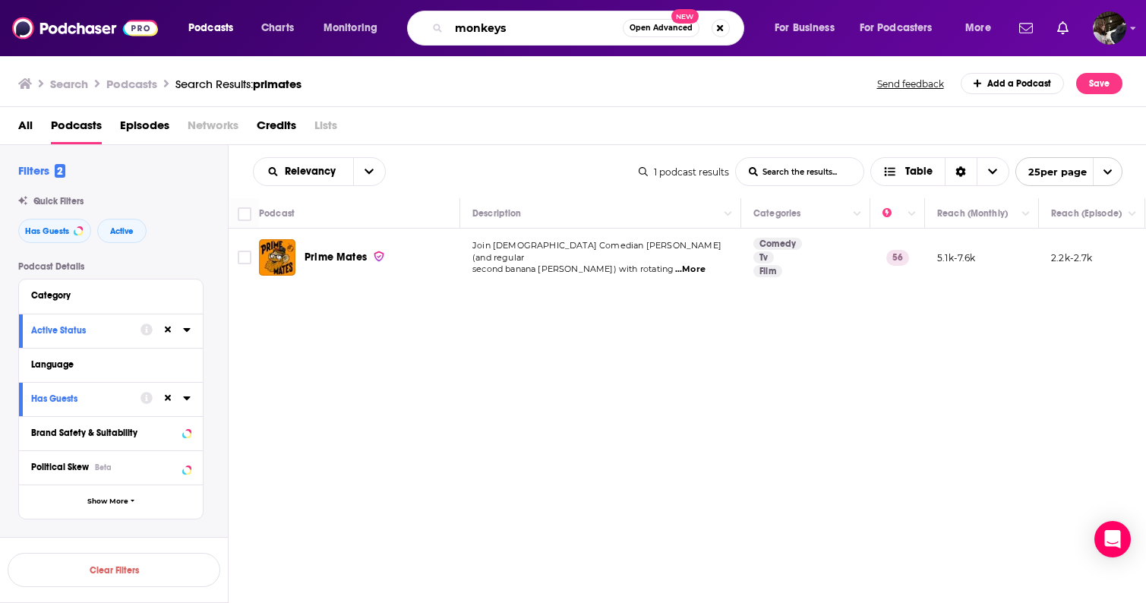
type input "monkeys"
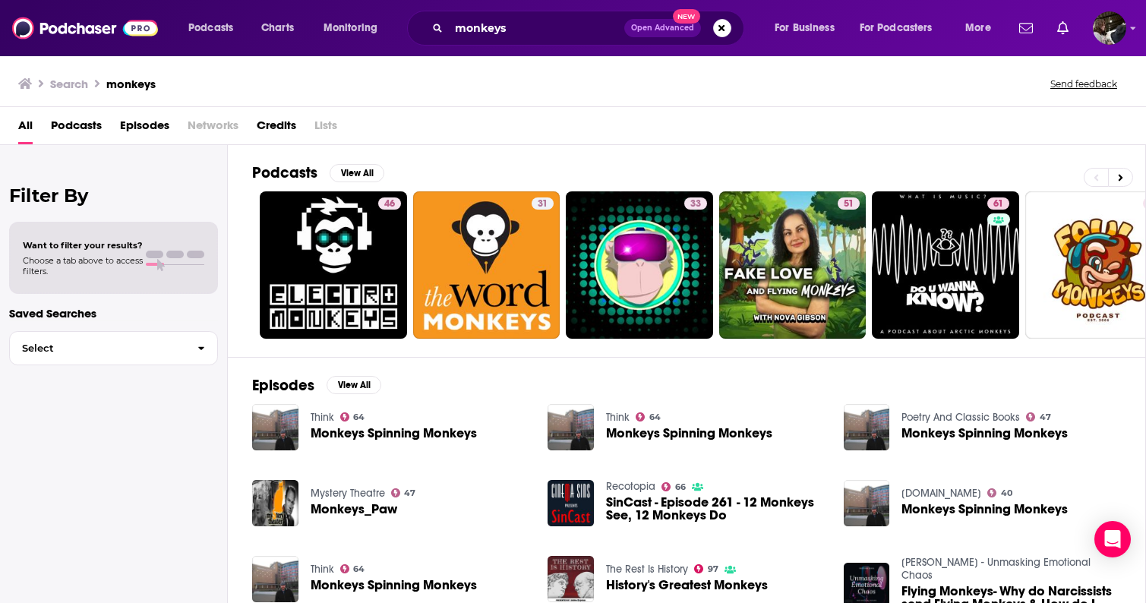
click at [71, 115] on span "Podcasts" at bounding box center [76, 128] width 51 height 31
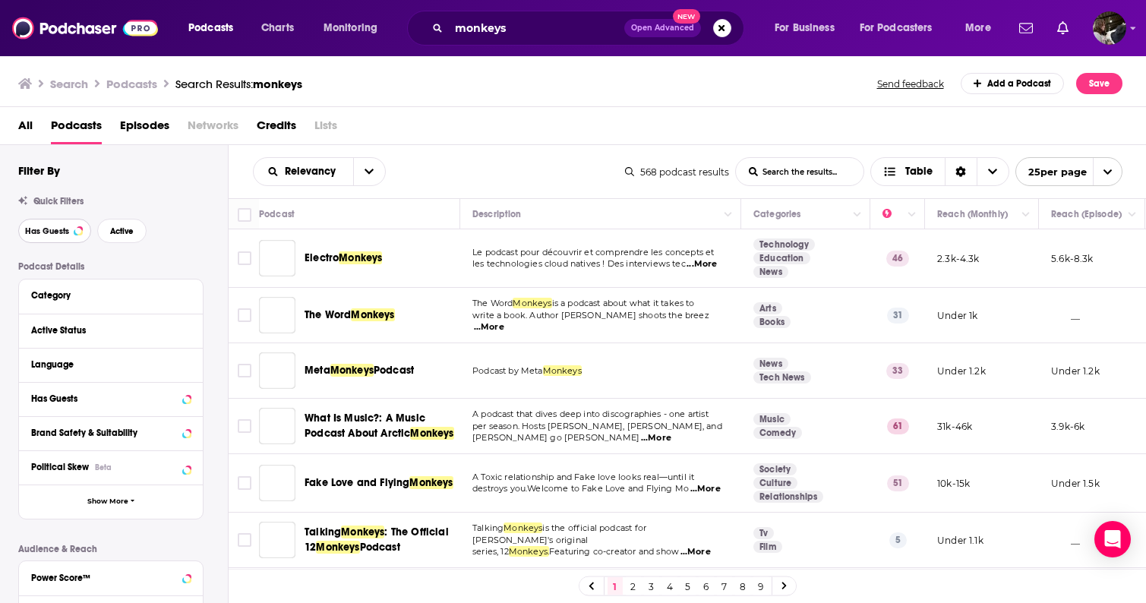
click at [60, 231] on span "Has Guests" at bounding box center [47, 231] width 44 height 8
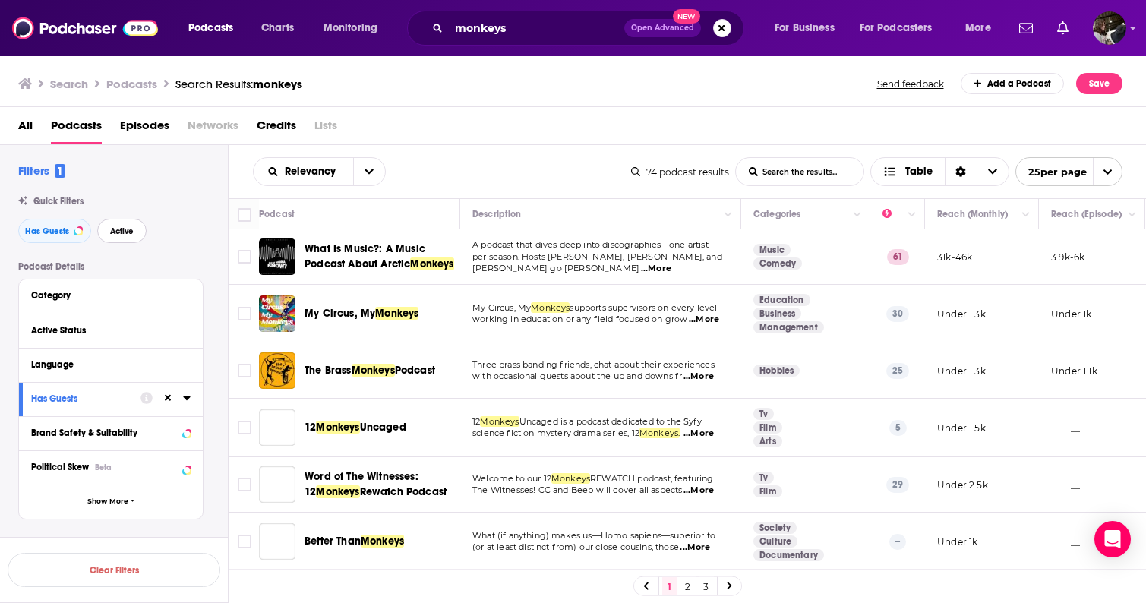
click at [129, 240] on button "Active" at bounding box center [121, 231] width 49 height 24
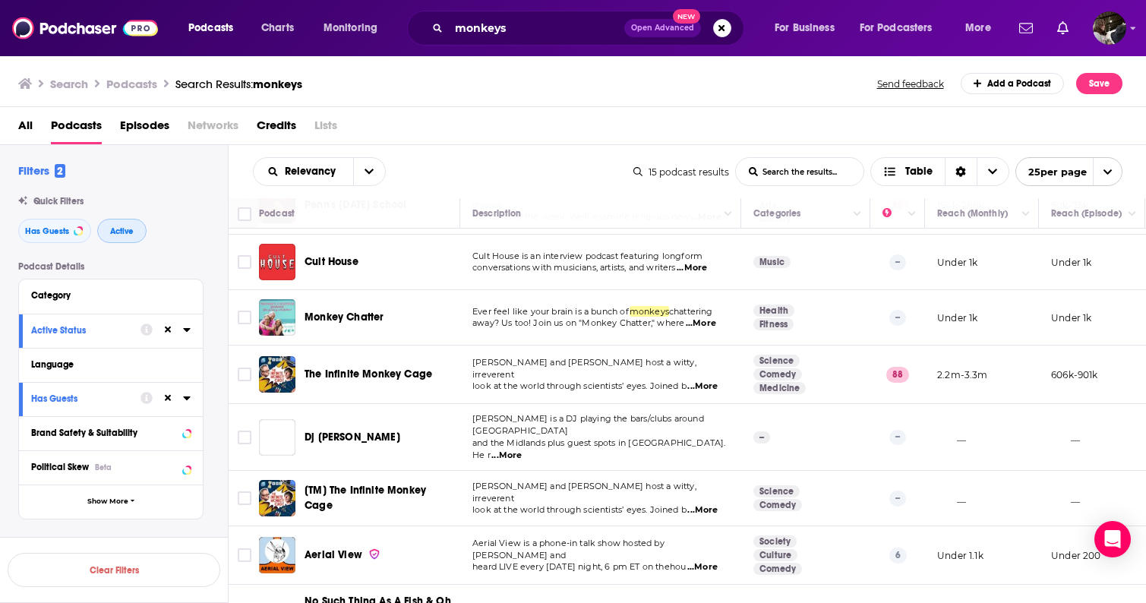
scroll to position [462, 0]
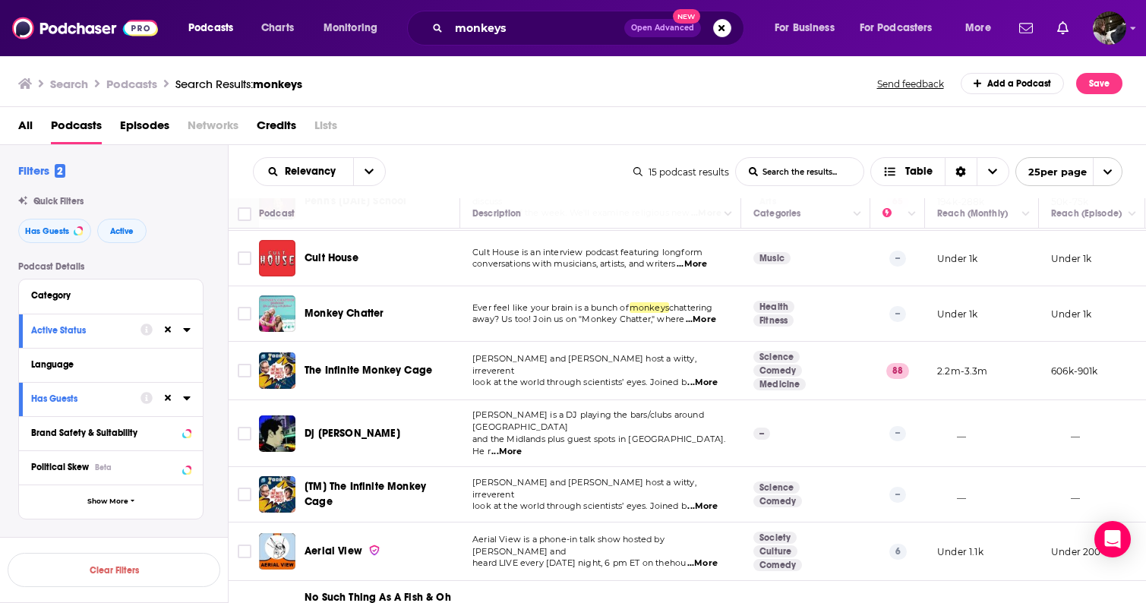
click at [711, 378] on span "...More" at bounding box center [702, 383] width 30 height 12
click at [244, 376] on input "Toggle select row" at bounding box center [245, 371] width 14 height 14
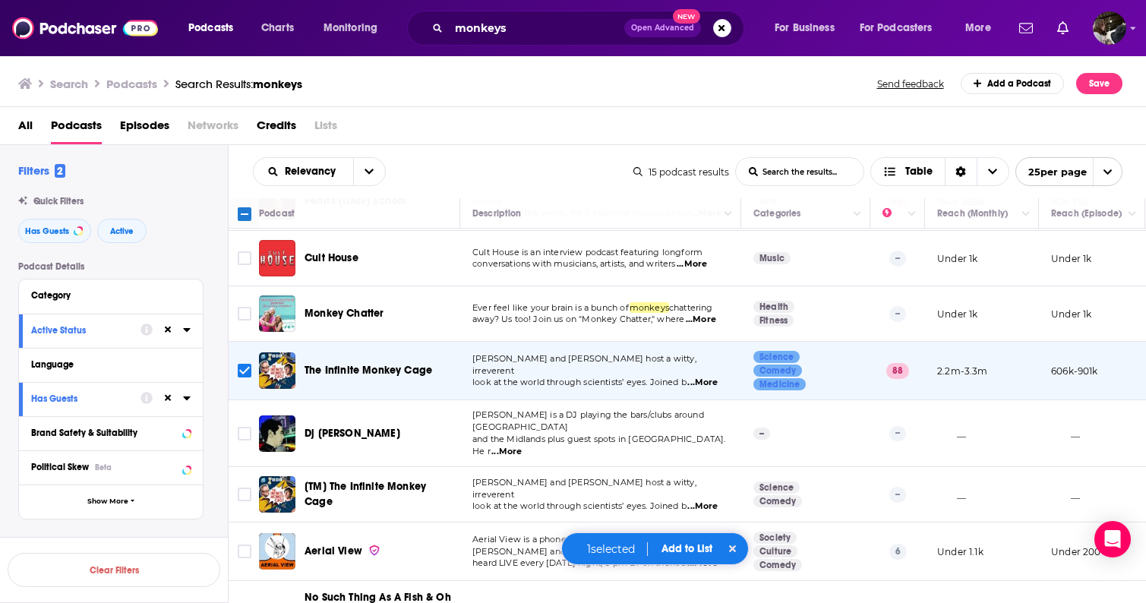
click at [684, 547] on button "Add to List" at bounding box center [686, 548] width 75 height 13
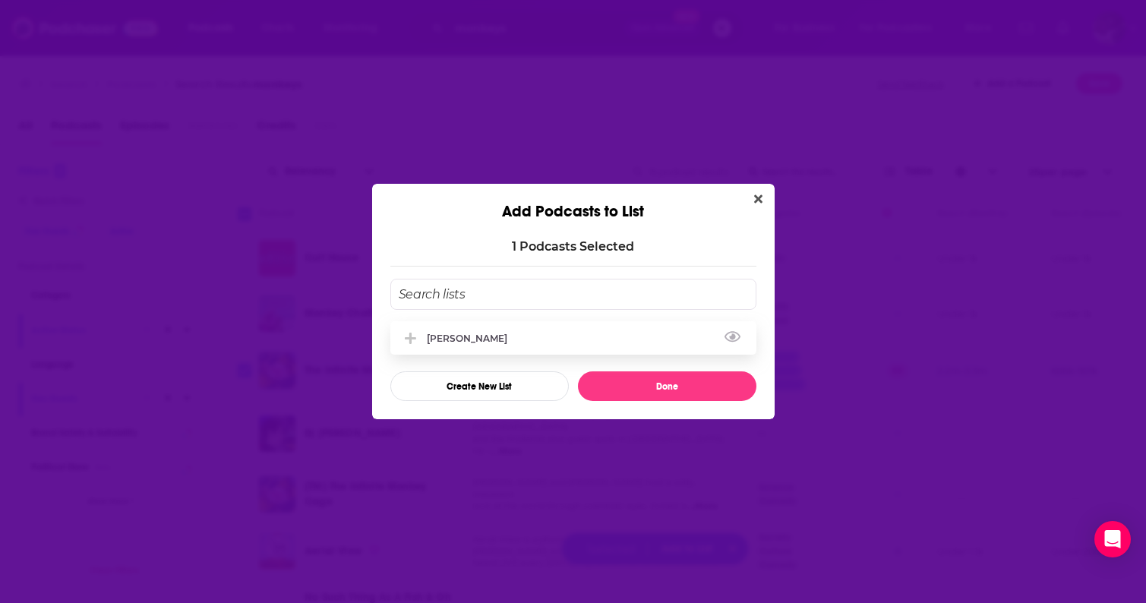
click at [496, 336] on div "[PERSON_NAME]" at bounding box center [472, 338] width 90 height 11
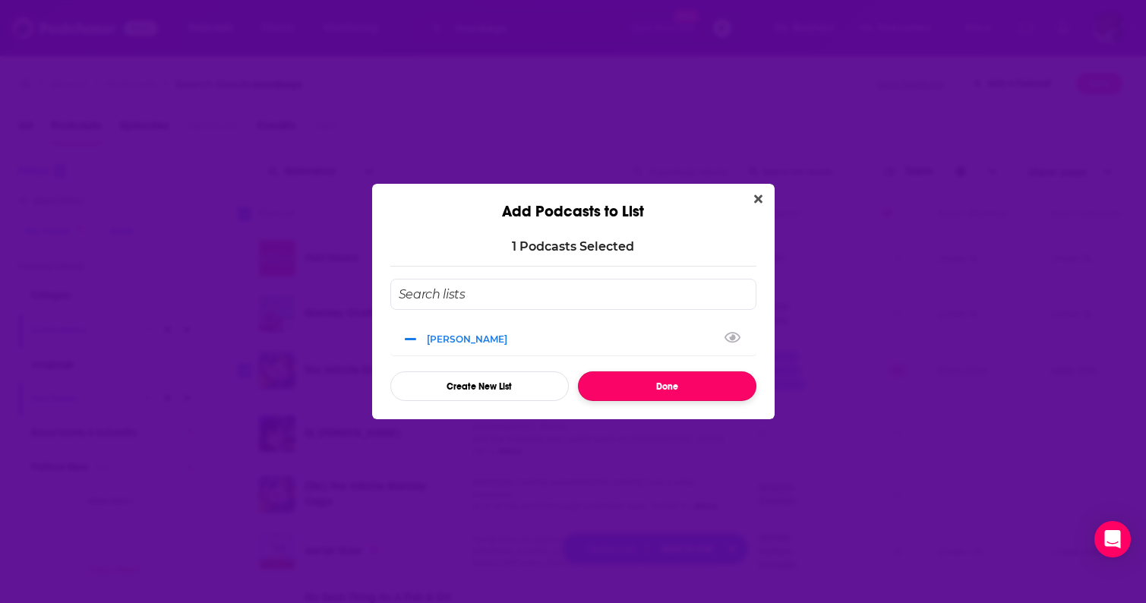
click at [636, 391] on button "Done" at bounding box center [667, 386] width 178 height 30
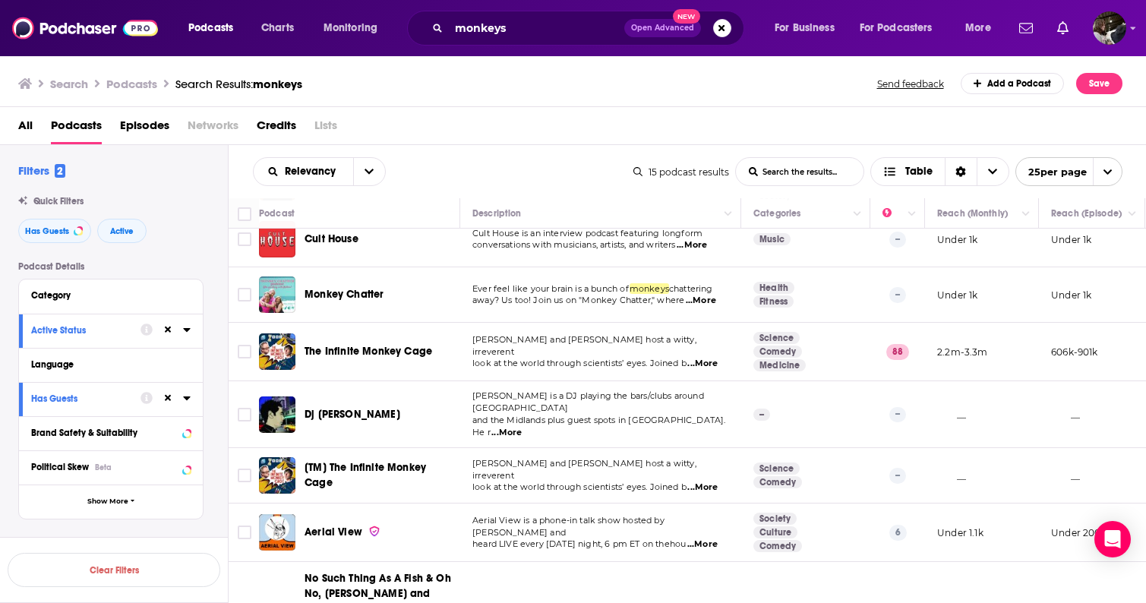
scroll to position [486, 0]
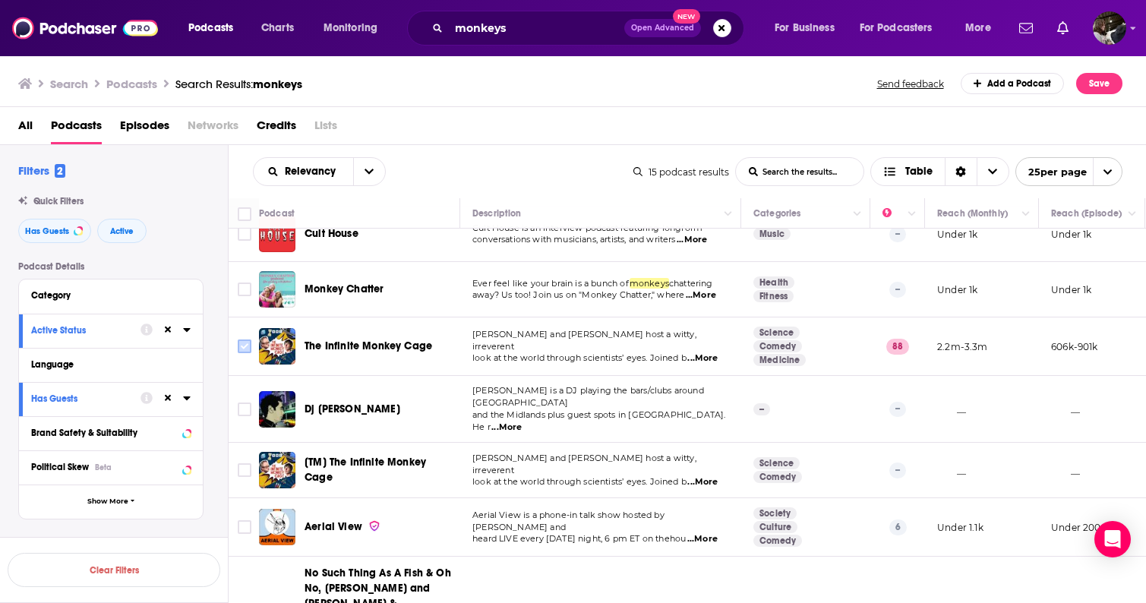
click at [241, 351] on input "Toggle select row" at bounding box center [245, 346] width 14 height 14
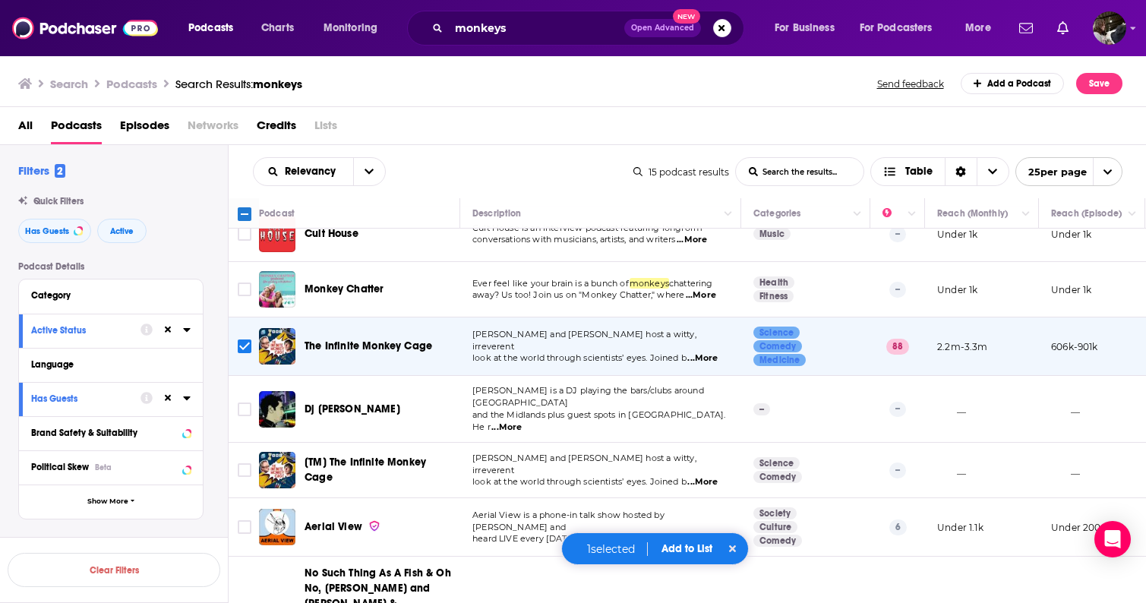
click at [675, 548] on button "Add to List" at bounding box center [686, 548] width 75 height 13
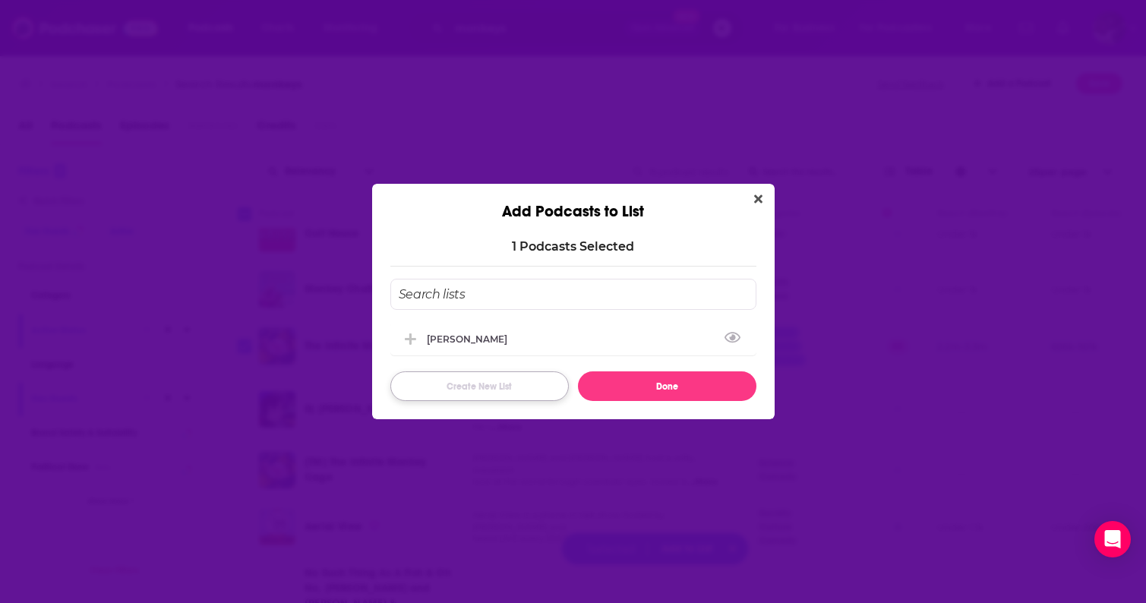
click at [474, 386] on button "Create New List" at bounding box center [479, 386] width 178 height 30
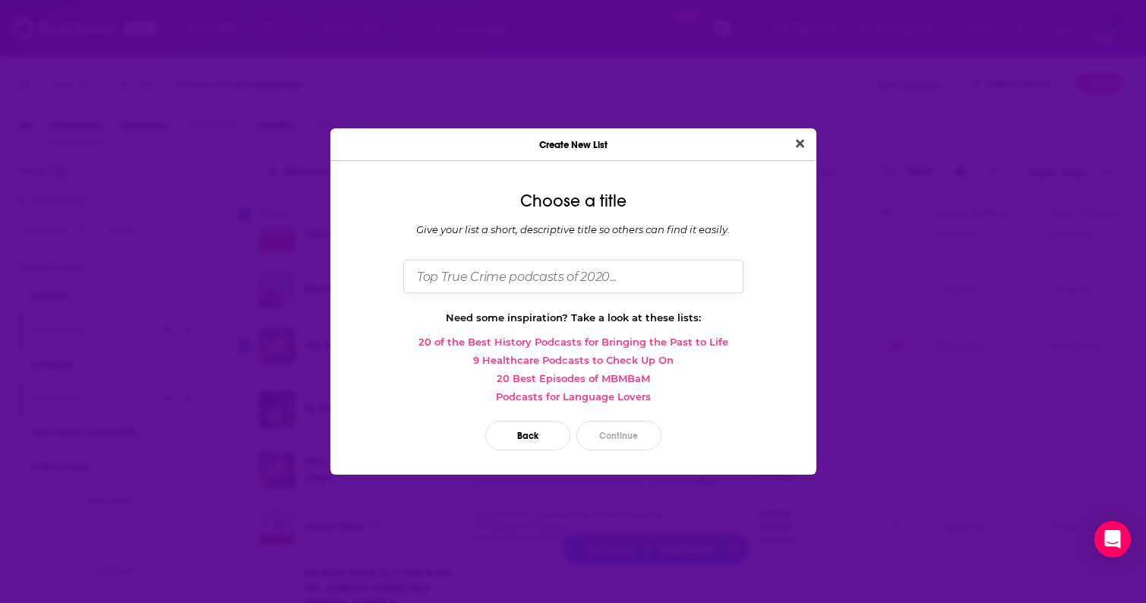
click at [563, 279] on input "Dialog" at bounding box center [573, 276] width 340 height 33
type input "[PERSON_NAME] that's cool science"
click at [633, 434] on button "Continue" at bounding box center [618, 436] width 85 height 30
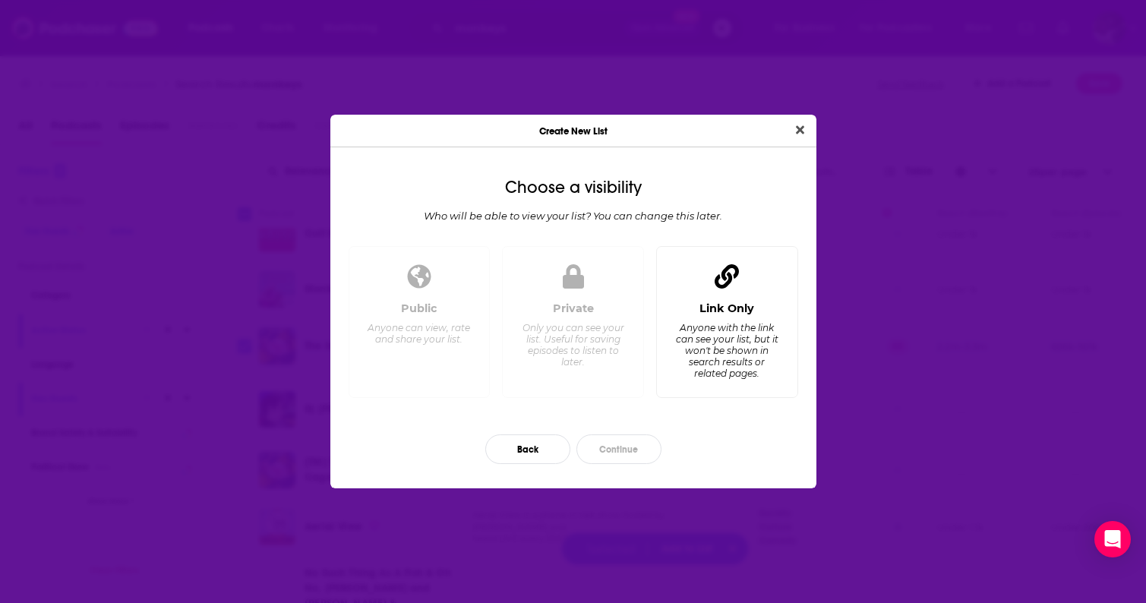
click at [727, 316] on div "Link Only Anyone with the link can see your list, but it won't be shown in sear…" at bounding box center [727, 343] width 116 height 84
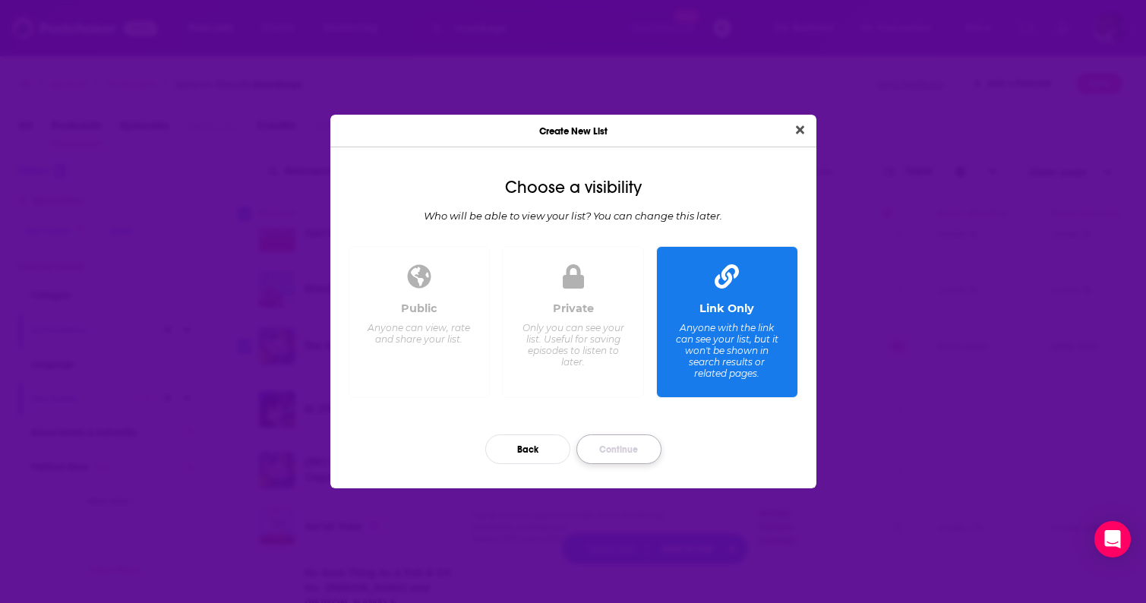
click at [617, 453] on button "Continue" at bounding box center [618, 449] width 85 height 30
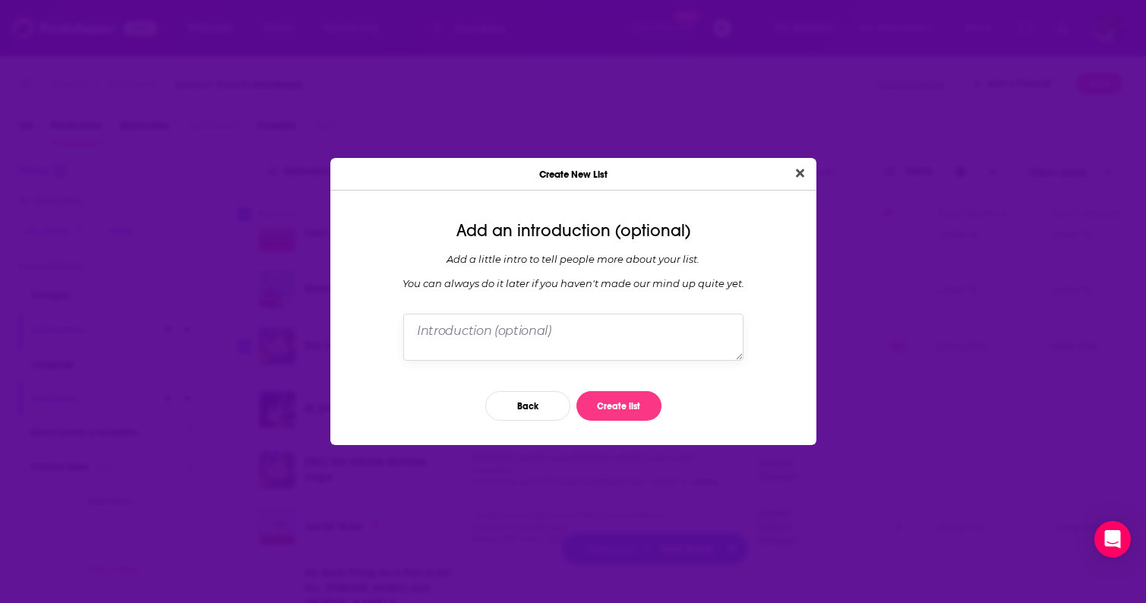
click at [528, 337] on textarea "Dialog" at bounding box center [573, 337] width 340 height 47
click at [511, 333] on textarea "podcasts for cool unique gee whiz science stories" at bounding box center [573, 337] width 340 height 47
click at [554, 331] on textarea "podcasts for cool, unique gee whiz science stories" at bounding box center [573, 337] width 340 height 47
type textarea "podcasts for cool, unique, gee whiz science stories"
click at [620, 403] on button "Create list" at bounding box center [618, 406] width 85 height 30
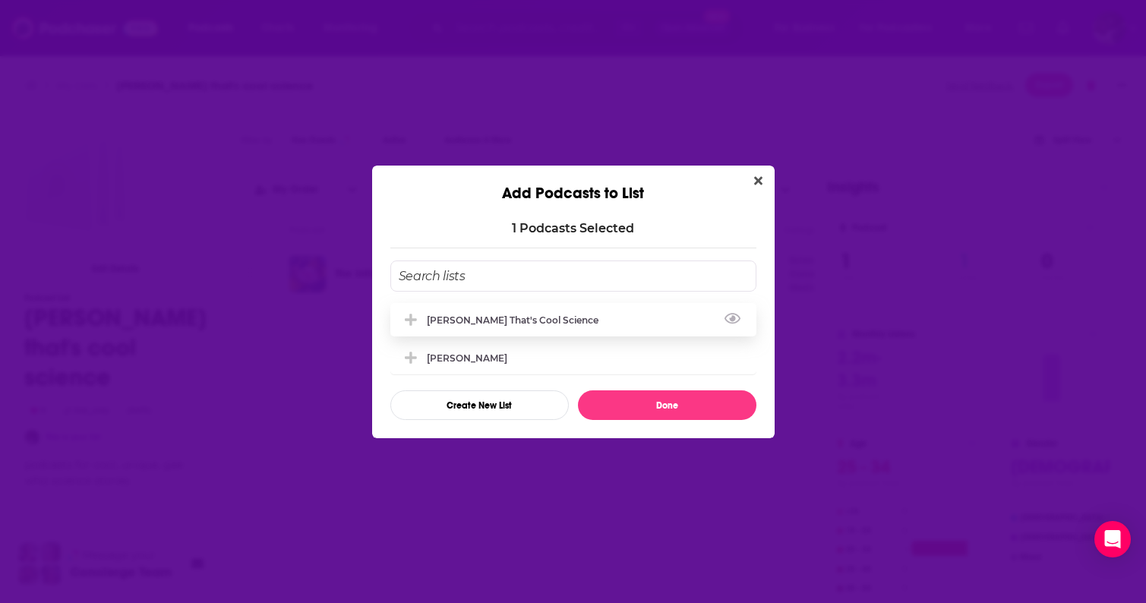
click at [543, 312] on div "[PERSON_NAME] that's cool science" at bounding box center [573, 319] width 366 height 33
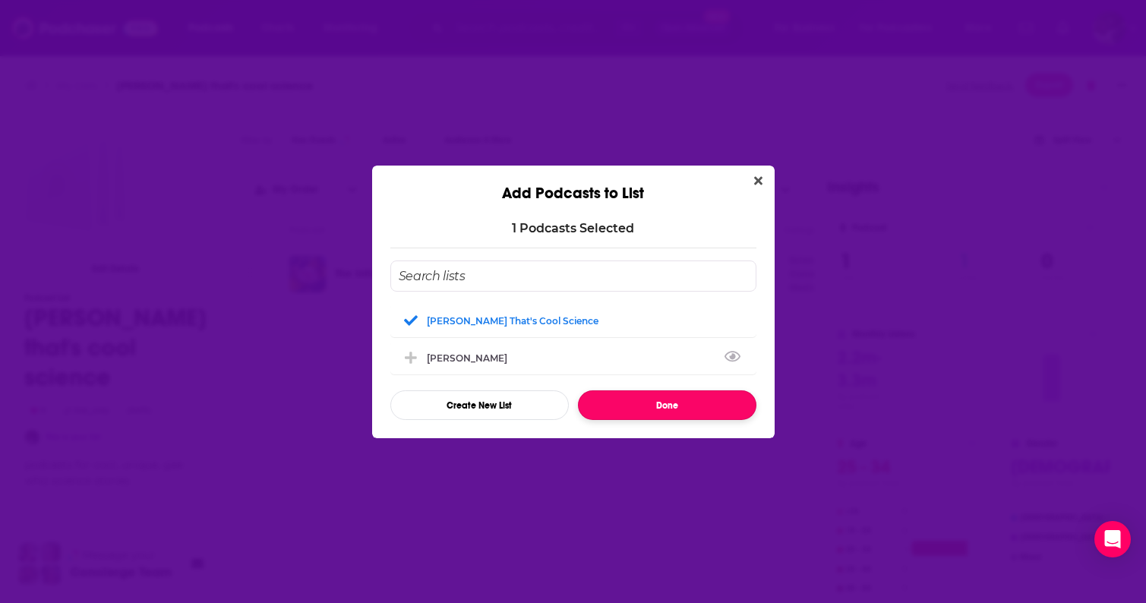
click at [661, 399] on button "Done" at bounding box center [667, 405] width 178 height 30
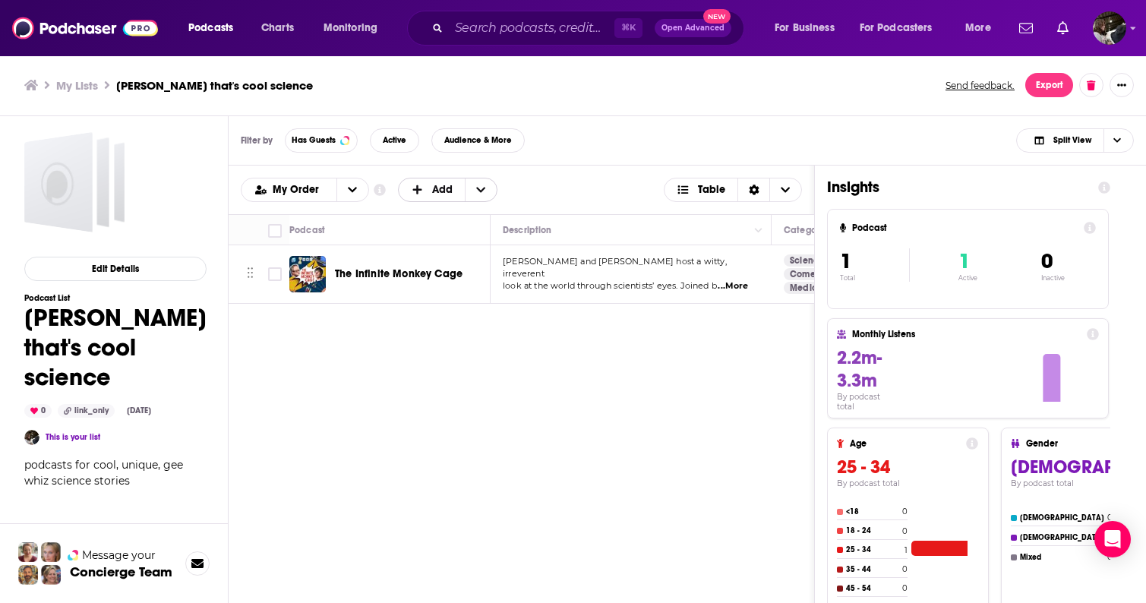
click at [434, 194] on span "Add" at bounding box center [442, 190] width 21 height 11
click at [440, 214] on span "Add Podcasts" at bounding box center [448, 214] width 77 height 8
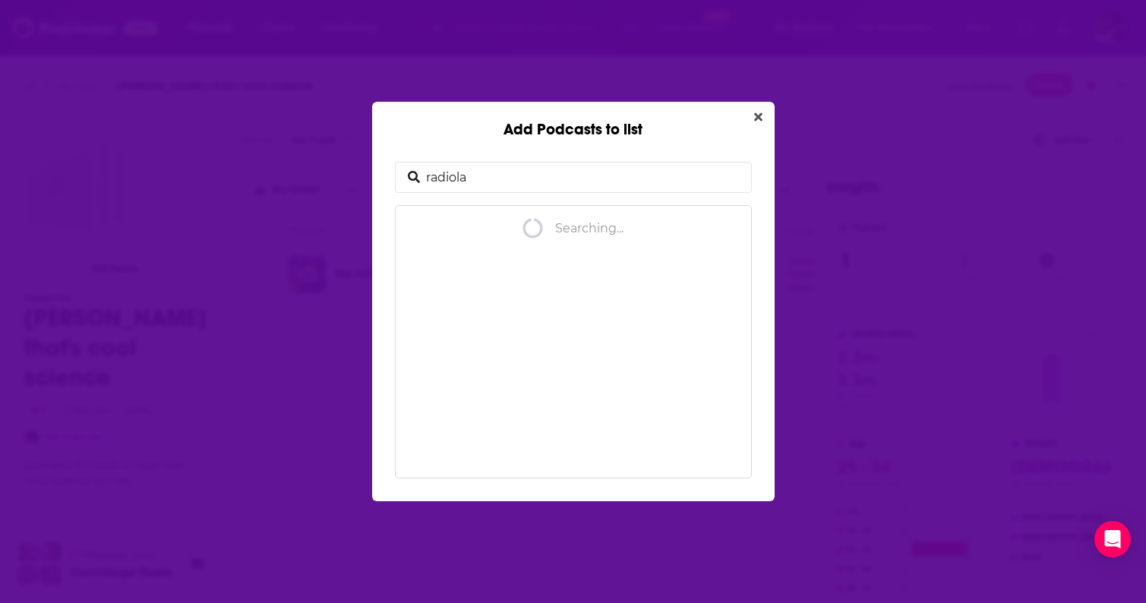
type input "radiolab"
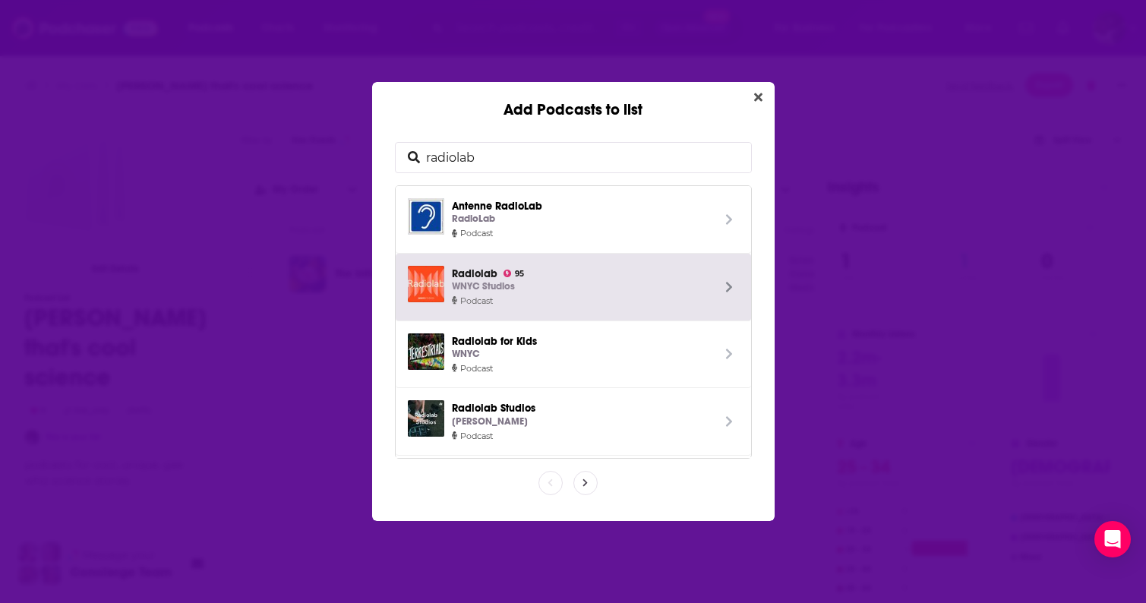
click at [563, 276] on span "Radiolab 95 WNYC Studios" at bounding box center [582, 280] width 260 height 29
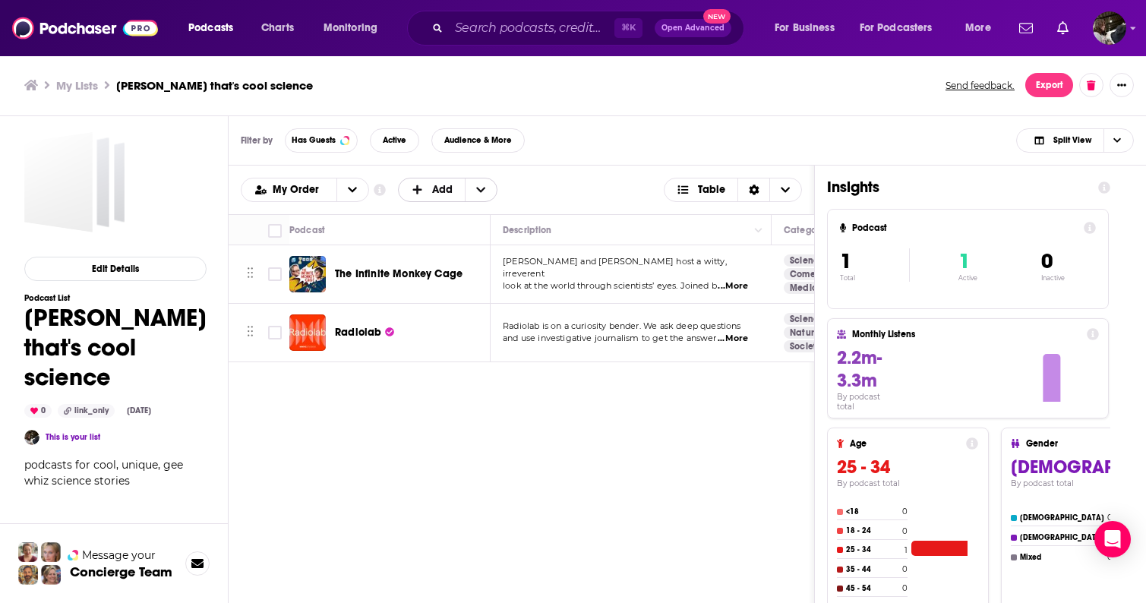
click at [430, 190] on span "Add" at bounding box center [432, 190] width 43 height 11
click at [431, 219] on div "Add Podcasts" at bounding box center [449, 215] width 102 height 26
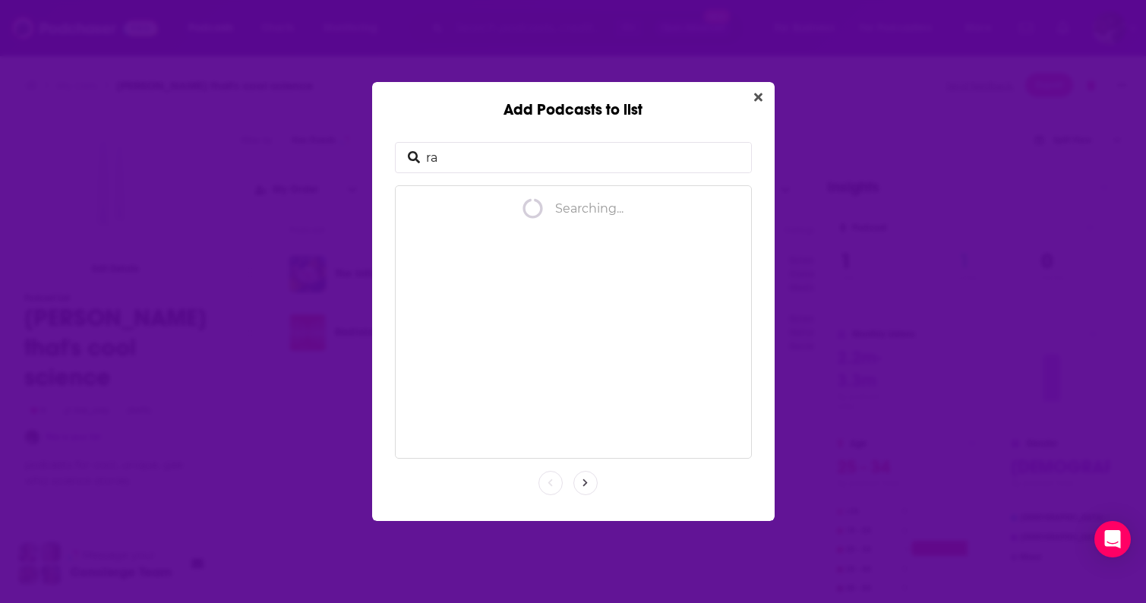
type input "r"
type input "ologies"
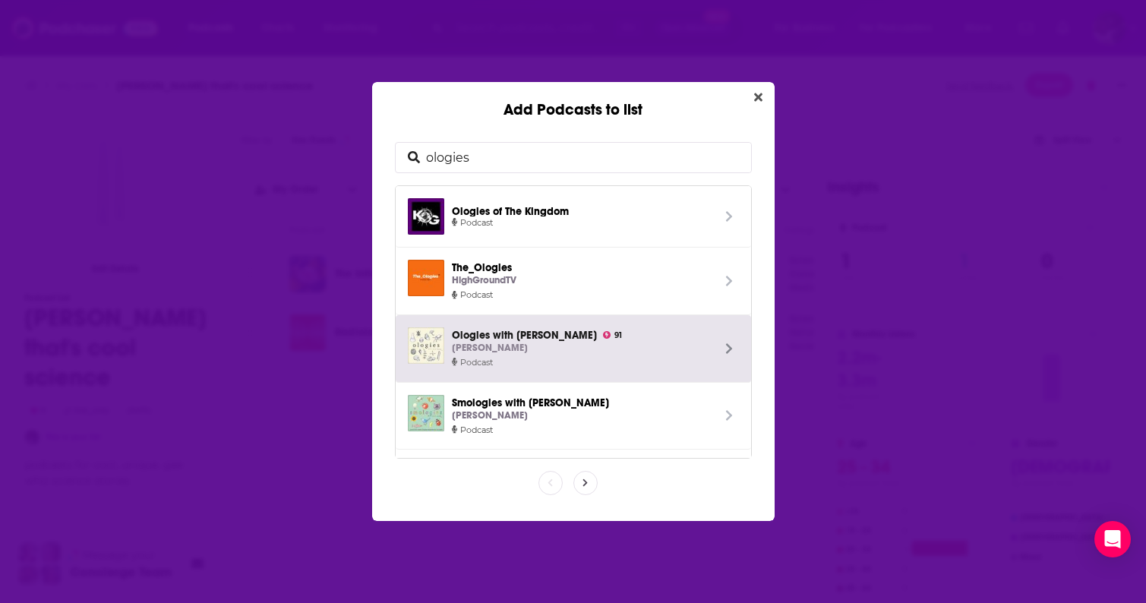
click at [623, 336] on span "Ologies with [PERSON_NAME] 91 [PERSON_NAME]" at bounding box center [582, 341] width 260 height 29
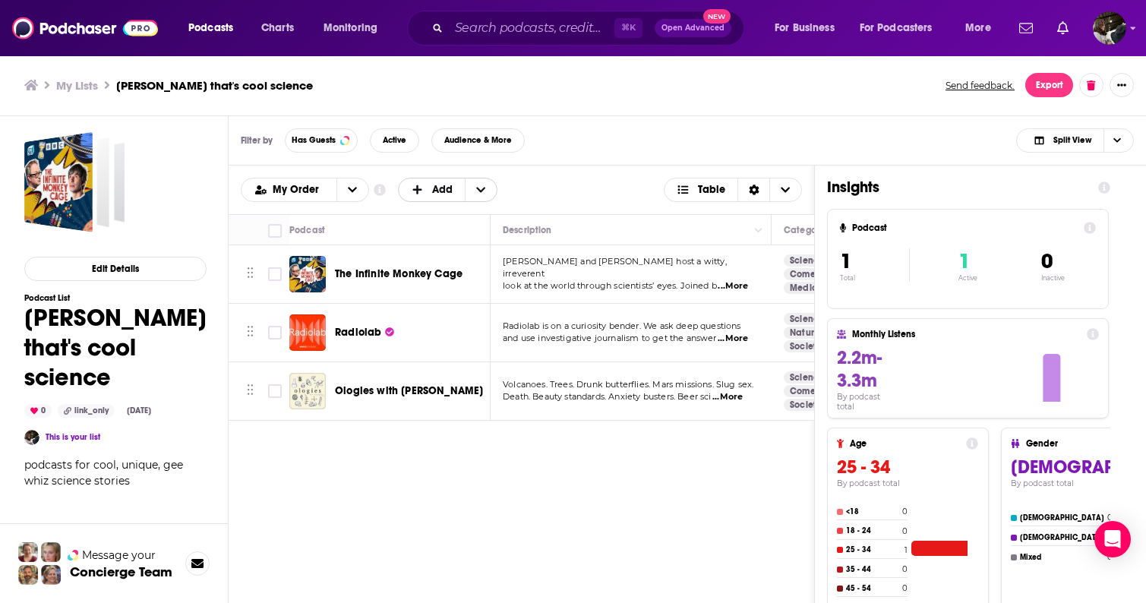
click at [419, 190] on icon "+ Add" at bounding box center [416, 189] width 9 height 9
click at [431, 216] on span "Add Podcasts" at bounding box center [448, 214] width 77 height 8
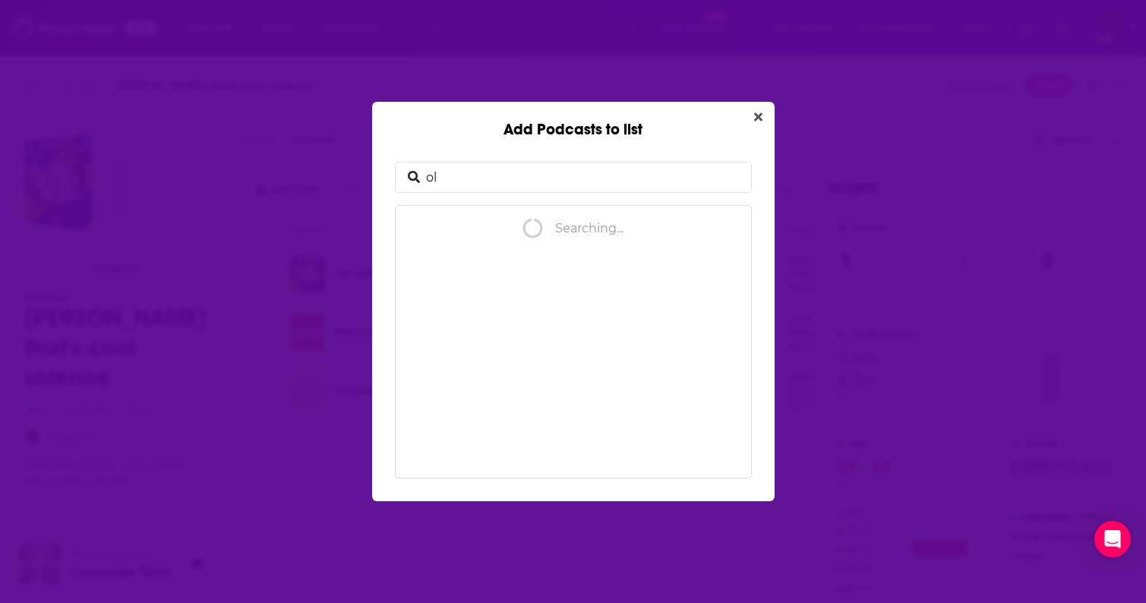
type input "o"
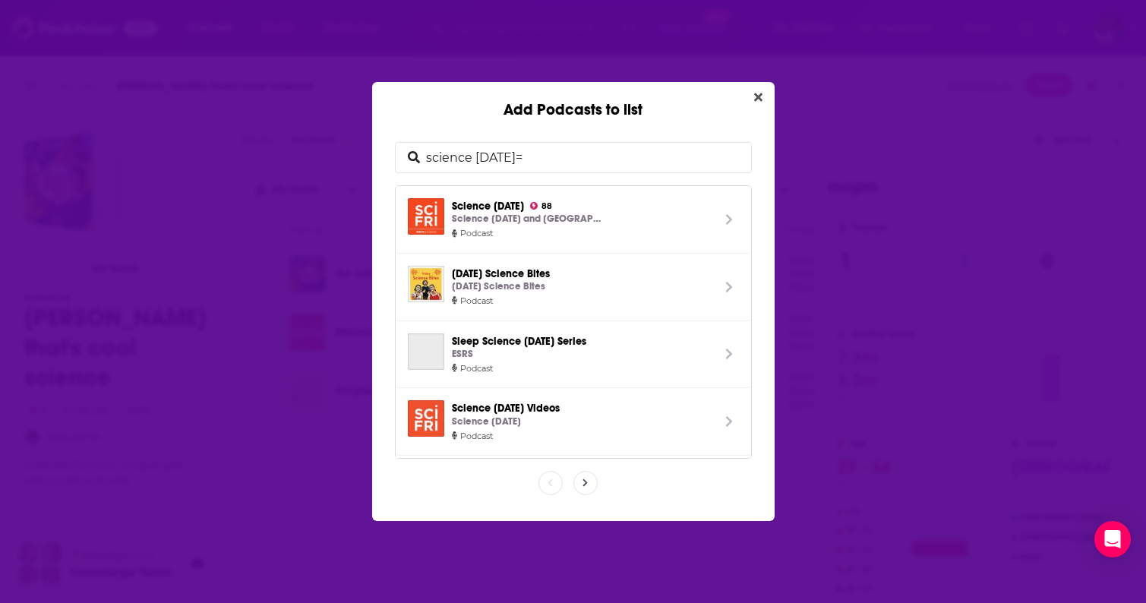
type input "science [DATE]"
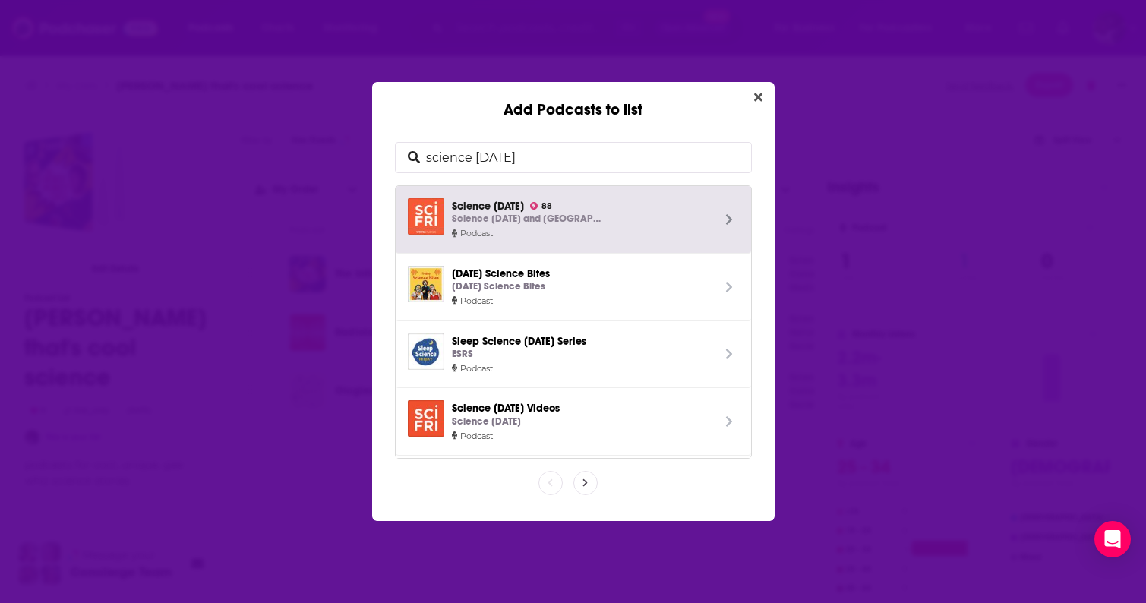
click at [642, 219] on div "Science [DATE] and [GEOGRAPHIC_DATA]" at bounding box center [582, 219] width 260 height 16
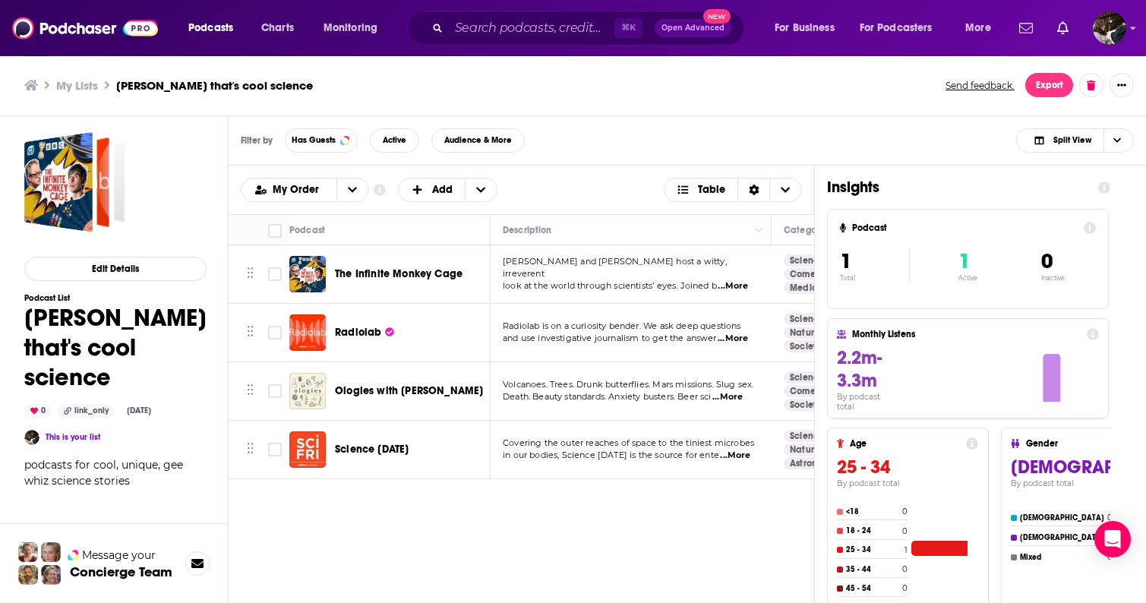
click at [614, 144] on div "Filter by Has Guests Active Audience & More Split View" at bounding box center [687, 140] width 917 height 49
